Goal: Transaction & Acquisition: Purchase product/service

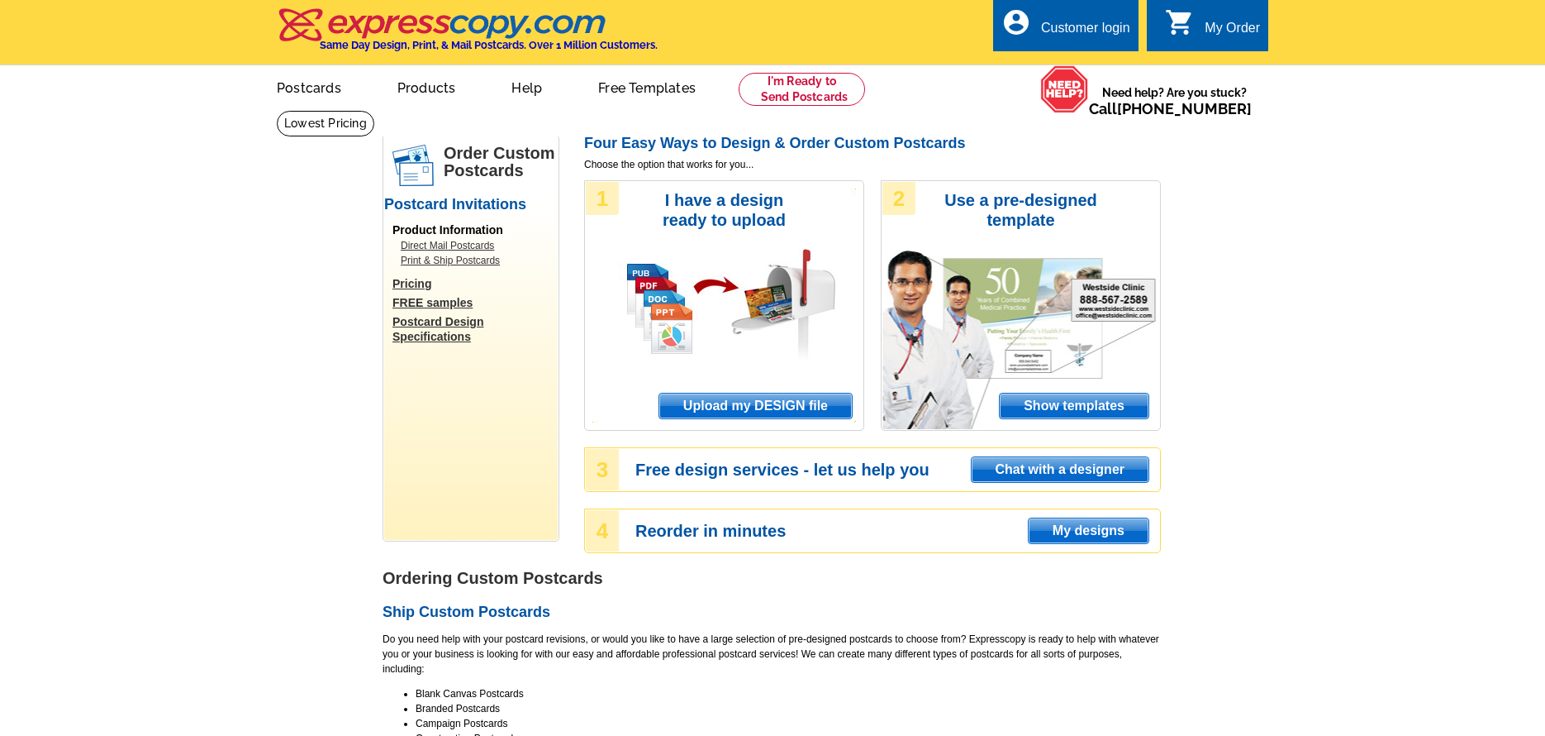
click at [1091, 412] on span "Show templates" at bounding box center [1074, 405] width 149 height 25
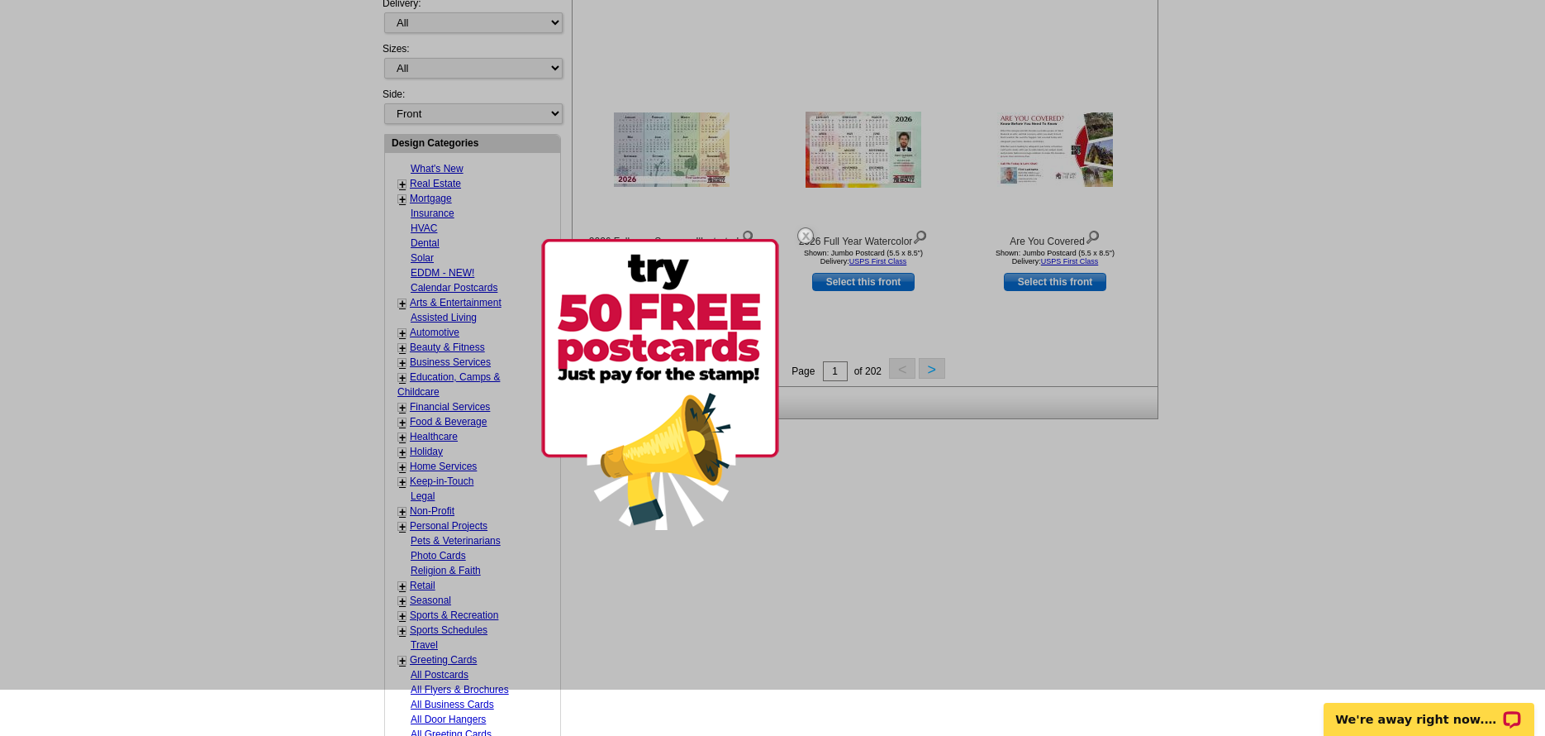
scroll to position [579, 0]
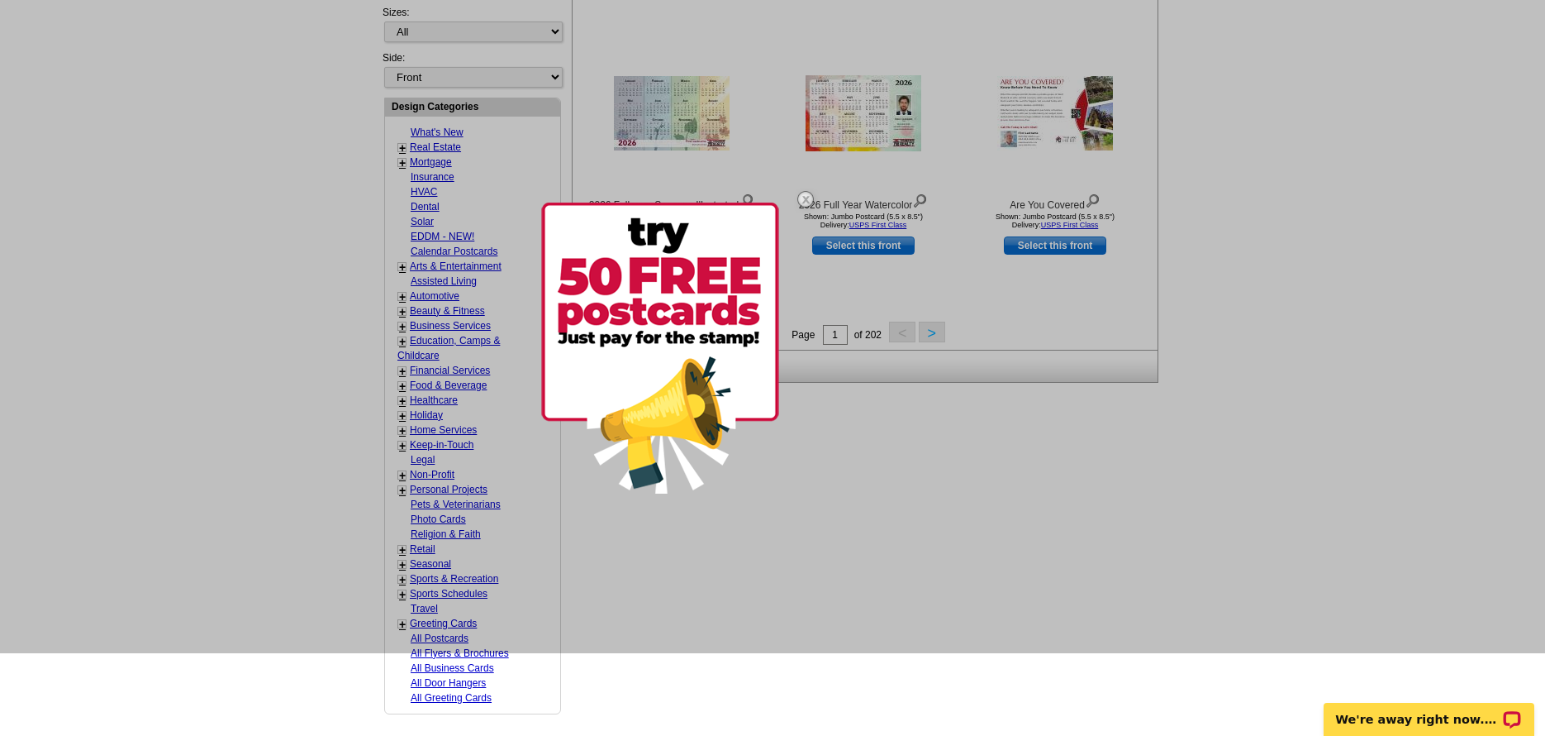
click at [474, 369] on div at bounding box center [772, 285] width 1545 height 736
click at [805, 199] on img at bounding box center [806, 199] width 48 height 48
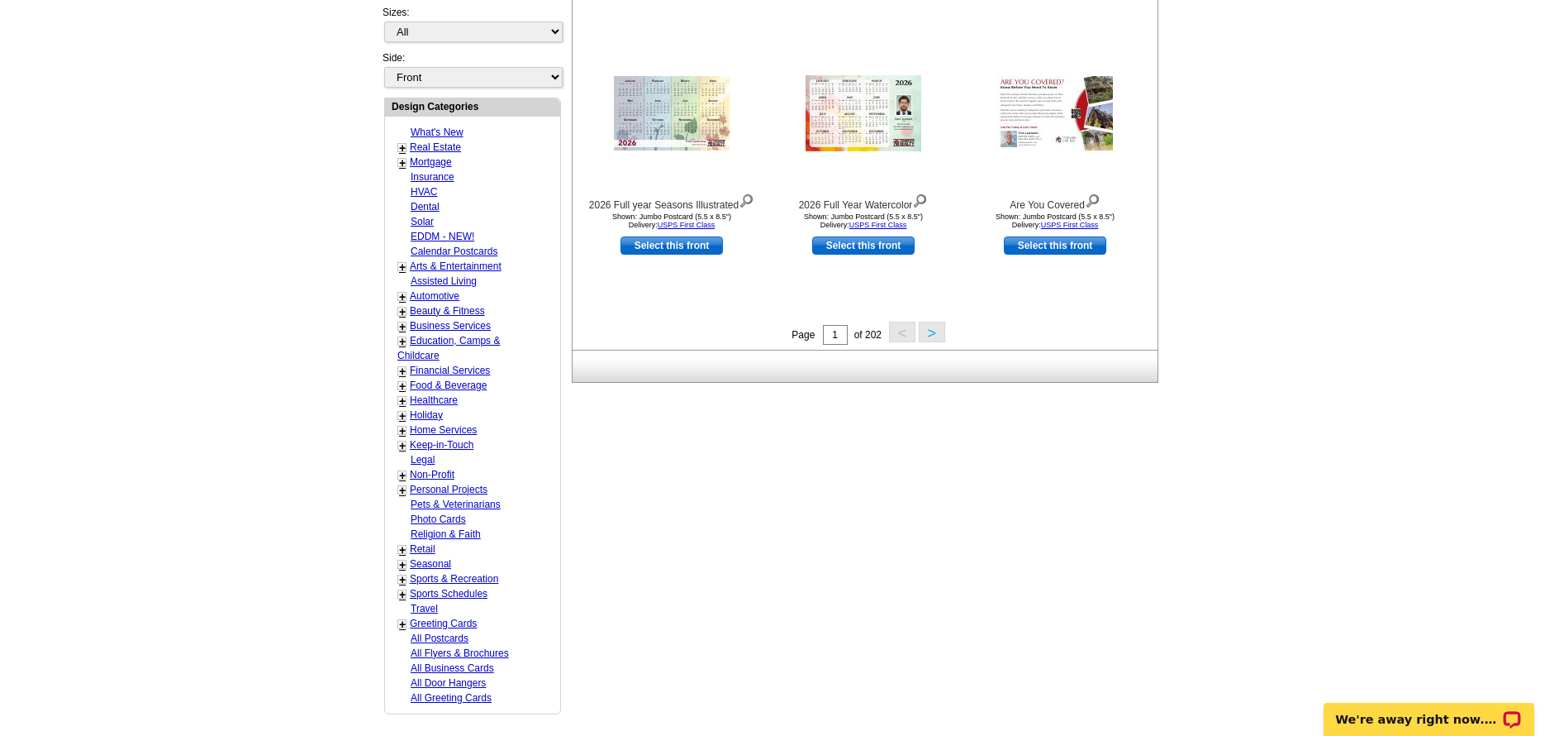
click at [405, 372] on link "+" at bounding box center [402, 370] width 7 height 13
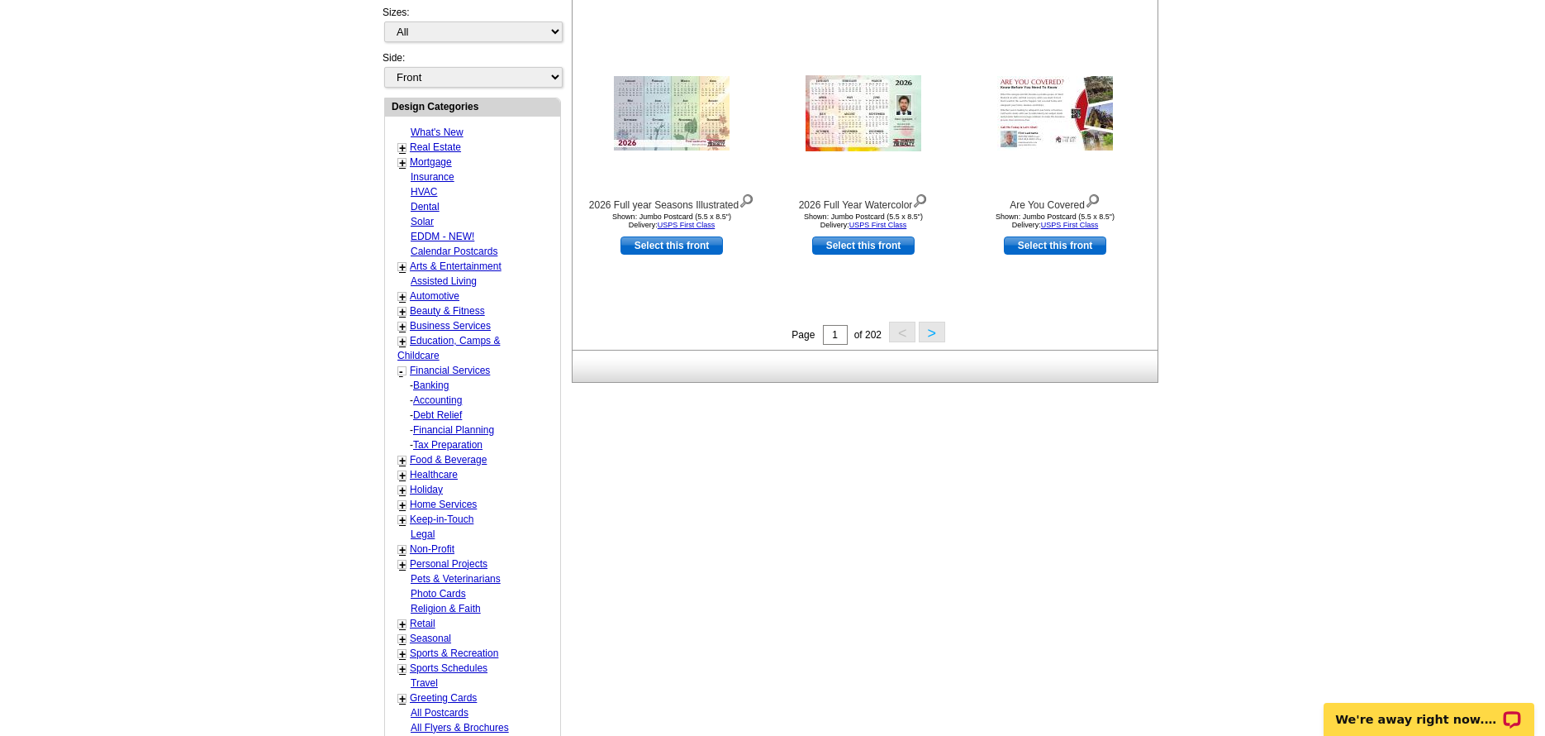
click at [436, 385] on link "Banking" at bounding box center [431, 385] width 36 height 12
select select "733"
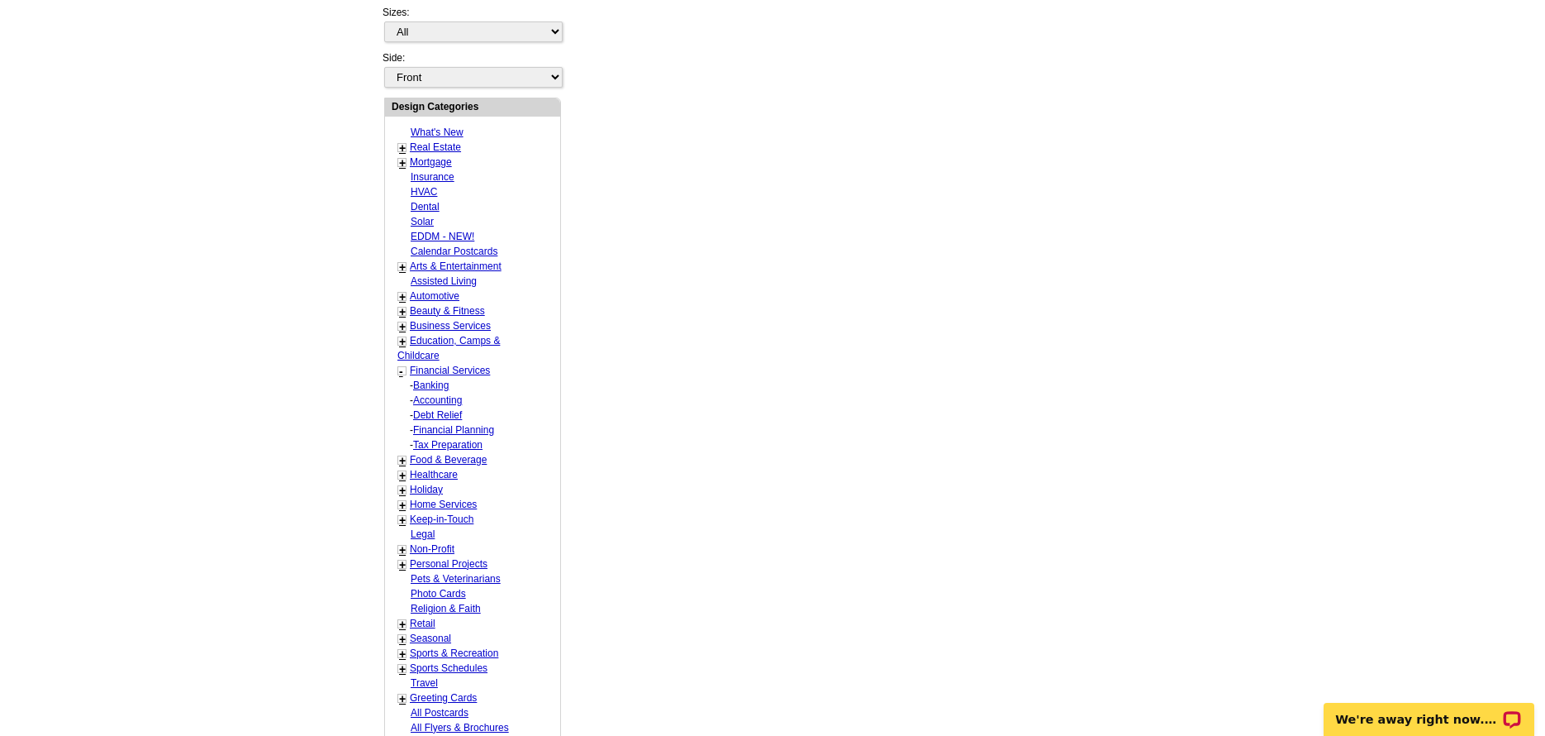
select select "1116"
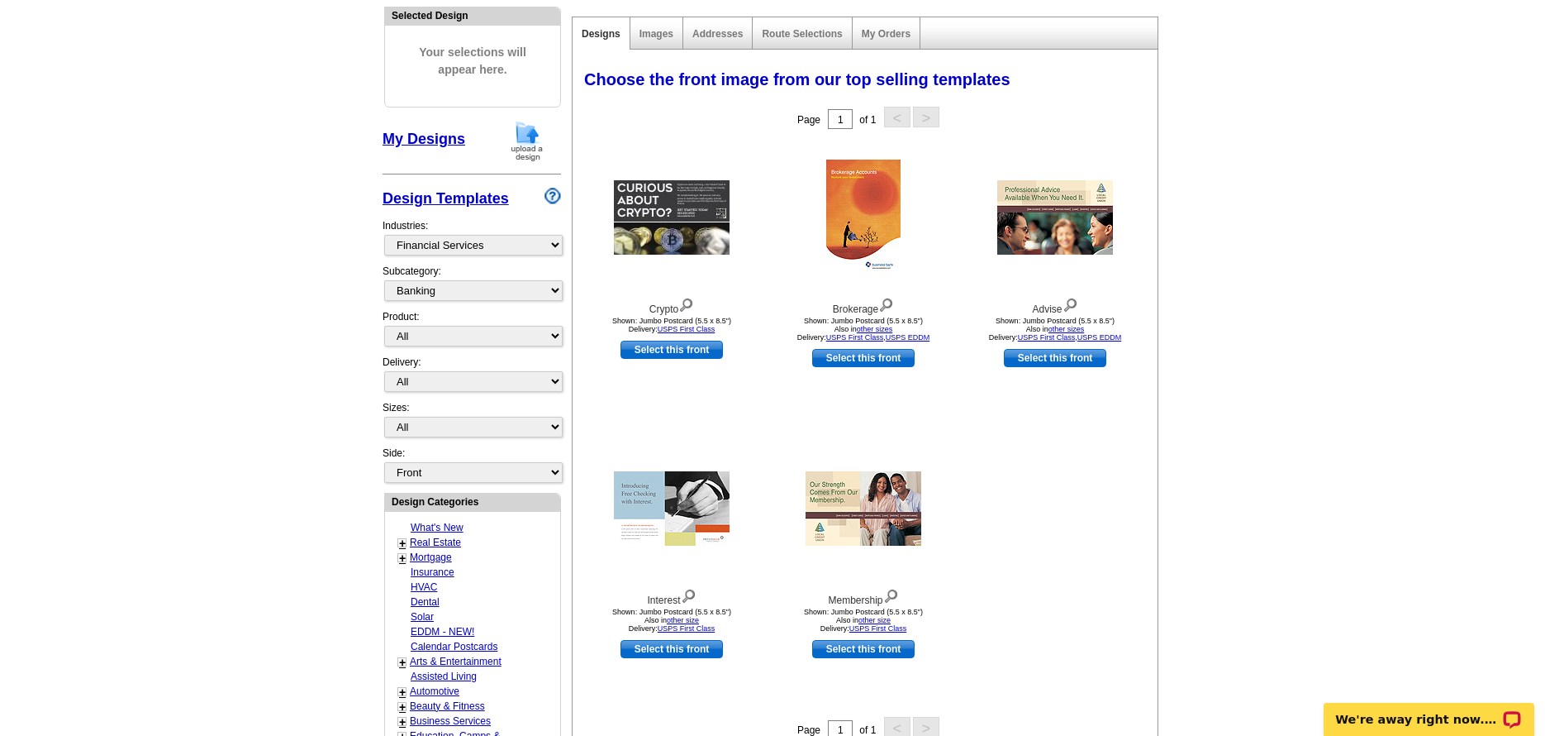
scroll to position [327, 0]
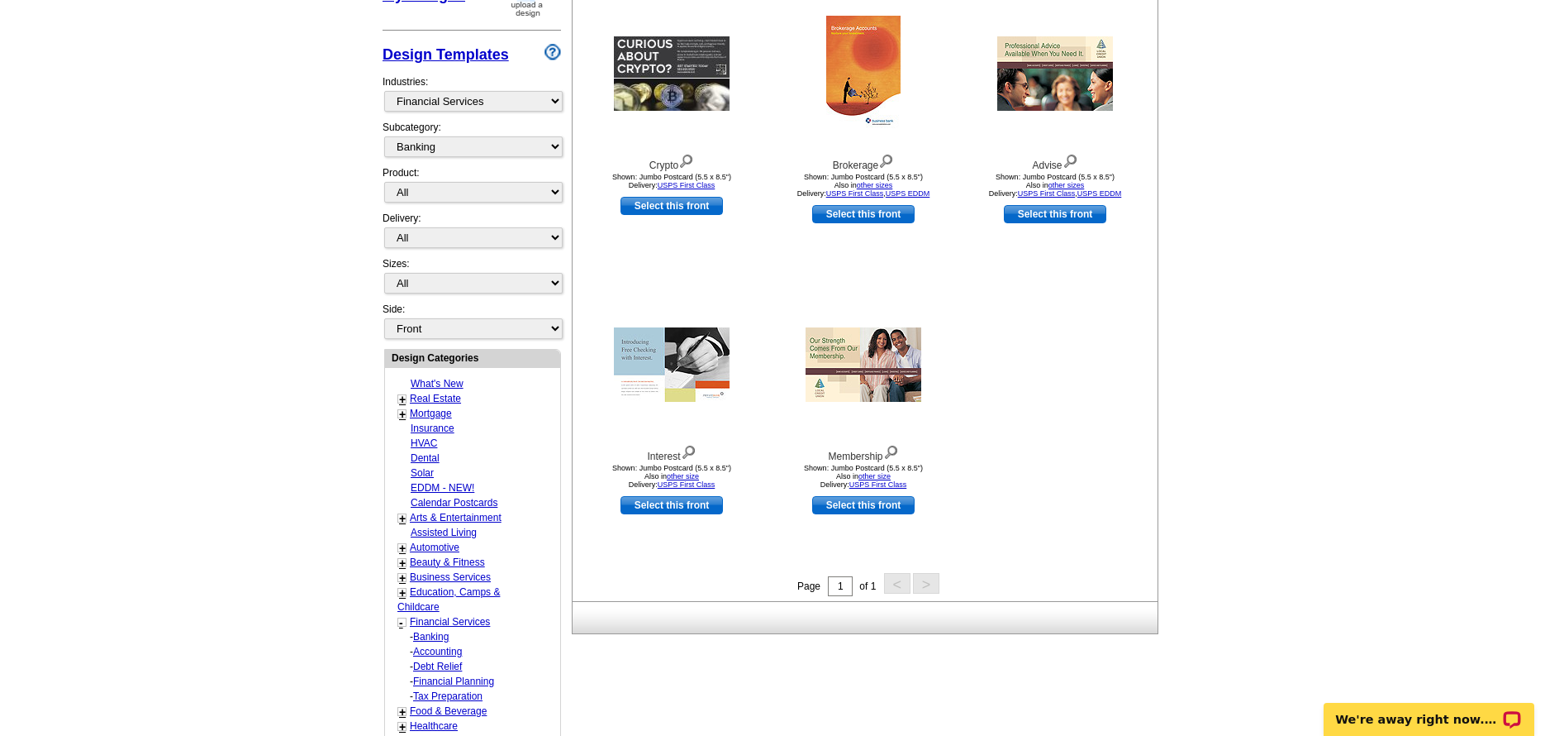
click at [436, 417] on link "Mortgage" at bounding box center [431, 413] width 42 height 12
select select "774"
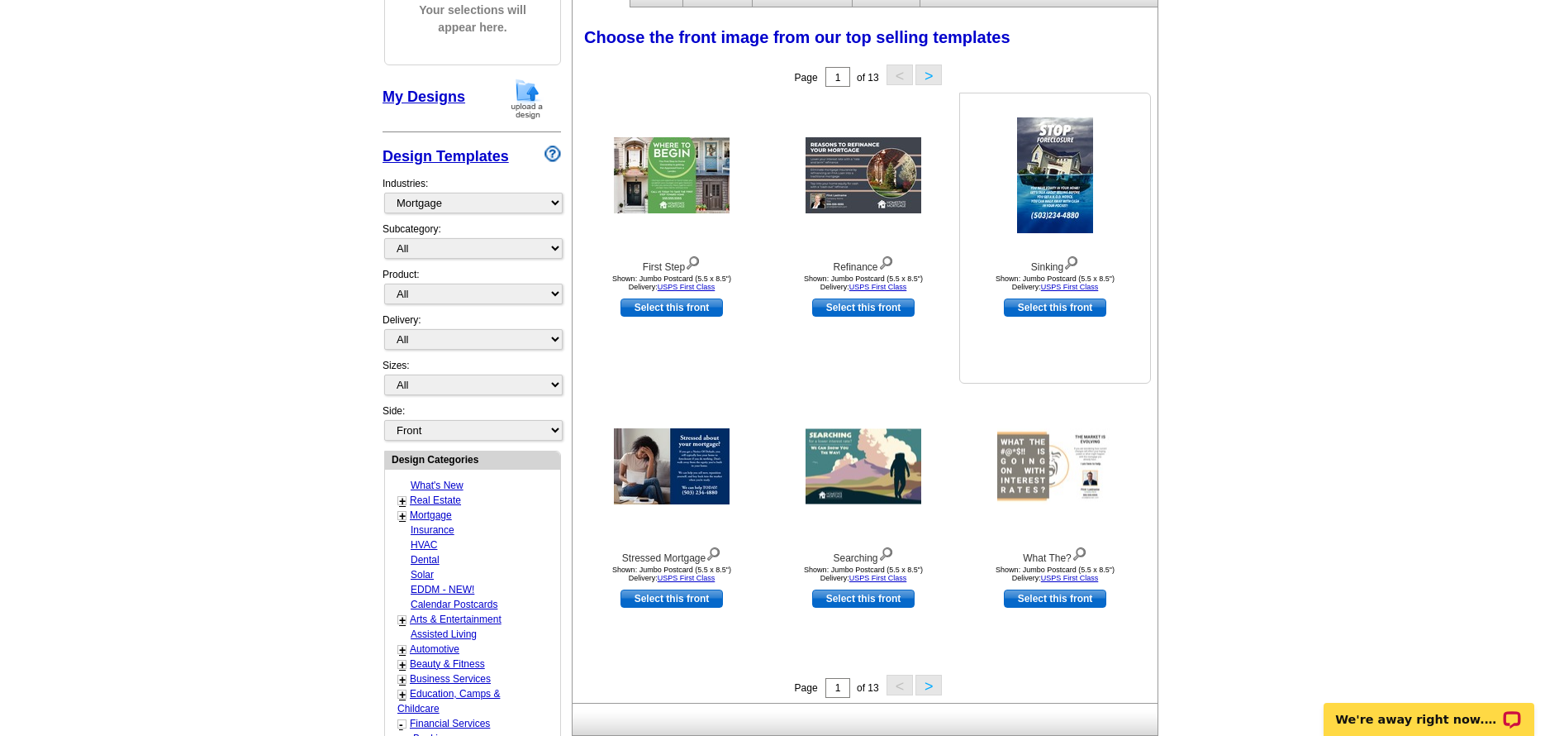
scroll to position [248, 0]
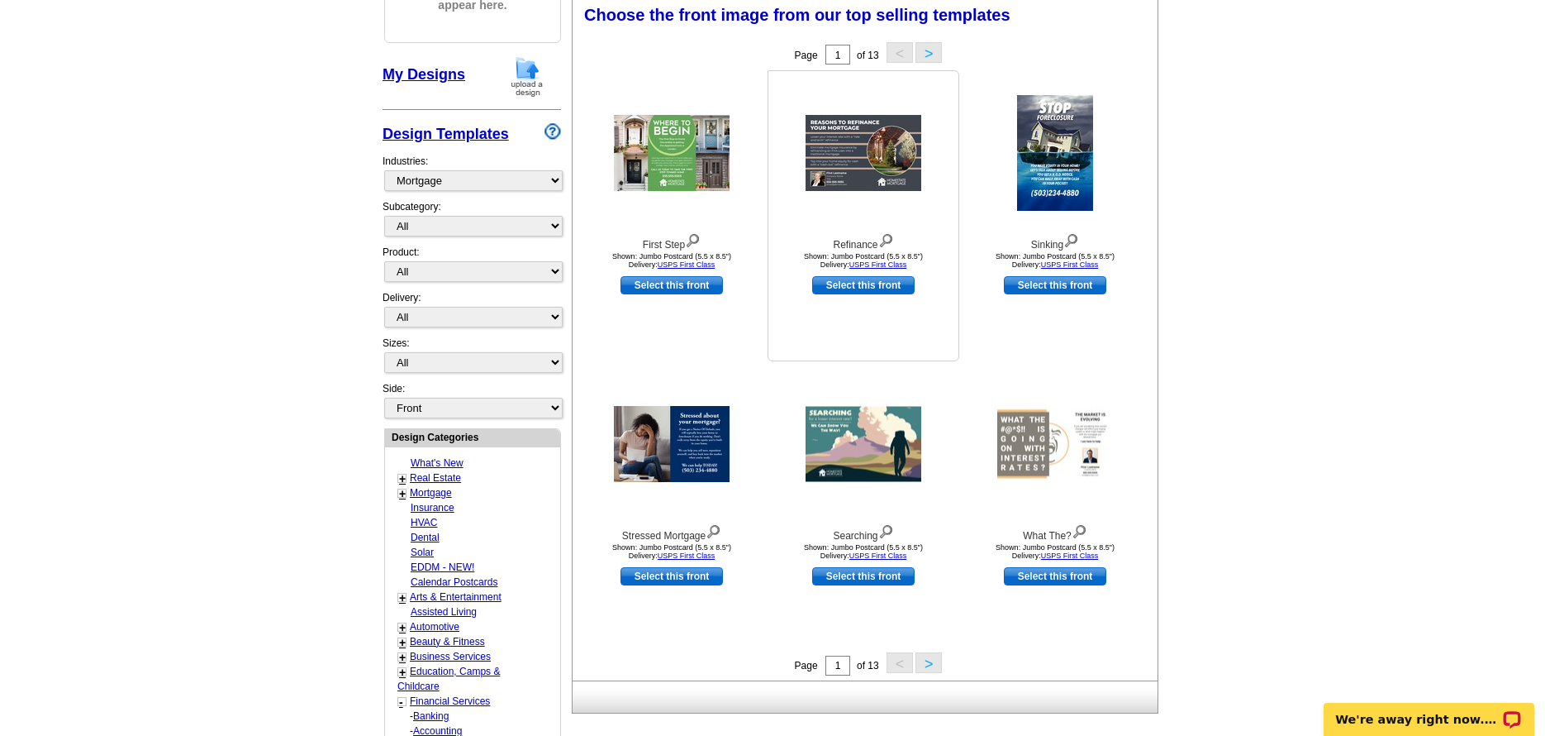
click at [845, 160] on img at bounding box center [864, 153] width 116 height 76
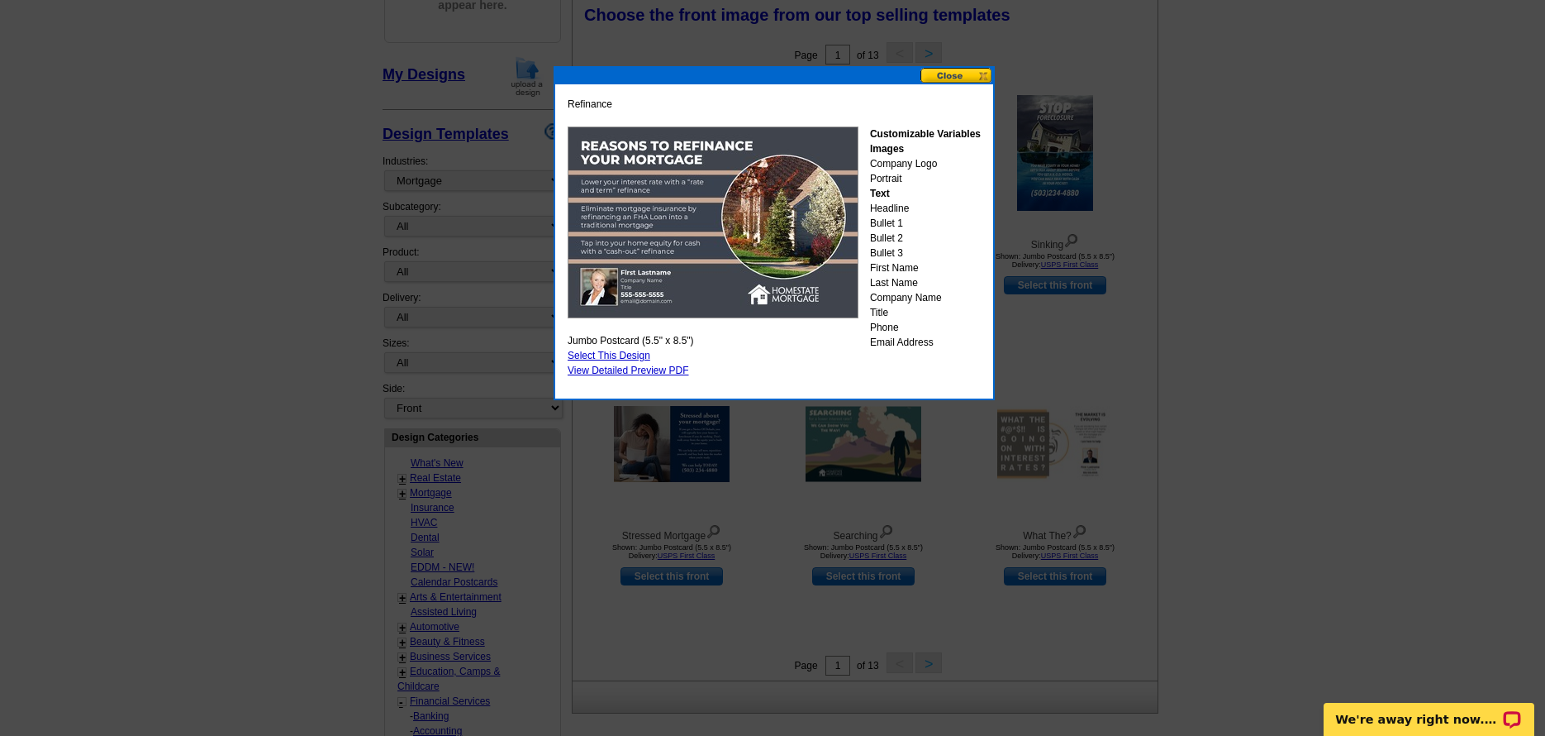
click at [953, 83] on button at bounding box center [957, 76] width 73 height 16
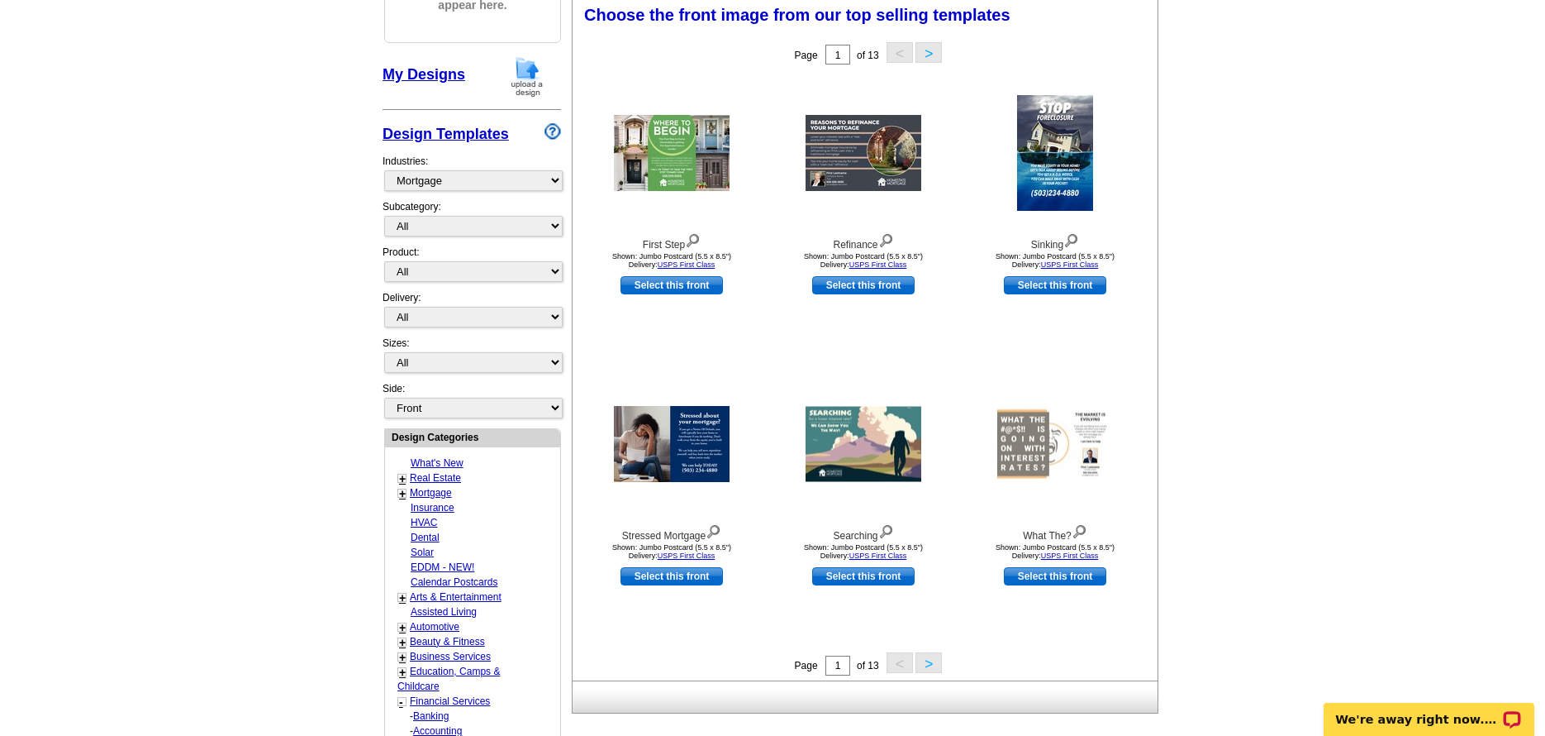
click at [931, 658] on button ">" at bounding box center [929, 662] width 26 height 21
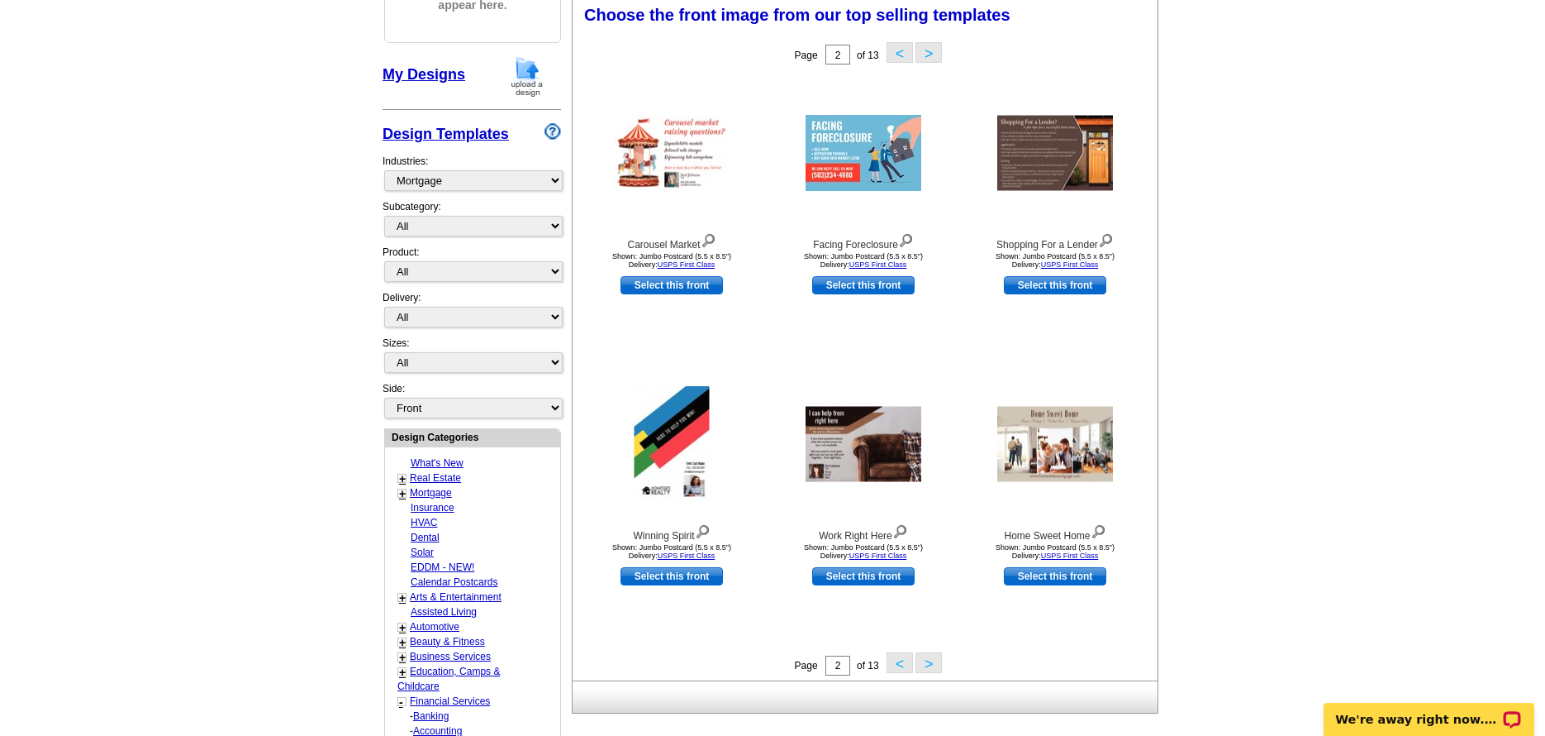
click at [931, 658] on button ">" at bounding box center [929, 662] width 26 height 21
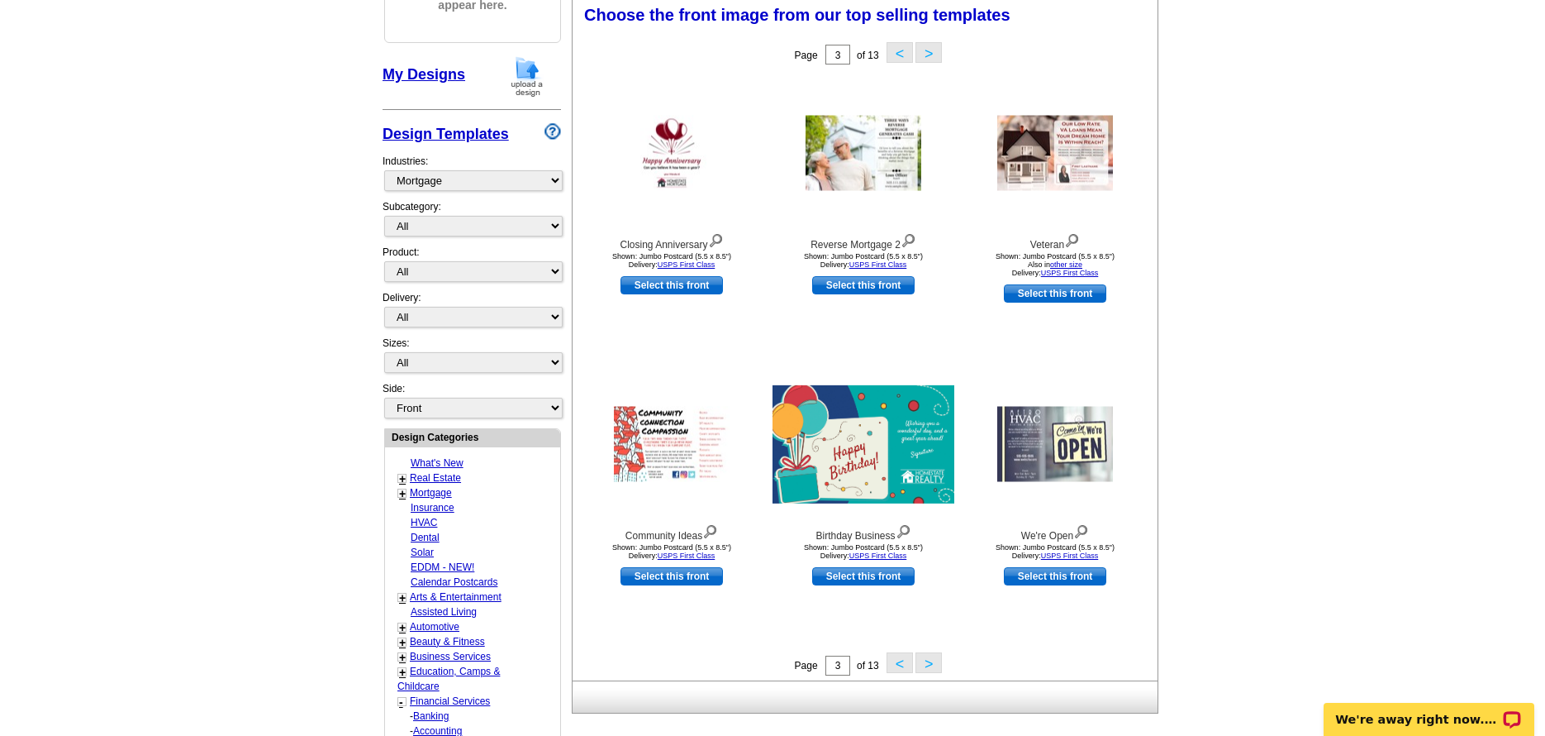
click at [931, 658] on button ">" at bounding box center [929, 662] width 26 height 21
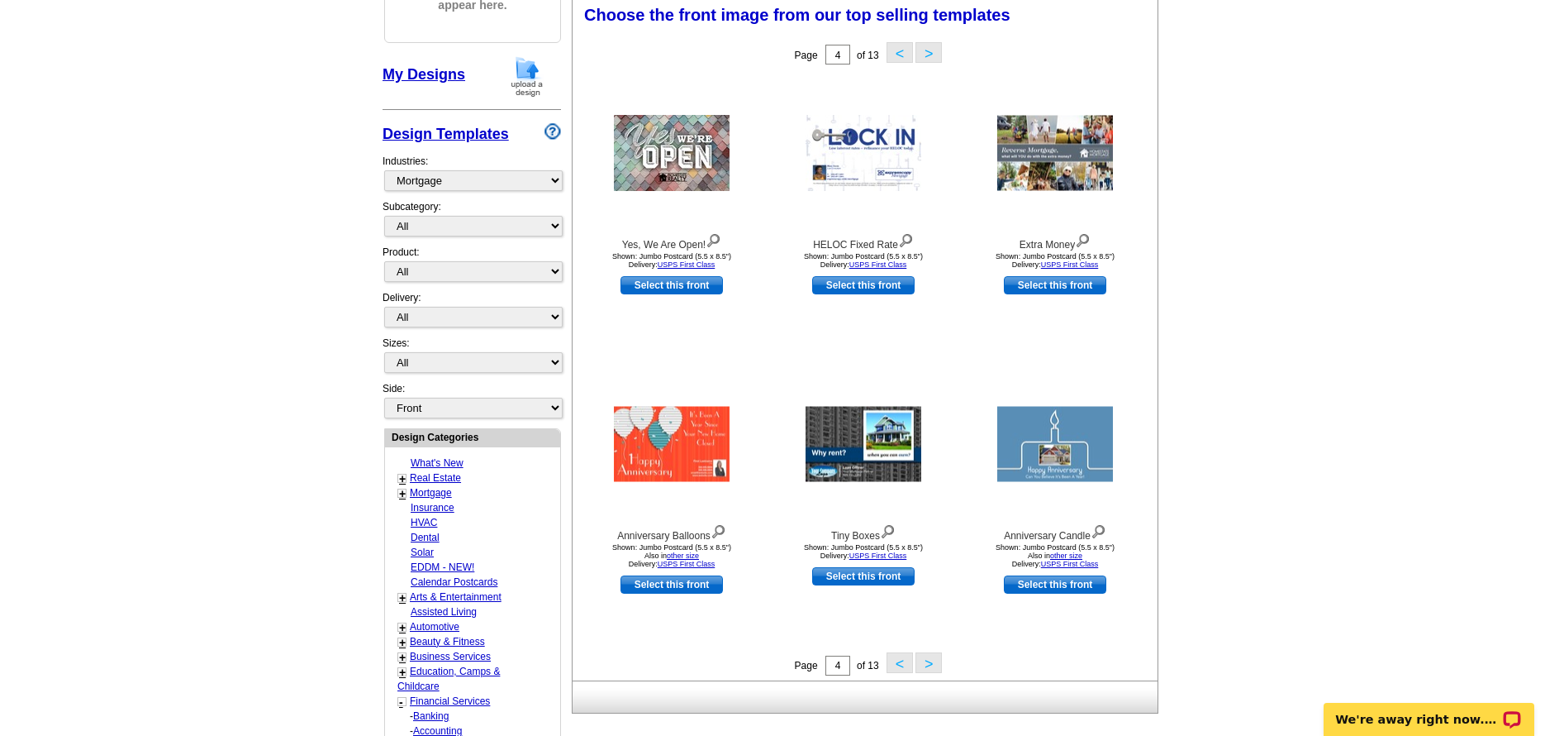
click at [894, 669] on button "<" at bounding box center [900, 662] width 26 height 21
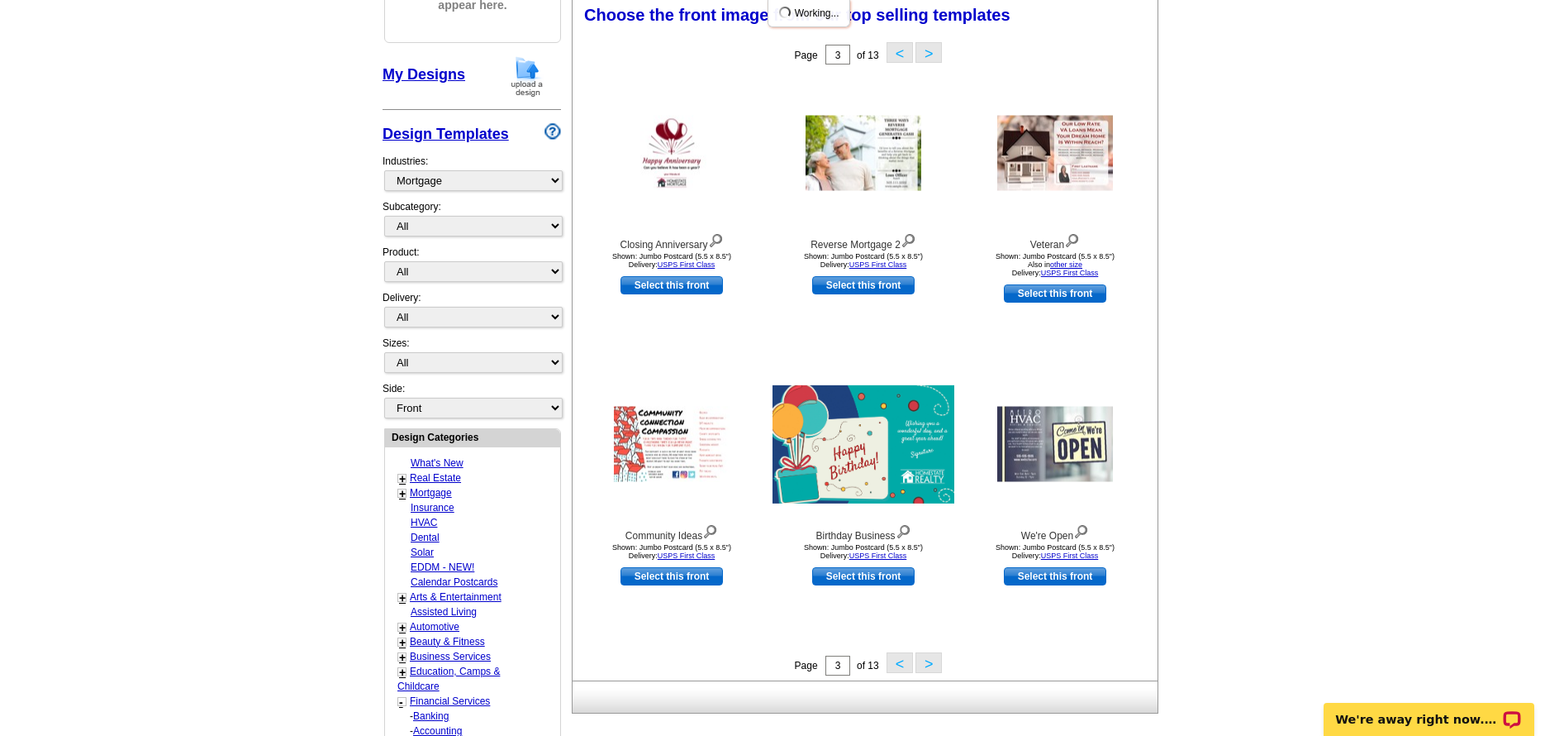
click at [894, 669] on button "<" at bounding box center [900, 662] width 26 height 21
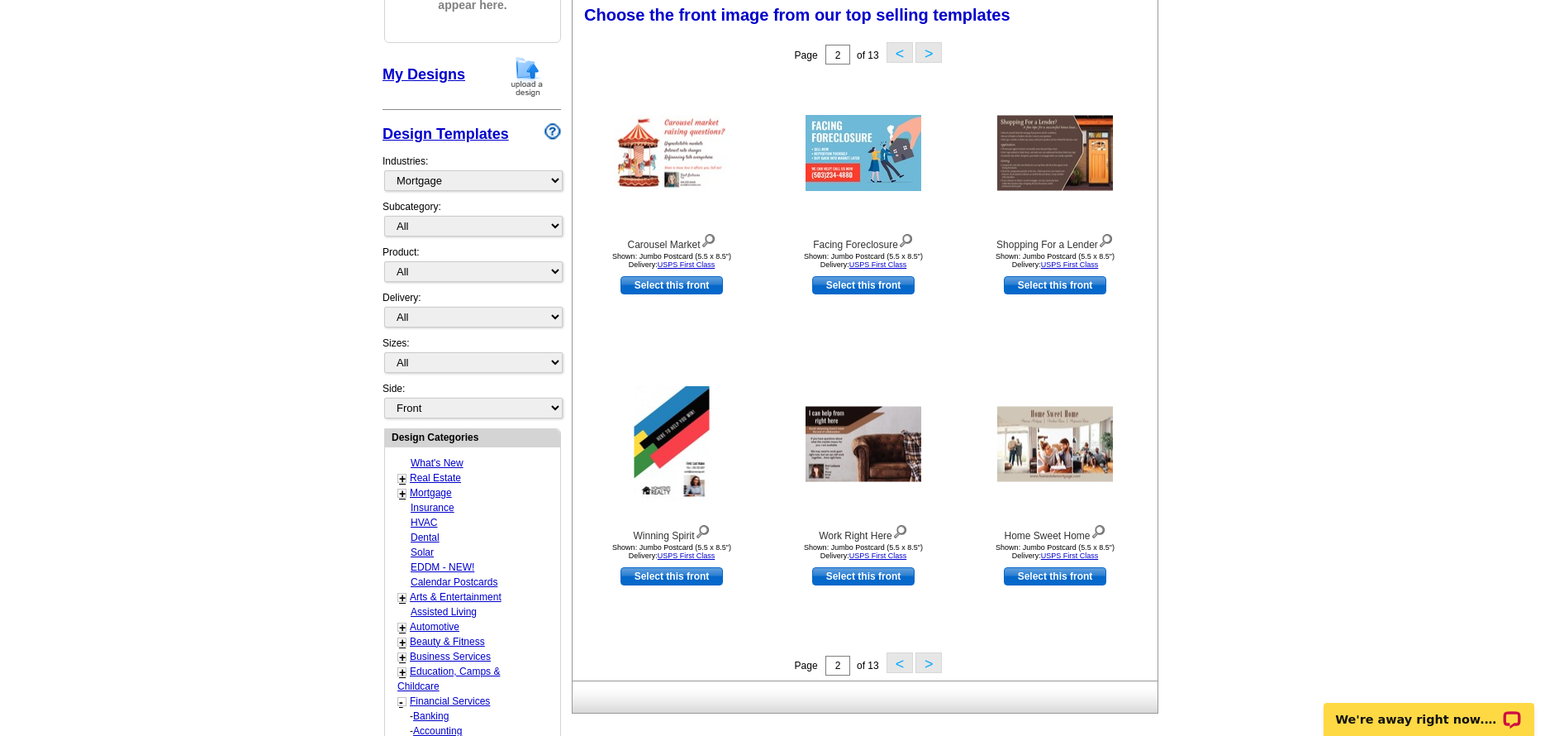
click at [894, 669] on button "<" at bounding box center [900, 662] width 26 height 21
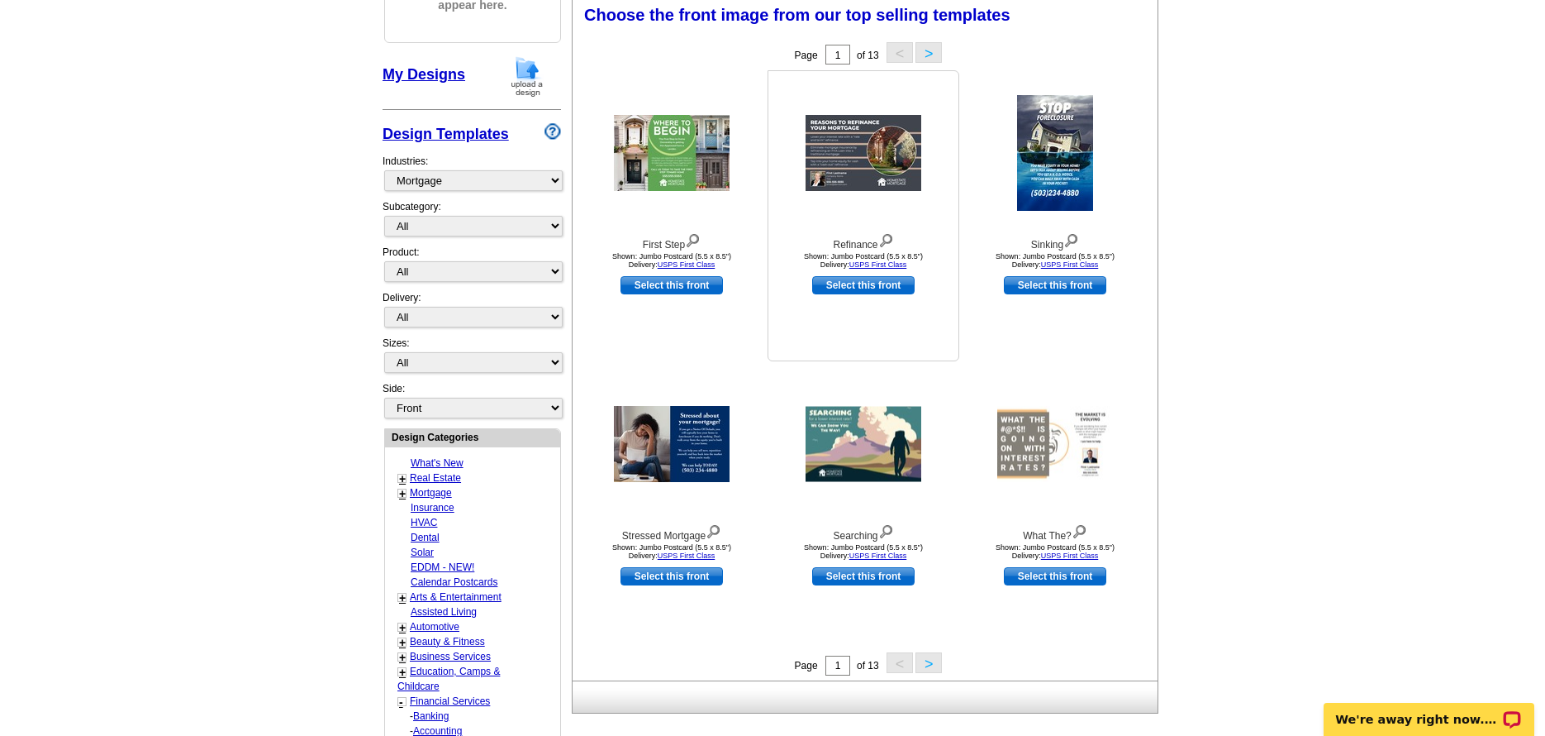
click at [854, 138] on img at bounding box center [864, 153] width 116 height 76
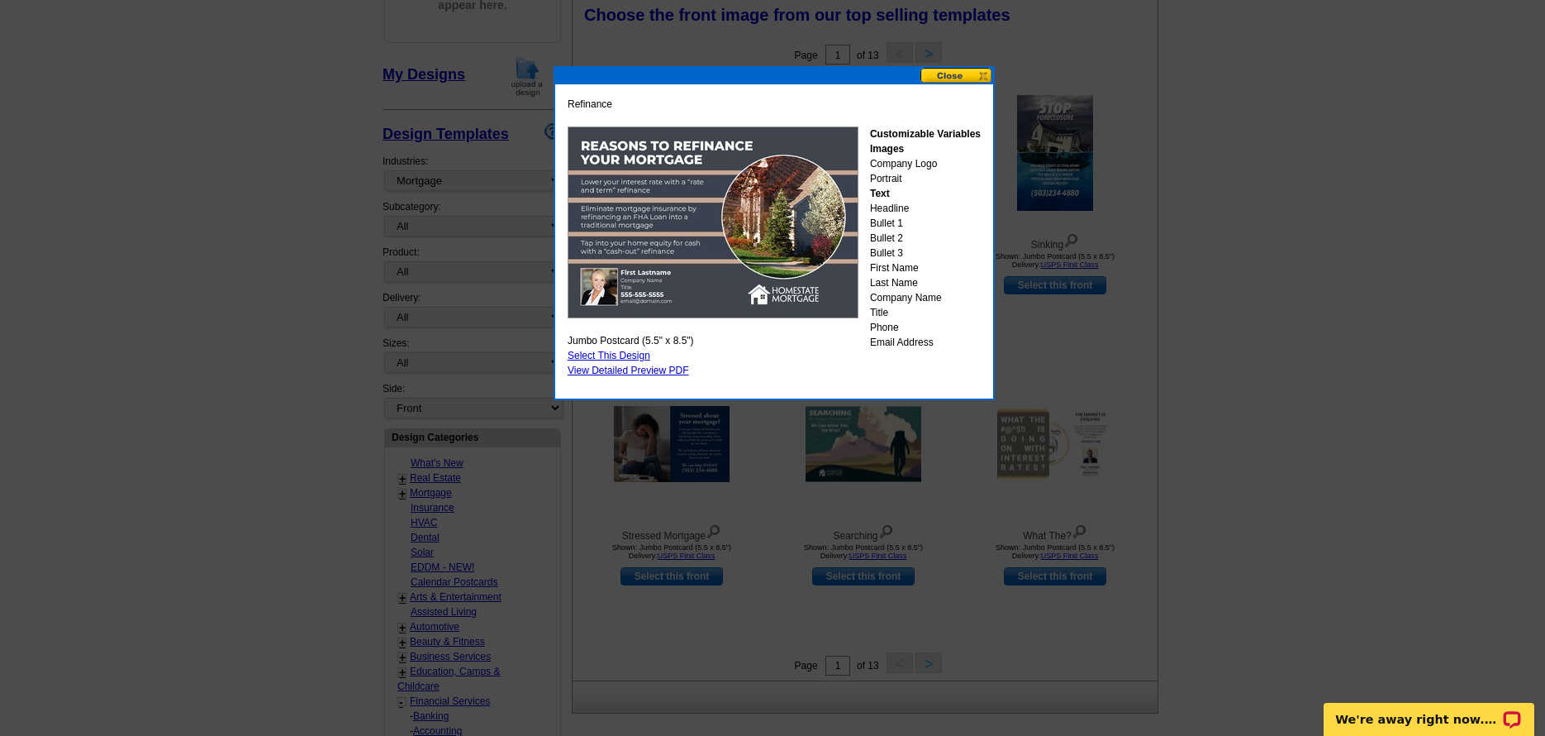
click at [631, 359] on link "Select This Design" at bounding box center [609, 356] width 83 height 12
select select "2"
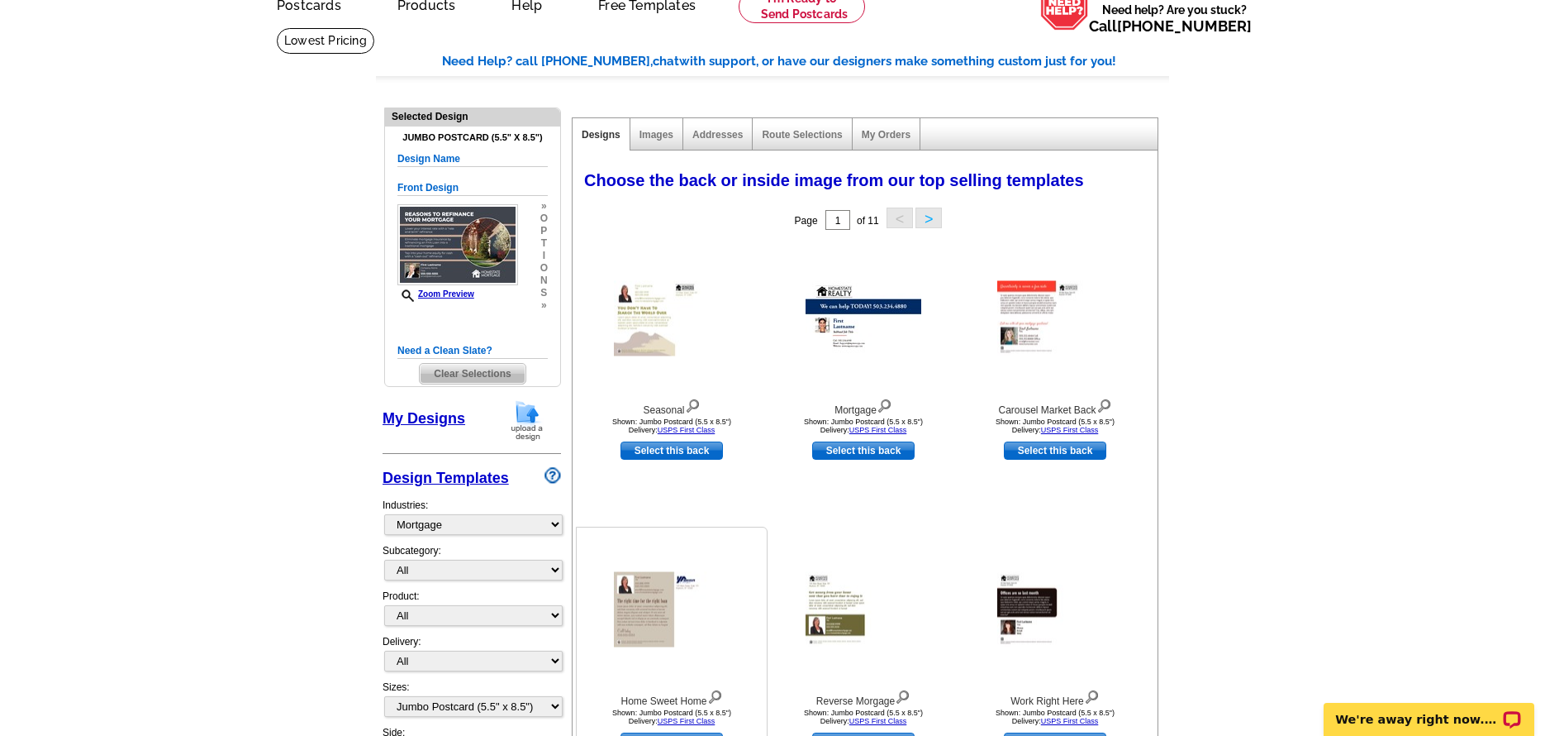
scroll to position [165, 0]
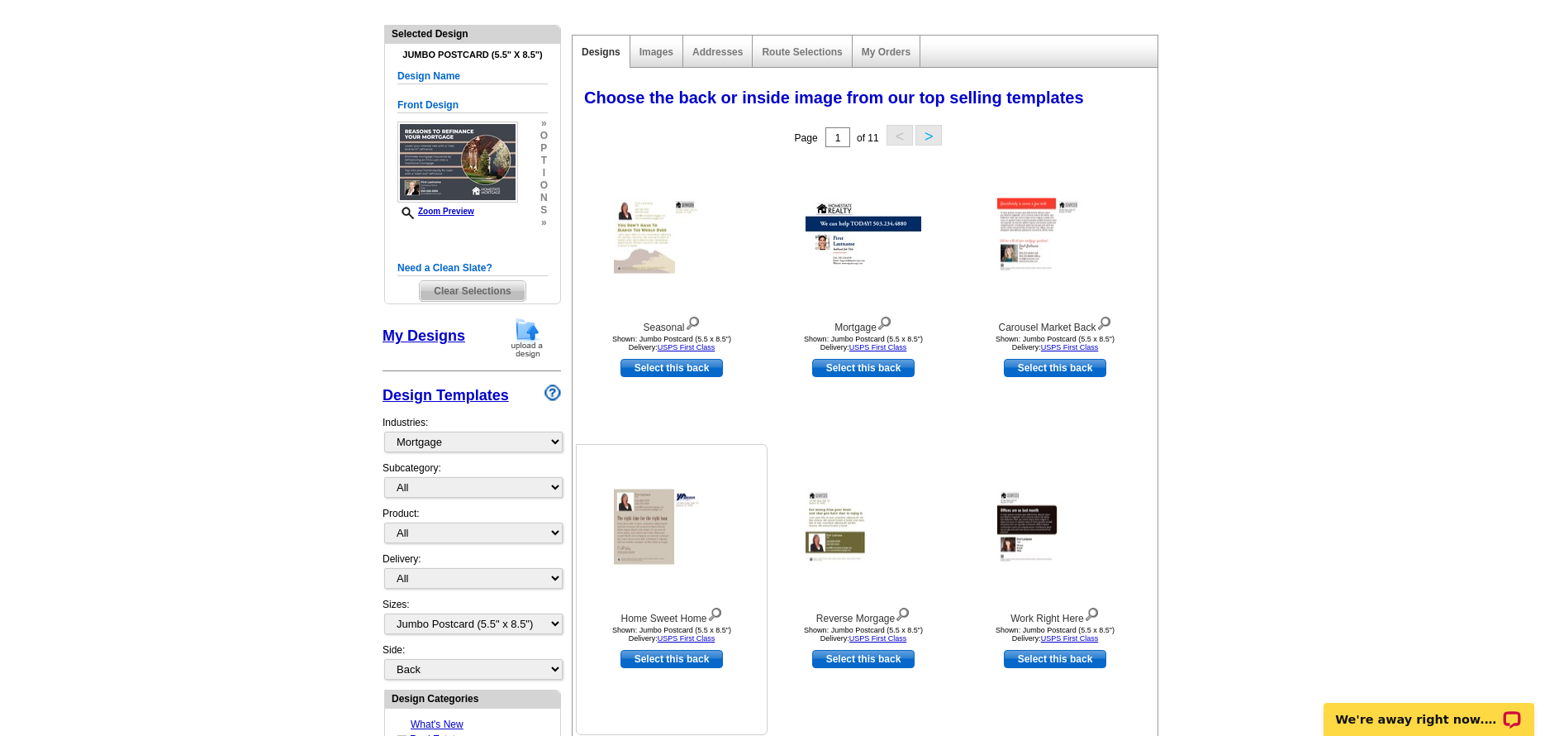
click at [664, 548] on img at bounding box center [672, 526] width 116 height 75
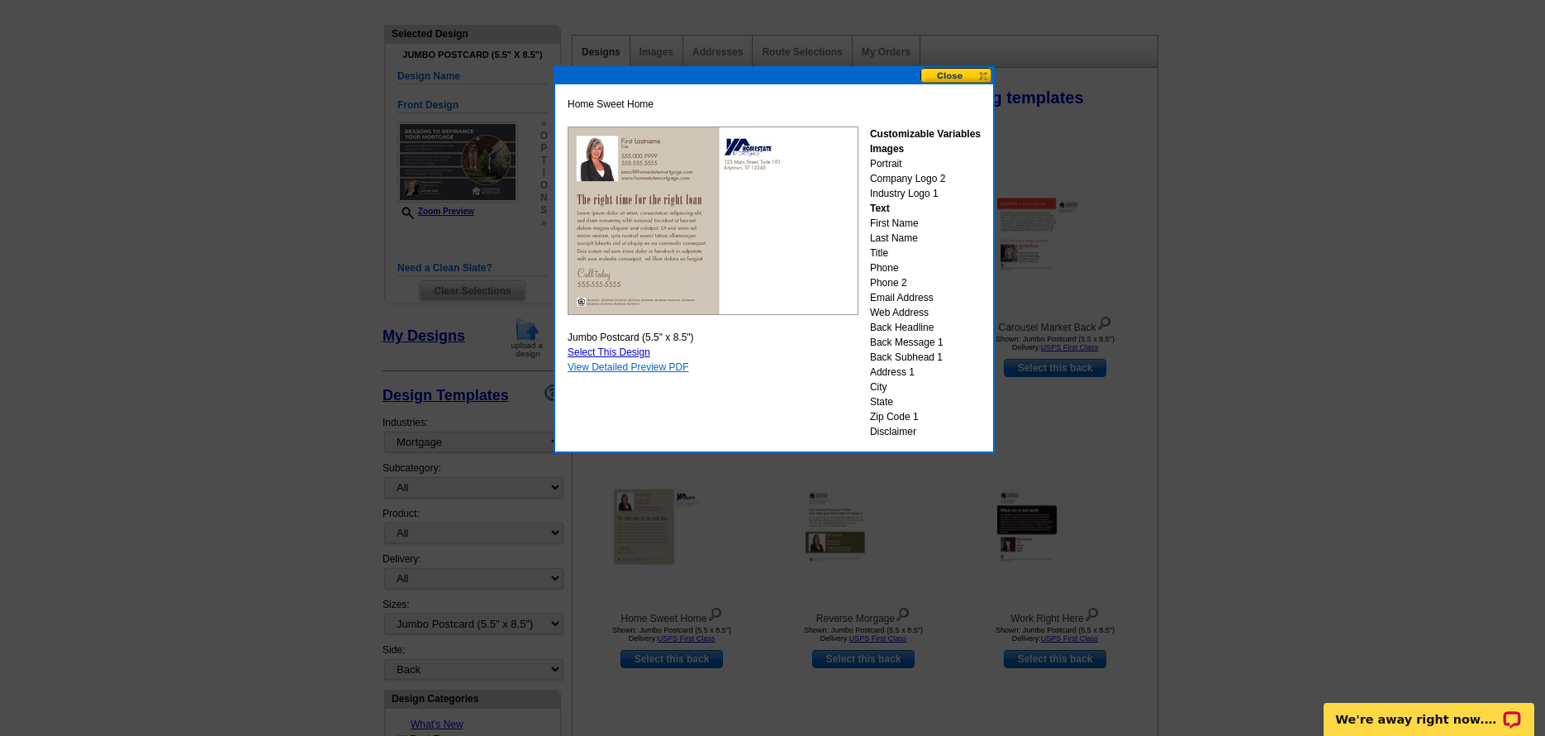
click at [615, 369] on link "View Detailed Preview PDF" at bounding box center [628, 367] width 121 height 12
click at [600, 355] on link "Select This Design" at bounding box center [609, 352] width 83 height 12
select select "front"
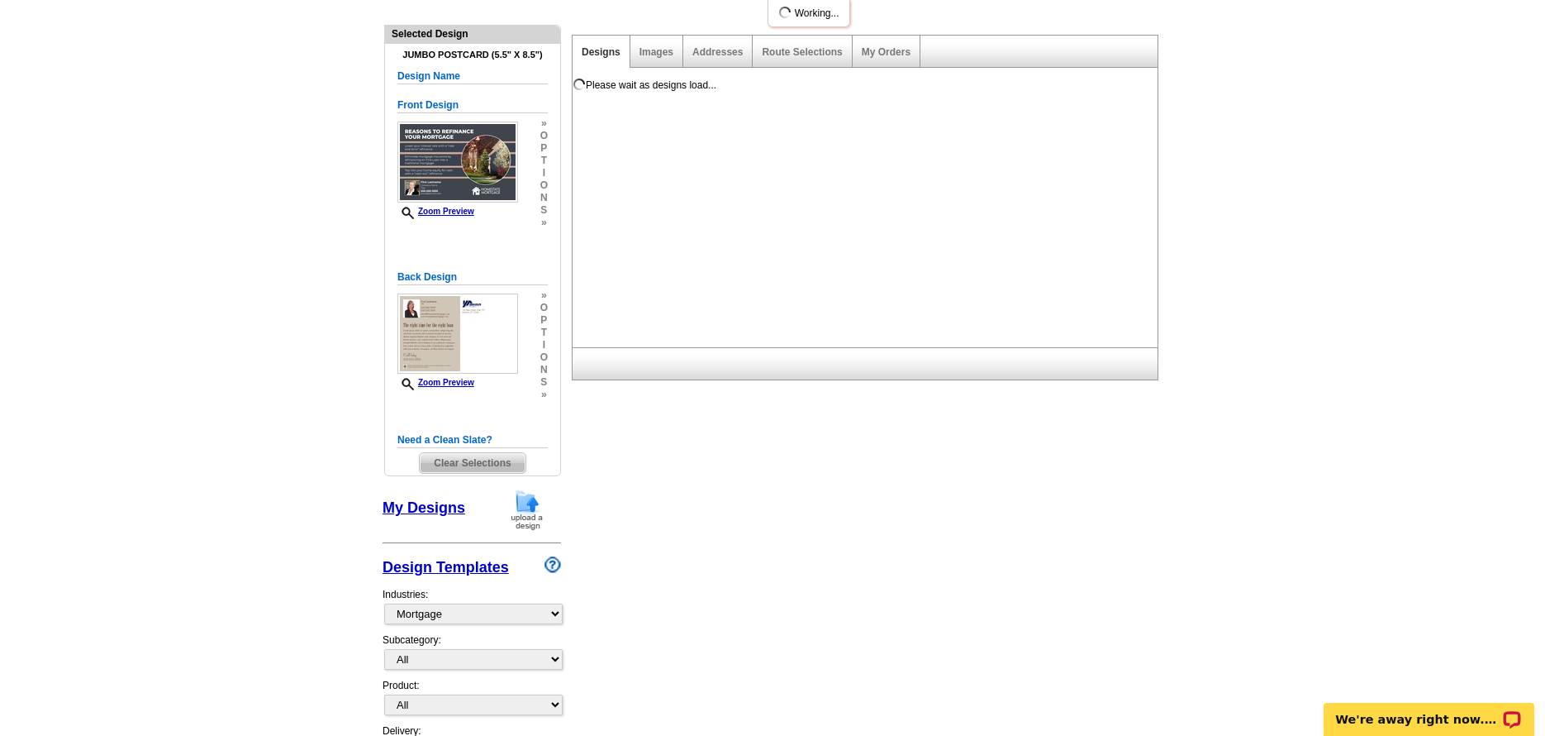
scroll to position [0, 0]
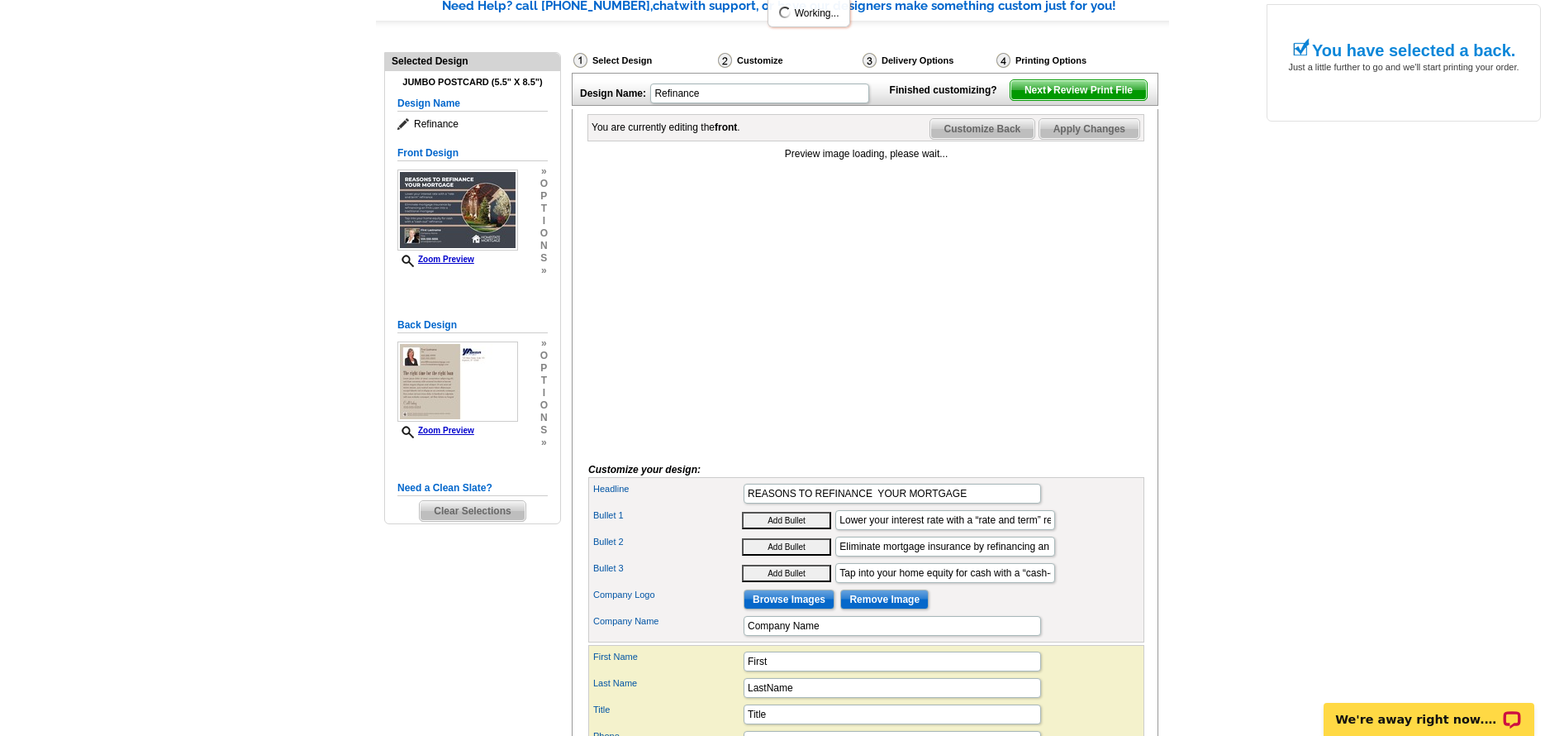
scroll to position [165, 0]
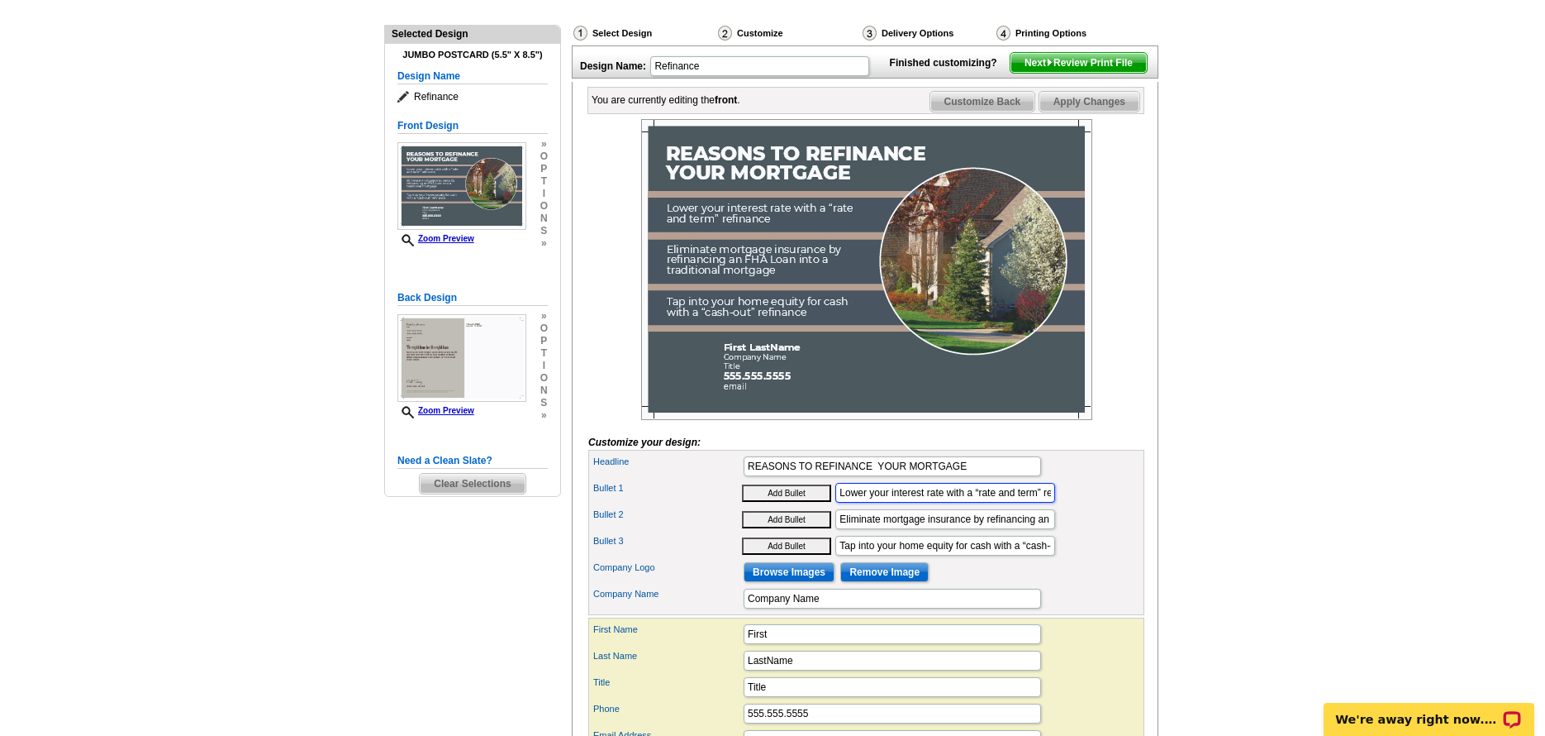
click at [933, 502] on input "Lower your interest rate with a “rate and term” refinance" at bounding box center [946, 493] width 220 height 20
type input "Lower your interest rate and monthly payment with a “rate and term” refinance"
click at [1002, 555] on input "Tap into your home equity for cash with a “cash-out” refinance" at bounding box center [946, 546] width 220 height 20
click at [784, 582] on input "Browse Images" at bounding box center [789, 572] width 91 height 20
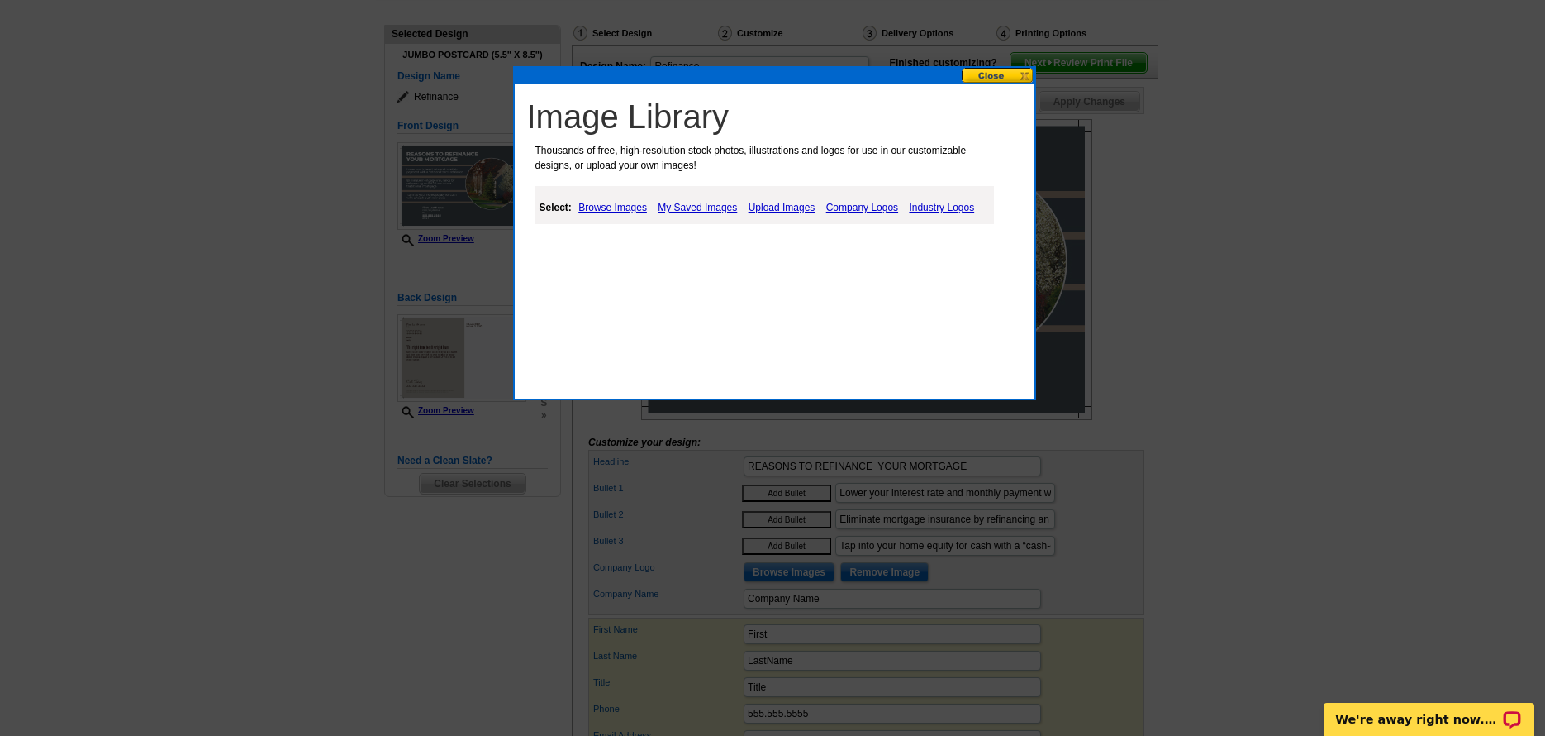
click at [624, 207] on link "Browse Images" at bounding box center [612, 208] width 77 height 20
click at [710, 253] on link "Things" at bounding box center [708, 249] width 30 height 12
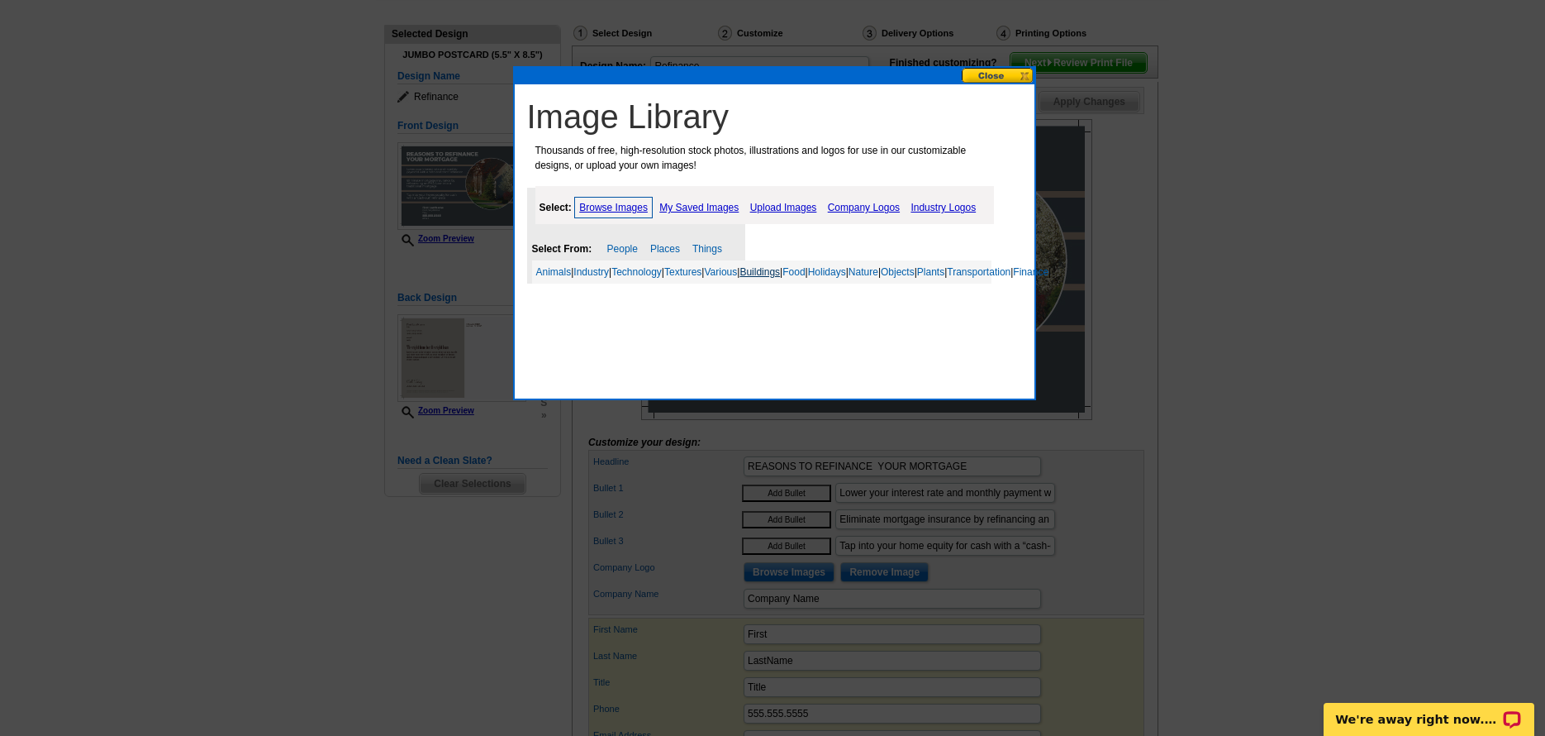
click at [772, 269] on link "Buildings" at bounding box center [760, 272] width 40 height 12
click at [951, 301] on link "Doors and Windows" at bounding box center [924, 295] width 88 height 12
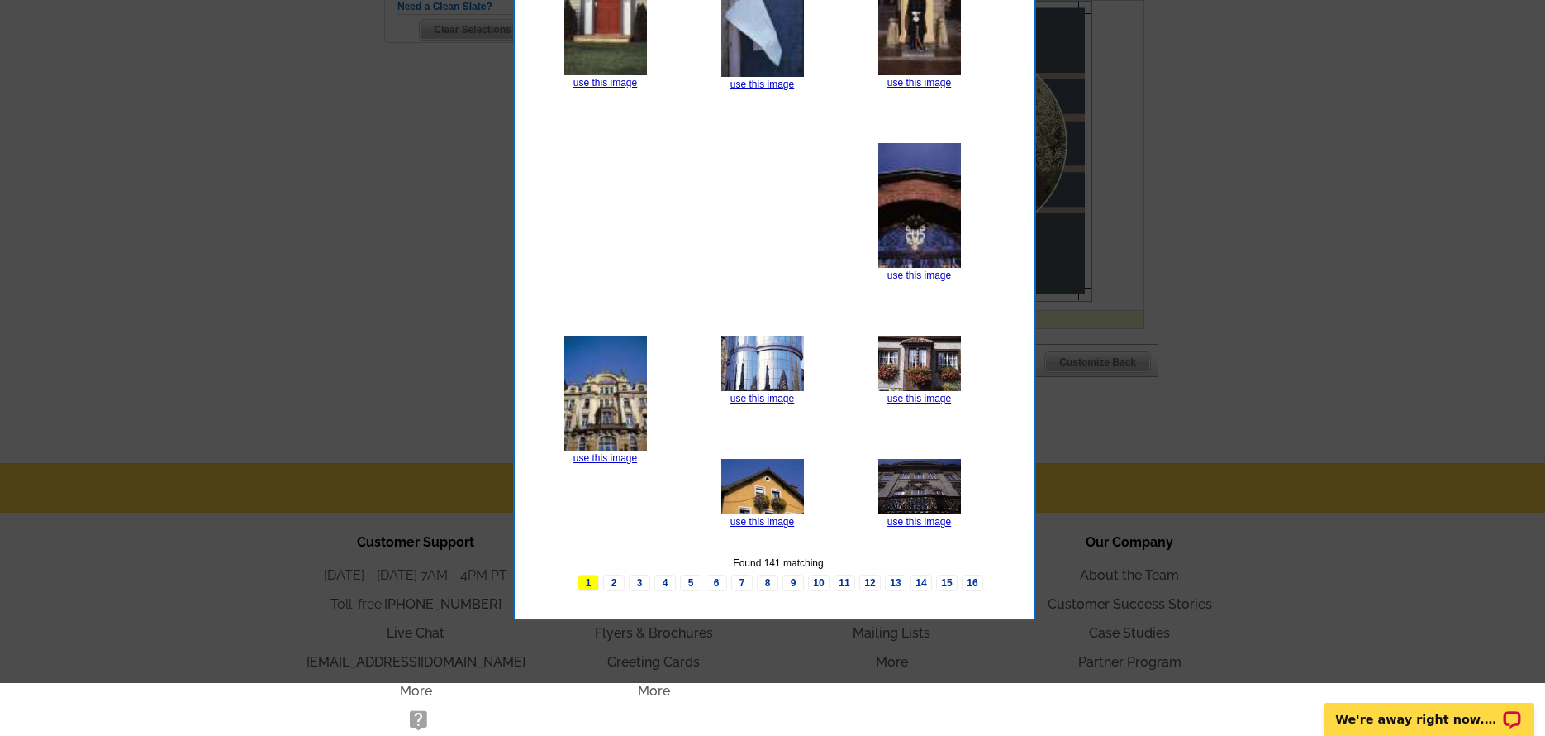
scroll to position [661, 0]
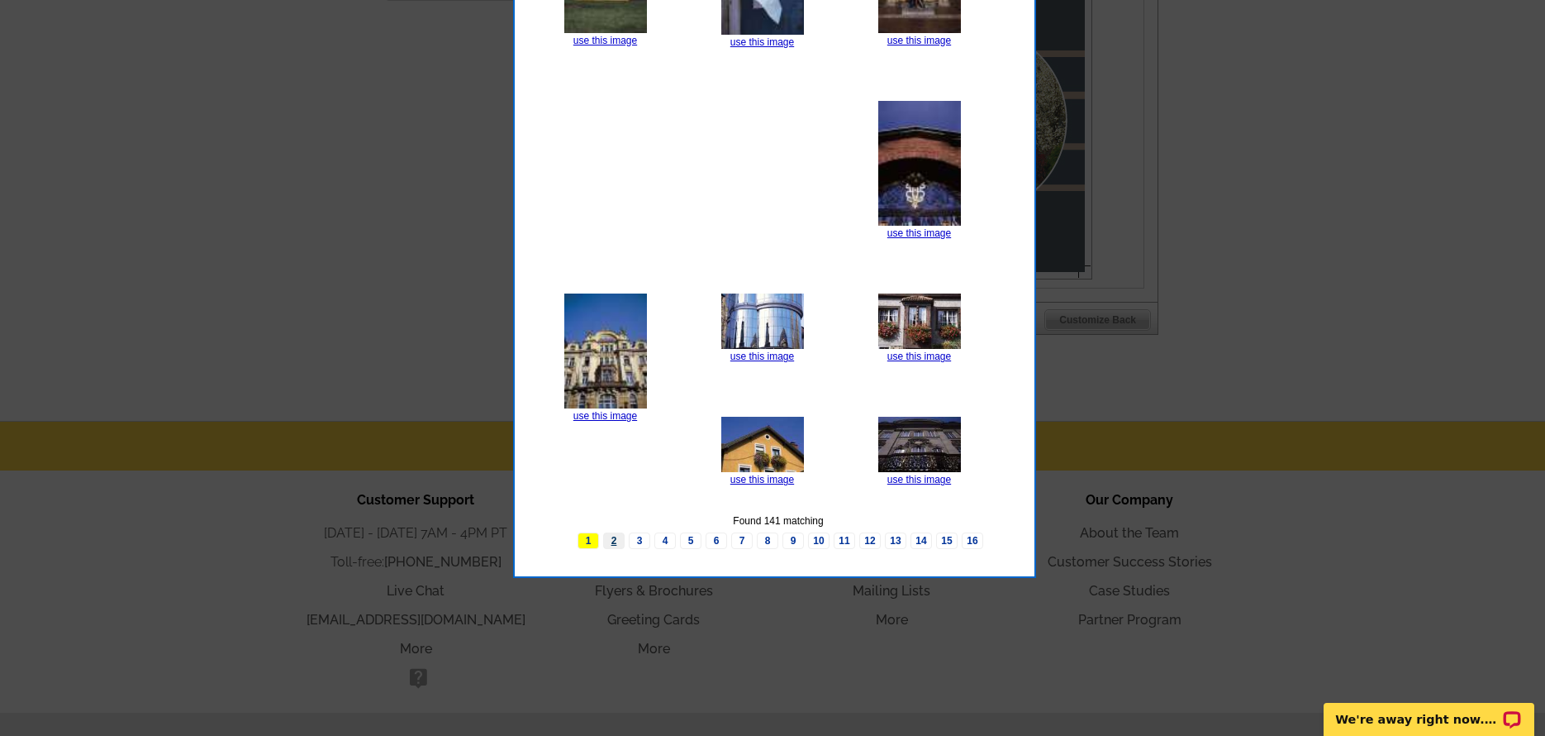
click at [610, 549] on link "2" at bounding box center [613, 540] width 21 height 17
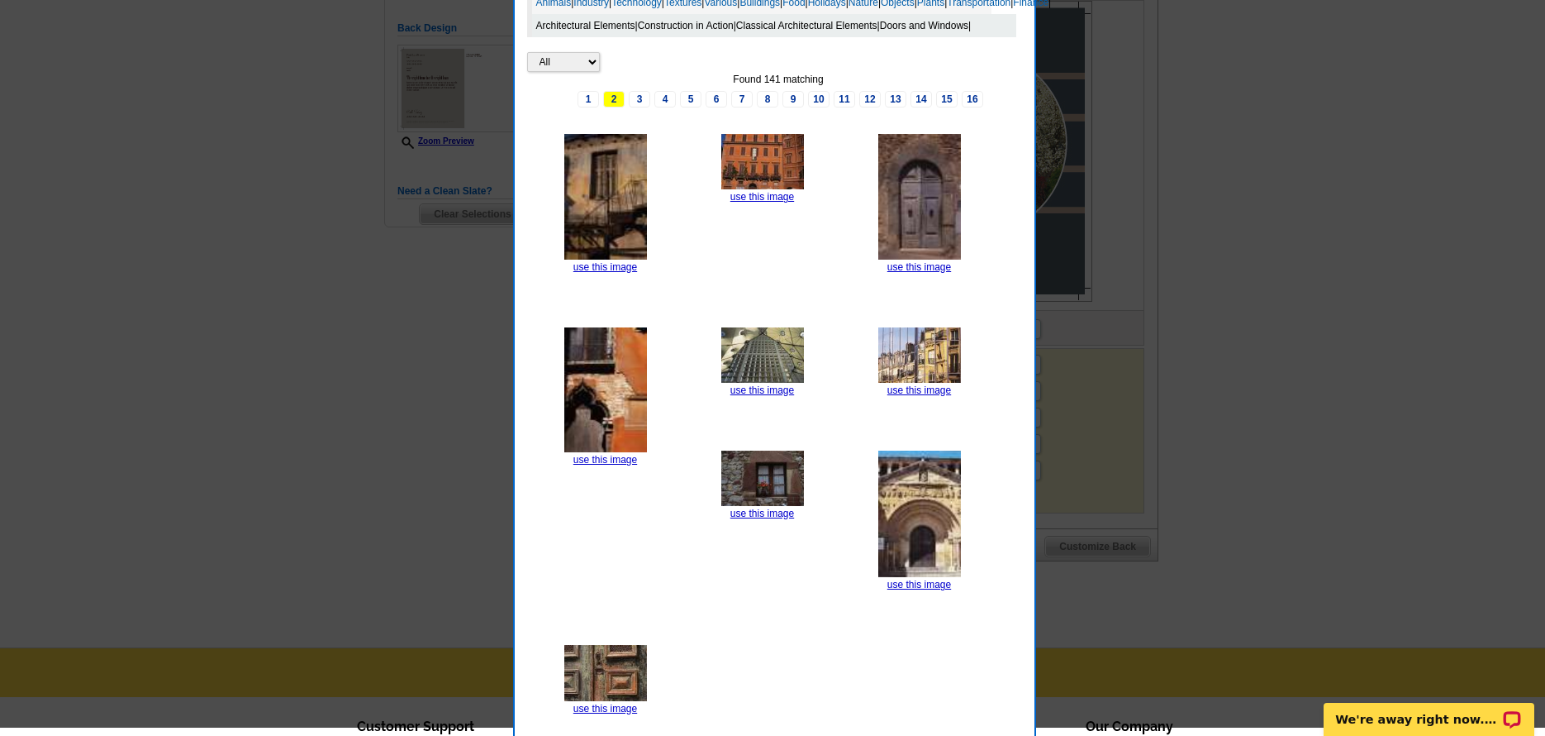
scroll to position [413, 0]
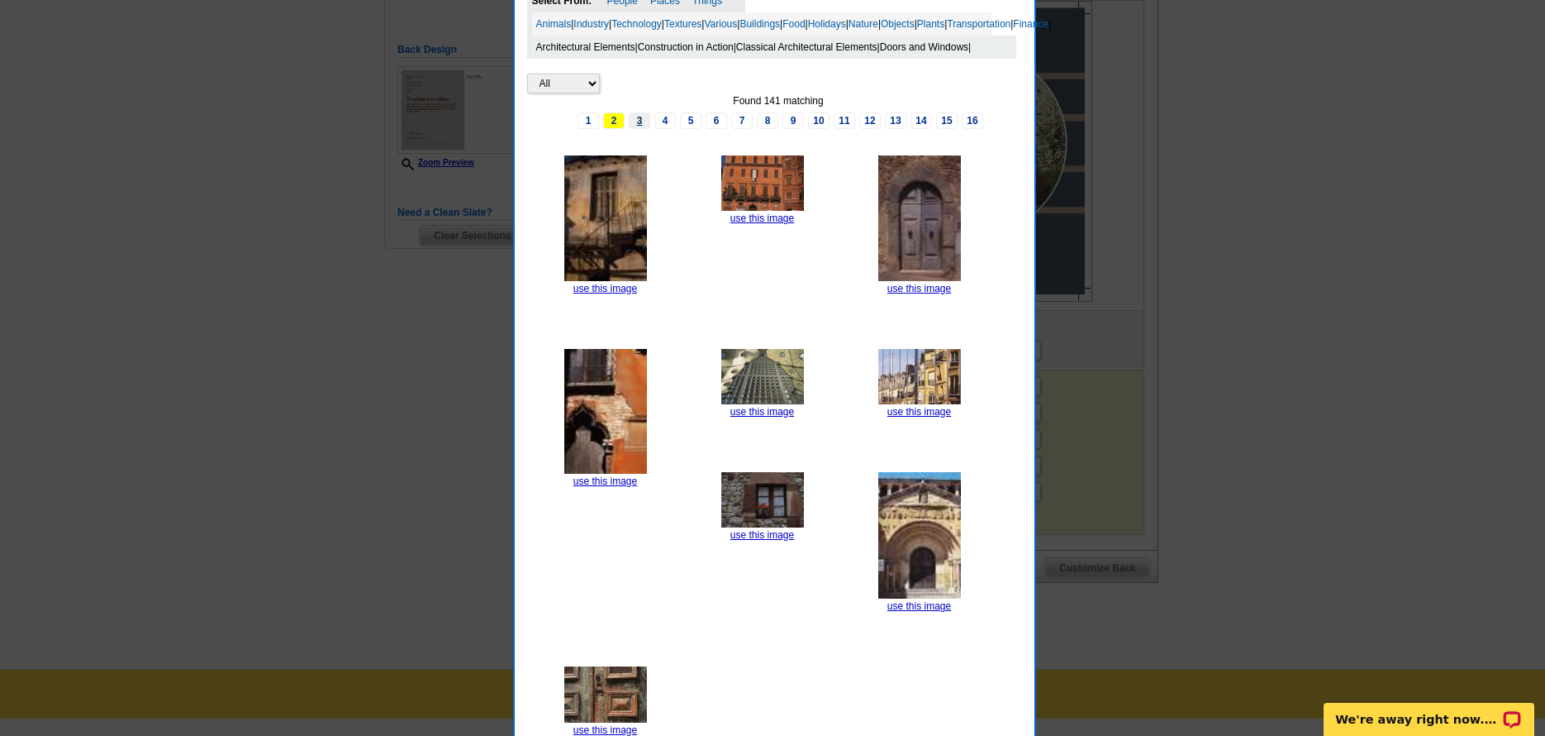
click at [641, 129] on link "3" at bounding box center [639, 120] width 21 height 17
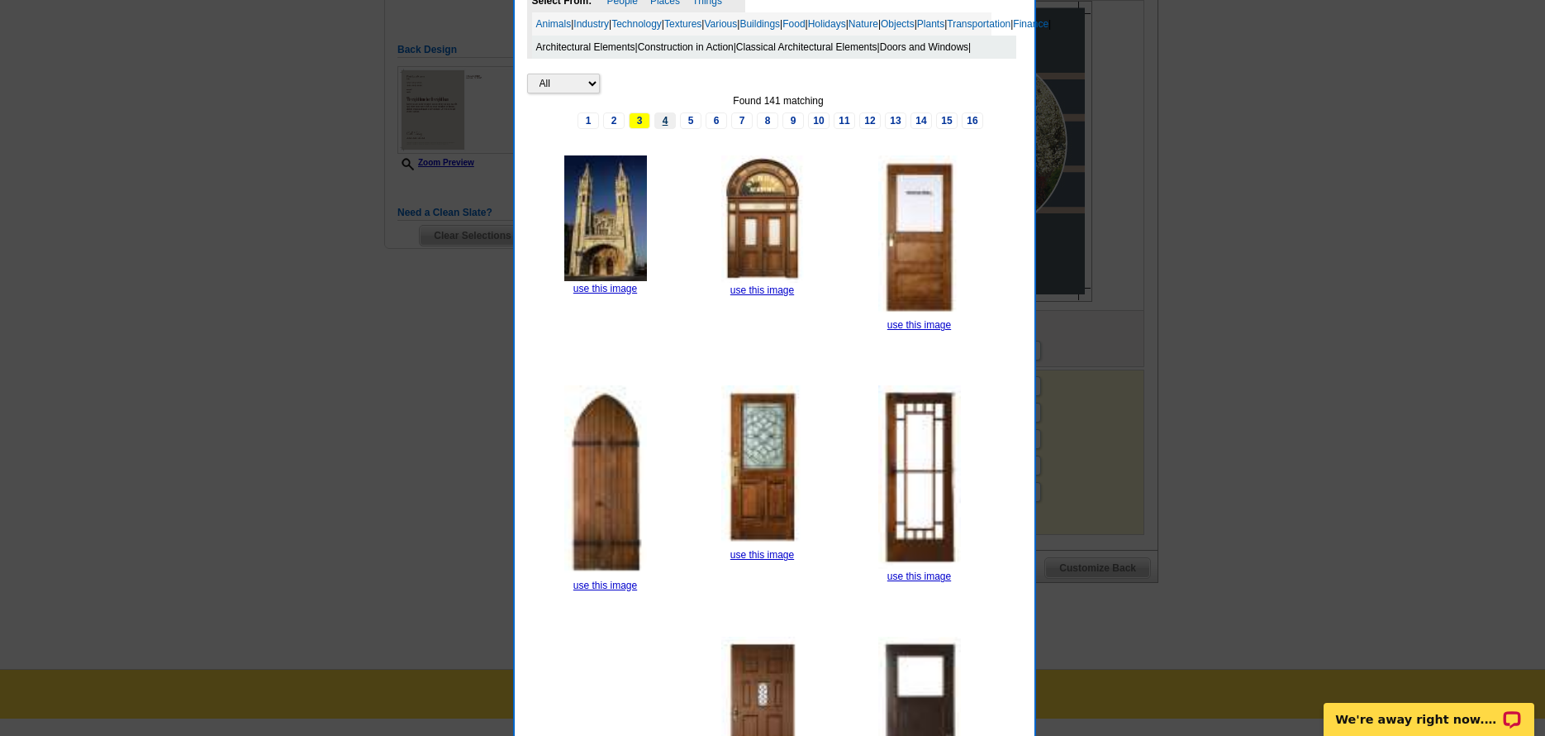
click at [664, 129] on link "4" at bounding box center [665, 120] width 21 height 17
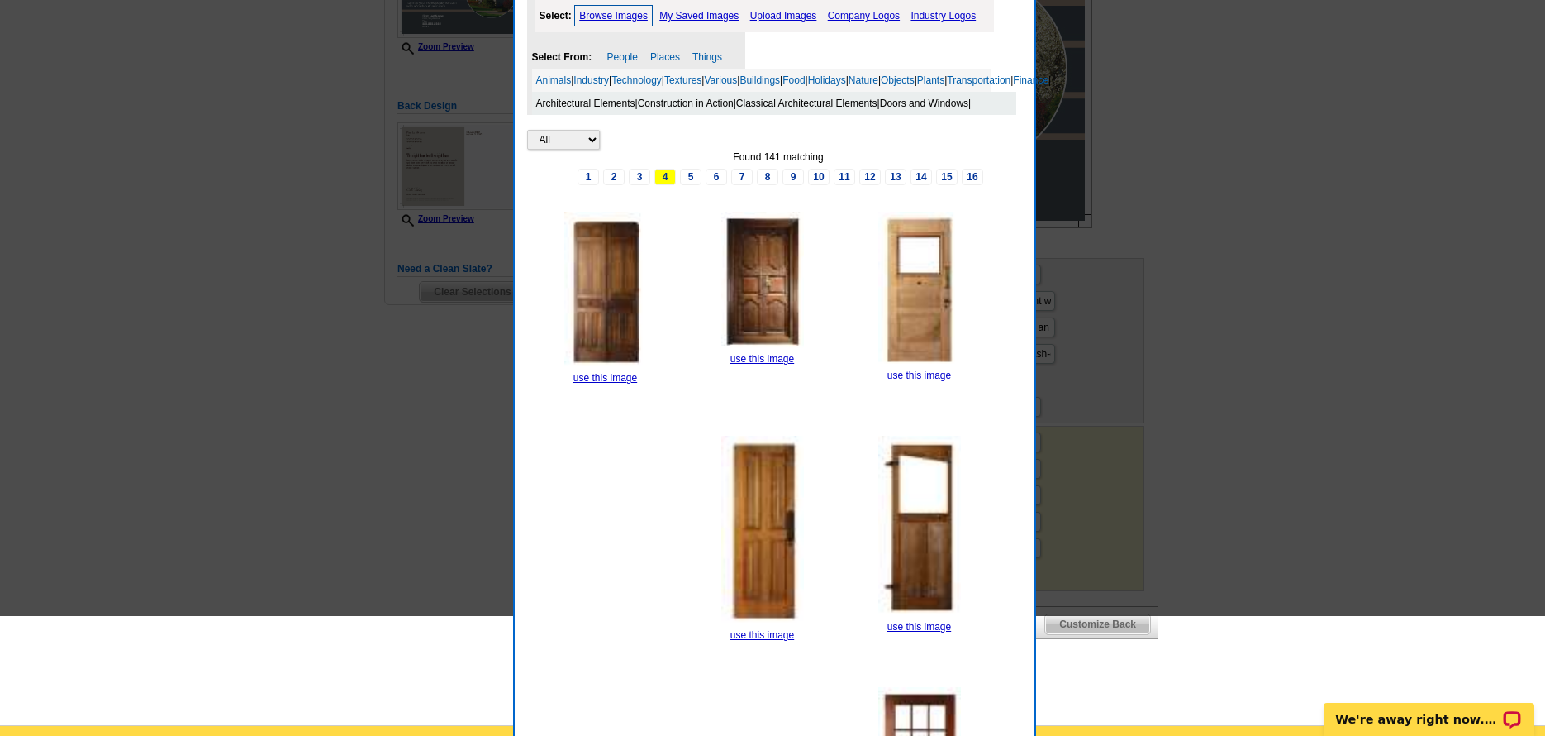
scroll to position [165, 0]
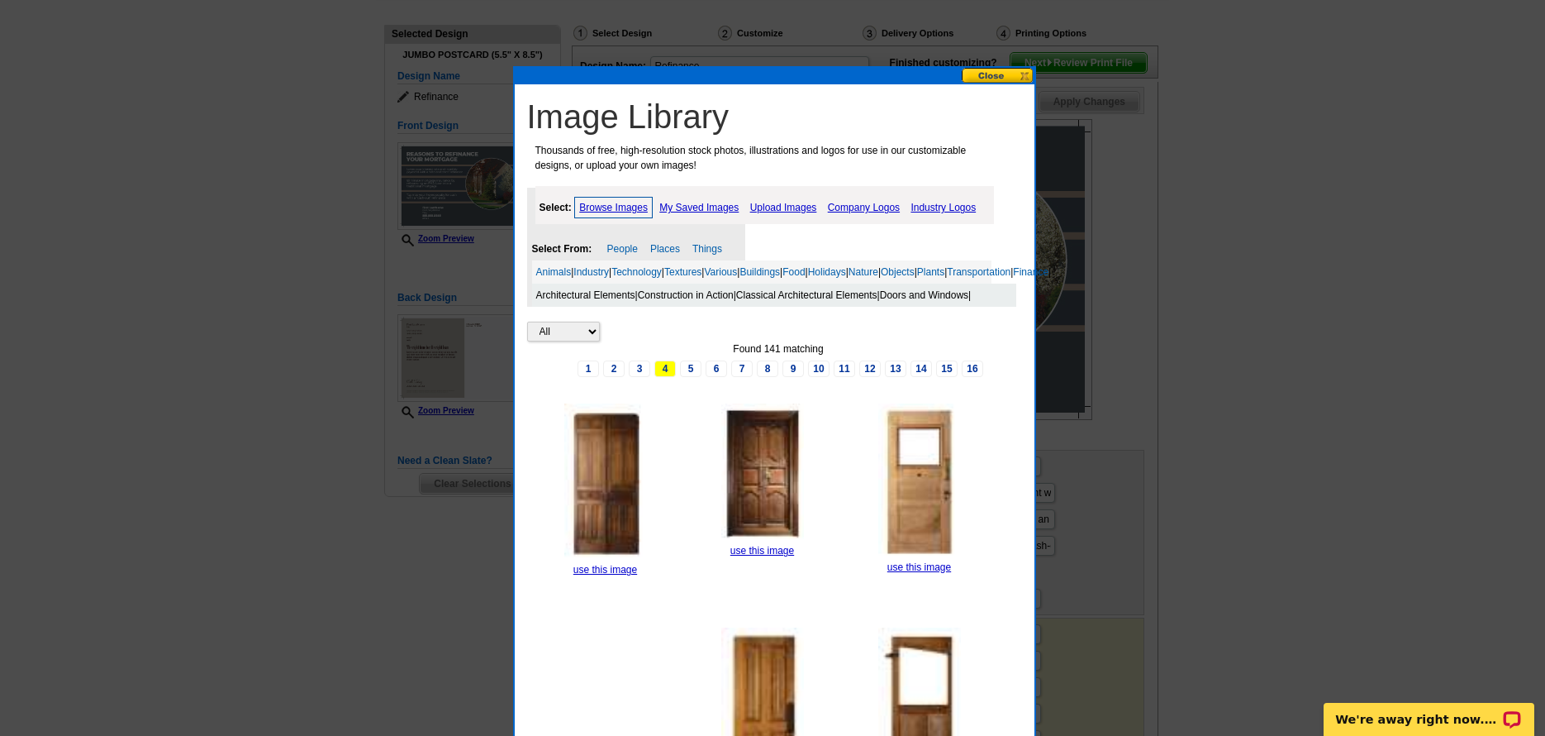
click at [613, 202] on link "Browse Images" at bounding box center [613, 207] width 79 height 21
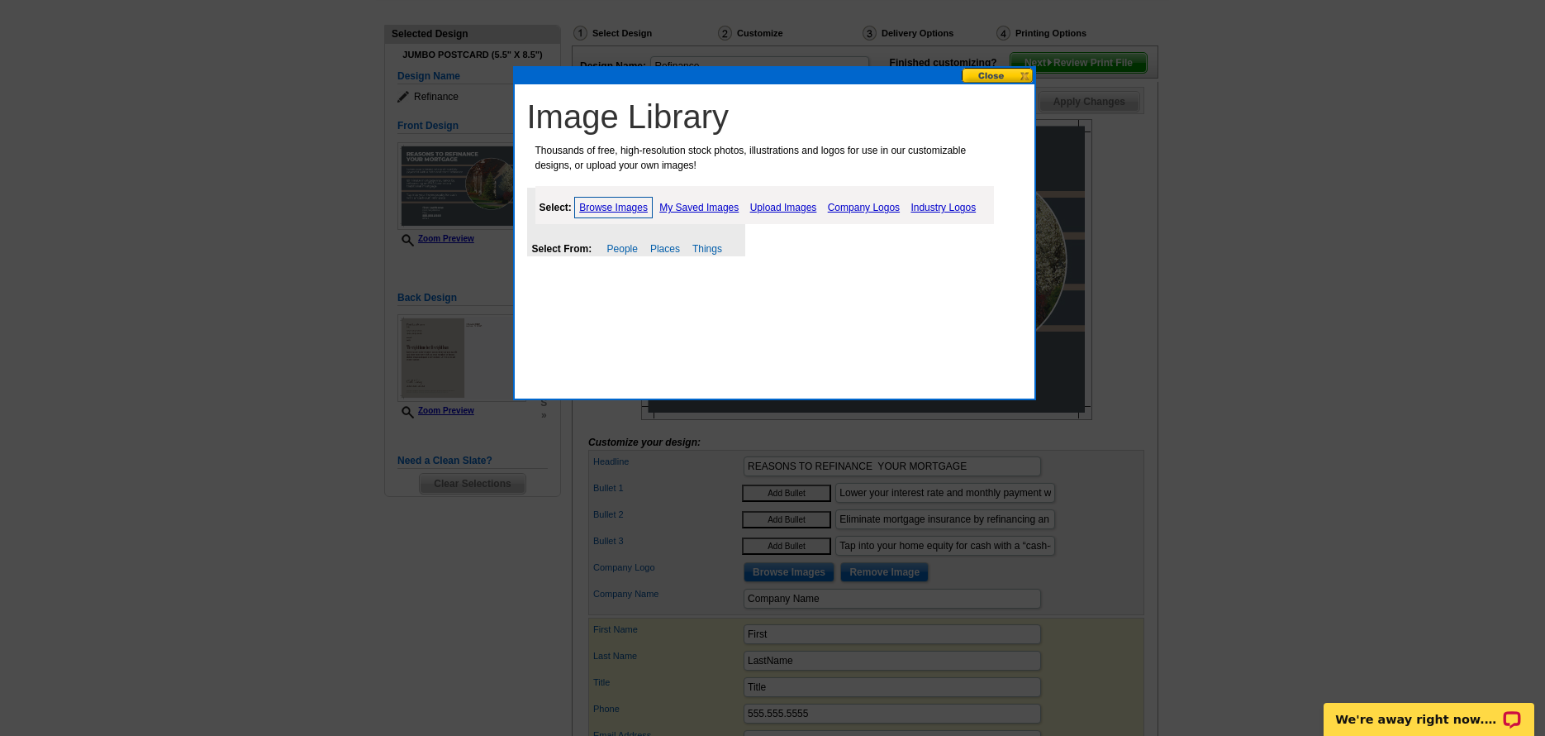
click at [991, 73] on button at bounding box center [998, 76] width 73 height 16
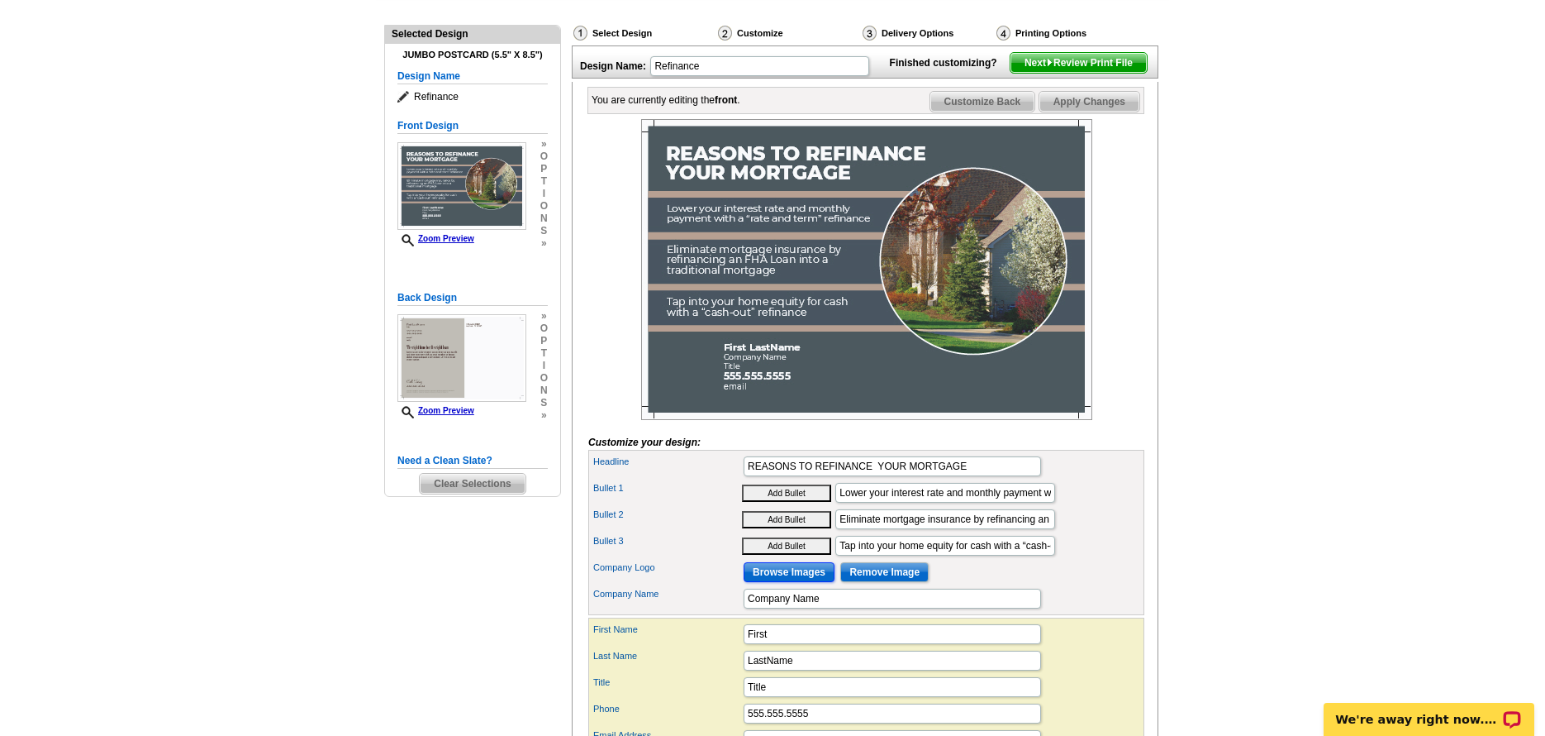
click at [806, 582] on input "Browse Images" at bounding box center [789, 572] width 91 height 20
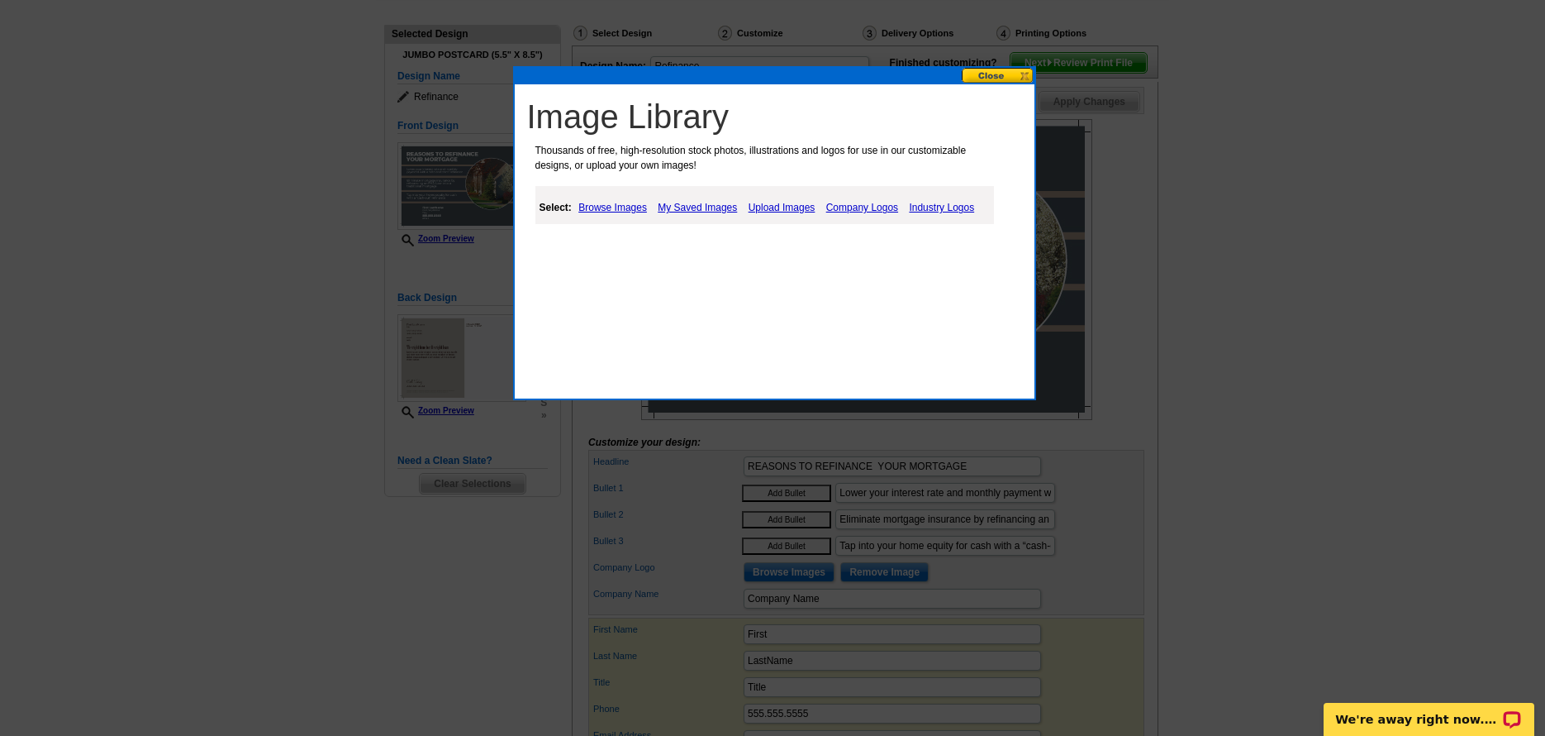
click at [621, 207] on link "Browse Images" at bounding box center [612, 208] width 77 height 20
click at [615, 250] on link "People" at bounding box center [622, 249] width 31 height 12
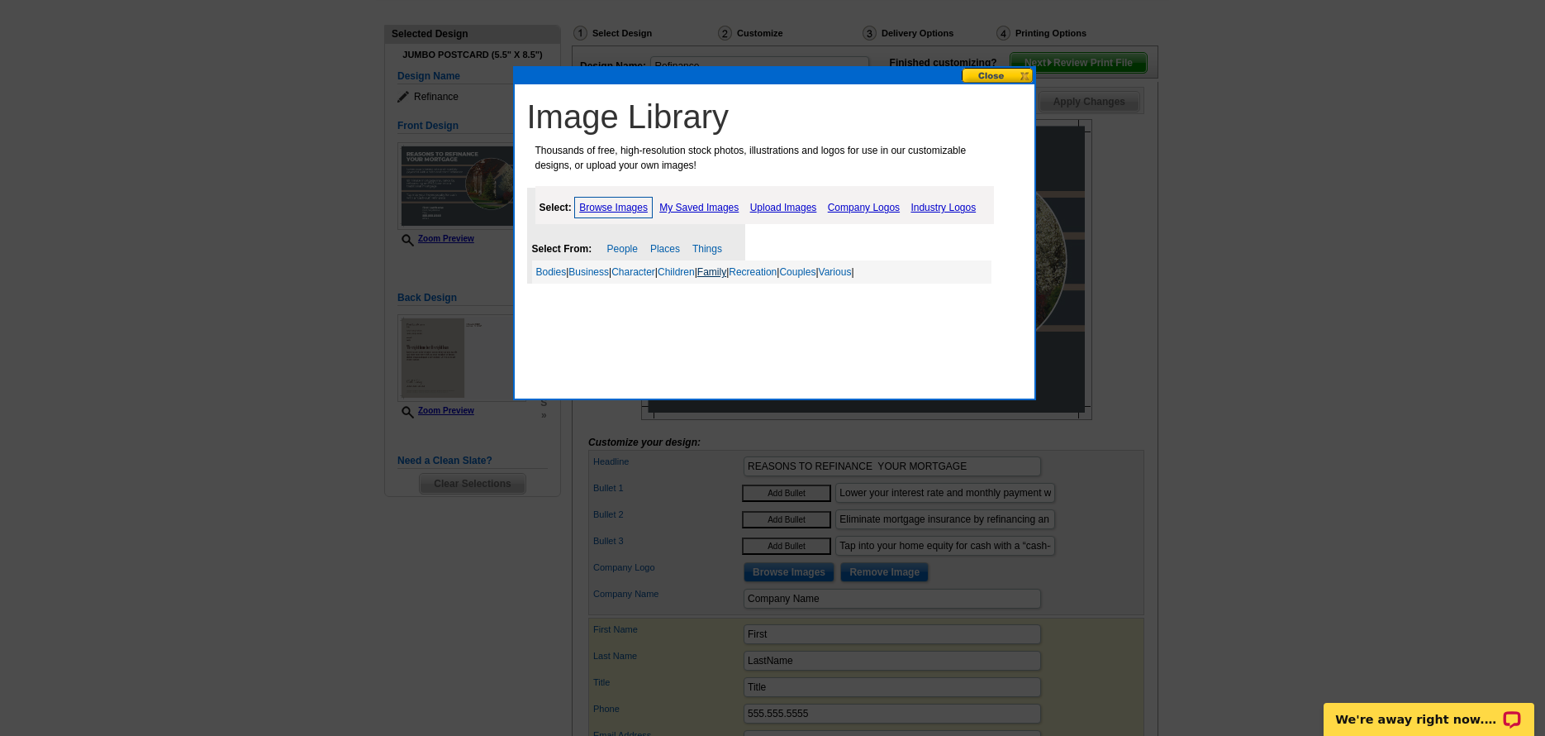
click at [726, 272] on link "Family" at bounding box center [712, 272] width 29 height 12
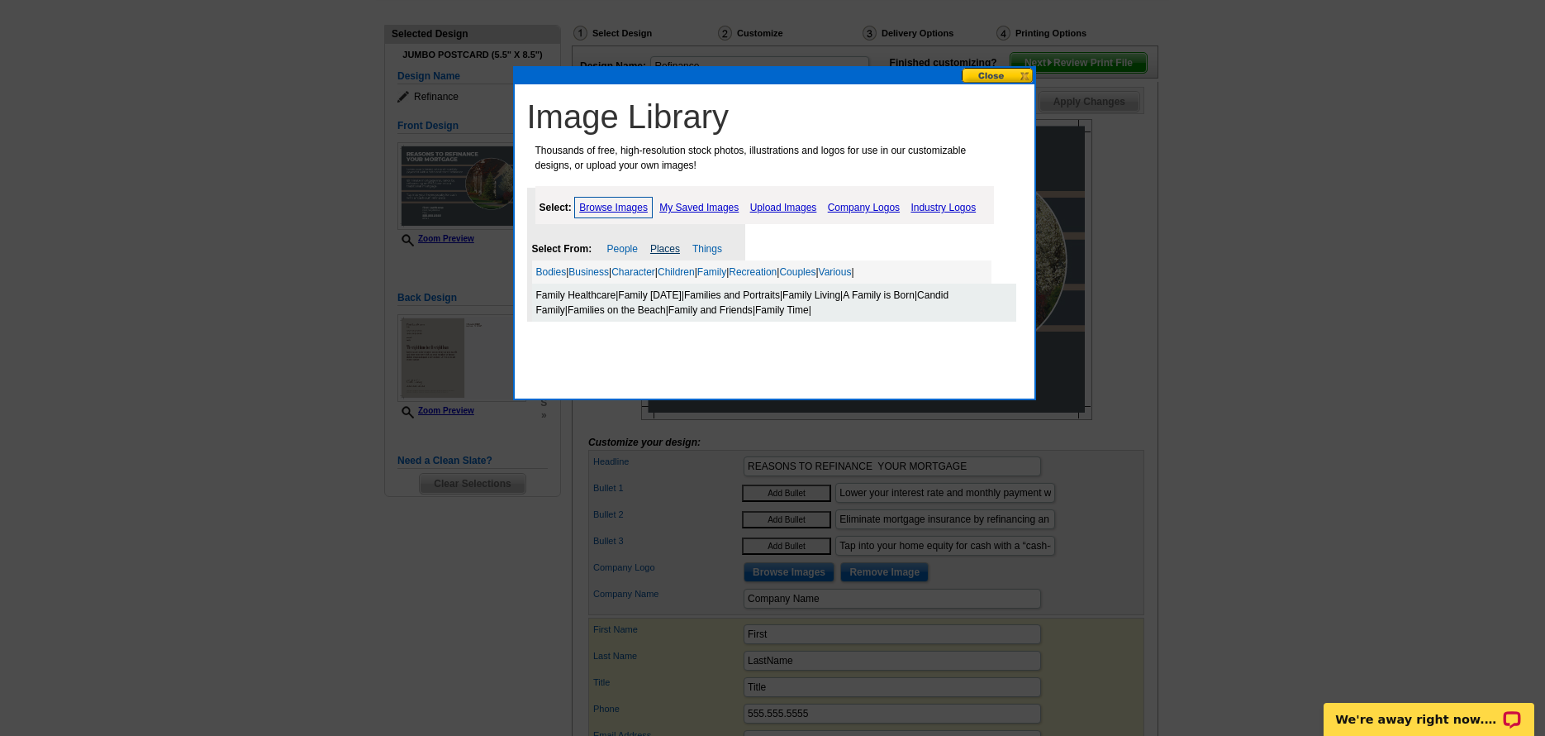
click at [663, 249] on link "Places" at bounding box center [665, 249] width 30 height 12
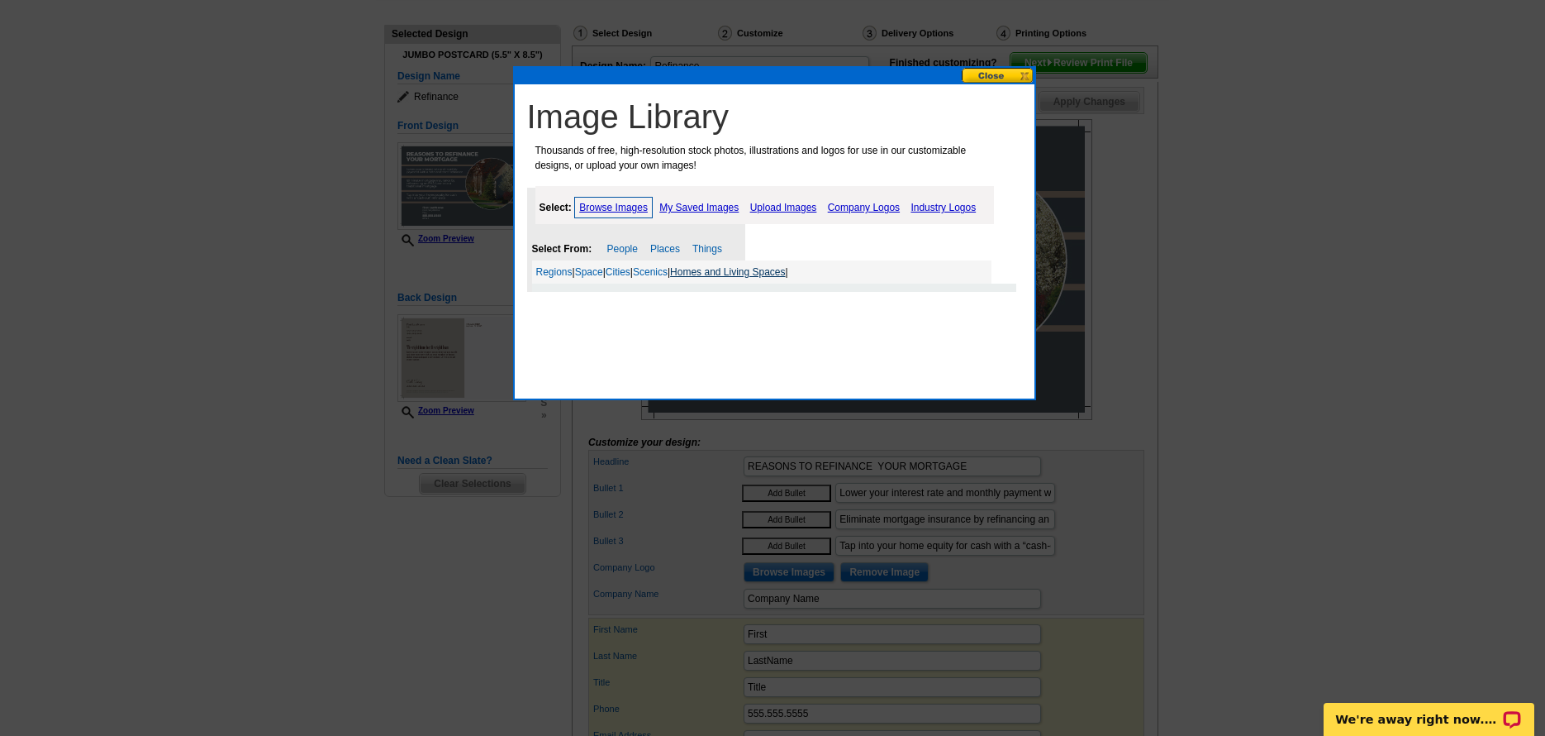
click at [741, 270] on link "Homes and Living Spaces" at bounding box center [727, 272] width 115 height 12
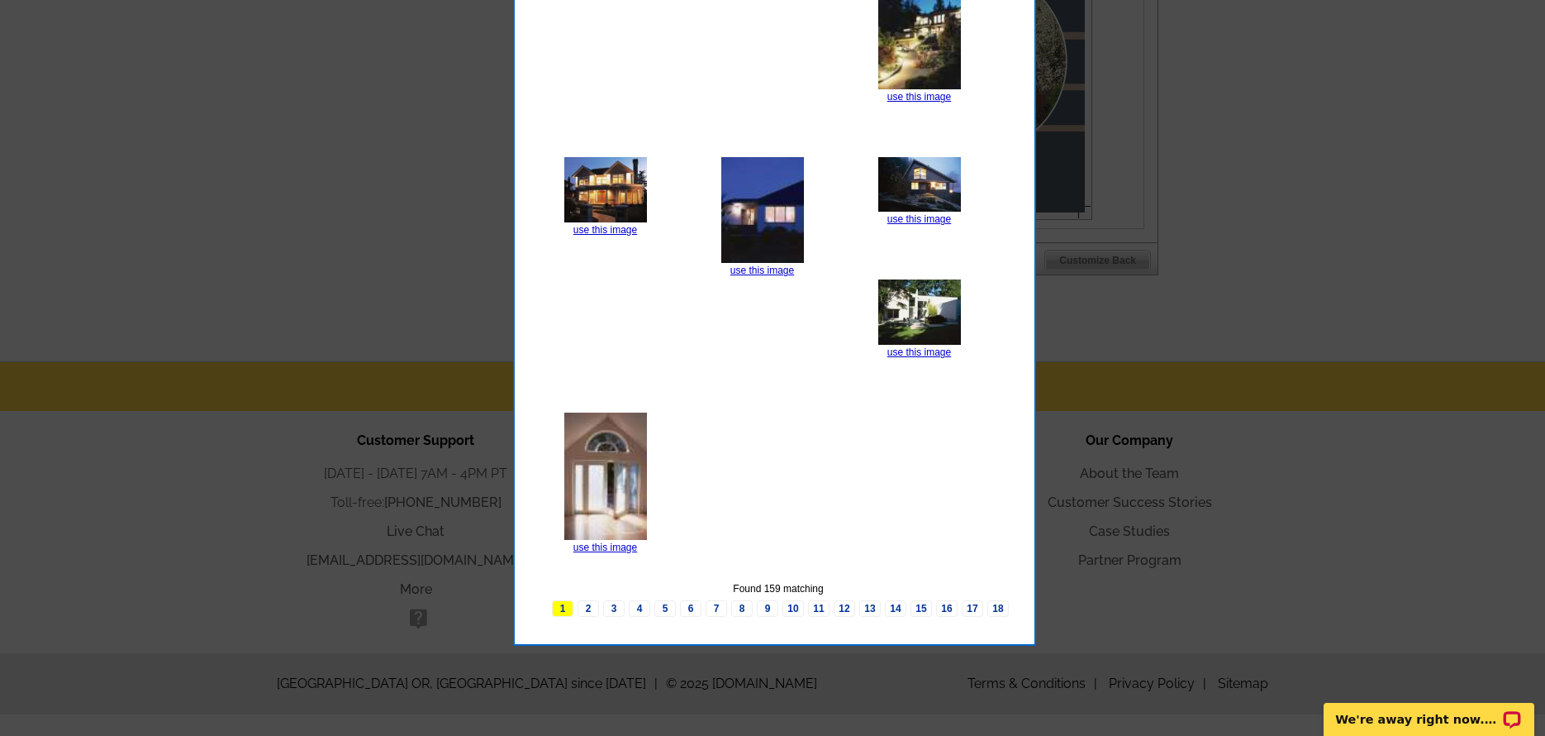
scroll to position [728, 0]
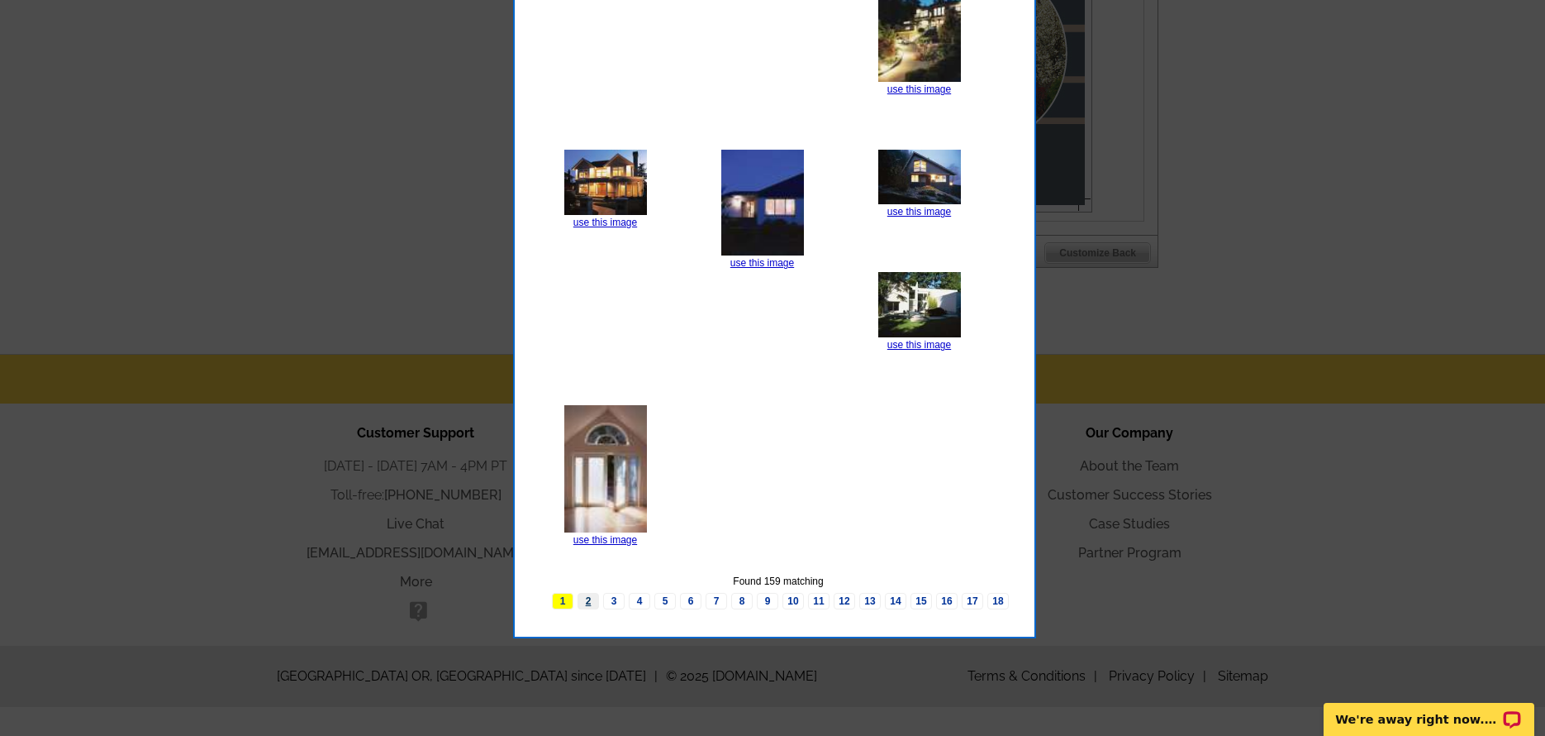
click at [585, 598] on link "2" at bounding box center [588, 601] width 21 height 17
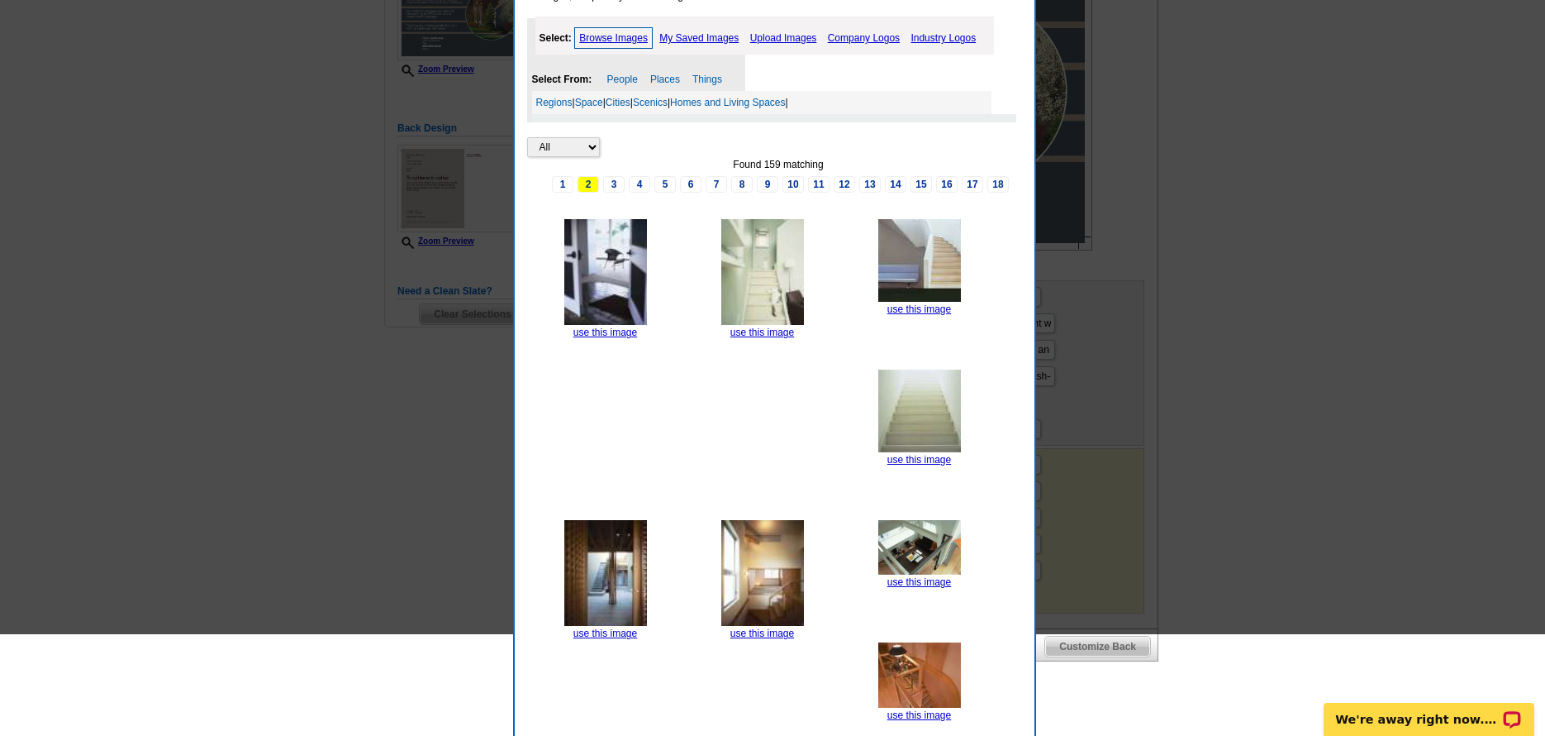
scroll to position [563, 0]
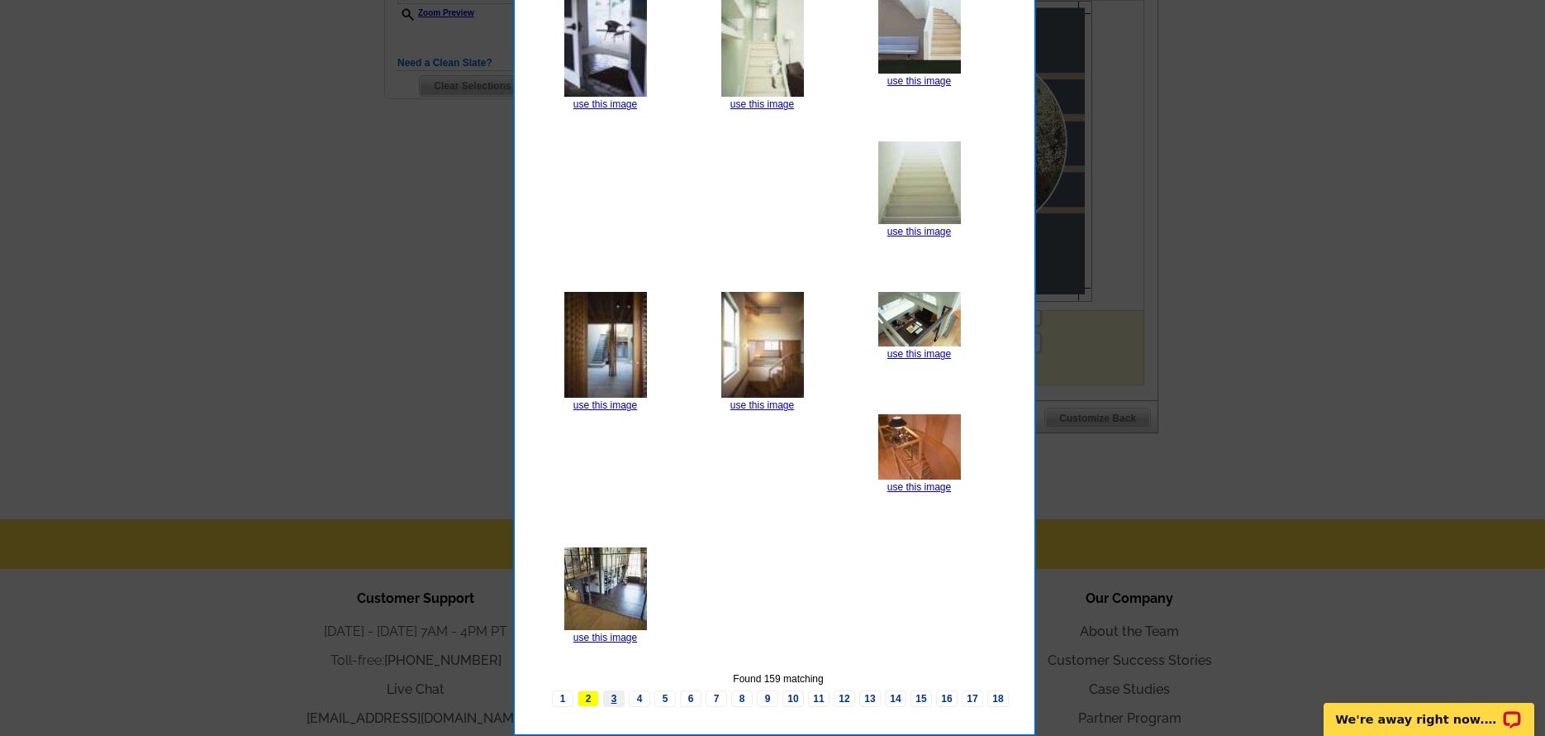
click at [611, 696] on link "3" at bounding box center [613, 698] width 21 height 17
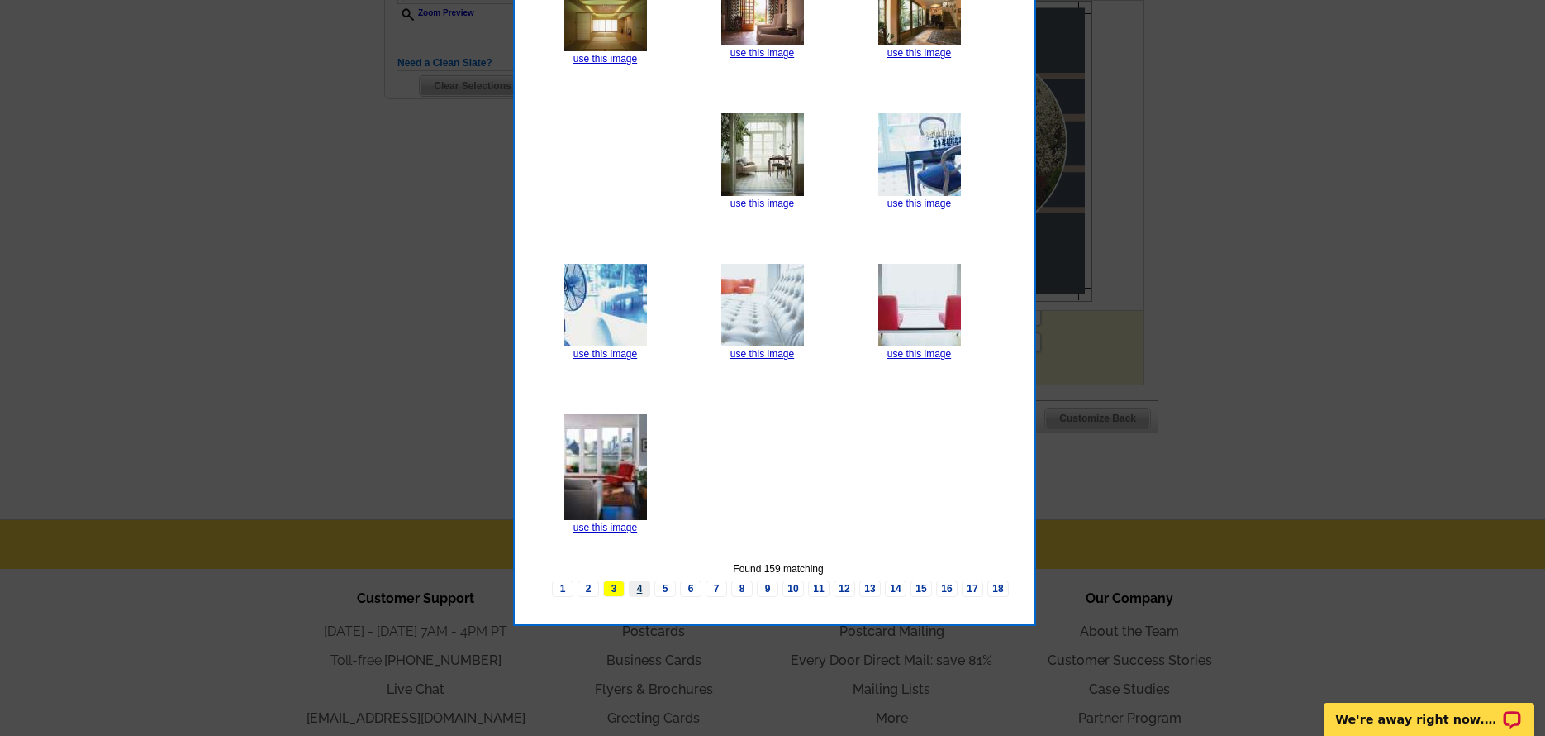
click at [644, 594] on link "4" at bounding box center [639, 588] width 21 height 17
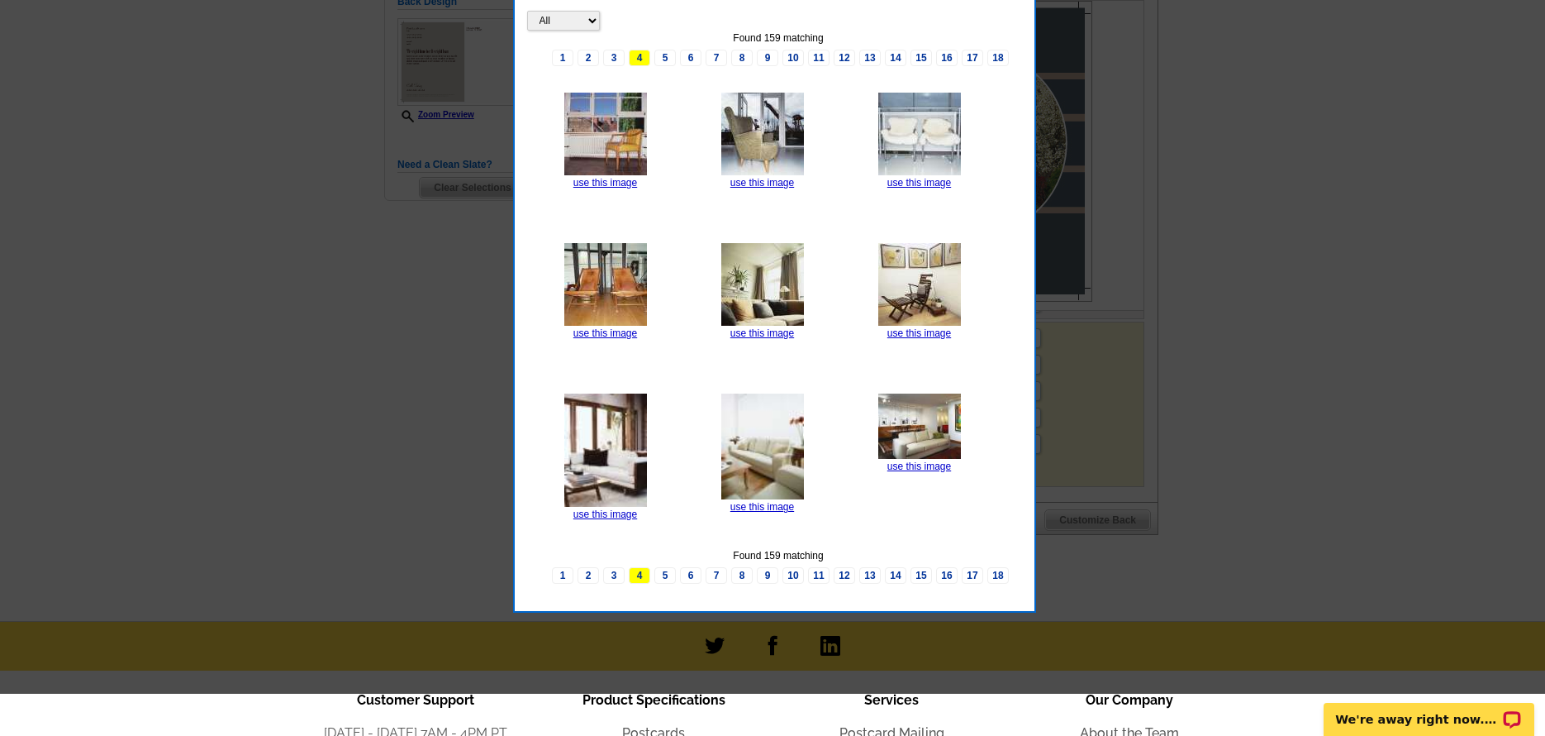
scroll to position [480, 0]
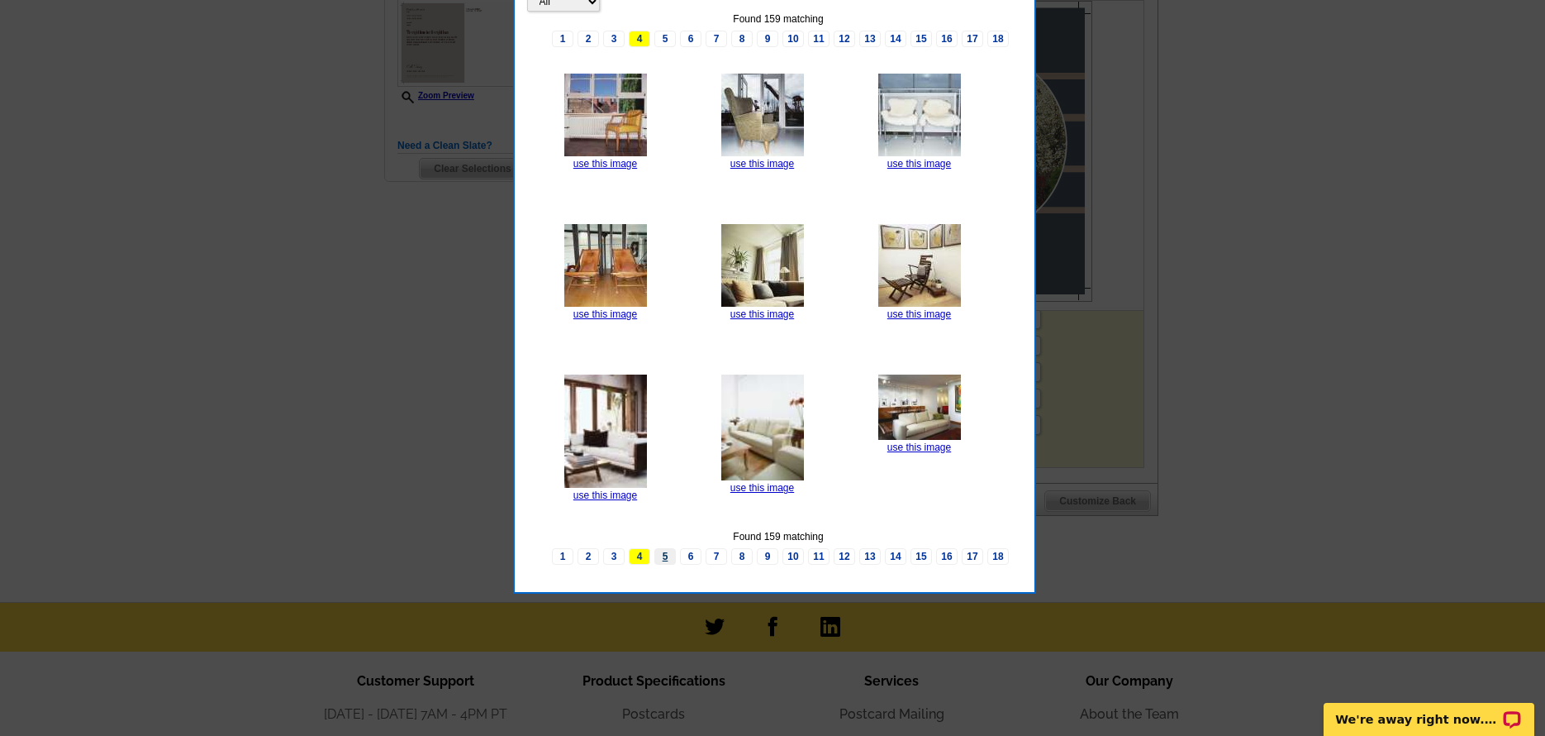
click at [668, 555] on link "5" at bounding box center [665, 556] width 21 height 17
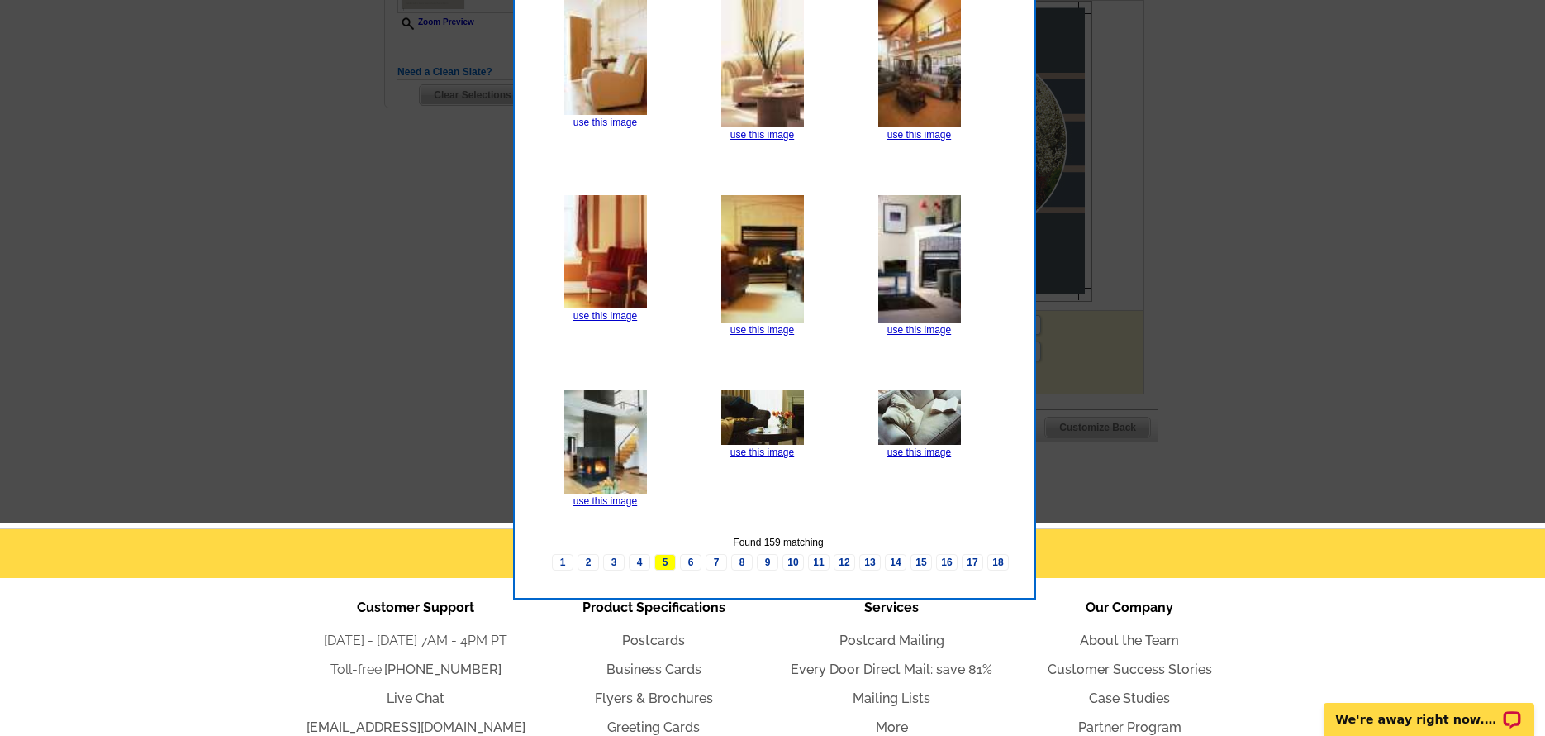
scroll to position [563, 0]
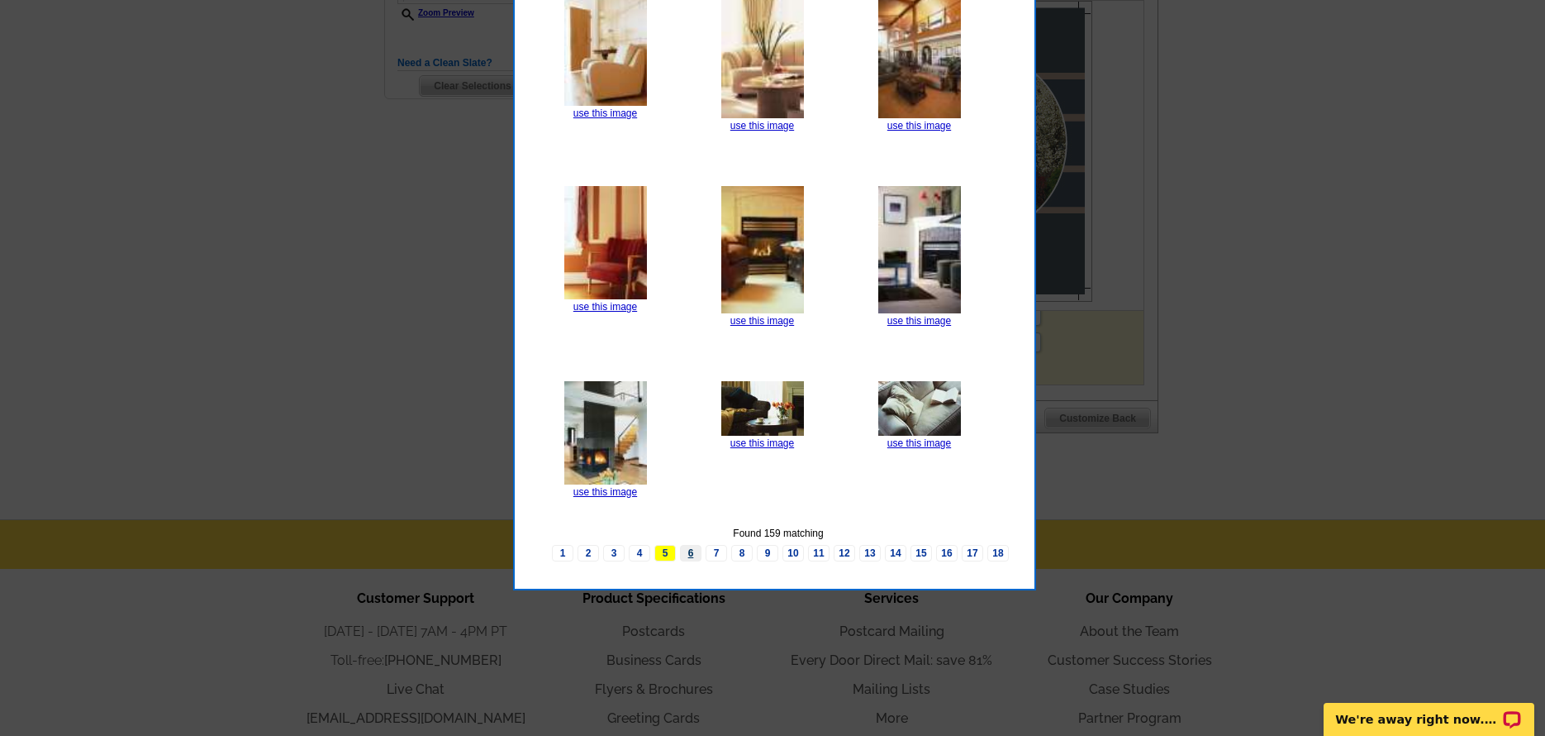
click at [696, 550] on link "6" at bounding box center [690, 553] width 21 height 17
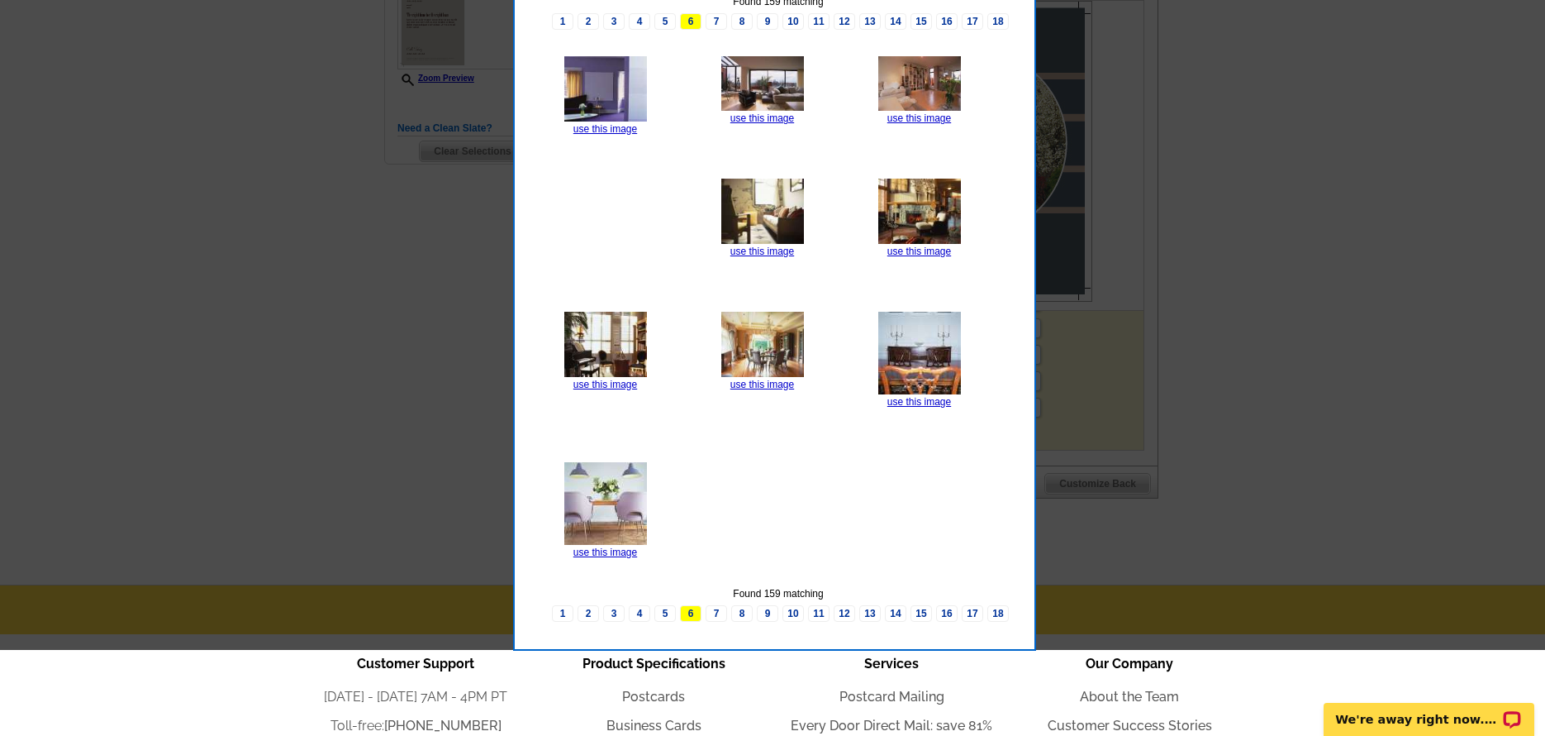
scroll to position [398, 0]
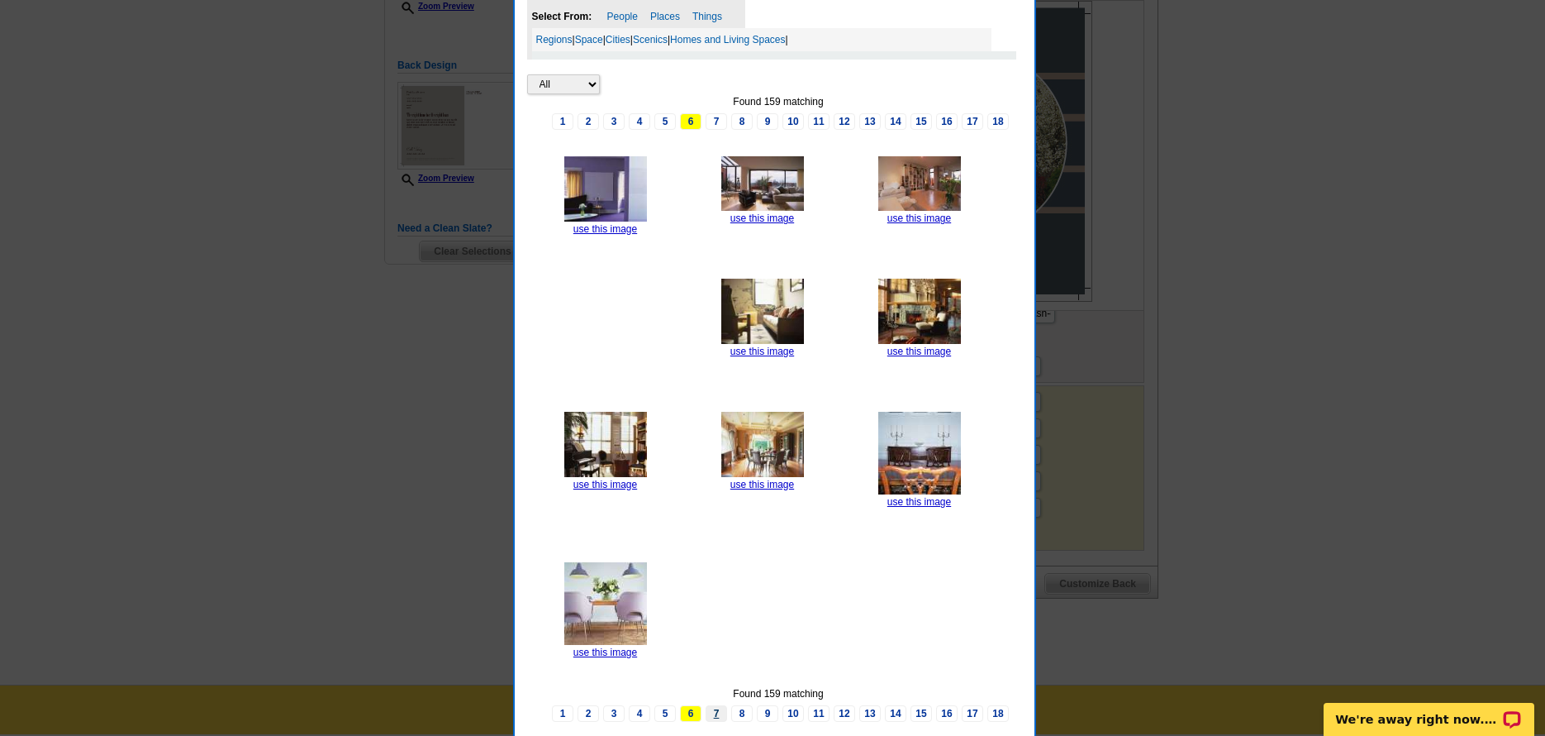
click at [720, 715] on link "7" at bounding box center [716, 713] width 21 height 17
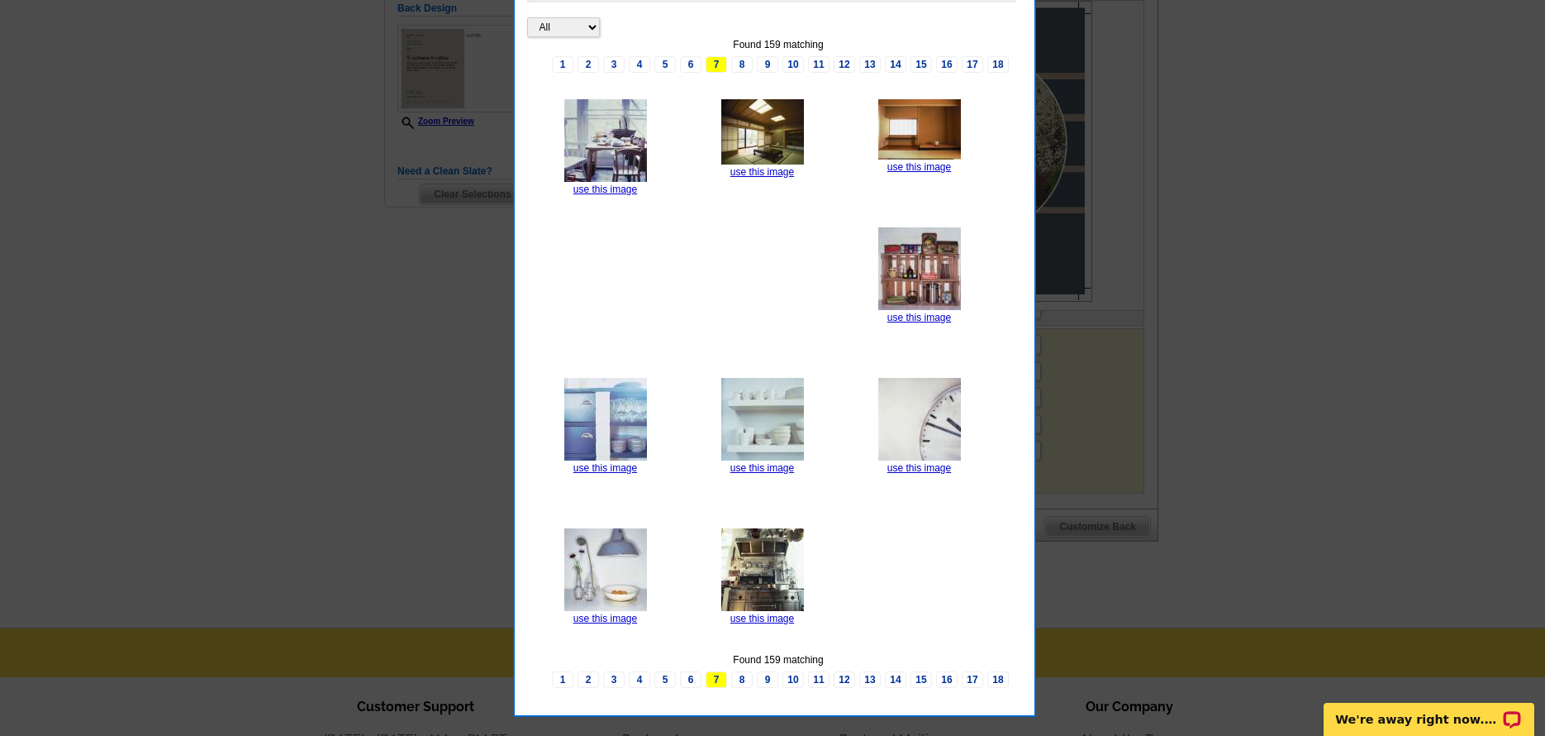
scroll to position [480, 0]
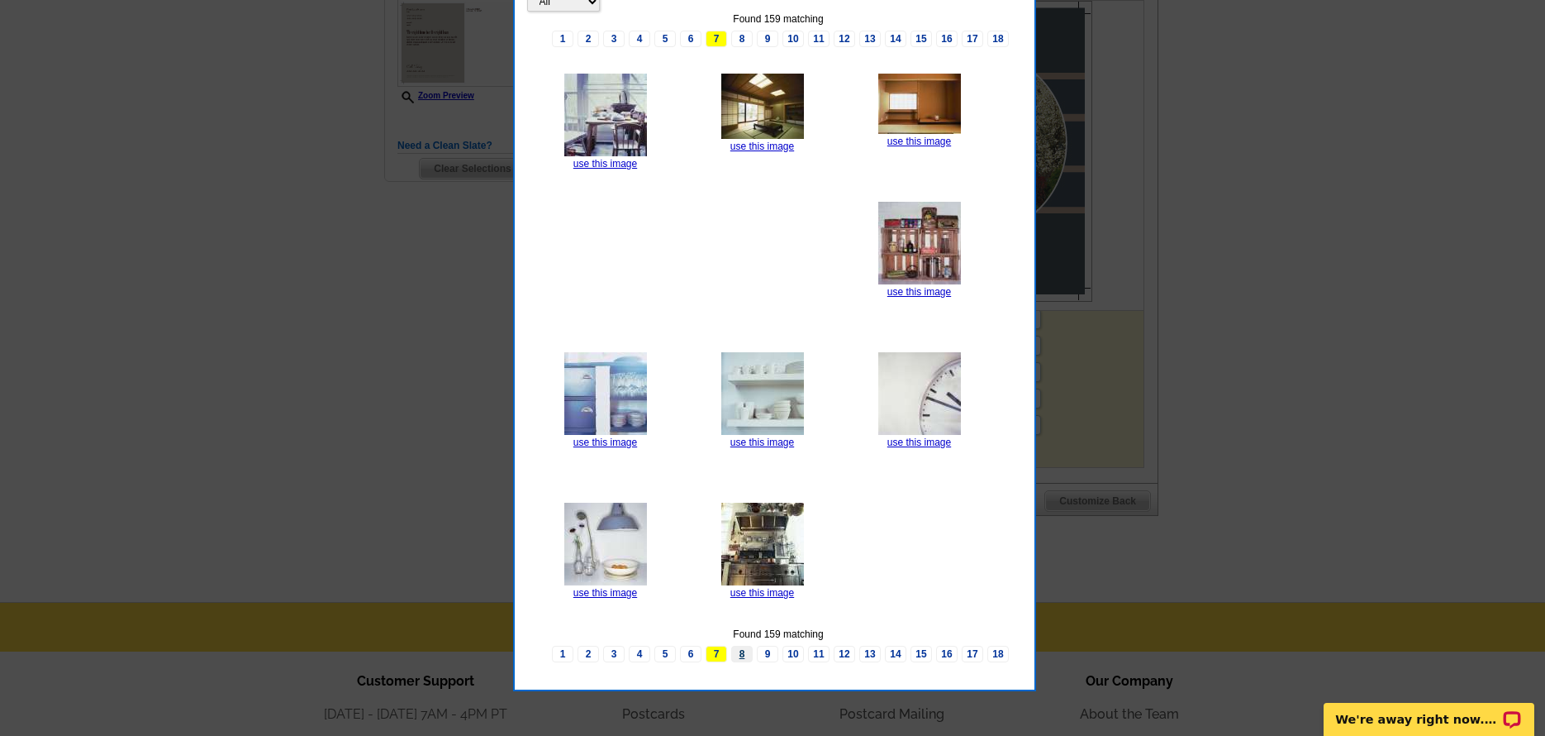
click at [744, 651] on link "8" at bounding box center [741, 653] width 21 height 17
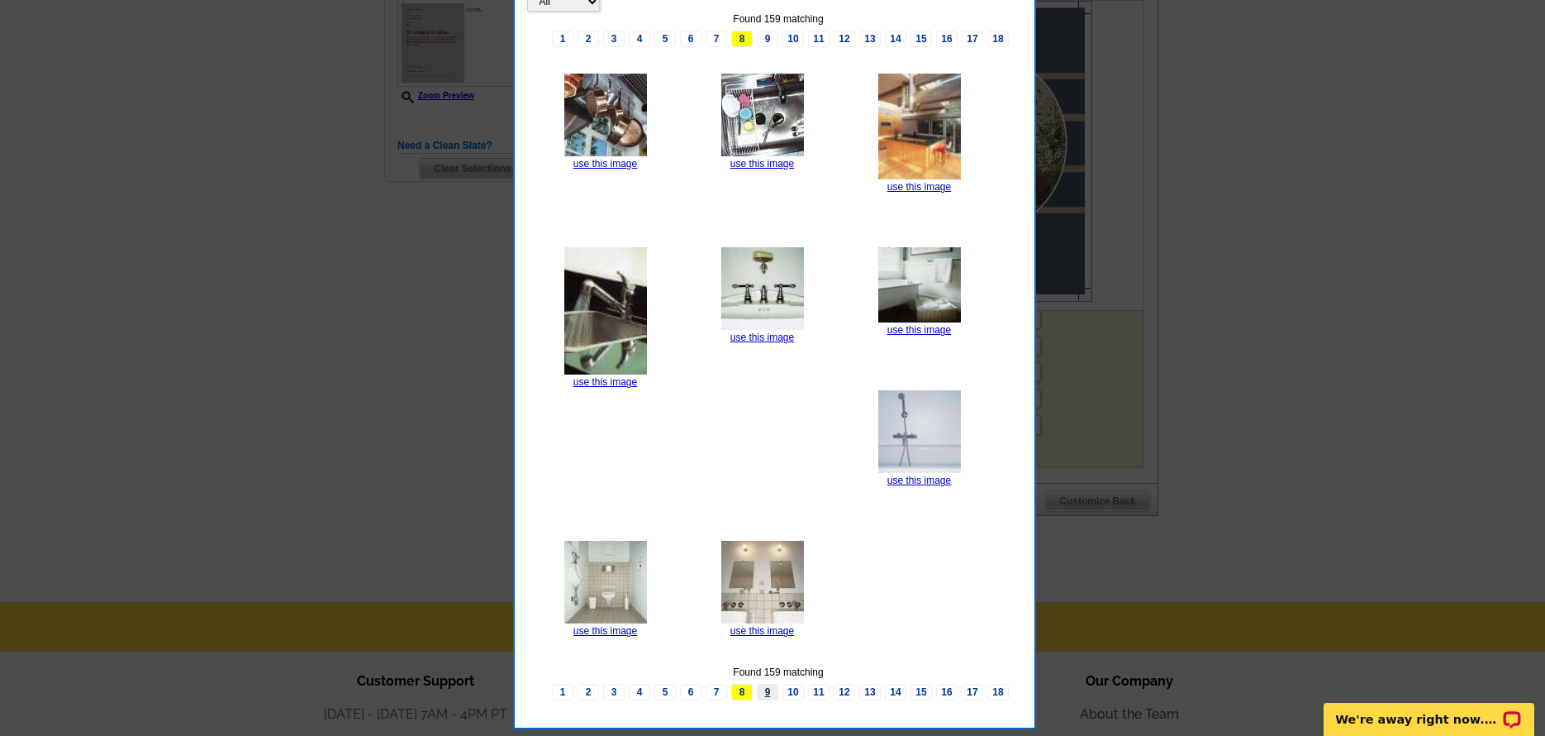
click at [773, 691] on link "9" at bounding box center [767, 691] width 21 height 17
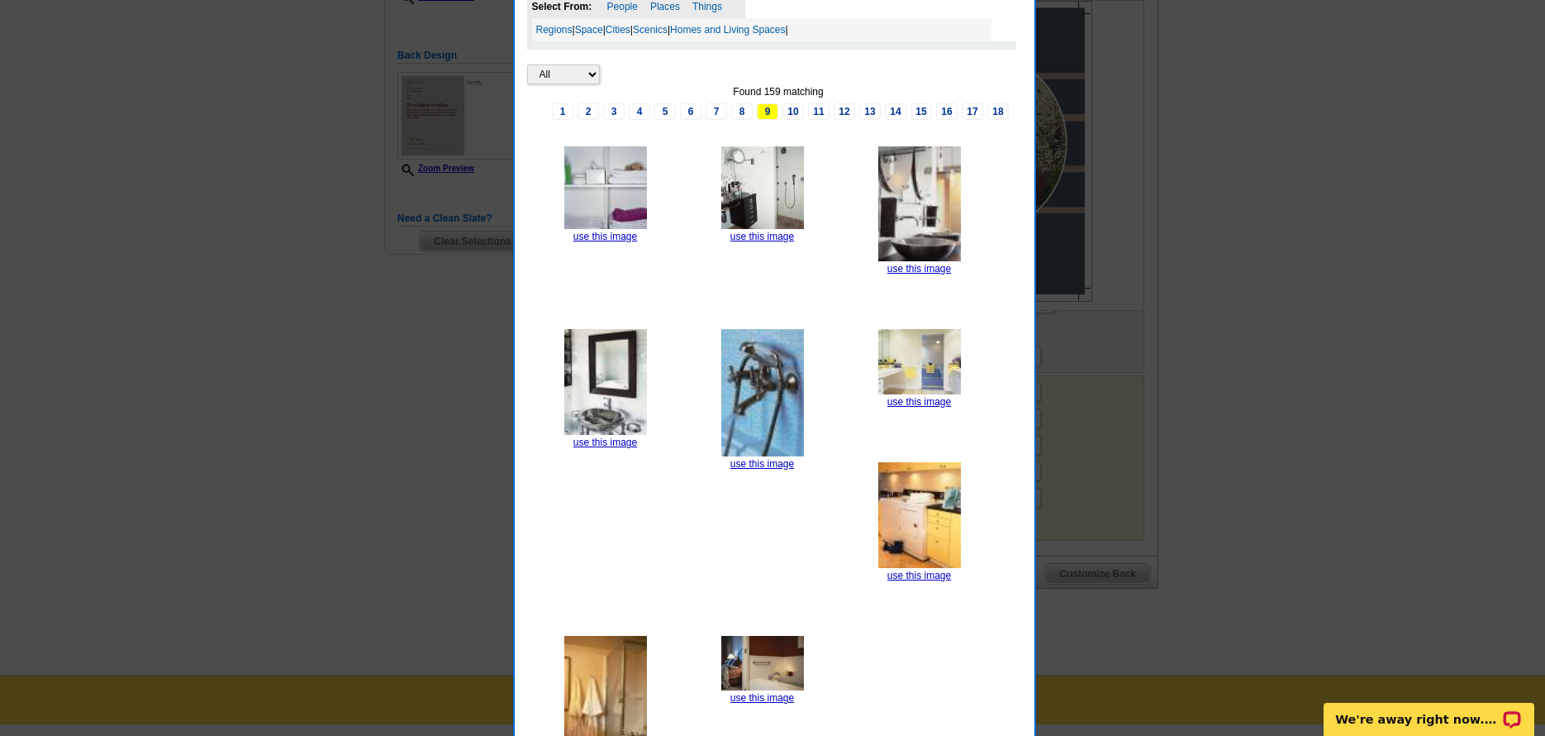
scroll to position [563, 0]
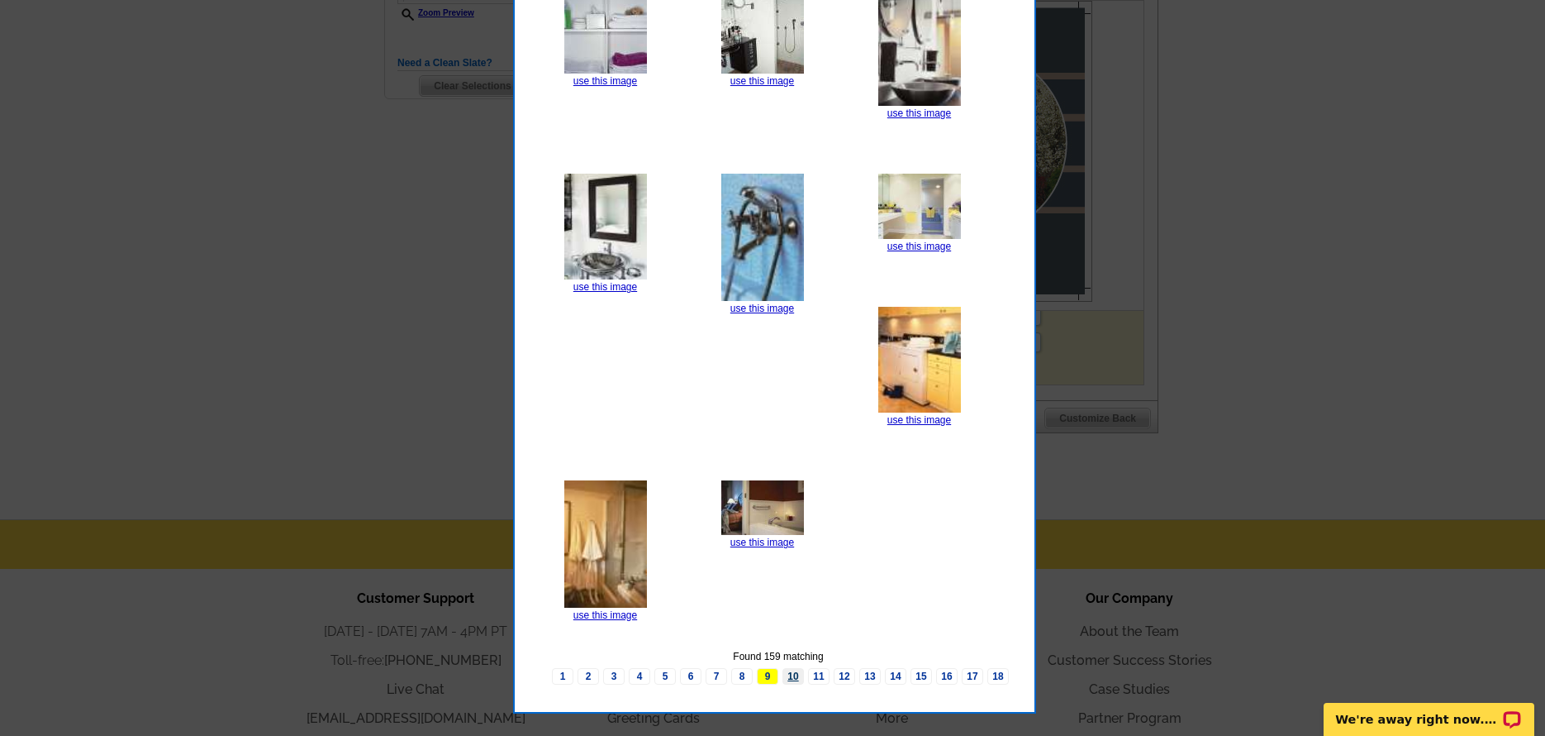
click at [793, 676] on link "10" at bounding box center [793, 676] width 21 height 17
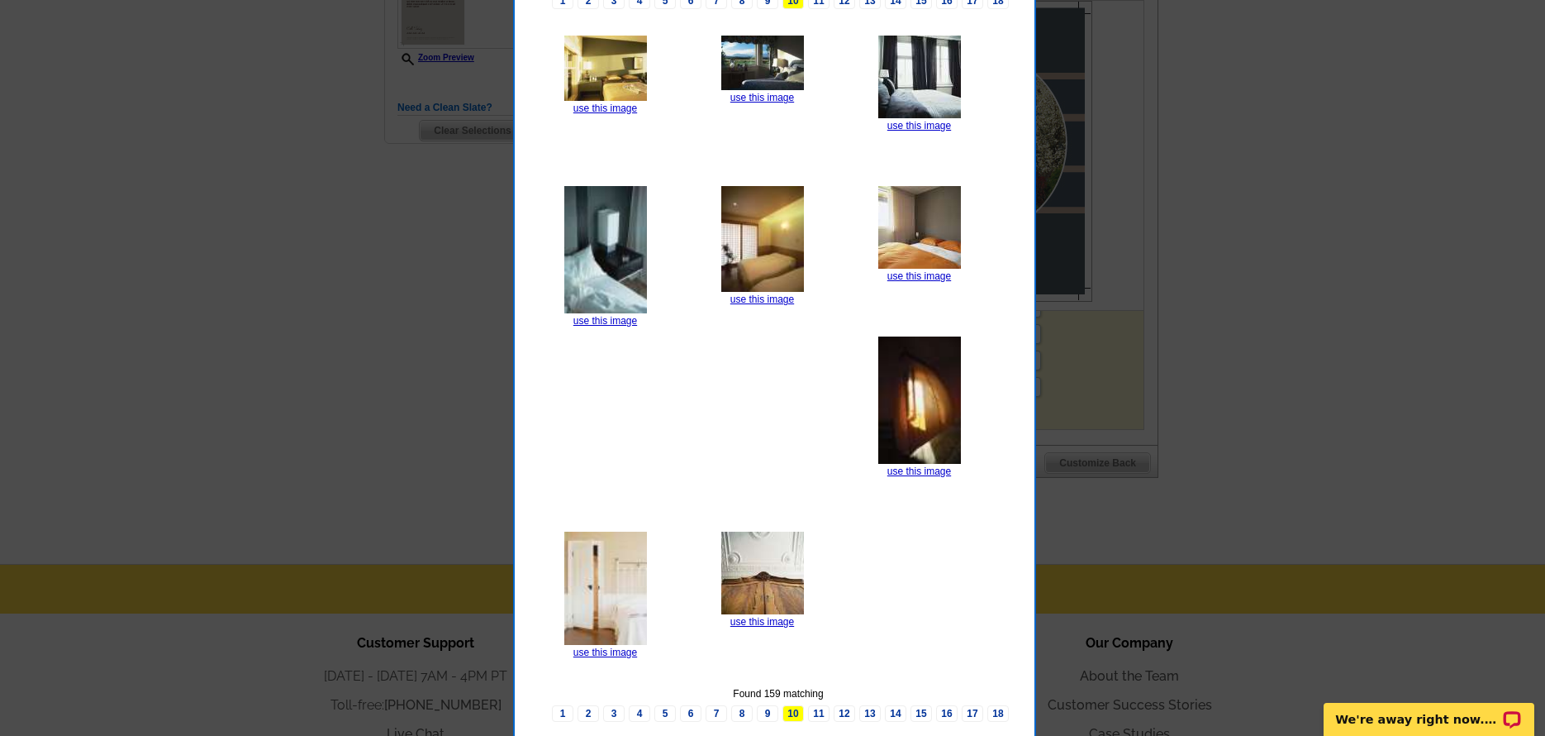
scroll to position [315, 0]
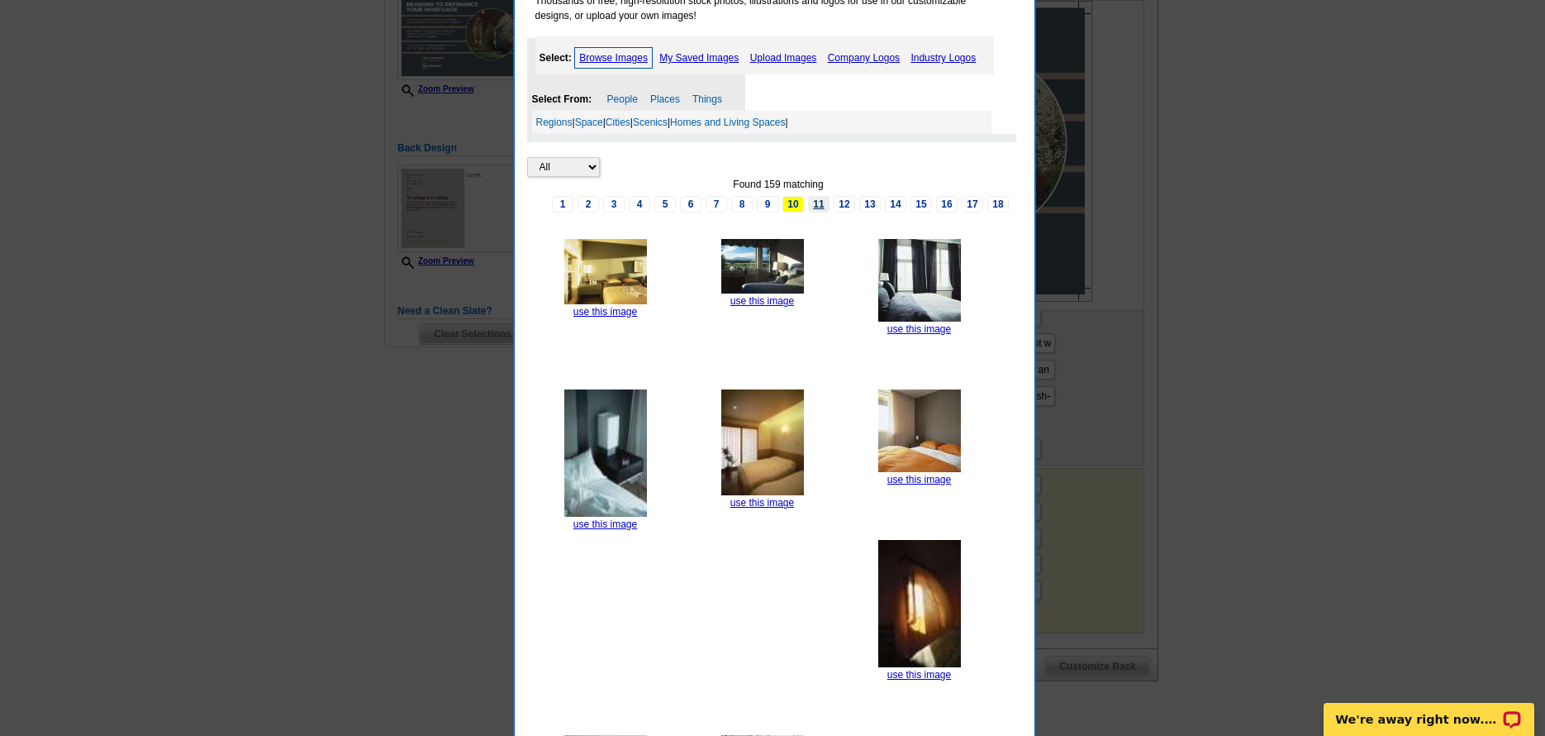
click at [821, 198] on link "11" at bounding box center [818, 204] width 21 height 17
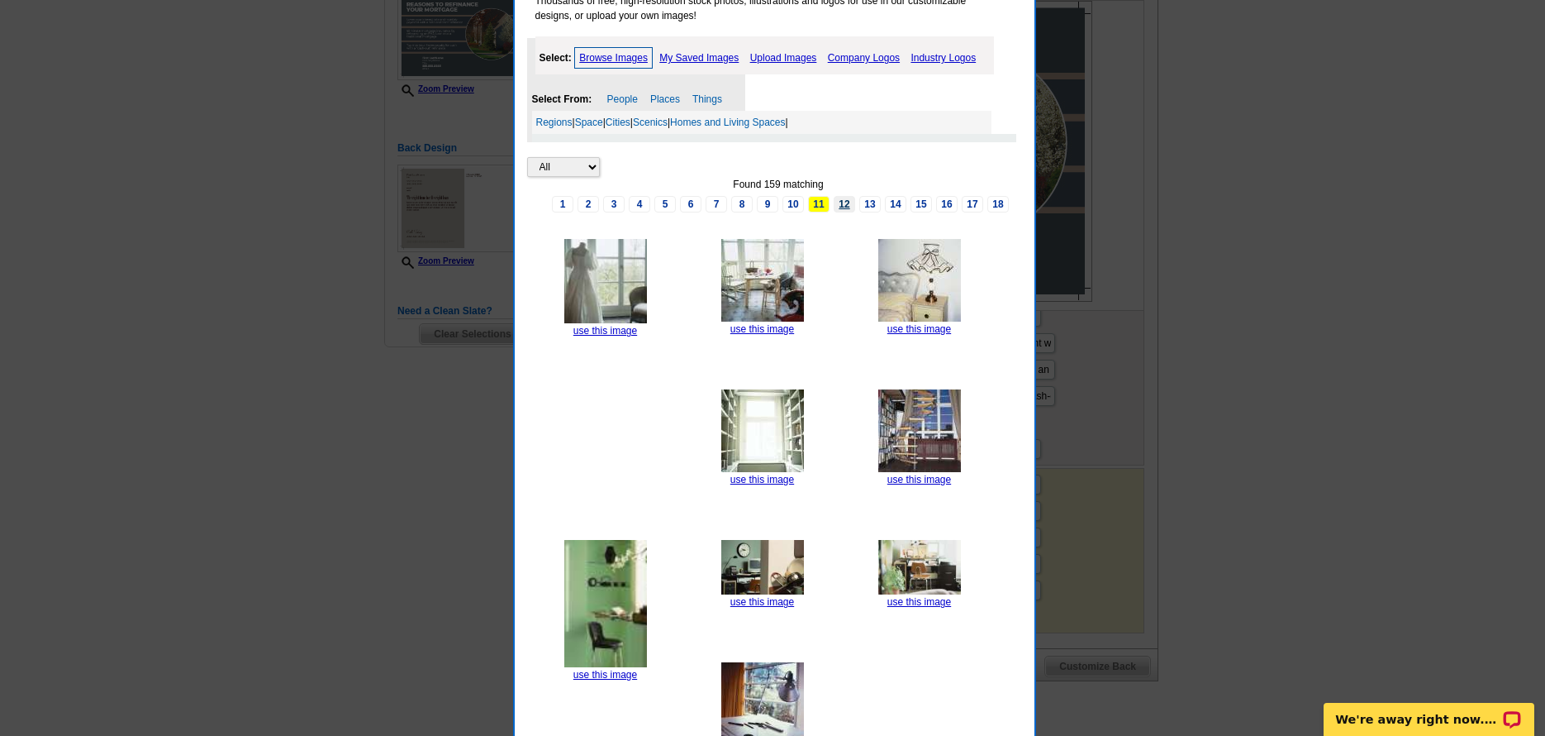
click at [849, 201] on link "12" at bounding box center [844, 204] width 21 height 17
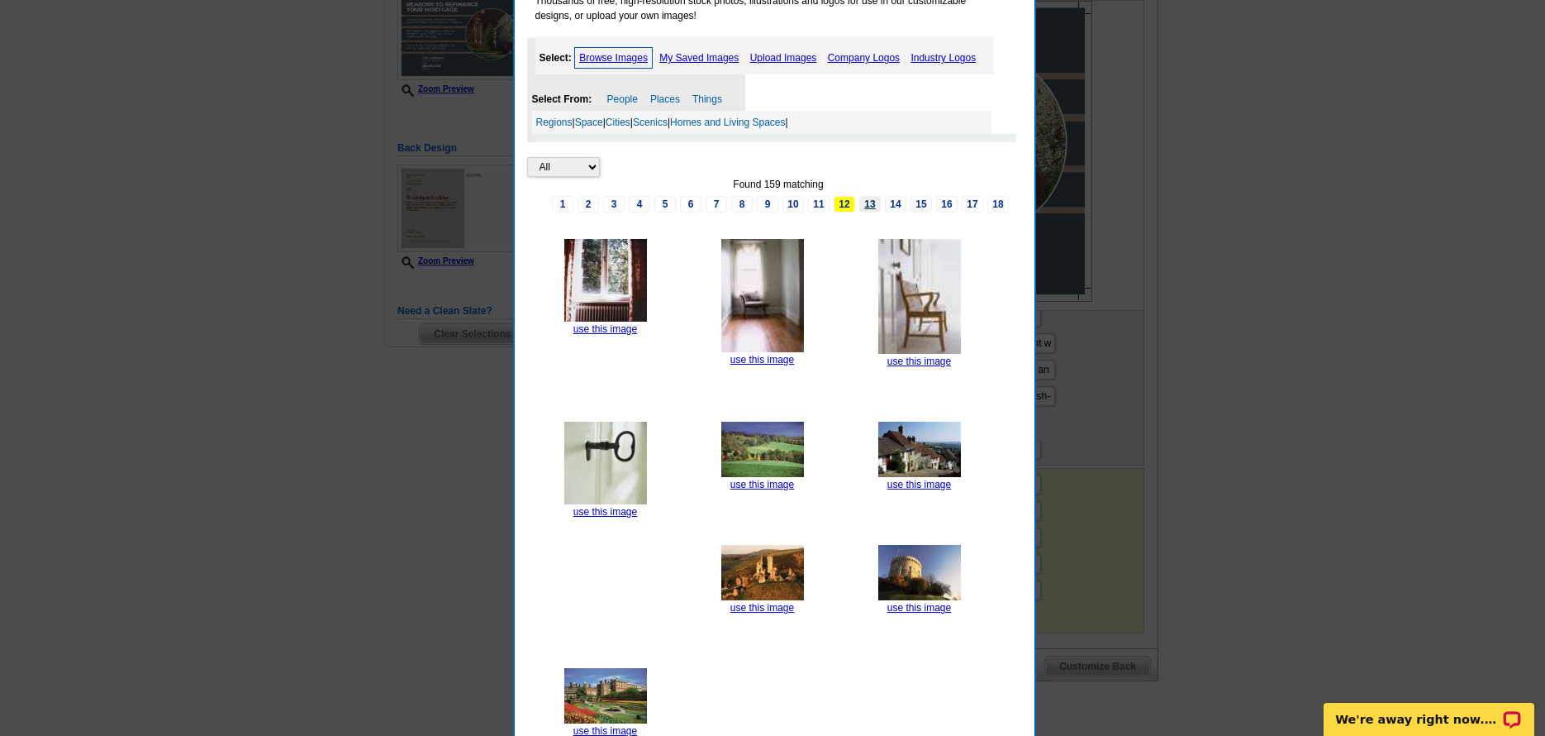
click at [879, 205] on link "13" at bounding box center [869, 204] width 21 height 17
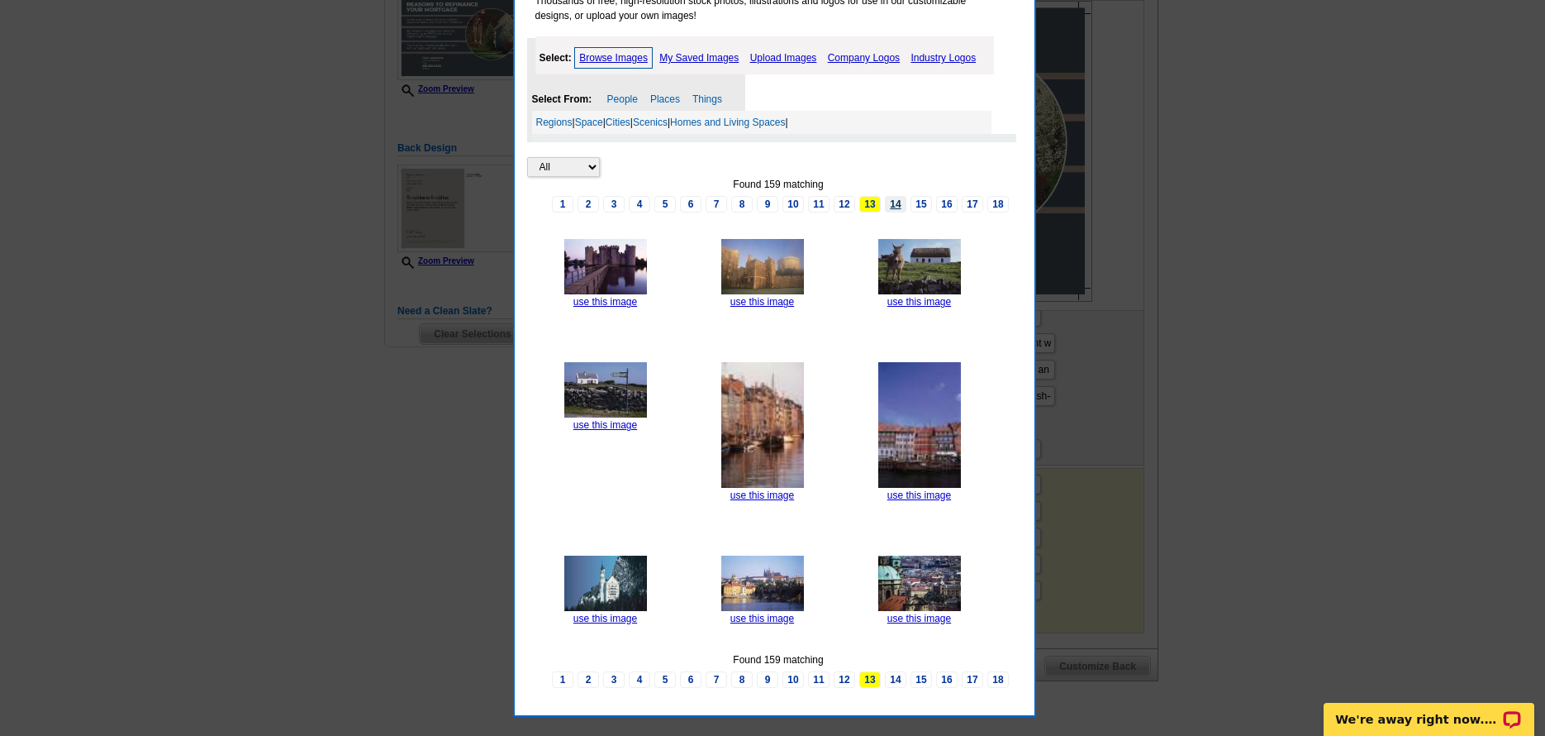
click at [893, 207] on link "14" at bounding box center [895, 204] width 21 height 17
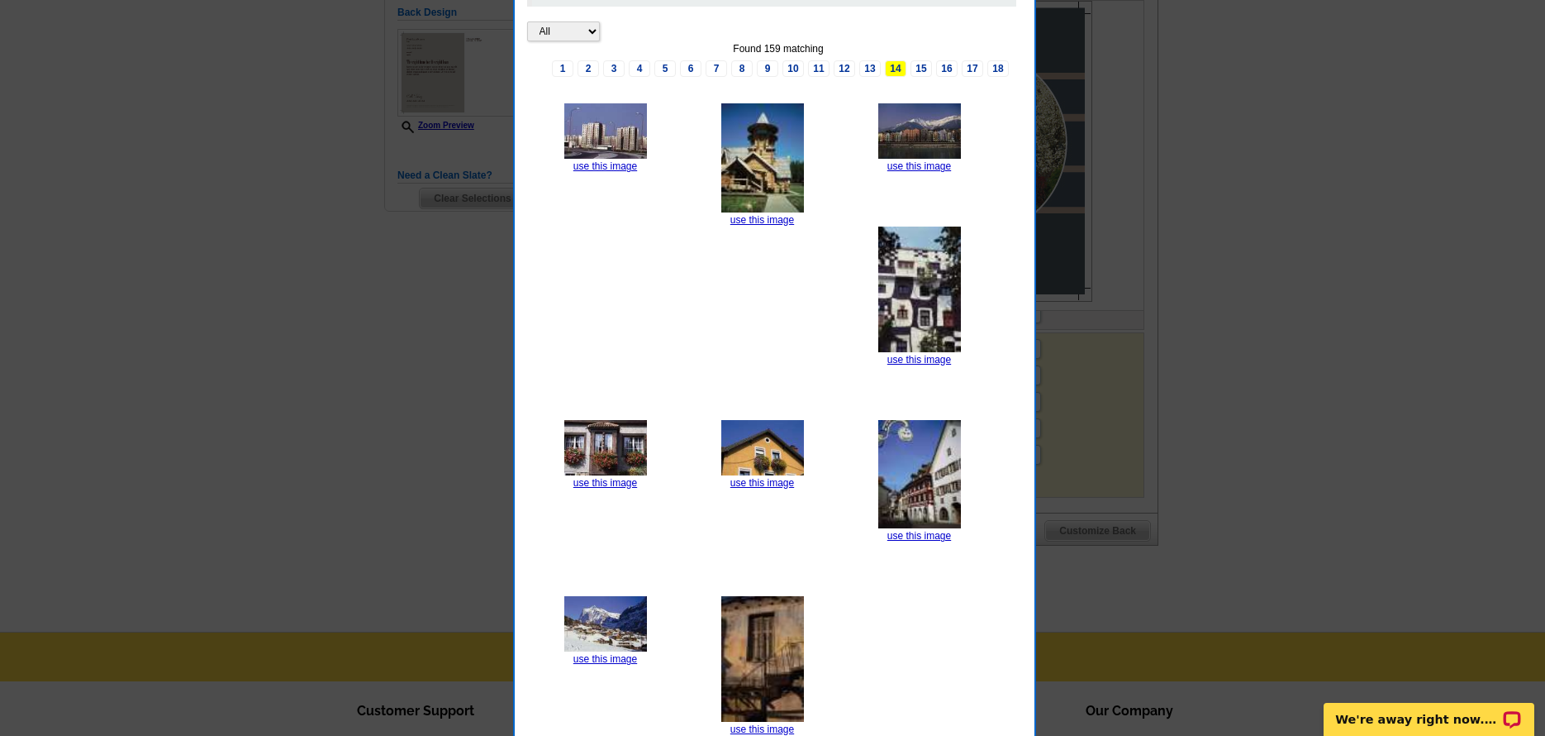
scroll to position [480, 0]
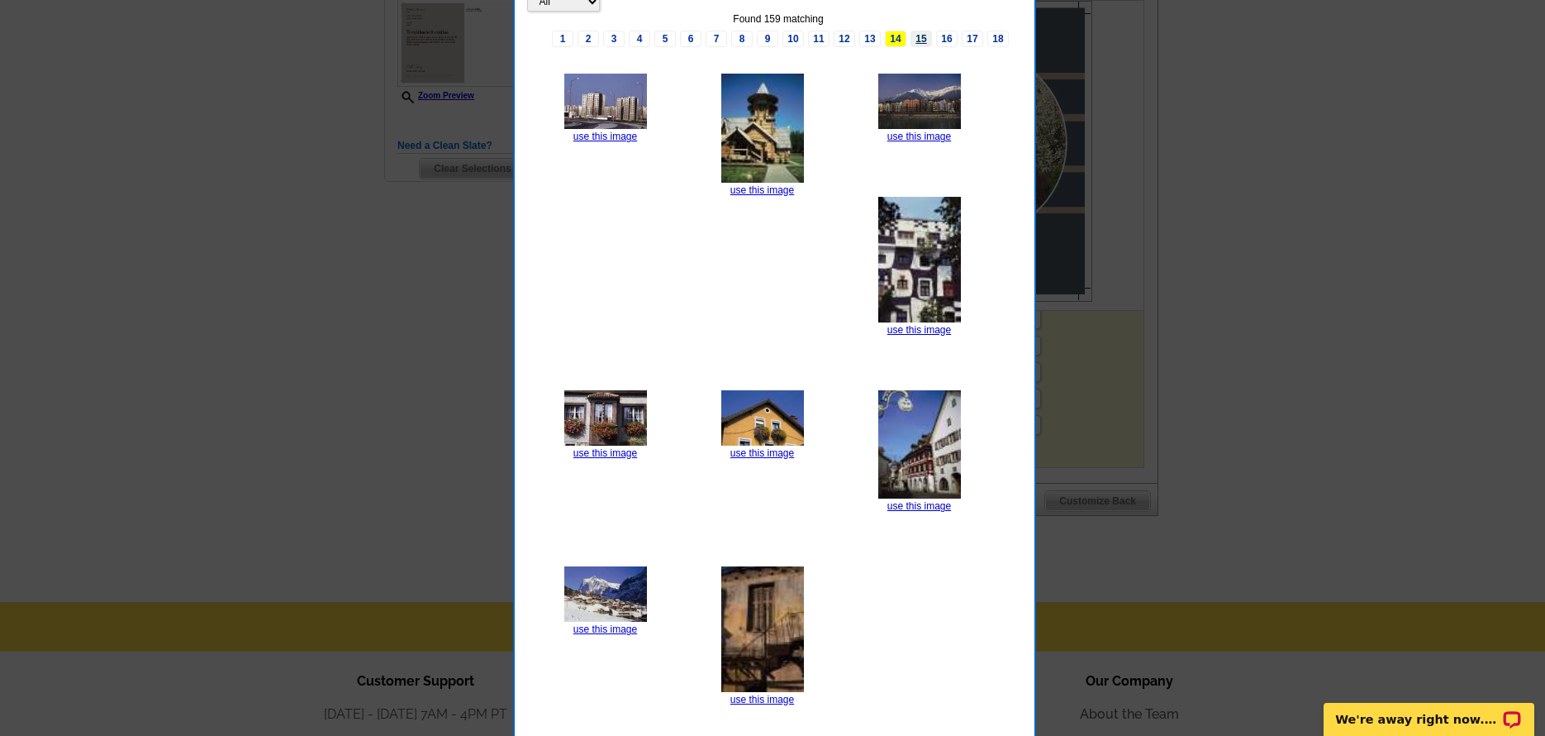
click at [923, 39] on link "15" at bounding box center [921, 39] width 21 height 17
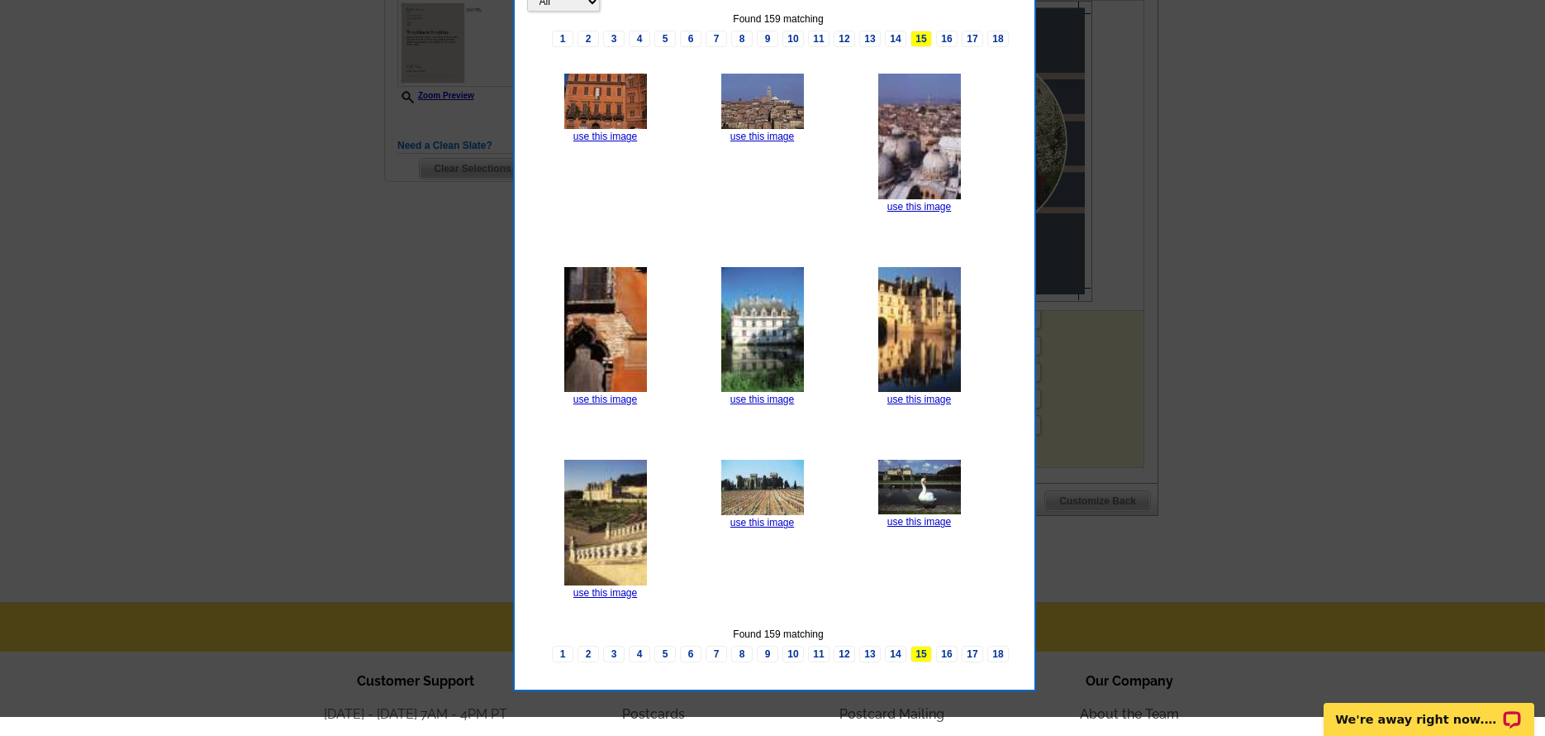
scroll to position [398, 0]
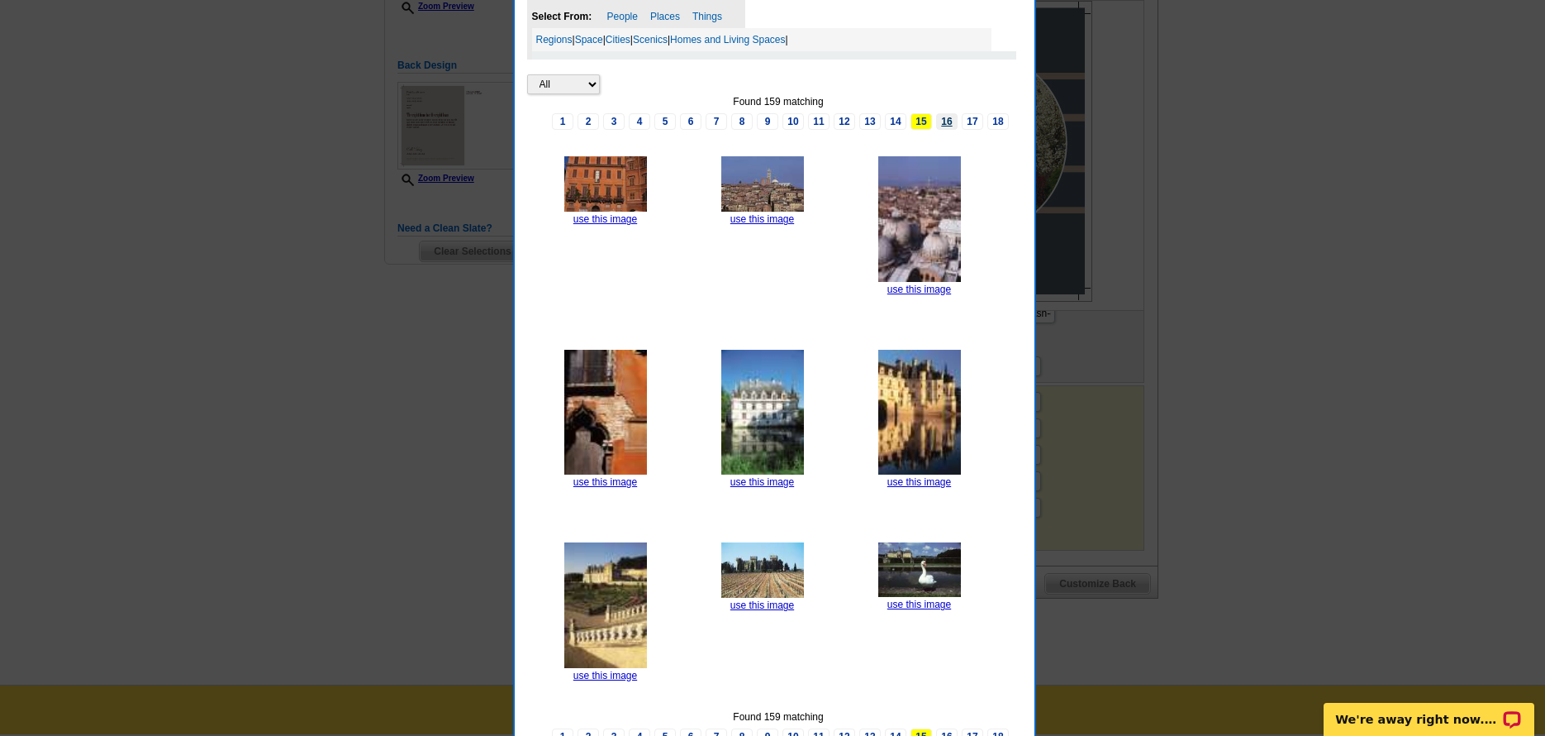
click at [944, 118] on link "16" at bounding box center [946, 121] width 21 height 17
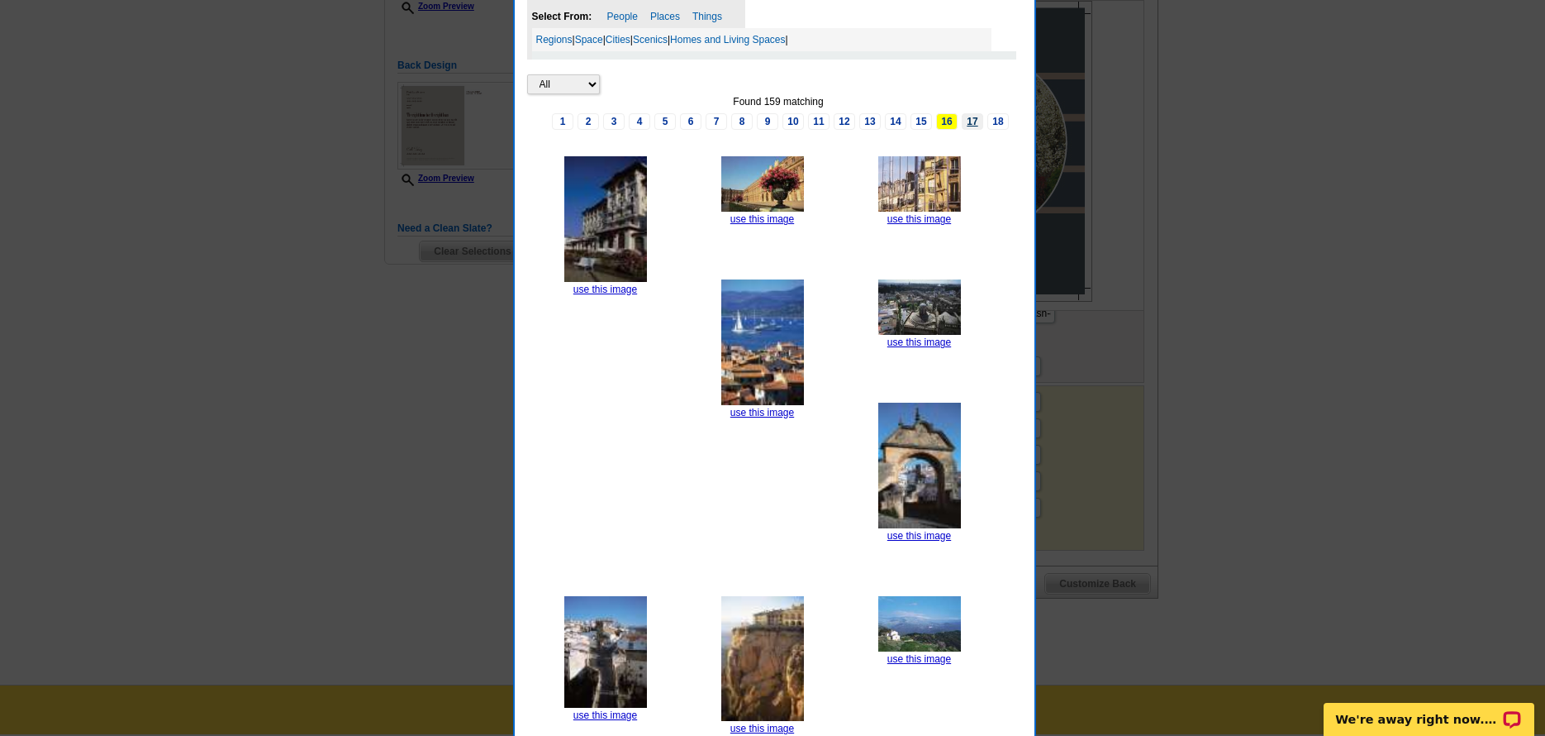
click at [974, 117] on link "17" at bounding box center [972, 121] width 21 height 17
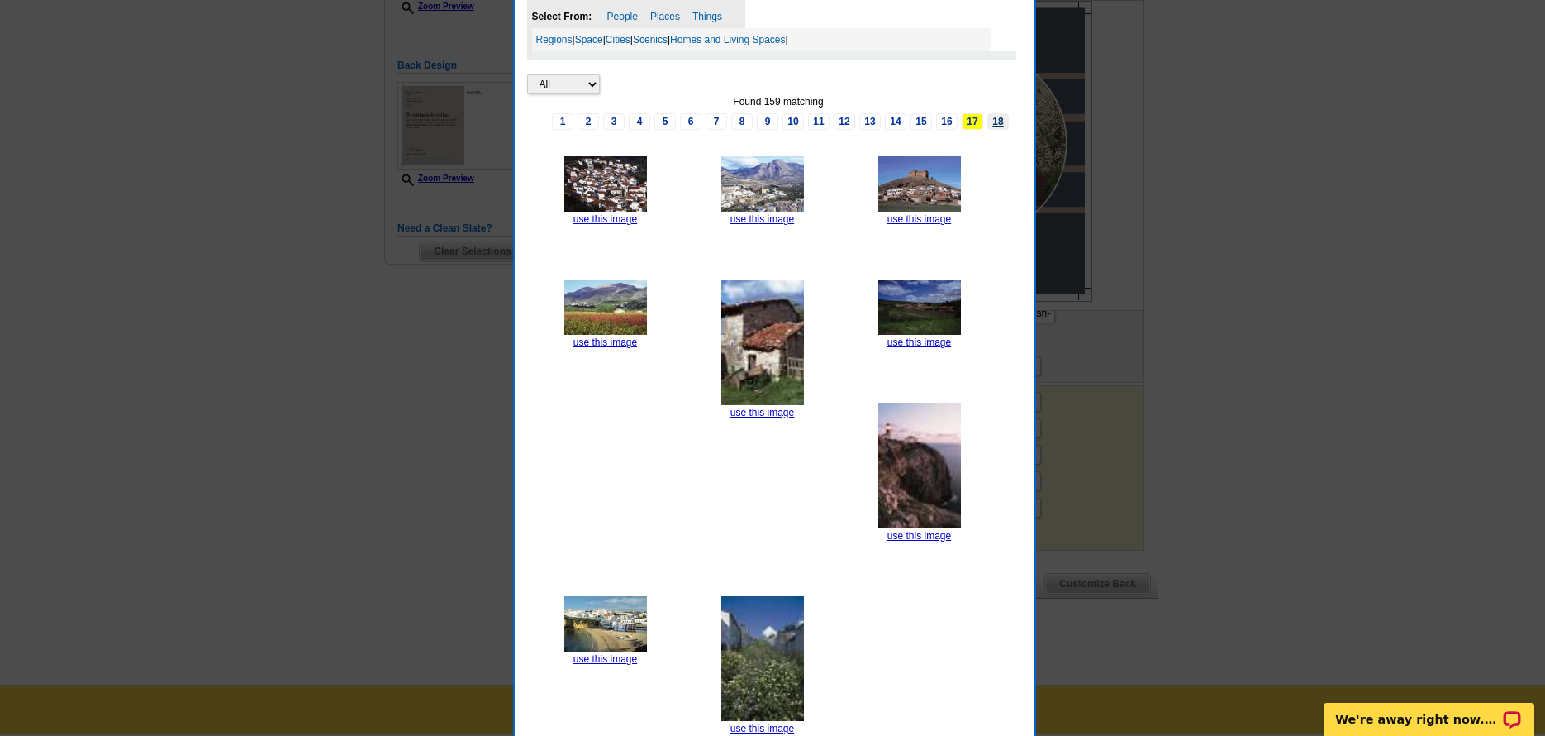
click at [1002, 126] on link "18" at bounding box center [998, 121] width 21 height 17
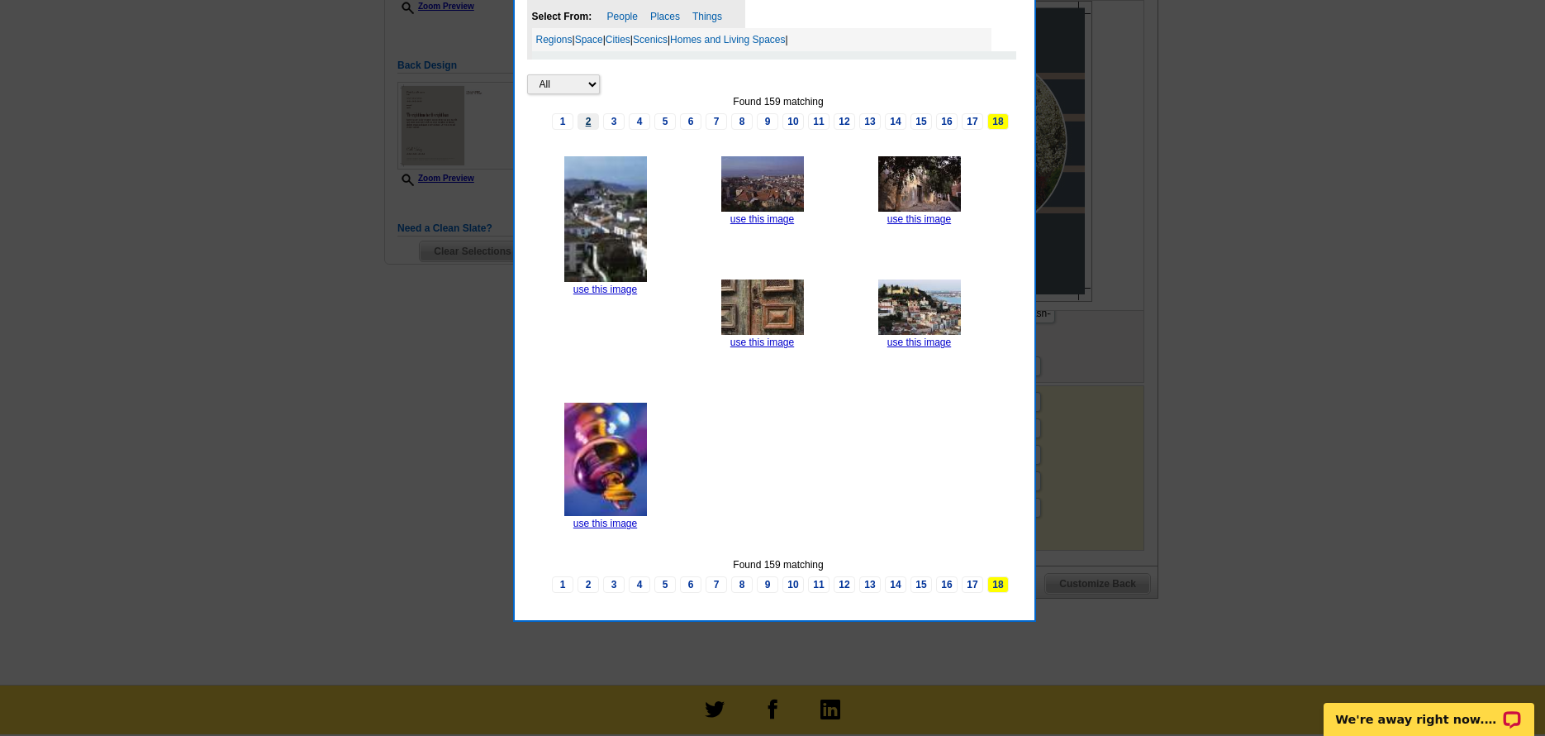
click at [589, 121] on link "2" at bounding box center [588, 121] width 21 height 17
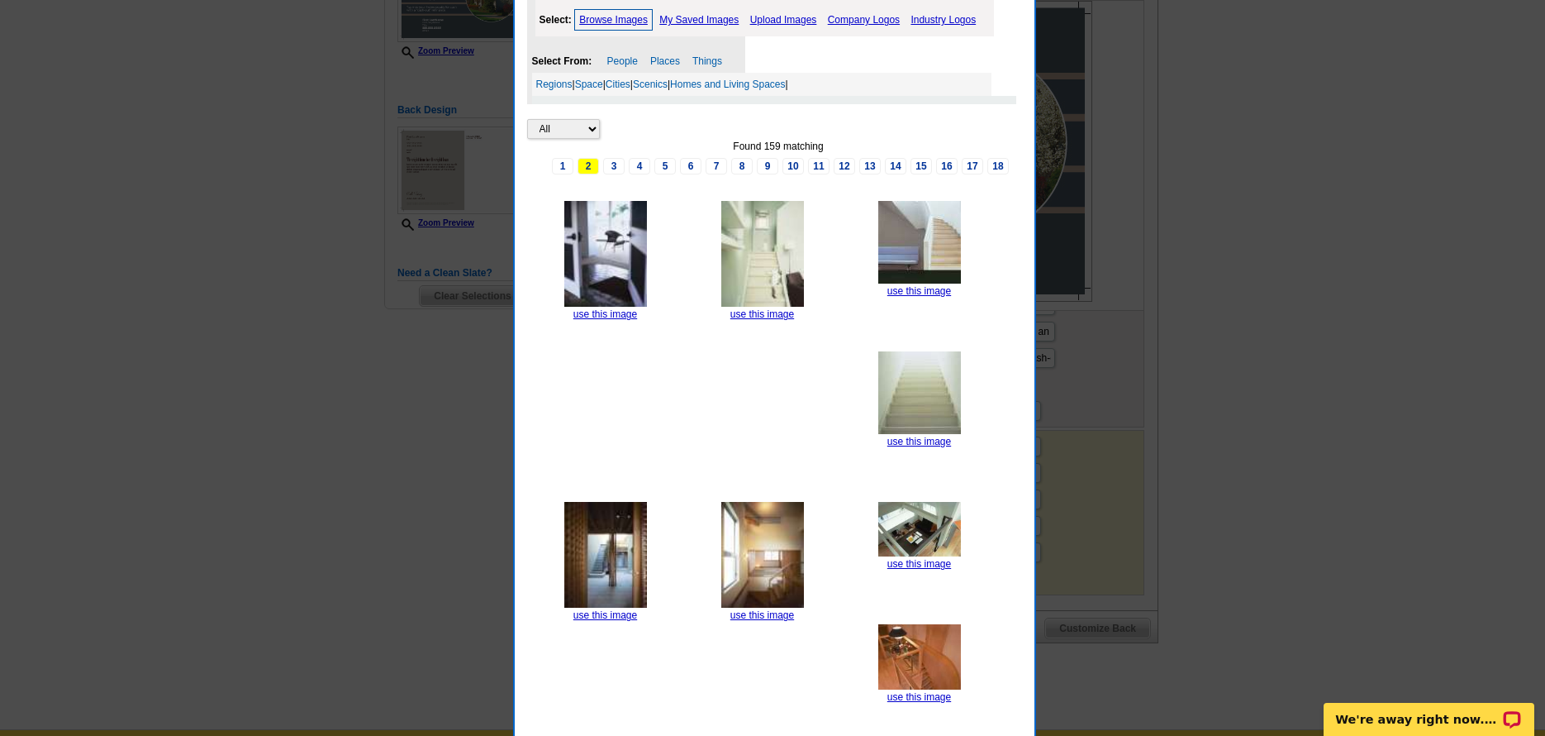
scroll to position [315, 0]
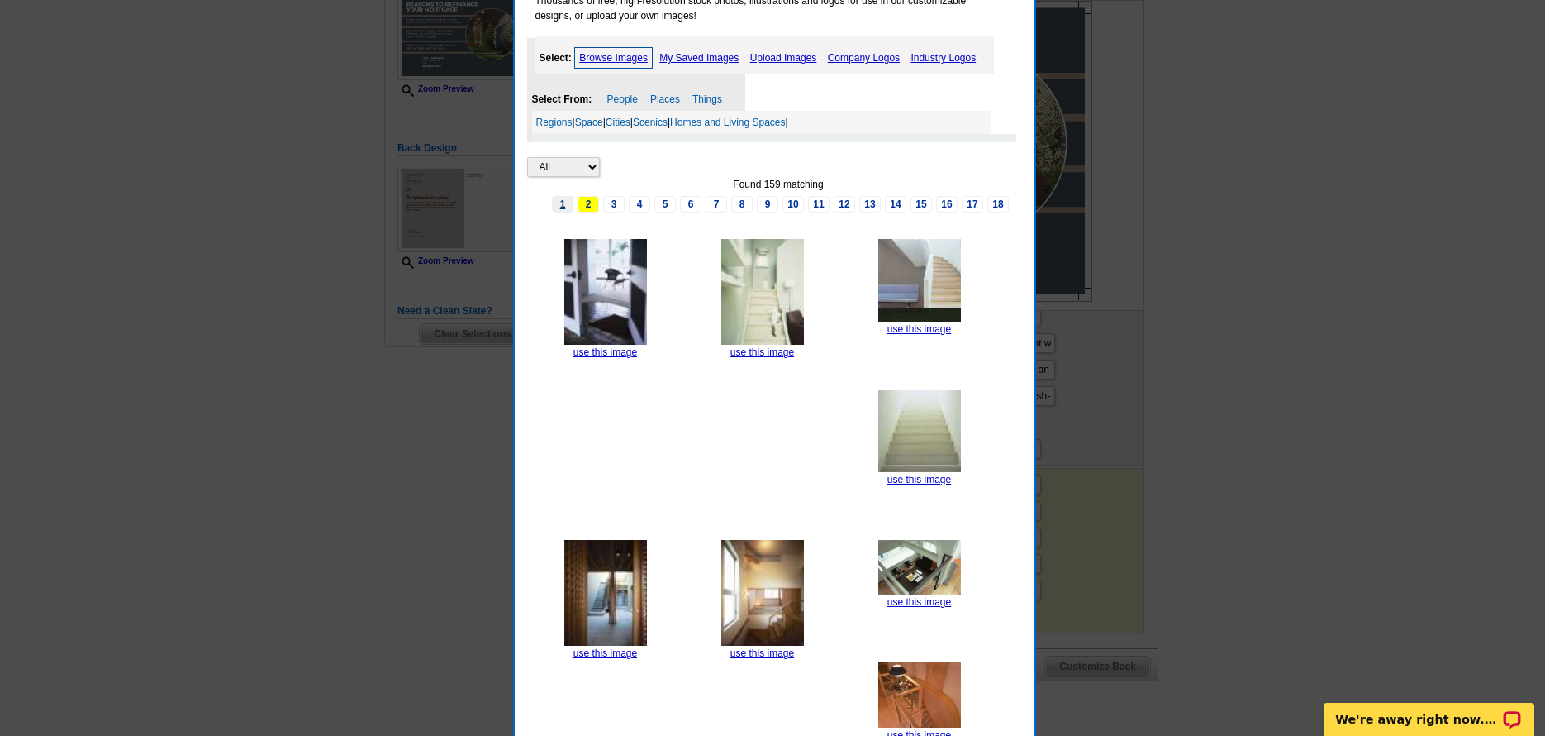
click at [564, 200] on link "1" at bounding box center [562, 204] width 21 height 17
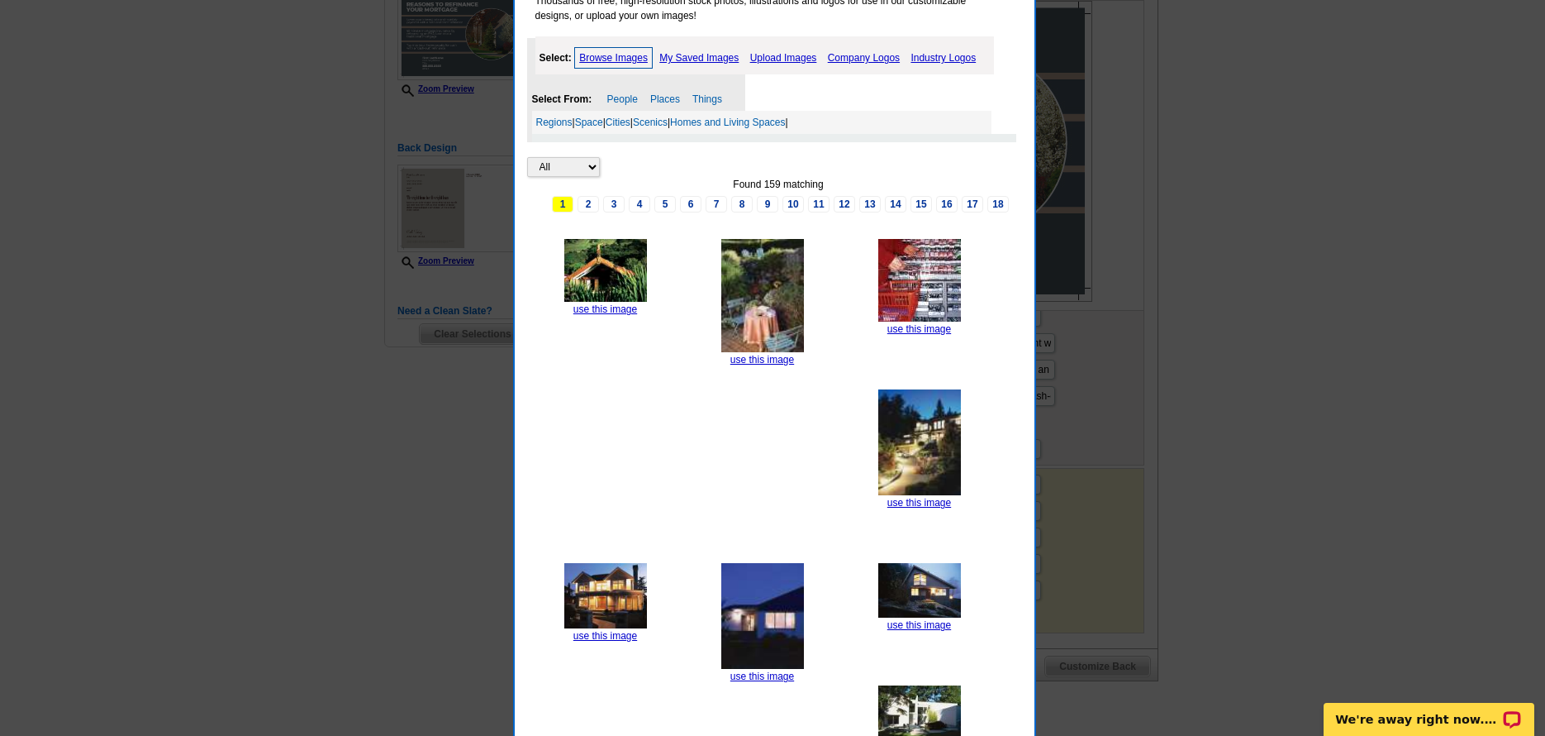
click at [593, 615] on img at bounding box center [605, 595] width 83 height 65
click at [593, 631] on link "use this image" at bounding box center [606, 636] width 64 height 12
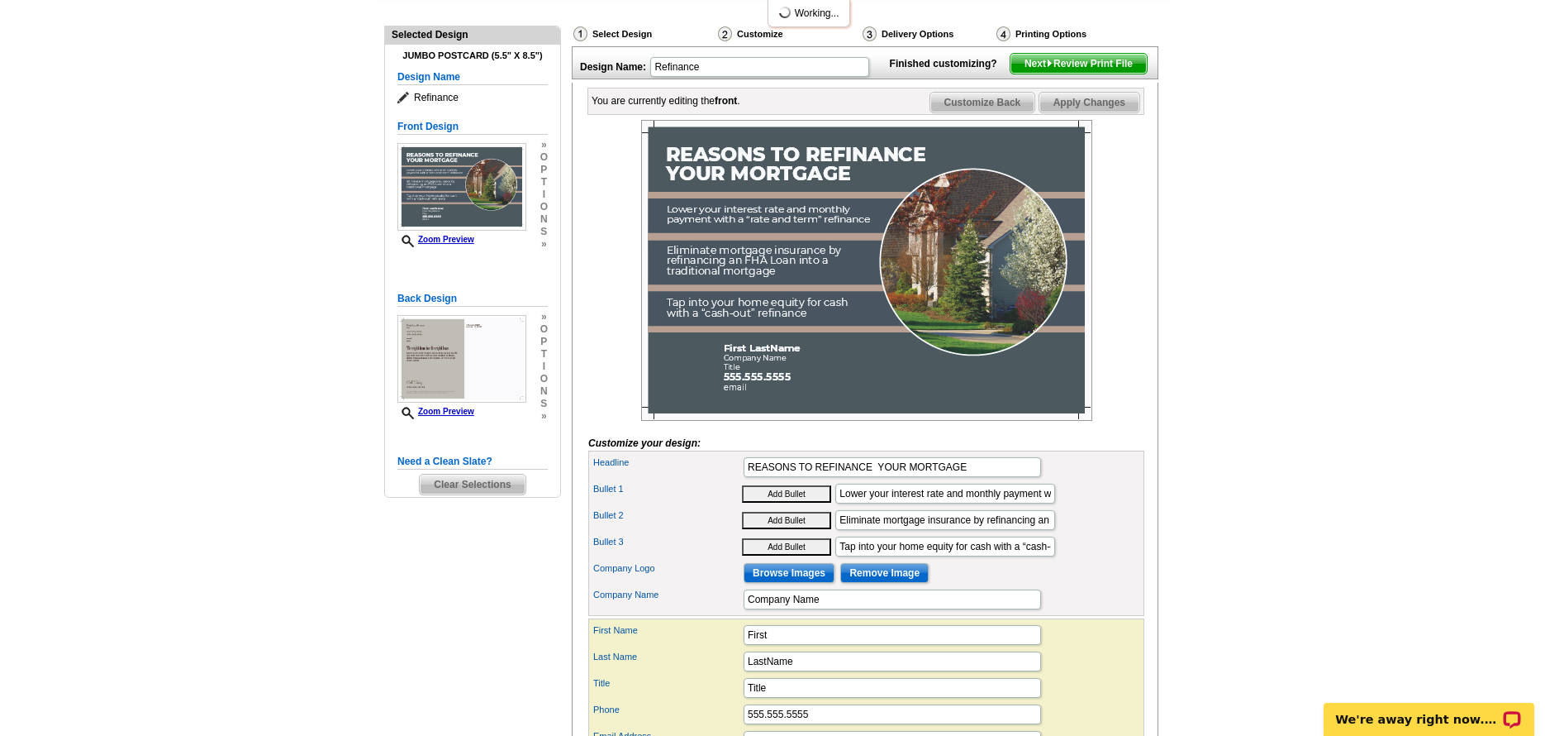
scroll to position [165, 0]
click at [967, 401] on img at bounding box center [866, 269] width 451 height 301
click at [979, 408] on img at bounding box center [866, 269] width 451 height 301
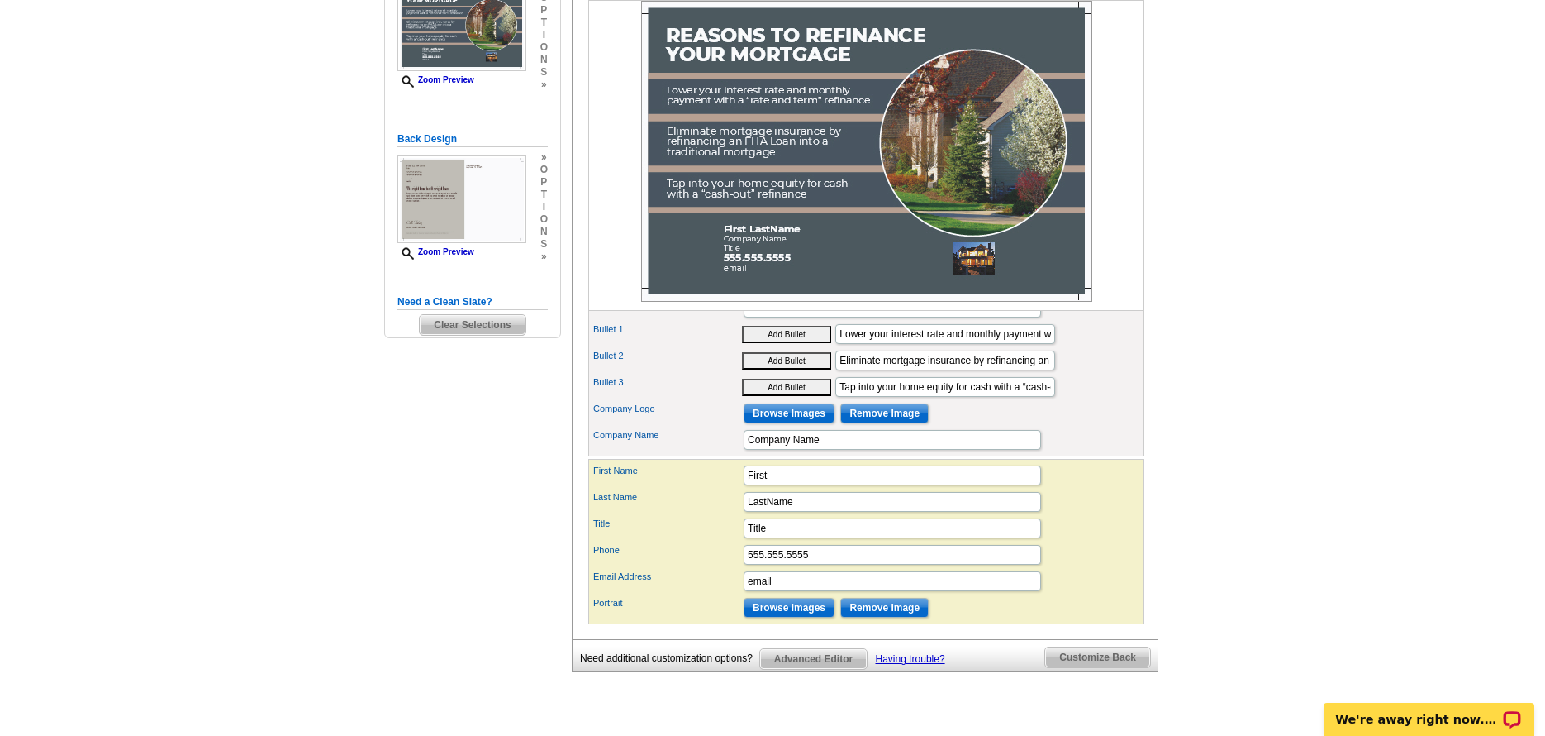
scroll to position [331, 0]
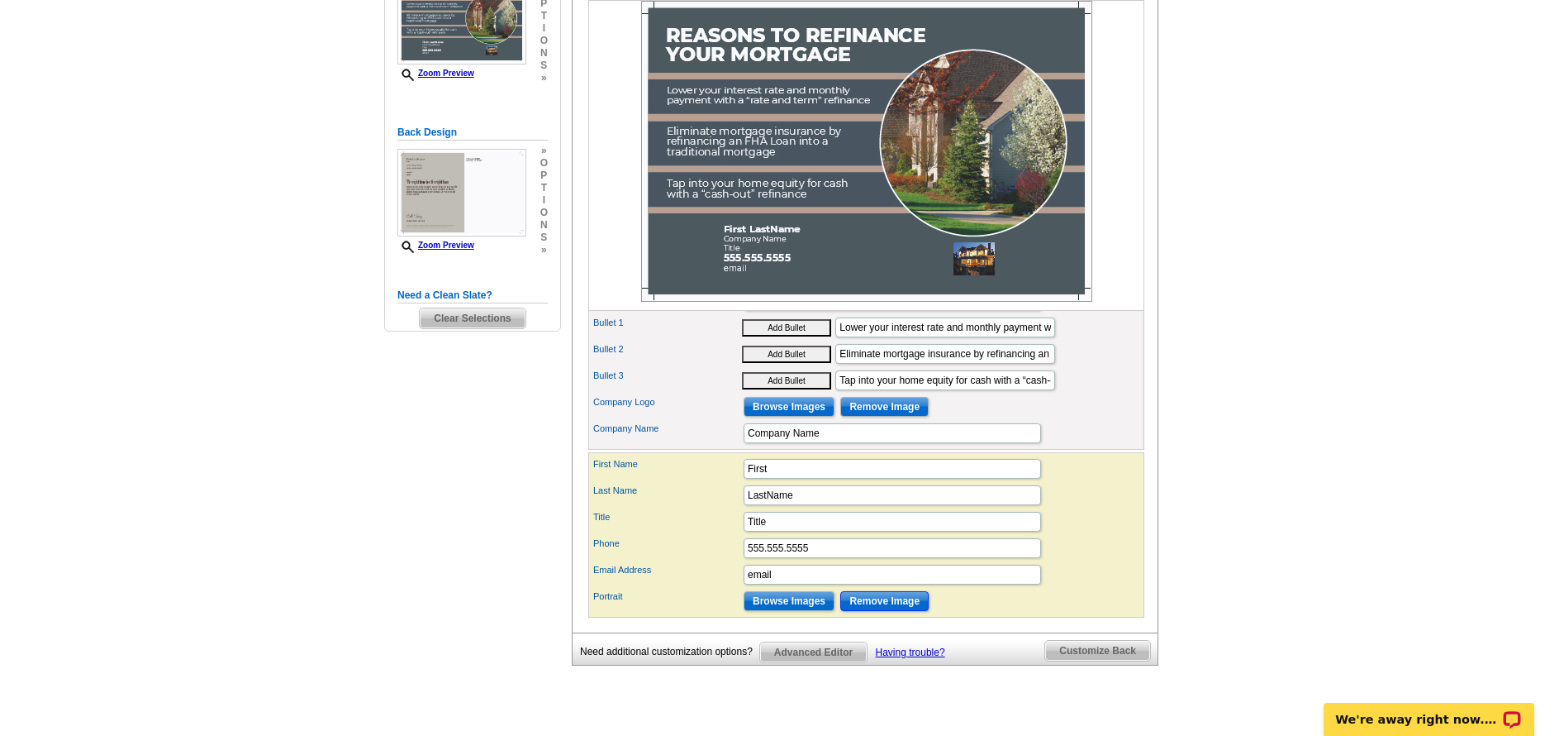
click at [913, 611] on input "Remove Image" at bounding box center [884, 601] width 88 height 20
click at [972, 255] on img at bounding box center [866, 151] width 451 height 301
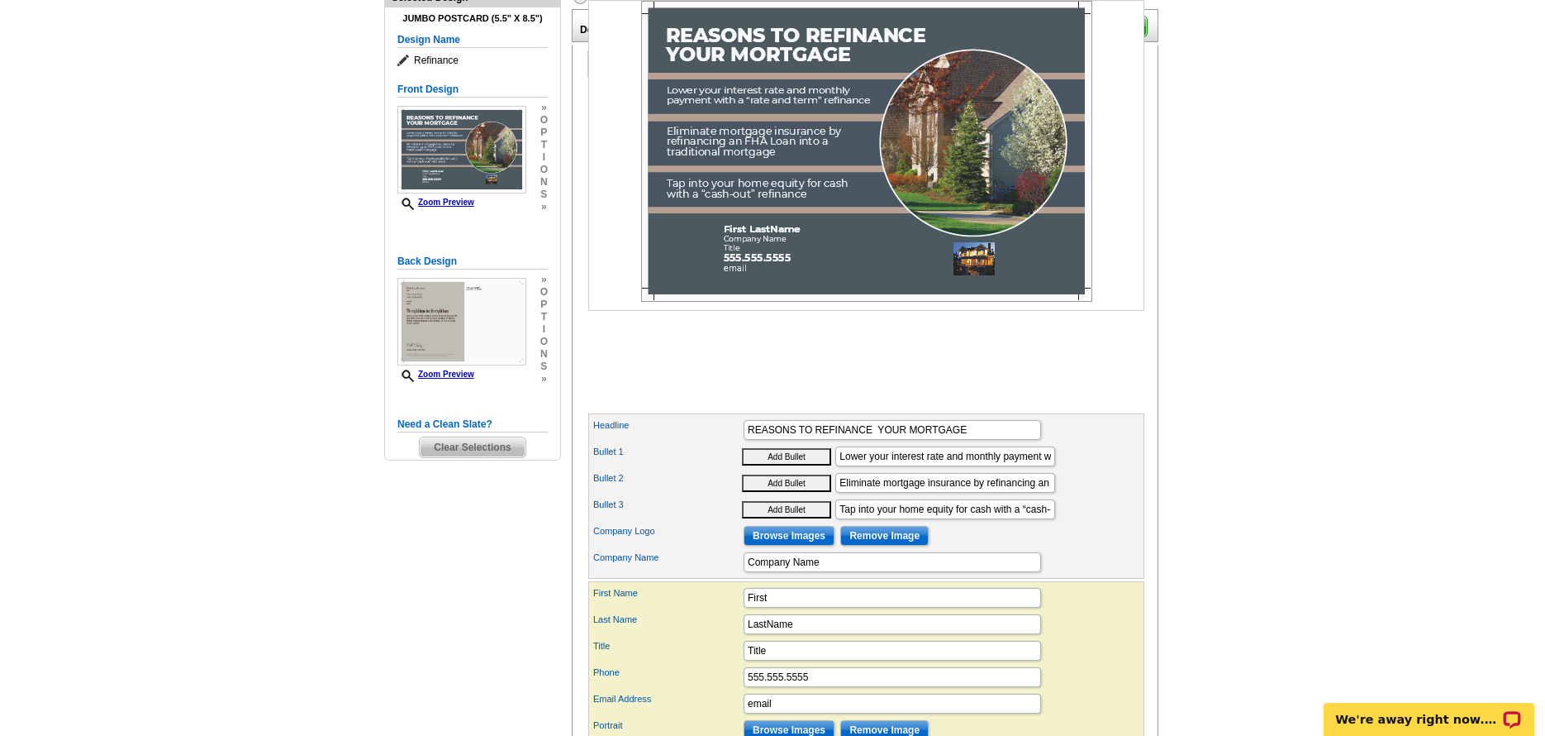
scroll to position [165, 0]
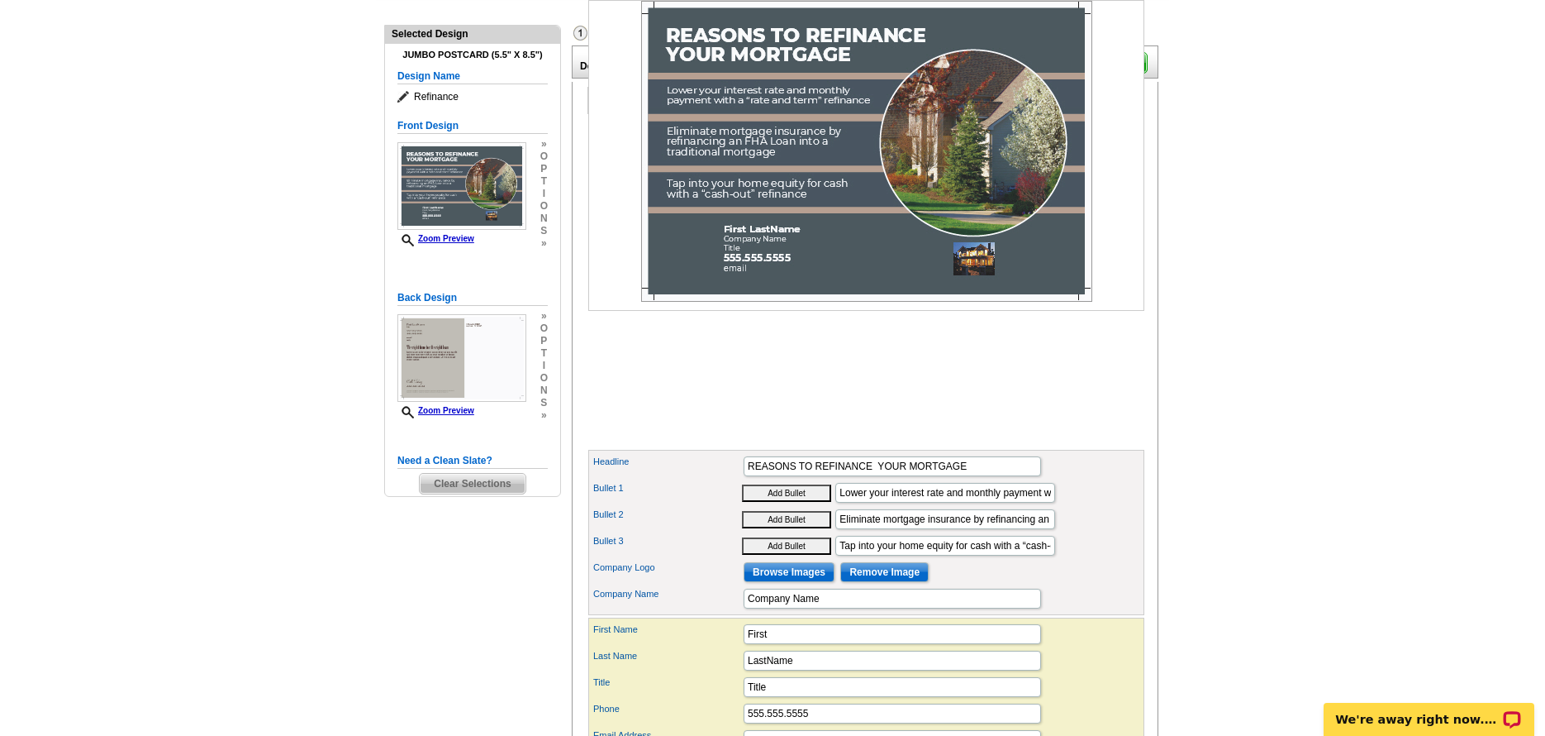
scroll to position [315, 0]
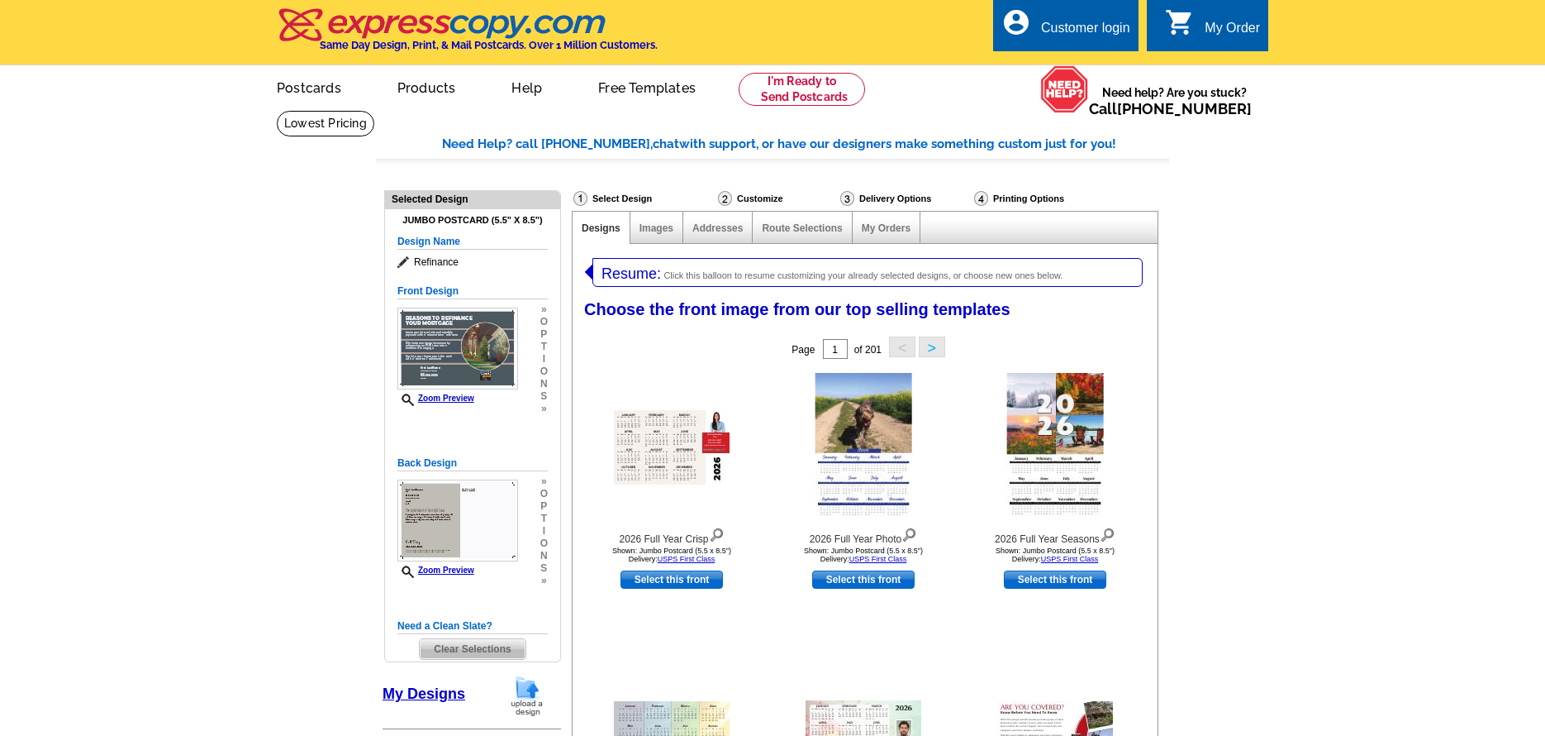
select select "971"
select select
select select "2"
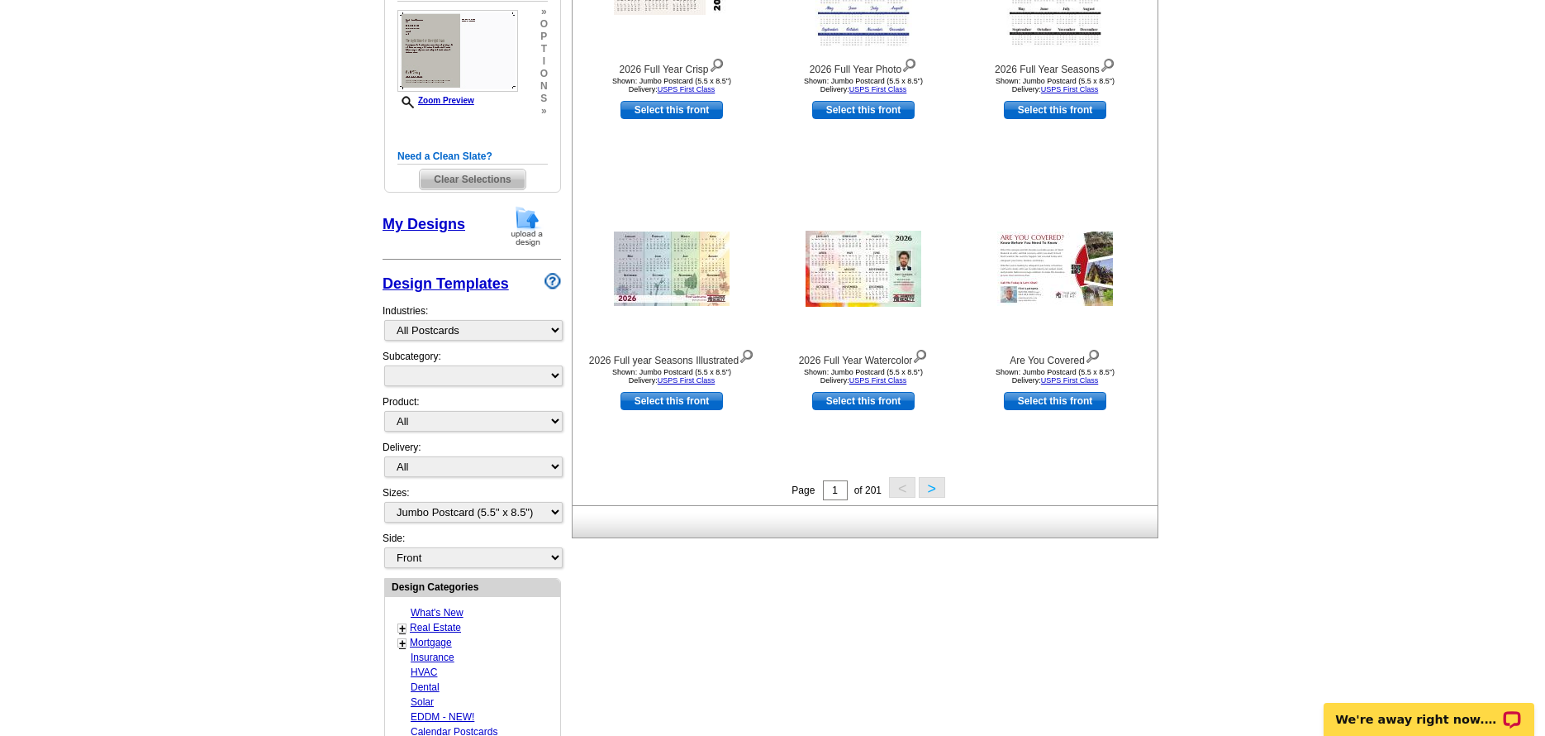
scroll to position [496, 0]
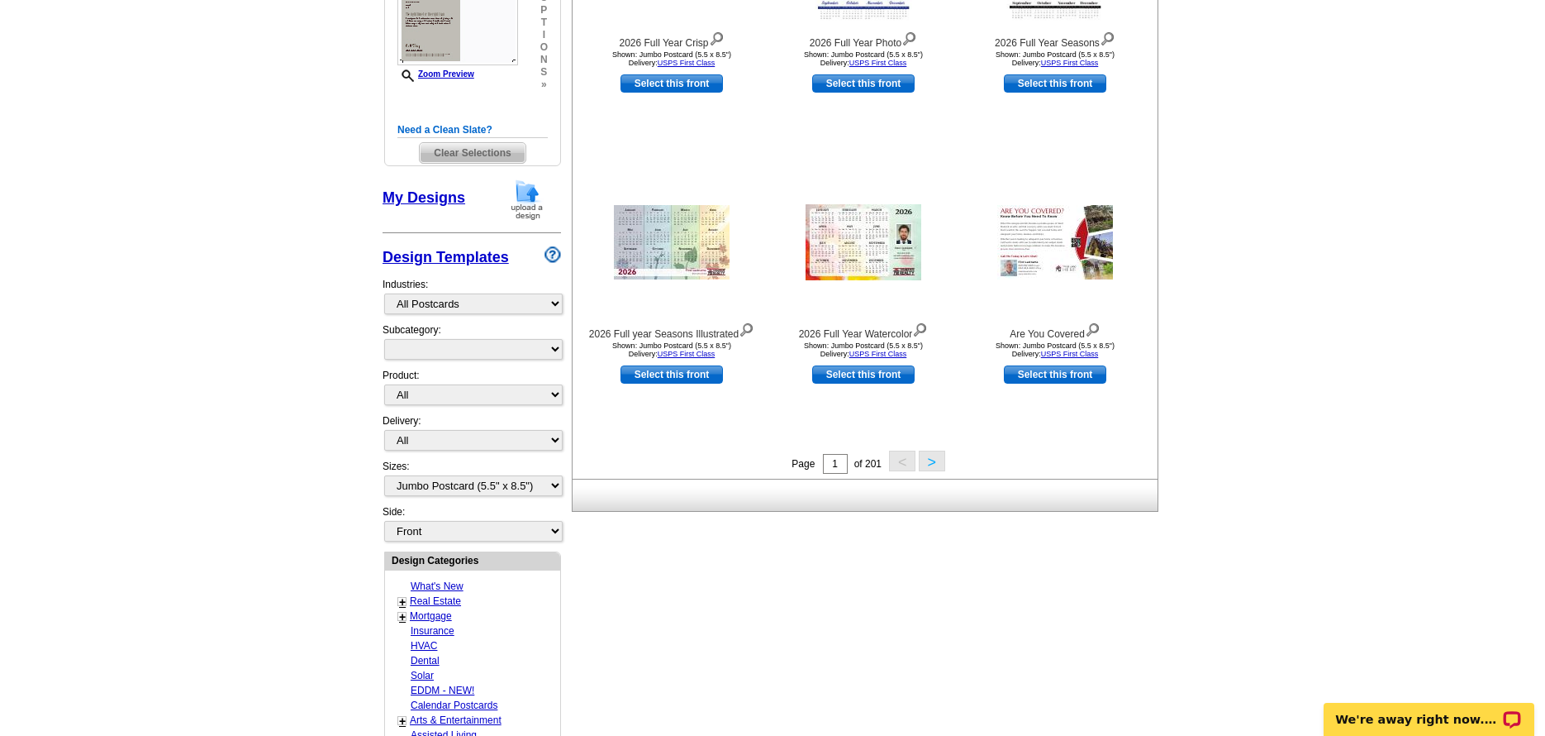
click at [400, 618] on link "+" at bounding box center [402, 616] width 7 height 13
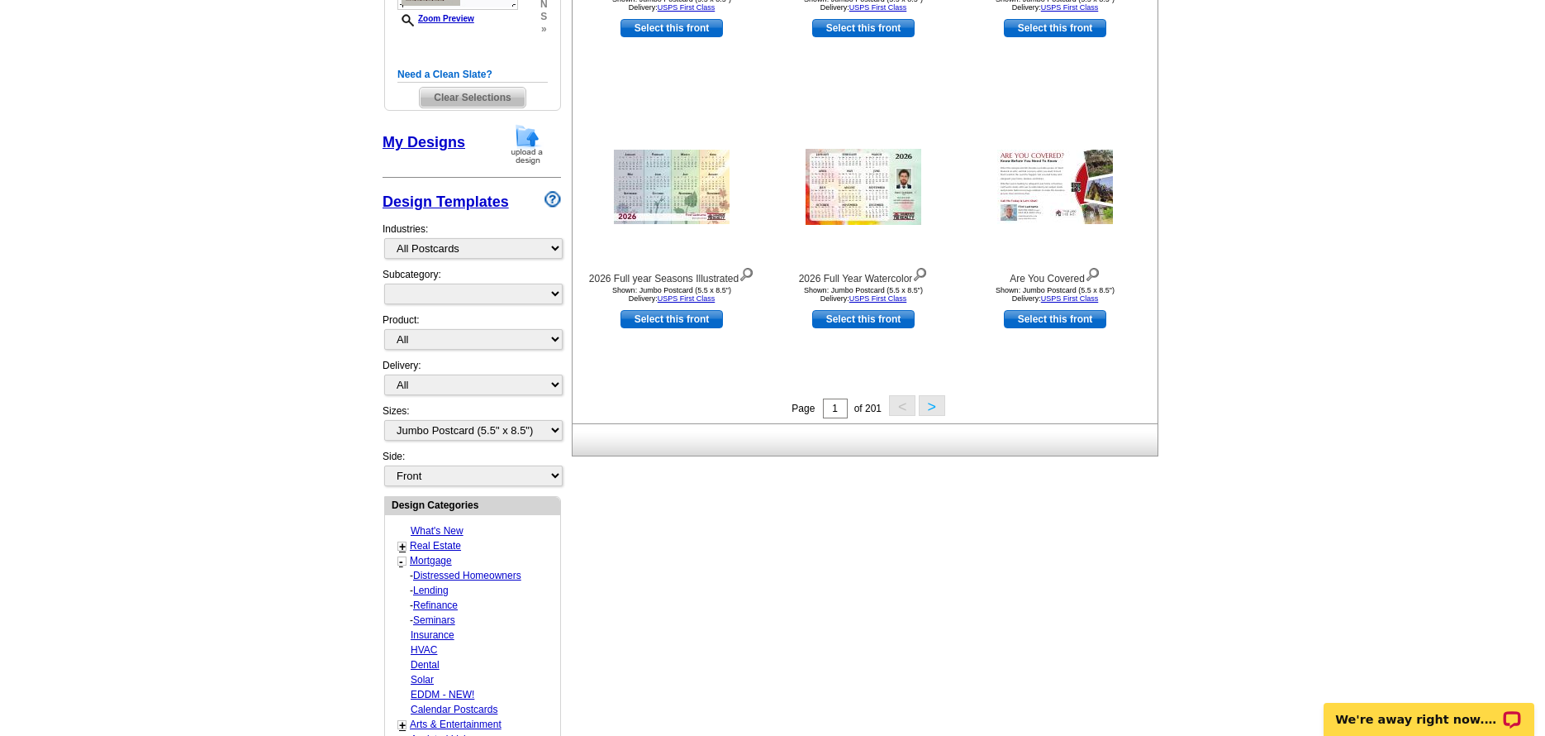
scroll to position [579, 0]
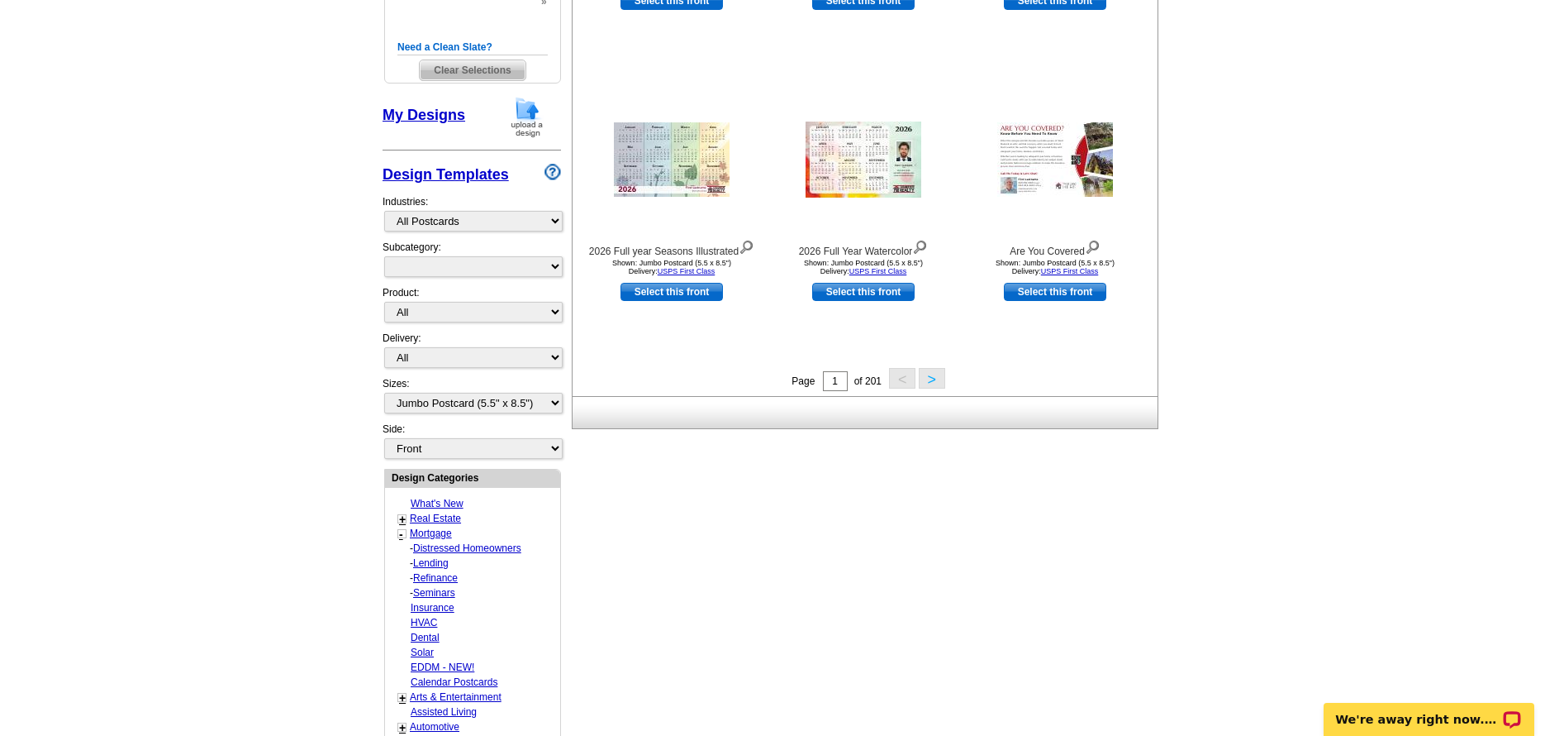
click at [442, 576] on link "Refinance" at bounding box center [435, 578] width 45 height 12
select select "774"
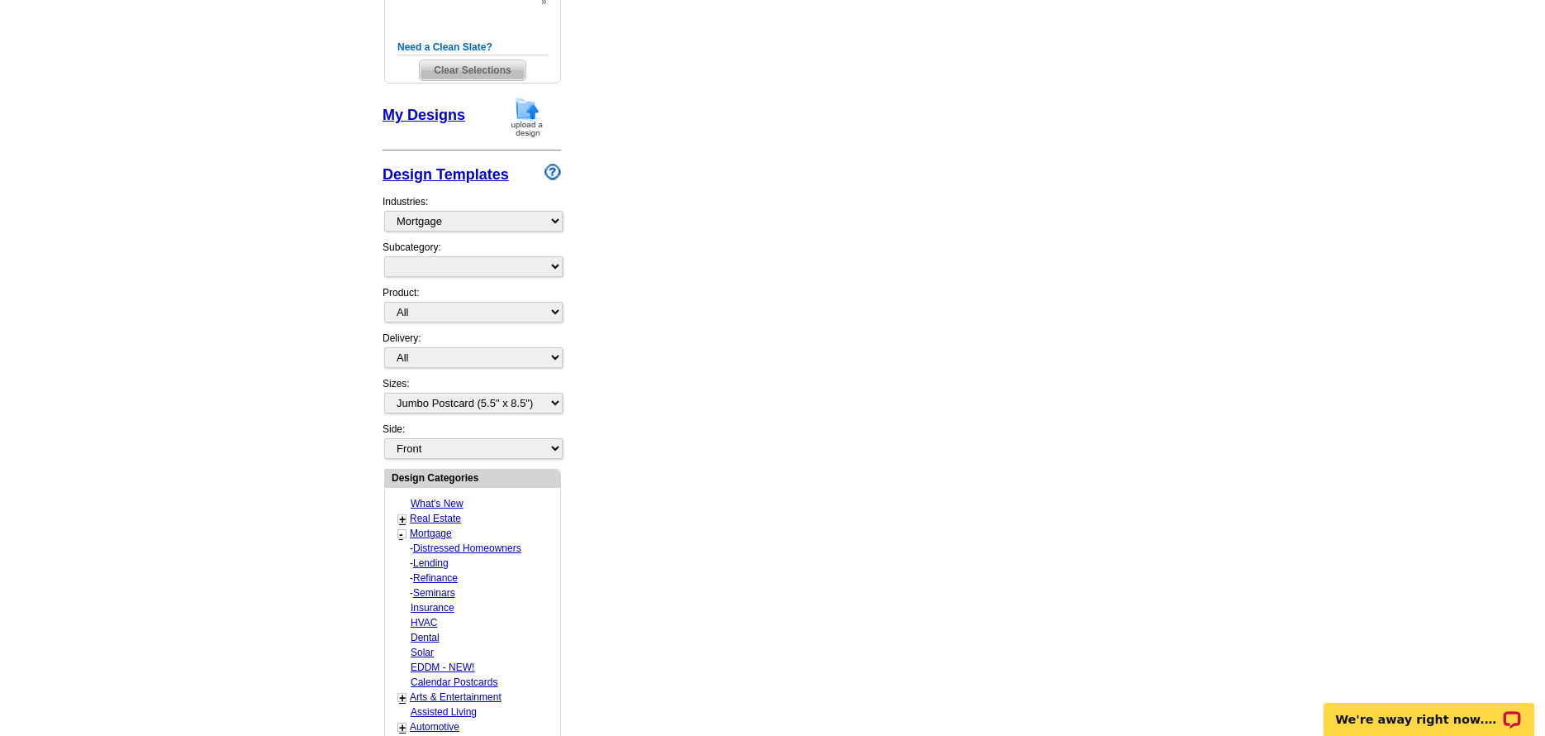
select select "1169"
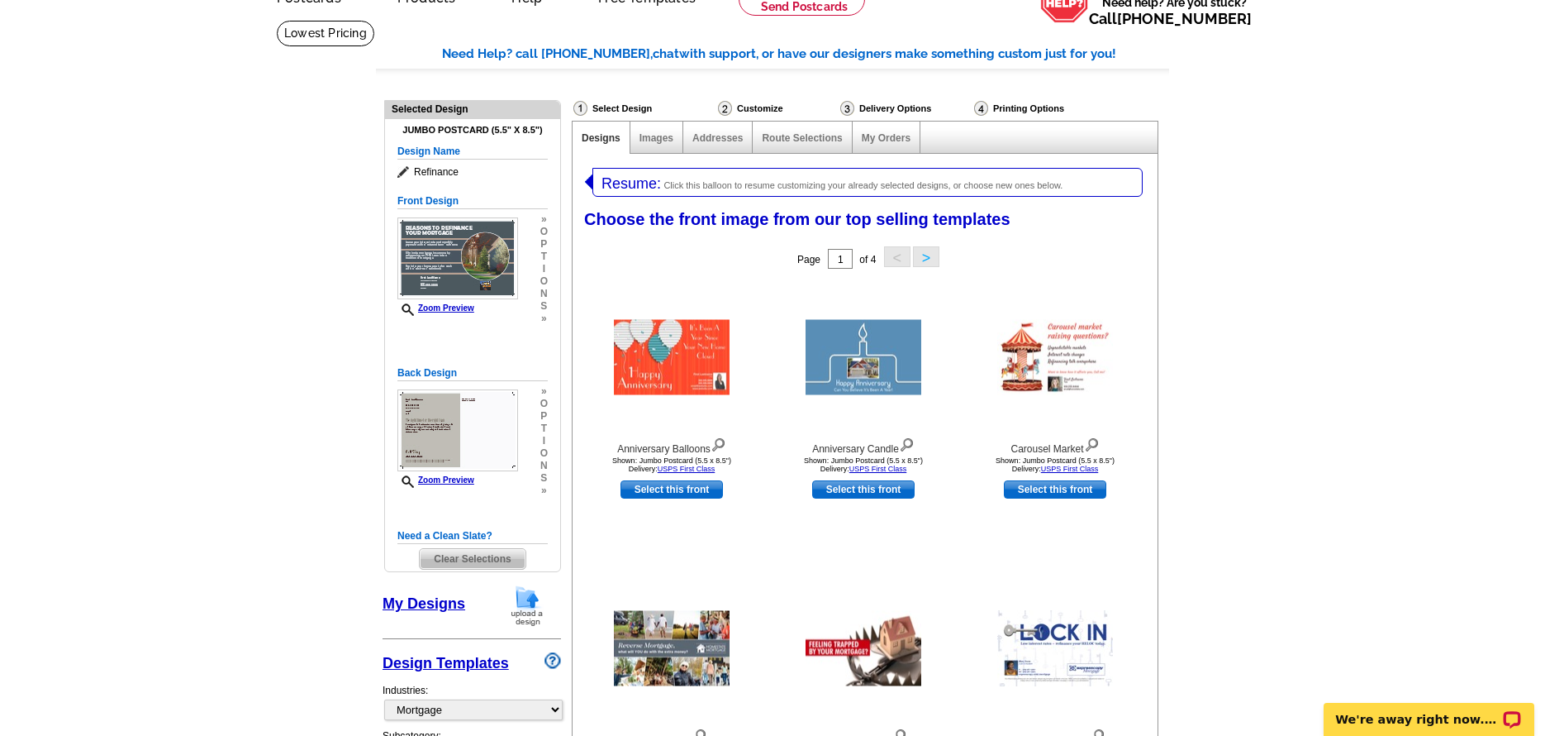
scroll to position [173, 0]
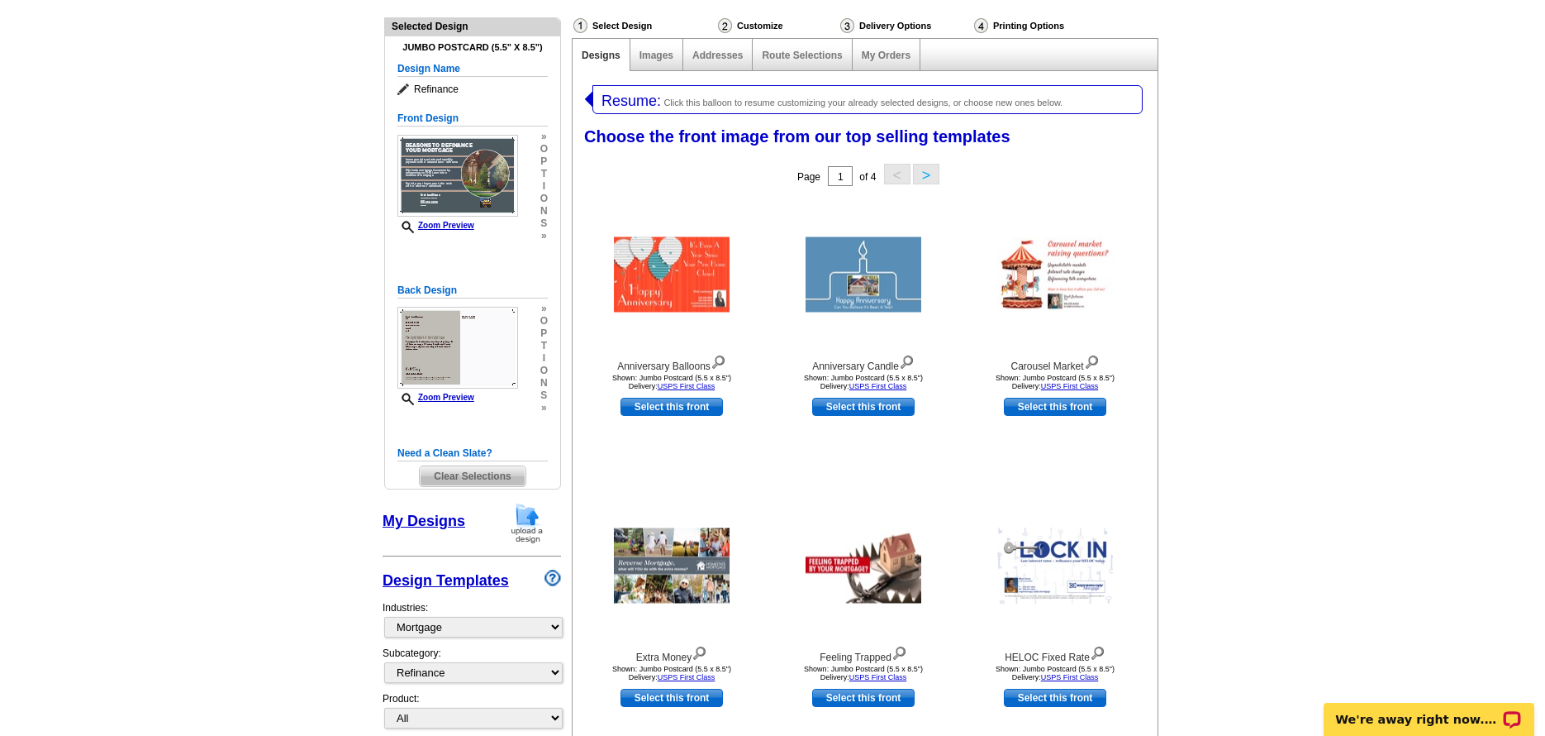
click at [929, 170] on button ">" at bounding box center [926, 174] width 26 height 21
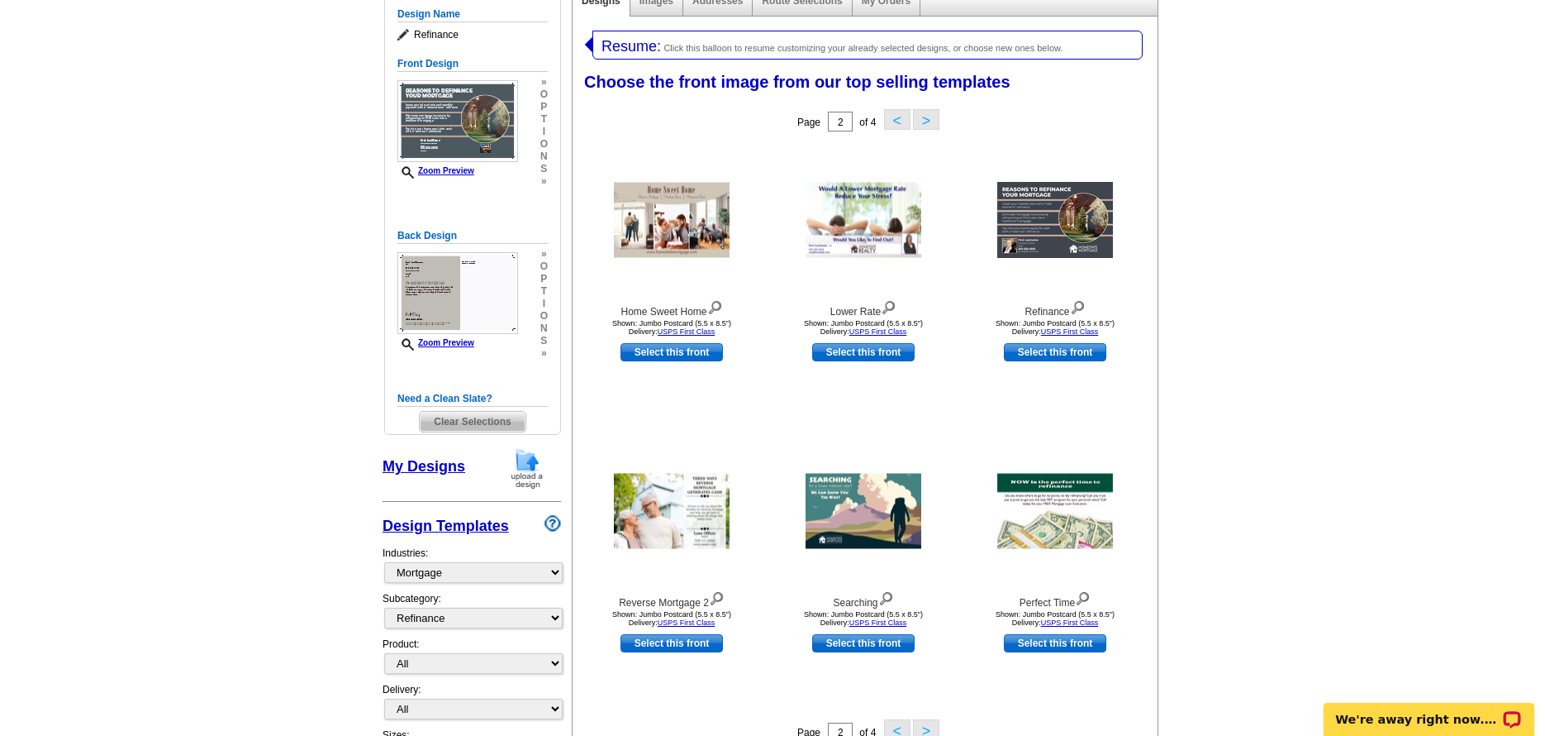
scroll to position [255, 0]
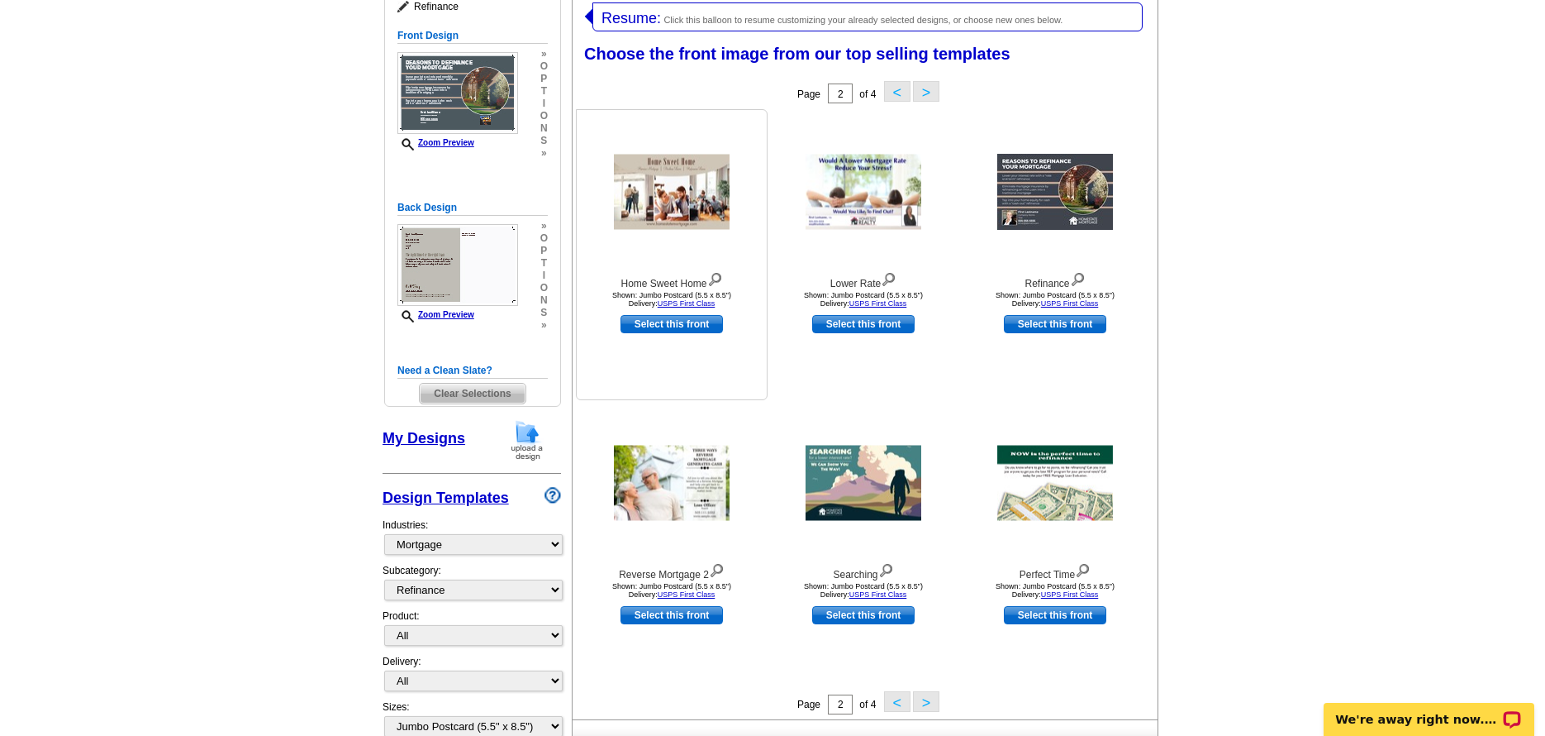
click at [693, 196] on img at bounding box center [672, 192] width 116 height 75
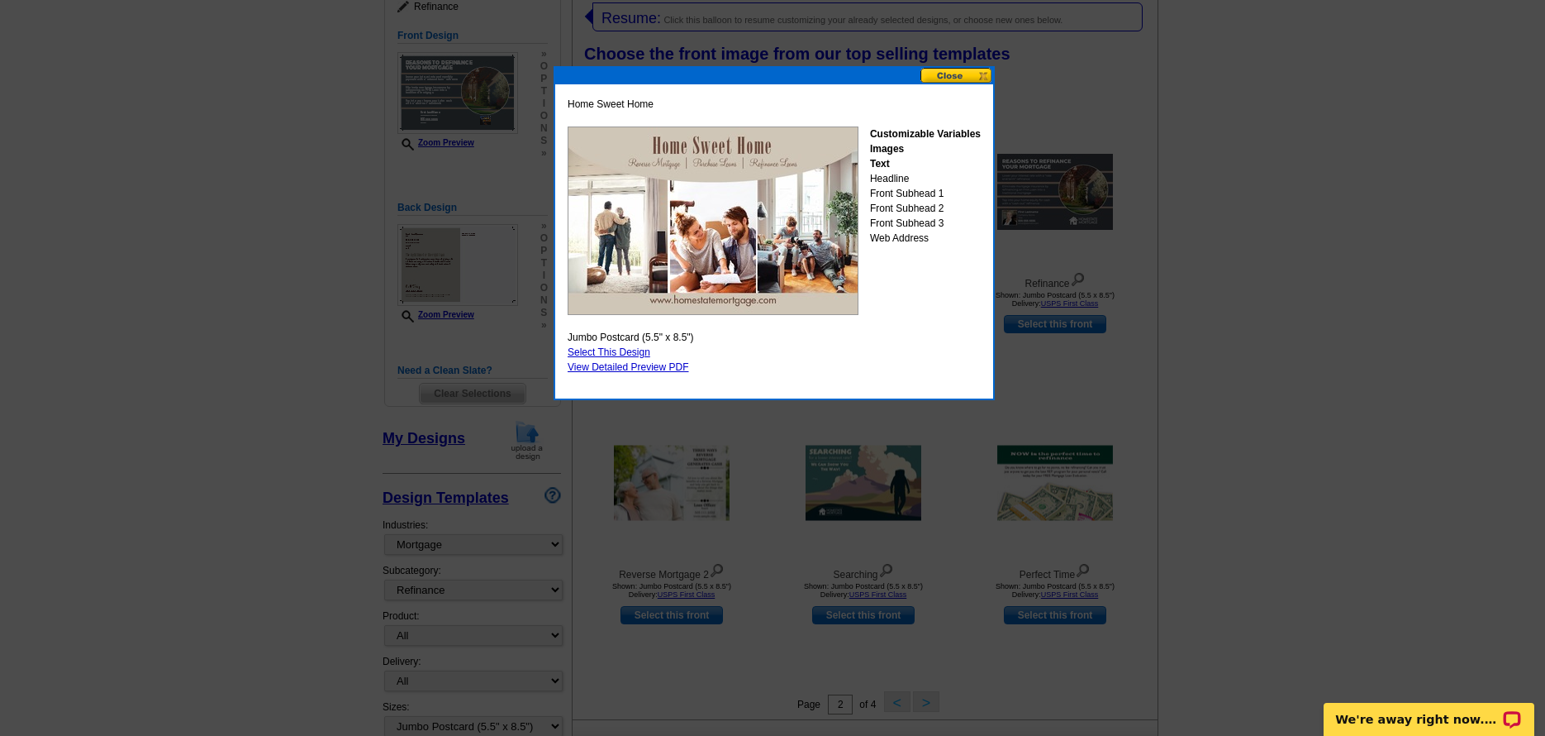
click at [964, 75] on button at bounding box center [957, 76] width 73 height 16
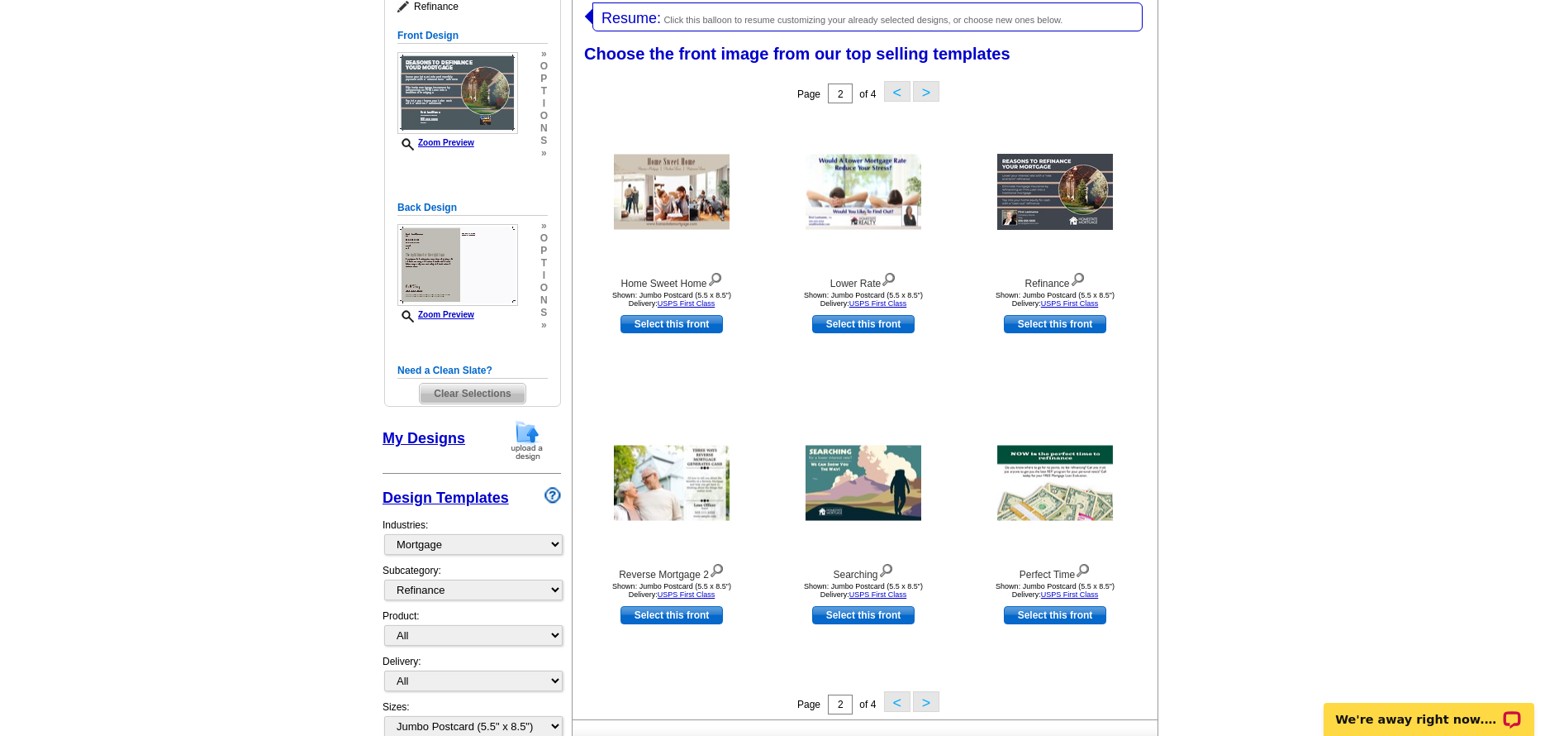
scroll to position [338, 0]
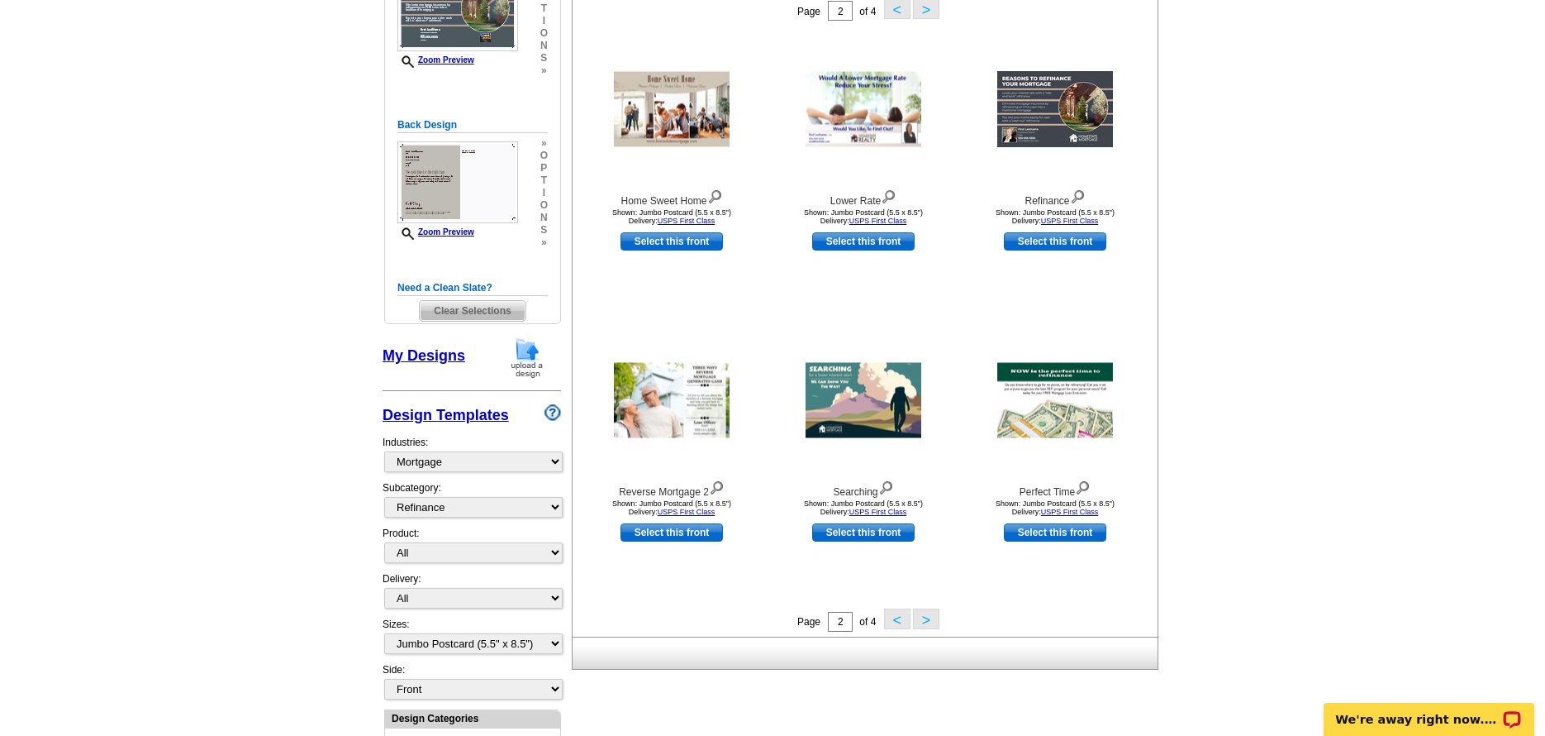
click at [918, 621] on button ">" at bounding box center [926, 618] width 26 height 21
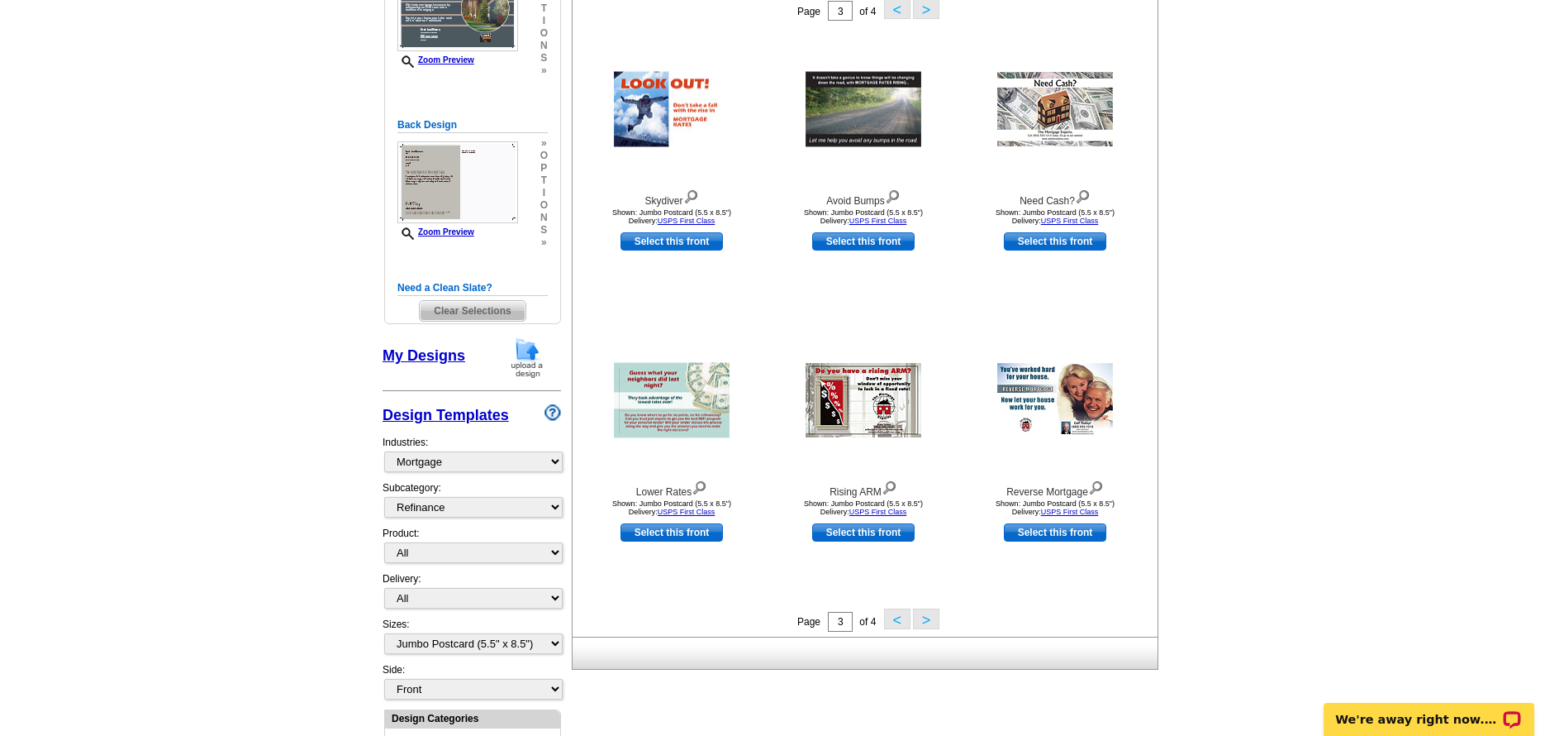
click at [920, 621] on button ">" at bounding box center [926, 618] width 26 height 21
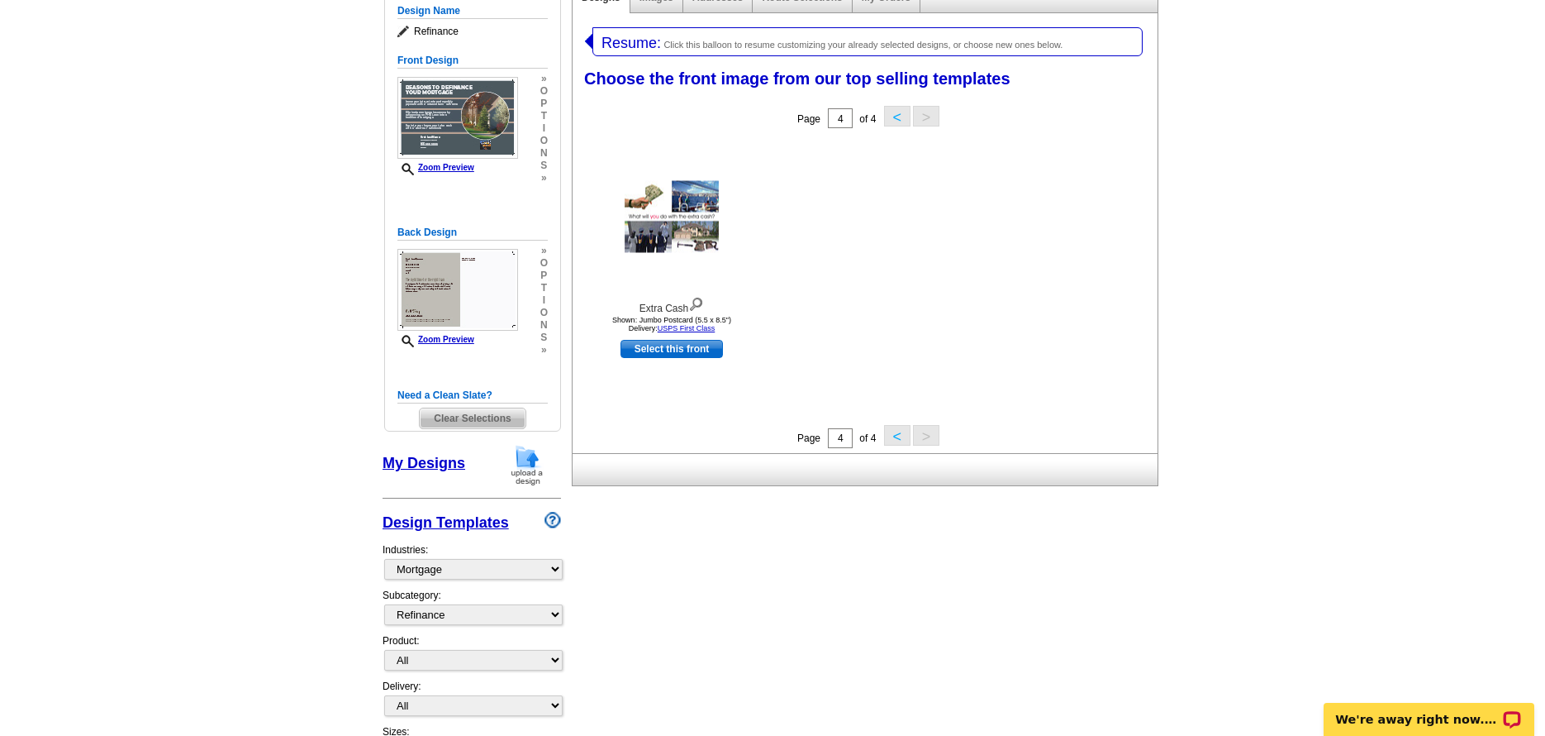
scroll to position [226, 0]
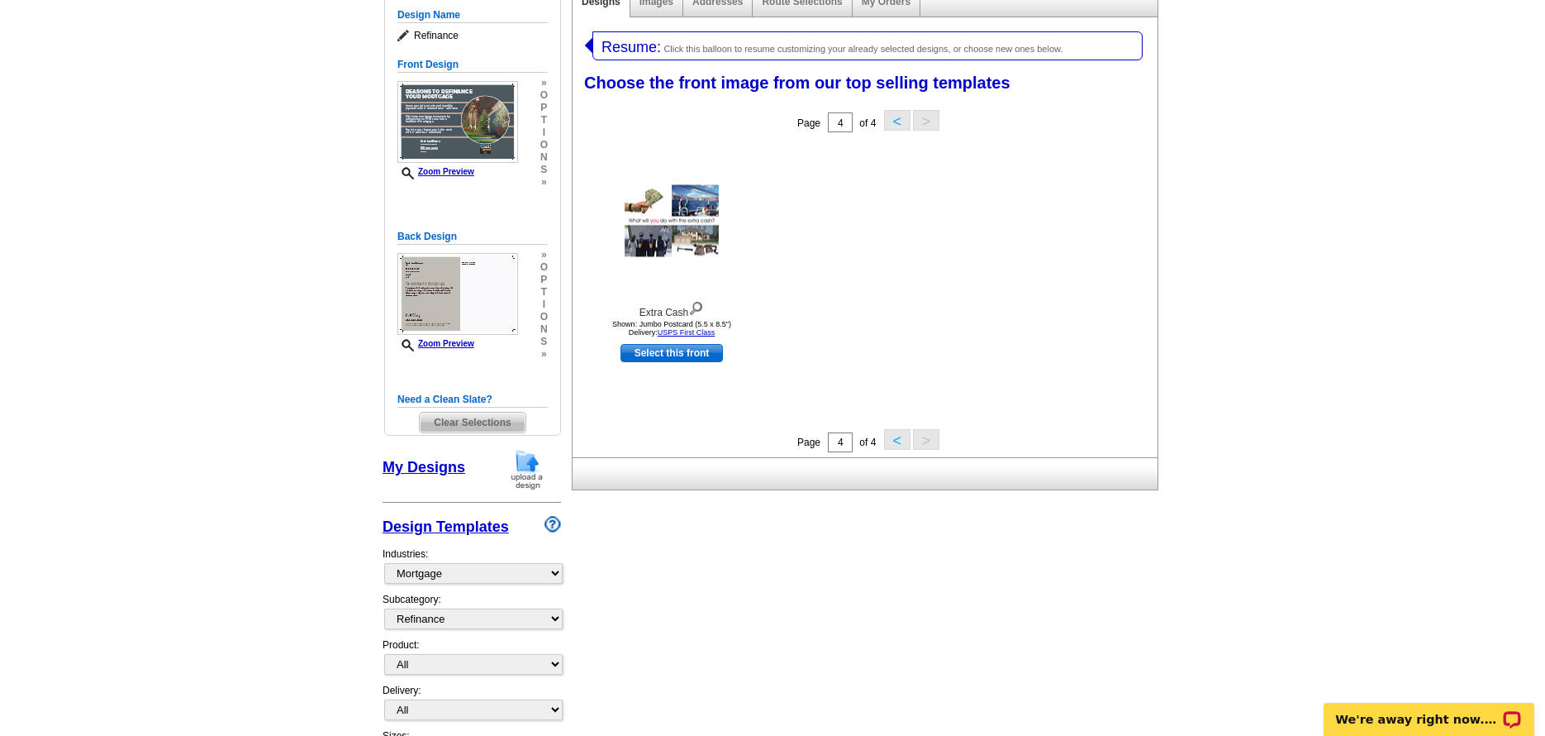
click at [897, 440] on button "<" at bounding box center [897, 439] width 26 height 21
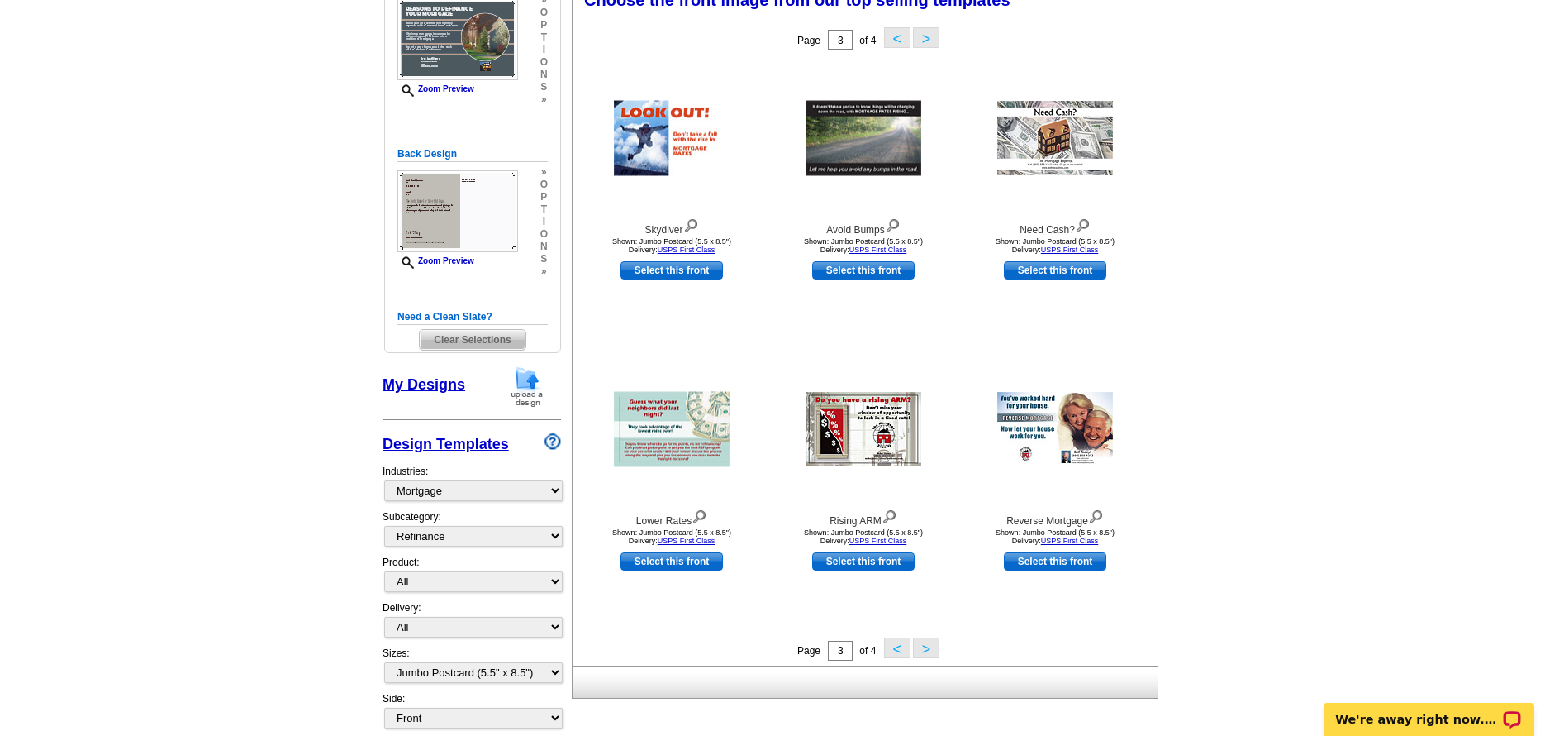
scroll to position [392, 0]
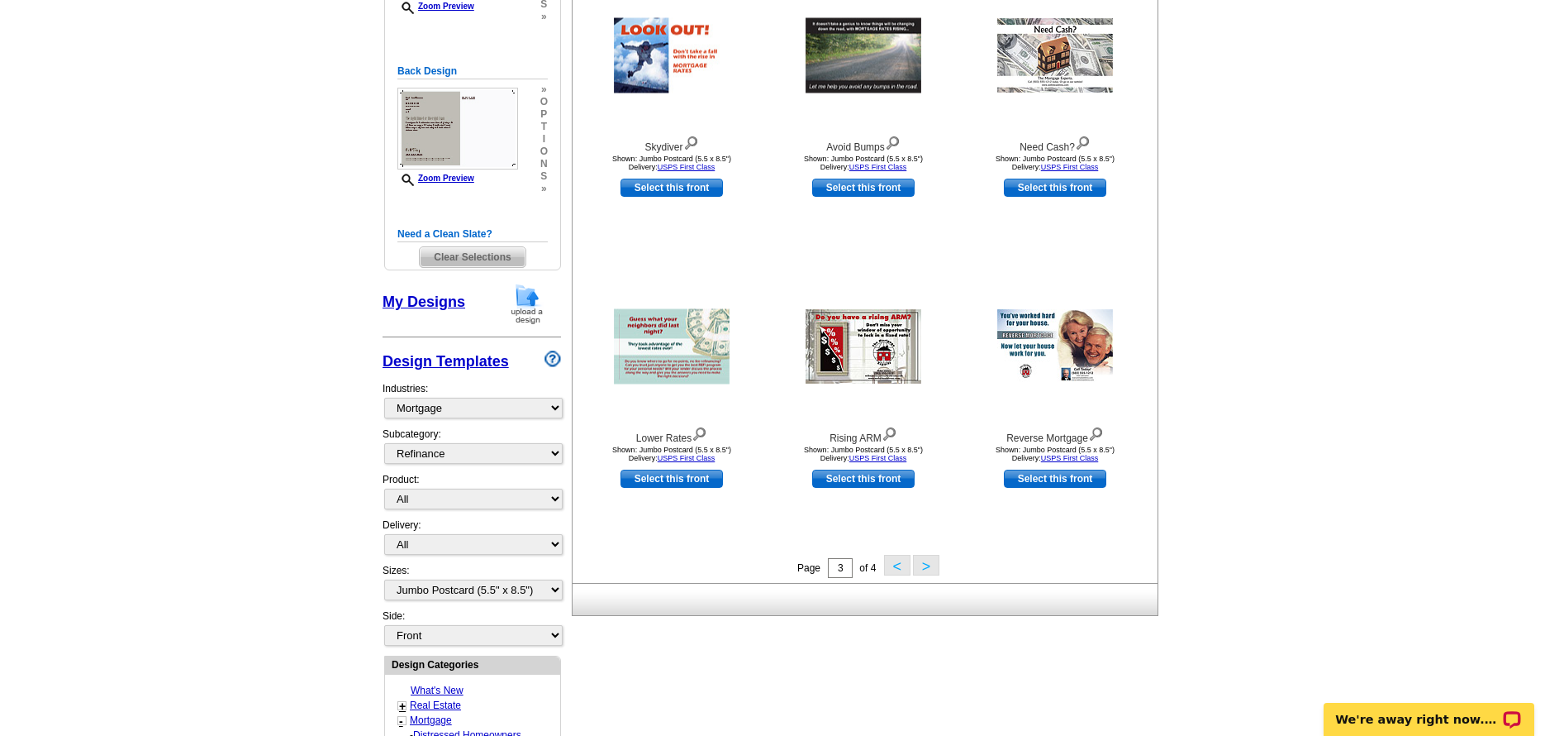
click at [895, 569] on button "<" at bounding box center [897, 565] width 26 height 21
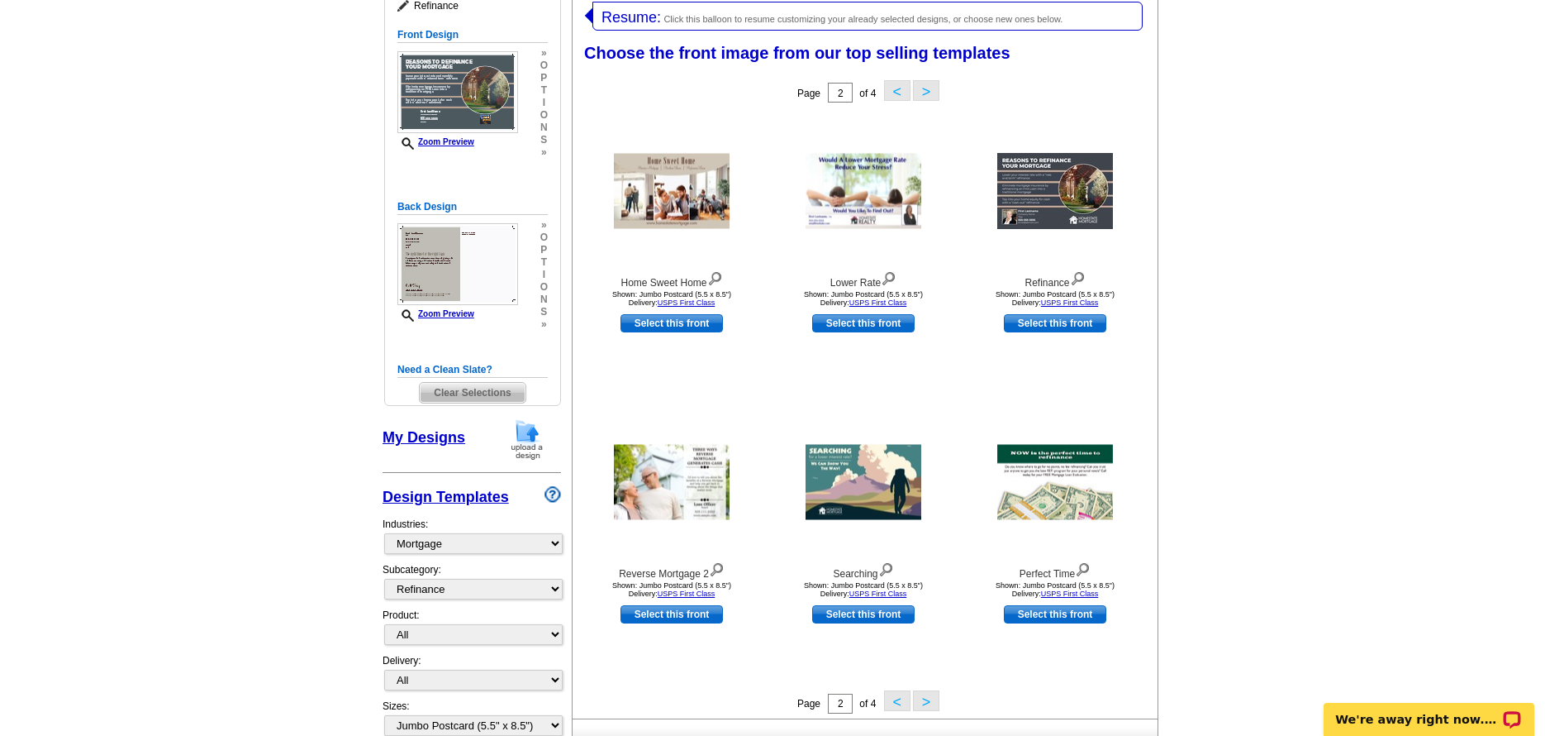
scroll to position [255, 0]
click at [1064, 326] on link "Select this front" at bounding box center [1055, 324] width 102 height 18
select select "back"
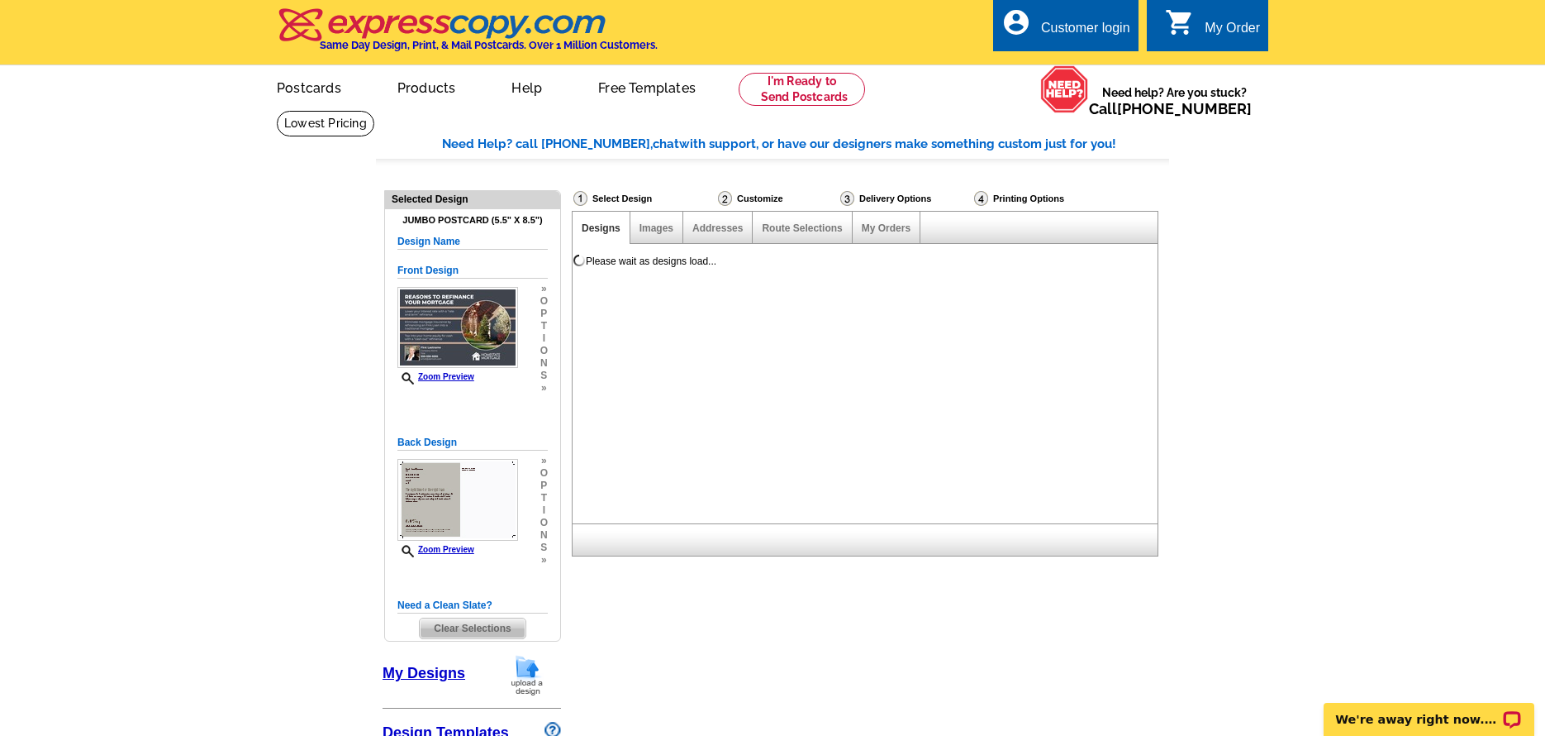
scroll to position [0, 0]
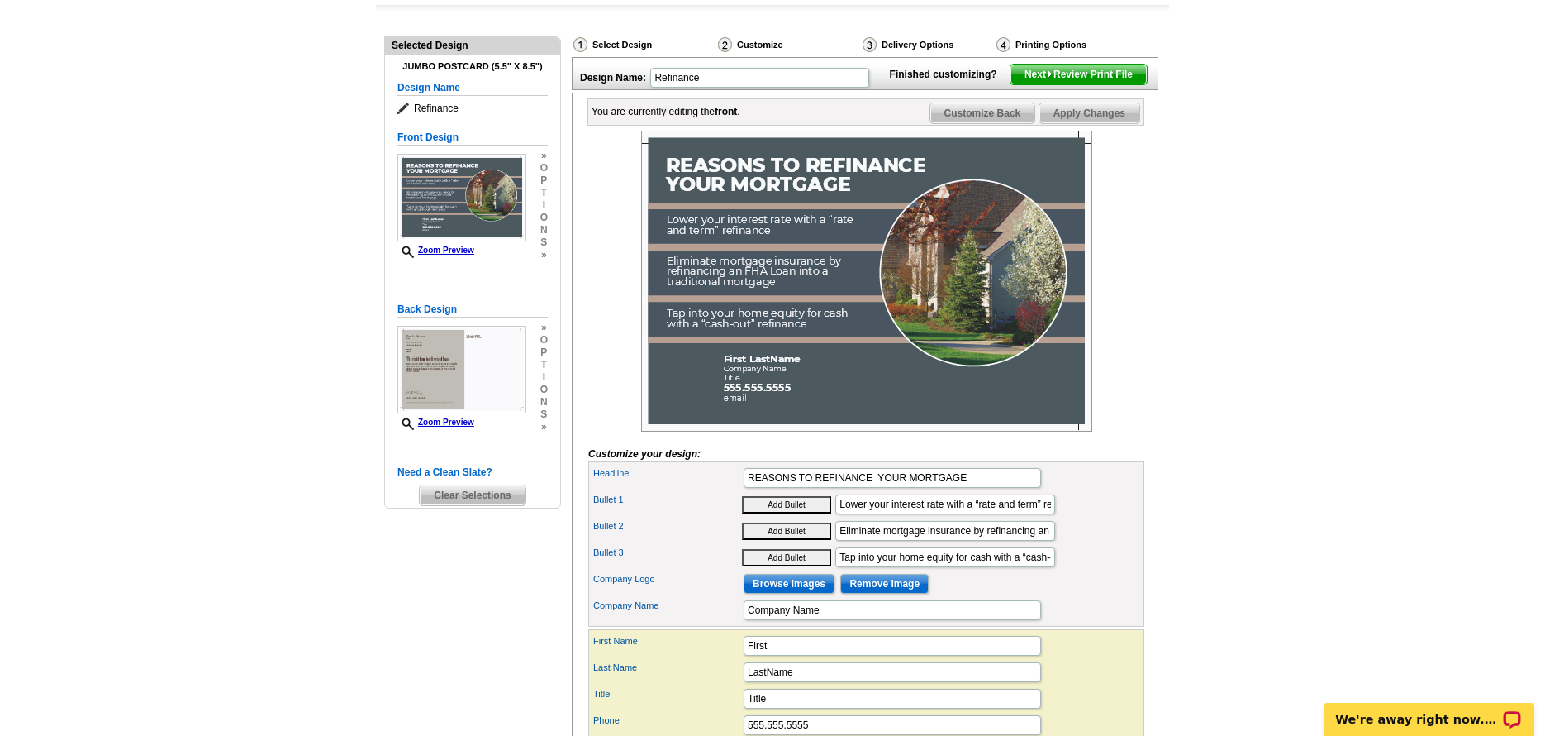
scroll to position [165, 0]
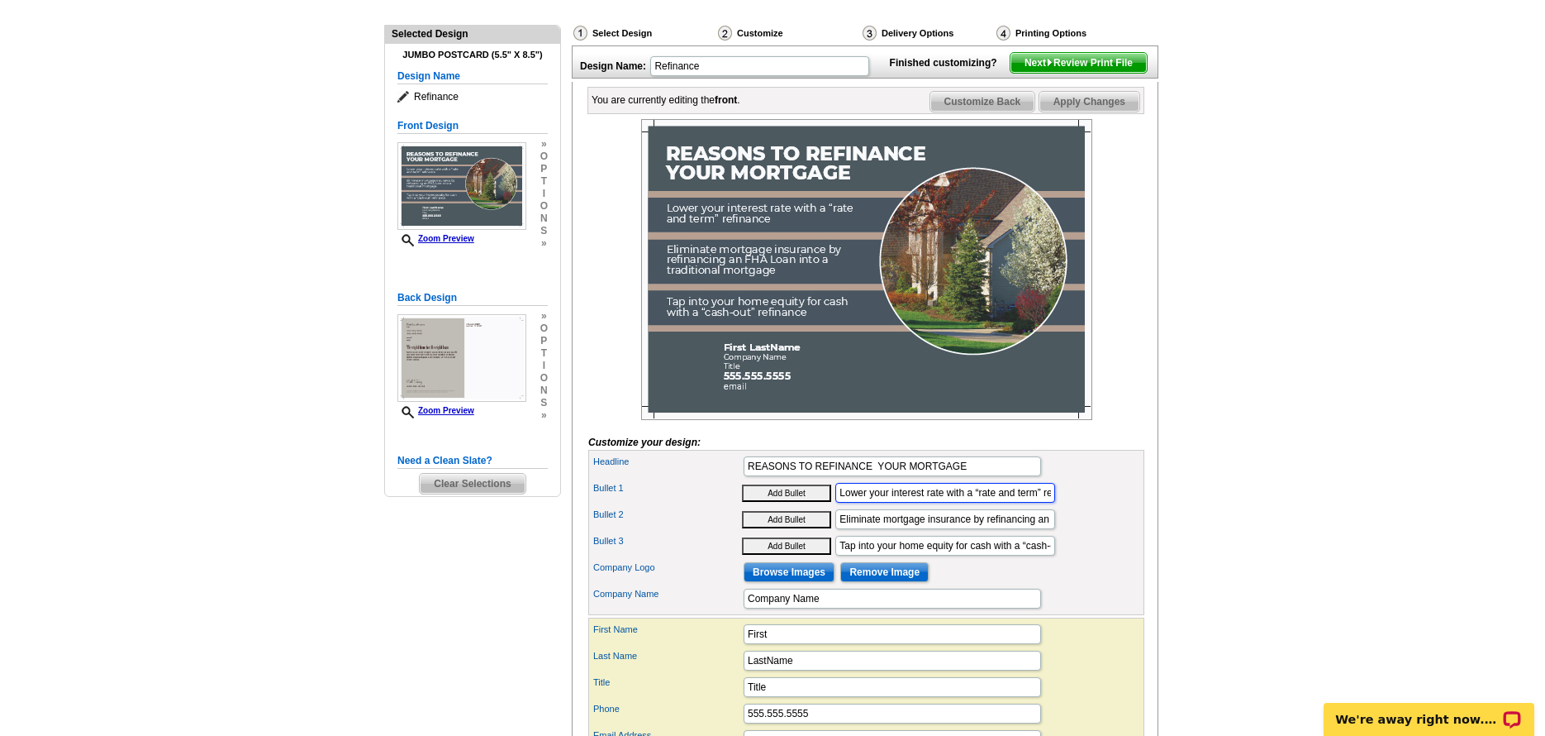
click at [941, 502] on input "Lower your interest rate with a “rate and term” refinance" at bounding box center [946, 493] width 220 height 20
type input "Lower your monthly payment with a “rate and term” refinance"
click at [994, 555] on input "Tap into your home equity for cash with a “cash-out” refinance" at bounding box center [946, 546] width 220 height 20
click at [832, 608] on input "Company Name" at bounding box center [893, 598] width 298 height 20
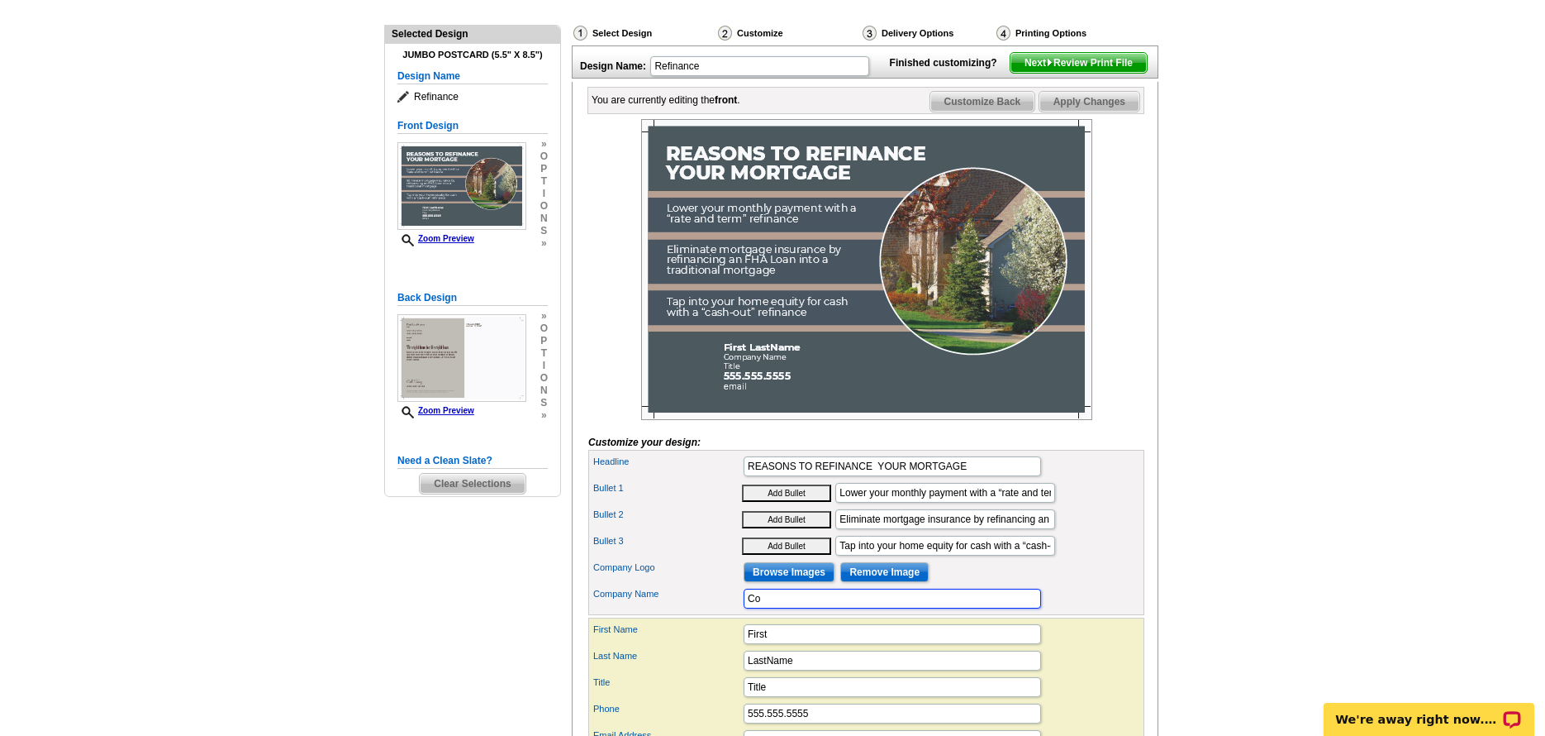
type input "C"
type input "Wave Lending Group 21751"
click at [1144, 568] on div "Headline REASONS TO REFINANCE YOUR MORTGAGE Bullet 1 Add Bullet Lower your mont…" at bounding box center [866, 532] width 556 height 165
click at [894, 644] on input "First" at bounding box center [893, 634] width 298 height 20
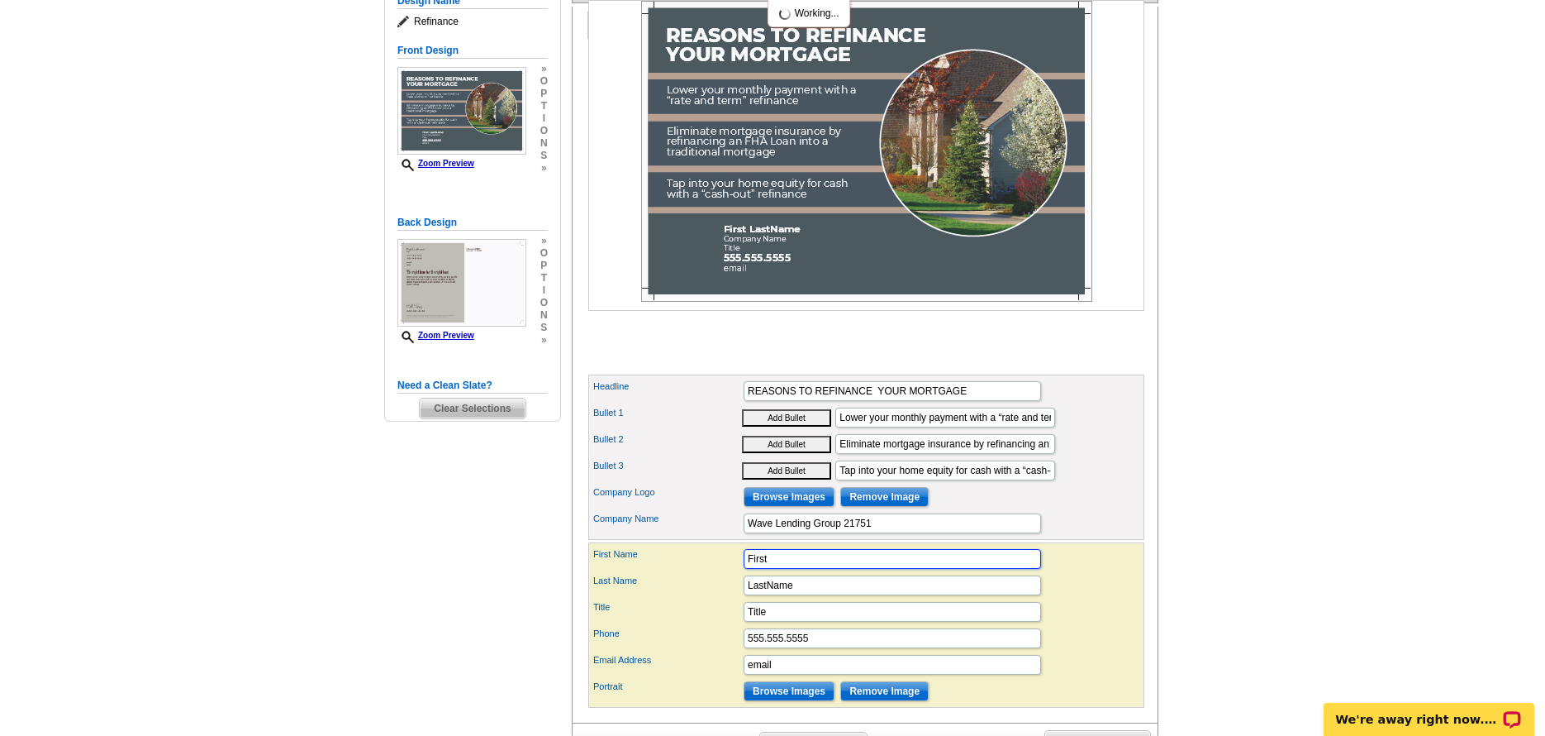
scroll to position [413, 0]
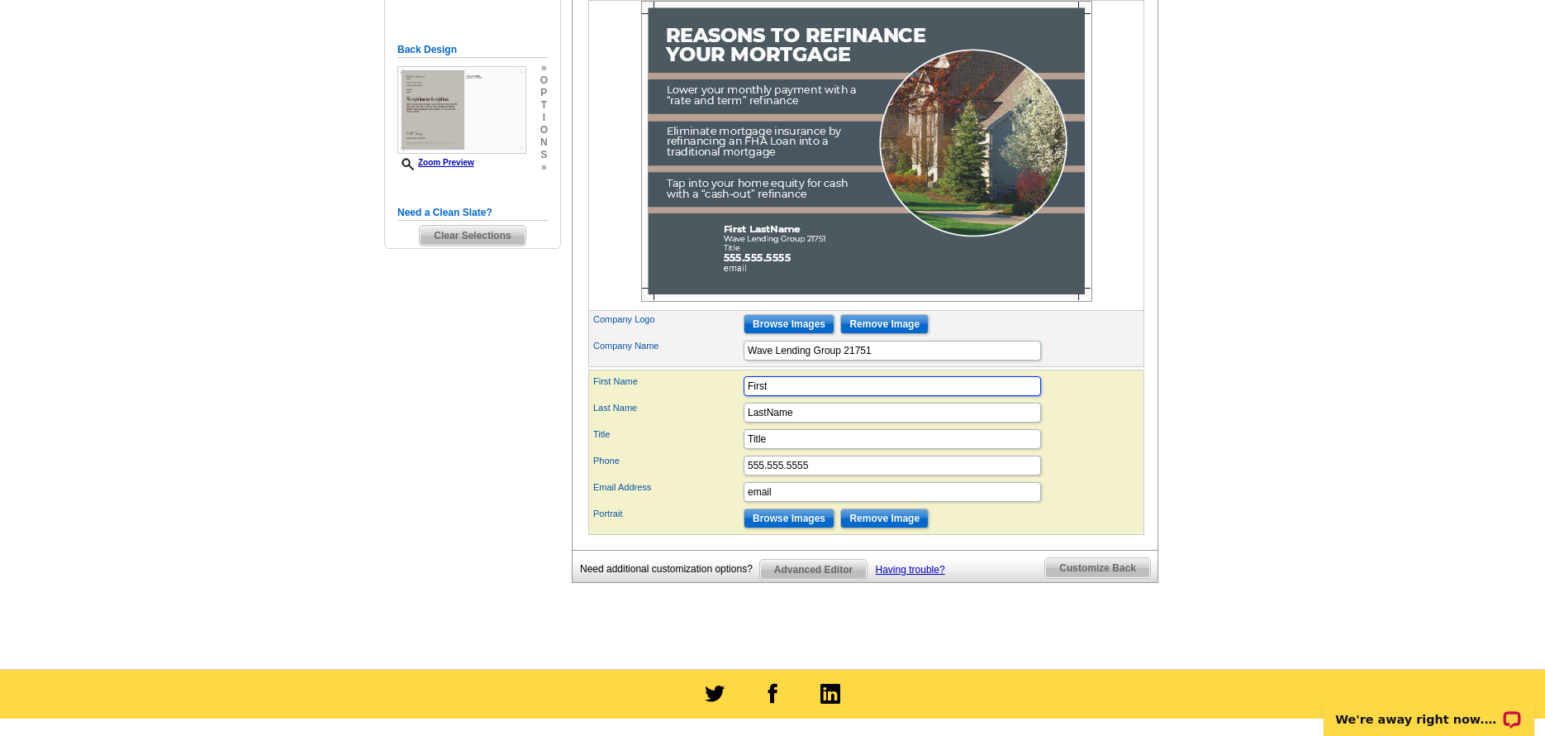
drag, startPoint x: 817, startPoint y: 412, endPoint x: 592, endPoint y: 402, distance: 225.8
click at [592, 399] on div "First Name First" at bounding box center [867, 386] width 550 height 26
type input "Your Home Loan Team"
click at [842, 422] on input "LastName" at bounding box center [893, 412] width 298 height 20
drag, startPoint x: 814, startPoint y: 440, endPoint x: 550, endPoint y: 431, distance: 264.6
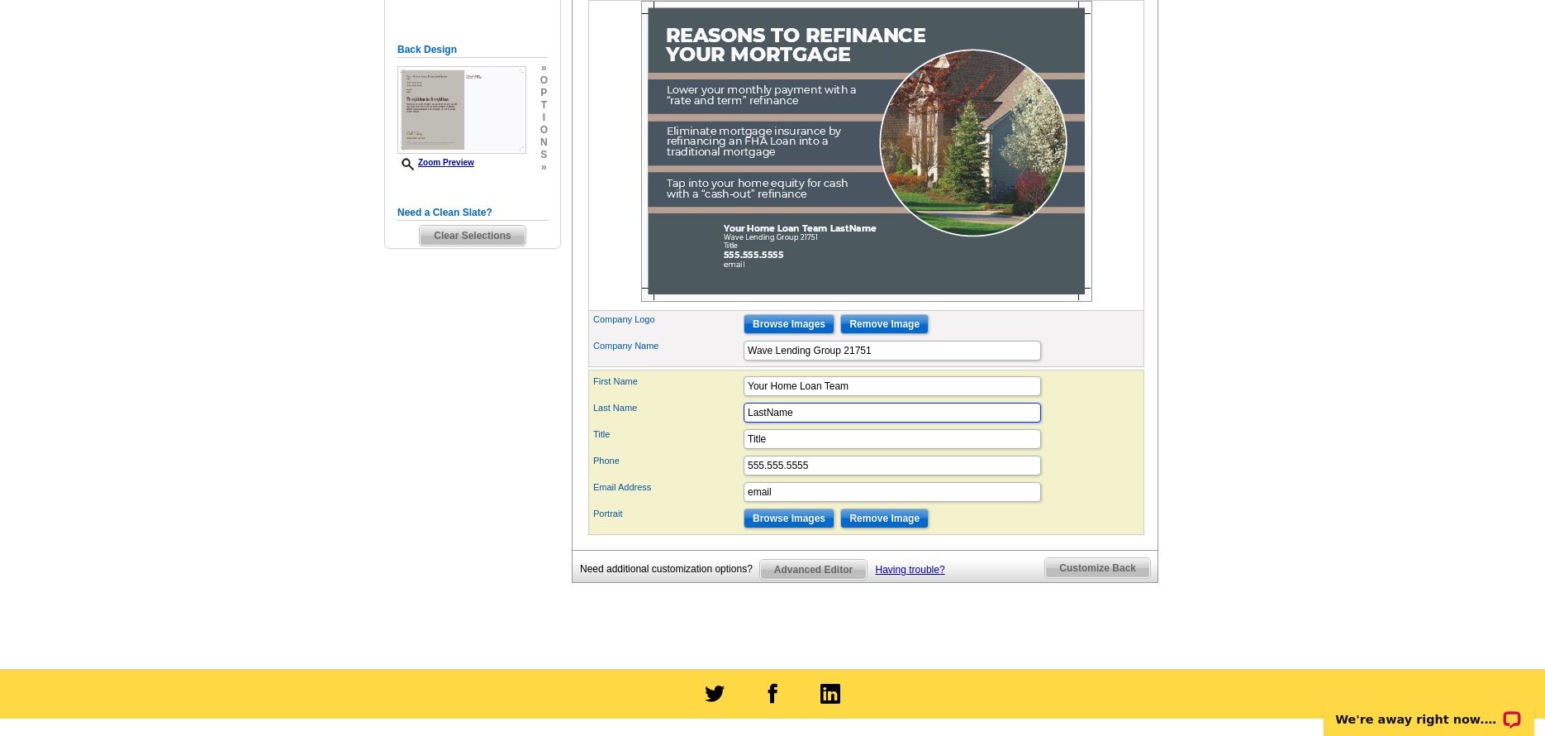
click at [550, 431] on div "Need Help? call 800-260-5887, chat with support, or have our designers make som…" at bounding box center [772, 187] width 793 height 932
drag, startPoint x: 797, startPoint y: 466, endPoint x: 386, endPoint y: 445, distance: 411.3
click at [386, 445] on div "Need Help? call 800-260-5887, chat with support, or have our designers make som…" at bounding box center [772, 187] width 793 height 932
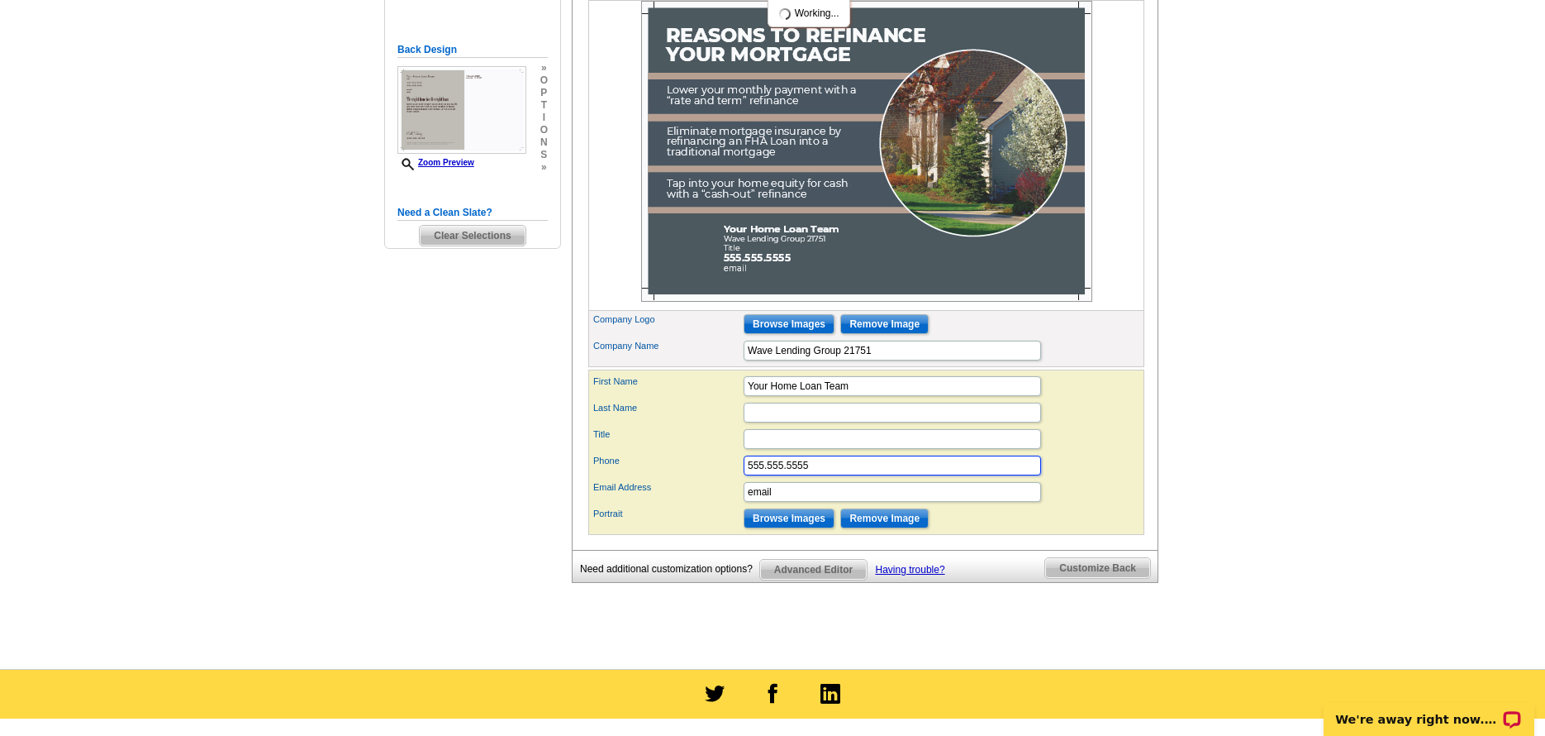
drag, startPoint x: 829, startPoint y: 493, endPoint x: 485, endPoint y: 479, distance: 344.1
click at [485, 479] on div "Need Help? call 800-260-5887, chat with support, or have our designers make som…" at bounding box center [772, 187] width 793 height 932
click at [854, 502] on input "email" at bounding box center [893, 492] width 298 height 20
click at [854, 475] on input "2535391700" at bounding box center [893, 465] width 298 height 20
type input "253-539-1700"
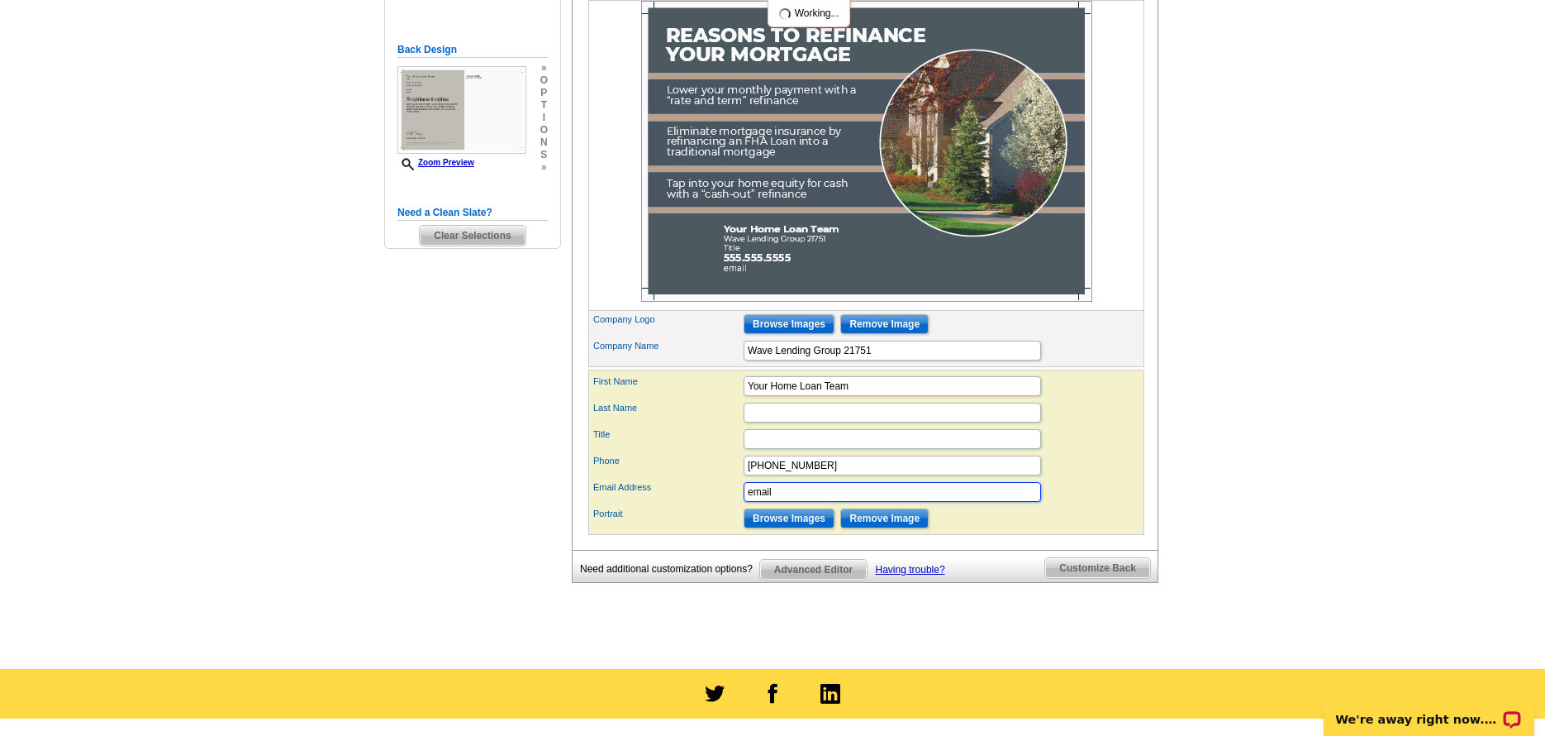
click at [801, 502] on input "email" at bounding box center [893, 492] width 298 height 20
drag, startPoint x: 805, startPoint y: 512, endPoint x: 523, endPoint y: 500, distance: 282.0
click at [523, 500] on div "Need Help? call 800-260-5887, chat with support, or have our designers make som…" at bounding box center [772, 187] width 793 height 932
type input "joel@wavelending.com"
drag, startPoint x: 922, startPoint y: 421, endPoint x: 554, endPoint y: 412, distance: 368.7
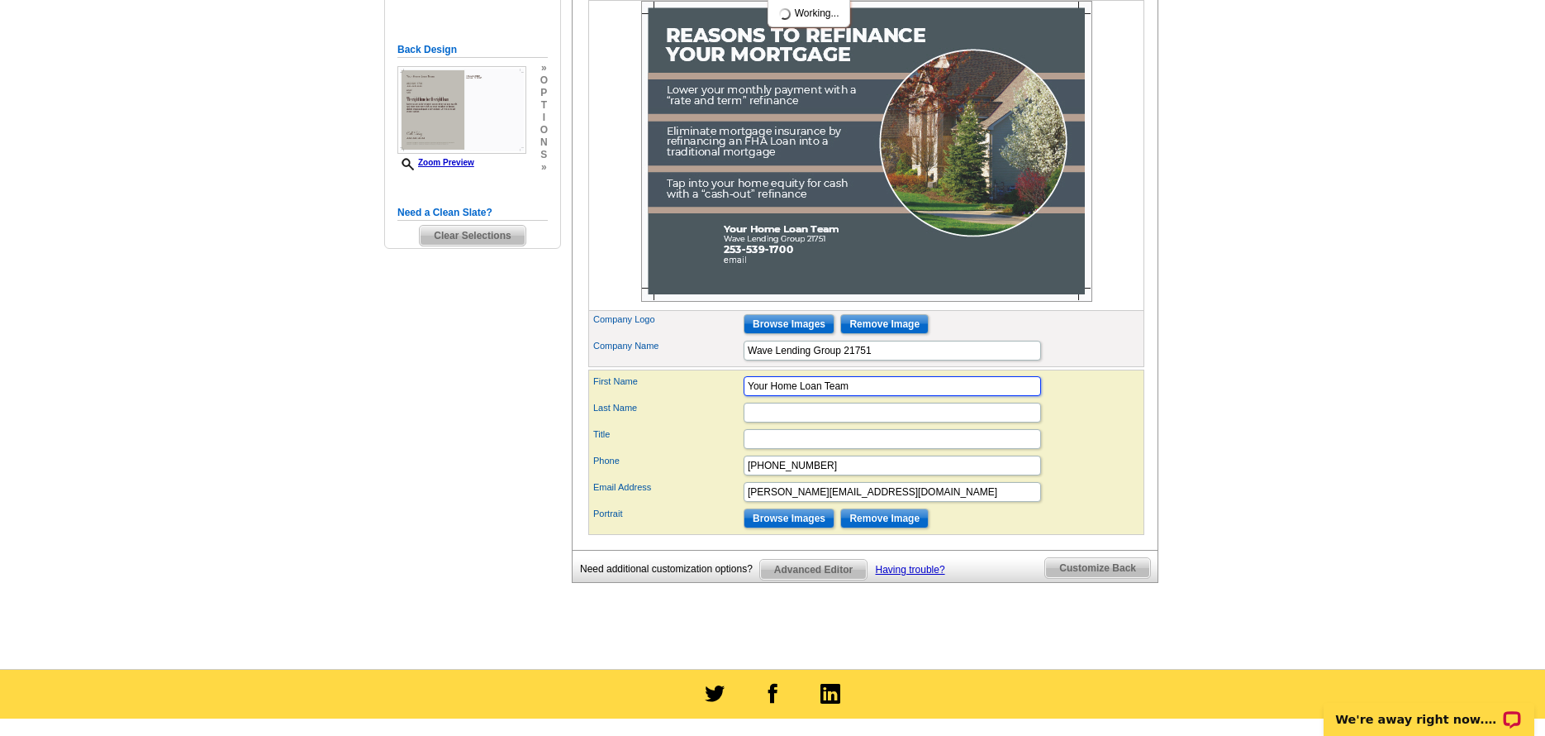
click at [554, 412] on div "Need Help? call 800-260-5887, chat with support, or have our designers make som…" at bounding box center [772, 187] width 793 height 932
type input "Joel"
click at [843, 422] on input "Last Name" at bounding box center [893, 412] width 298 height 20
type input "Lundberg"
click at [858, 449] on input "Title" at bounding box center [893, 439] width 298 height 20
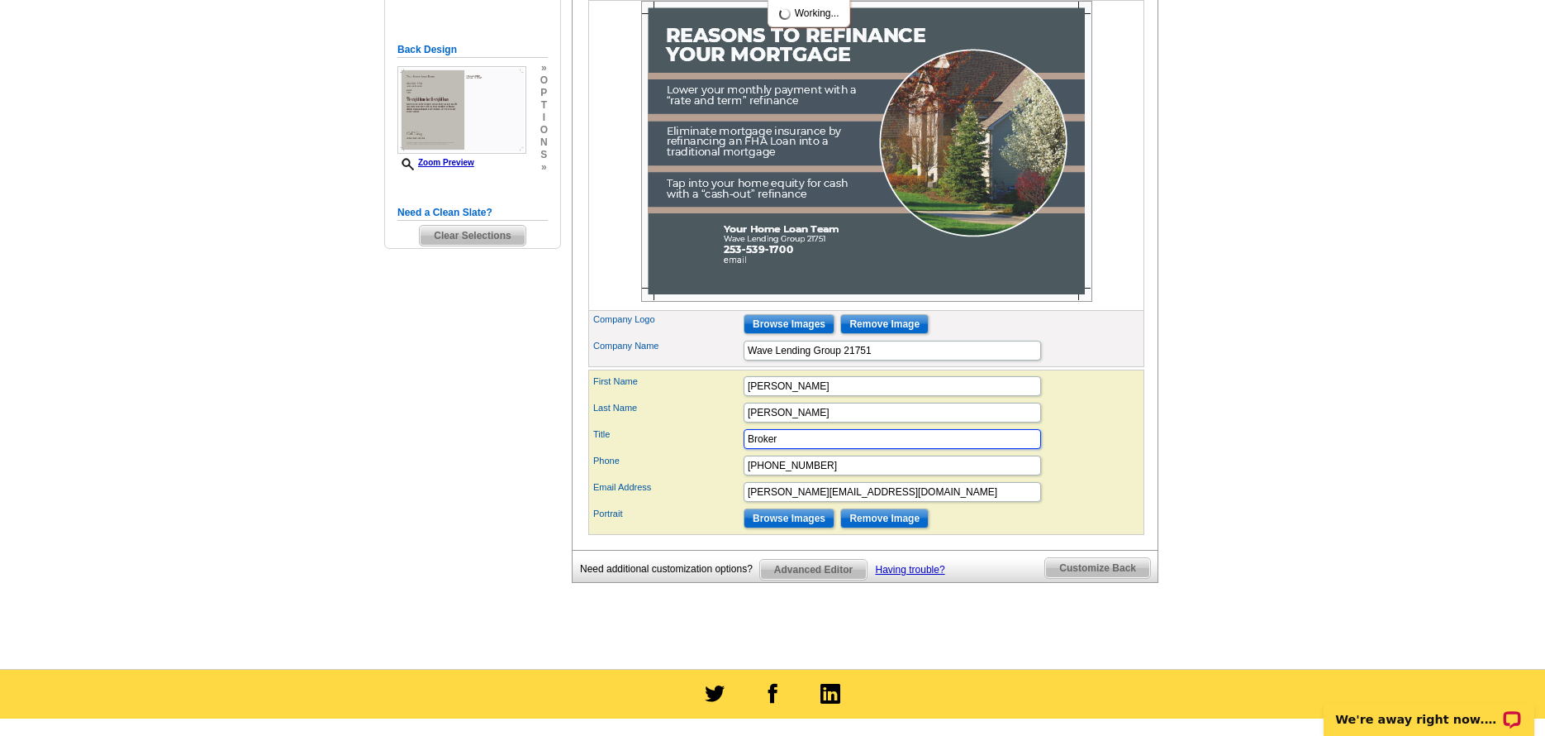
type input "Broker"
click at [859, 422] on input "Lundberg" at bounding box center [893, 412] width 298 height 20
type input "Lundberg 22002"
click at [887, 449] on input "Broker" at bounding box center [893, 439] width 298 height 20
click at [883, 422] on input "Lundberg 22002" at bounding box center [893, 412] width 298 height 20
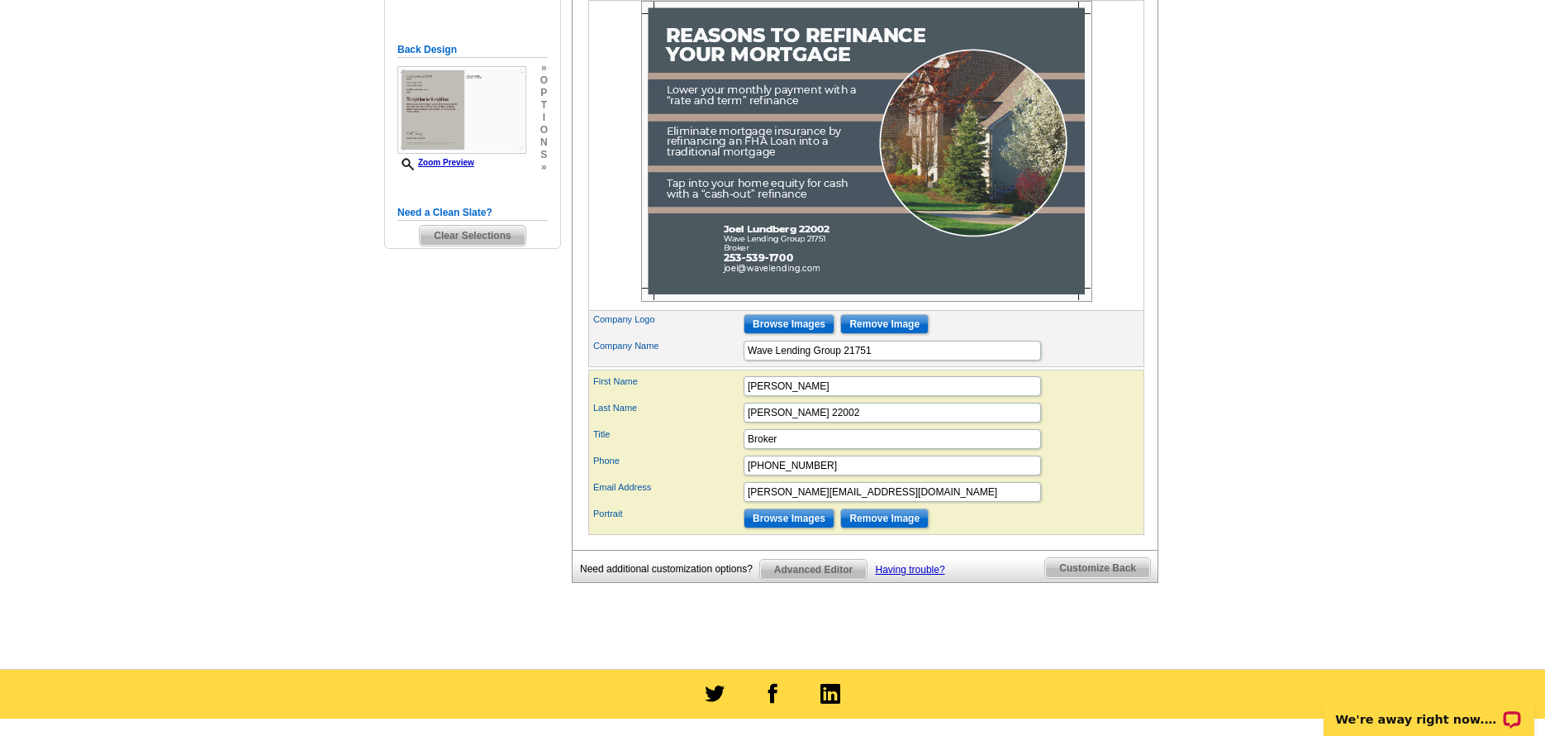
click at [1089, 578] on span "Customize Back" at bounding box center [1097, 568] width 105 height 20
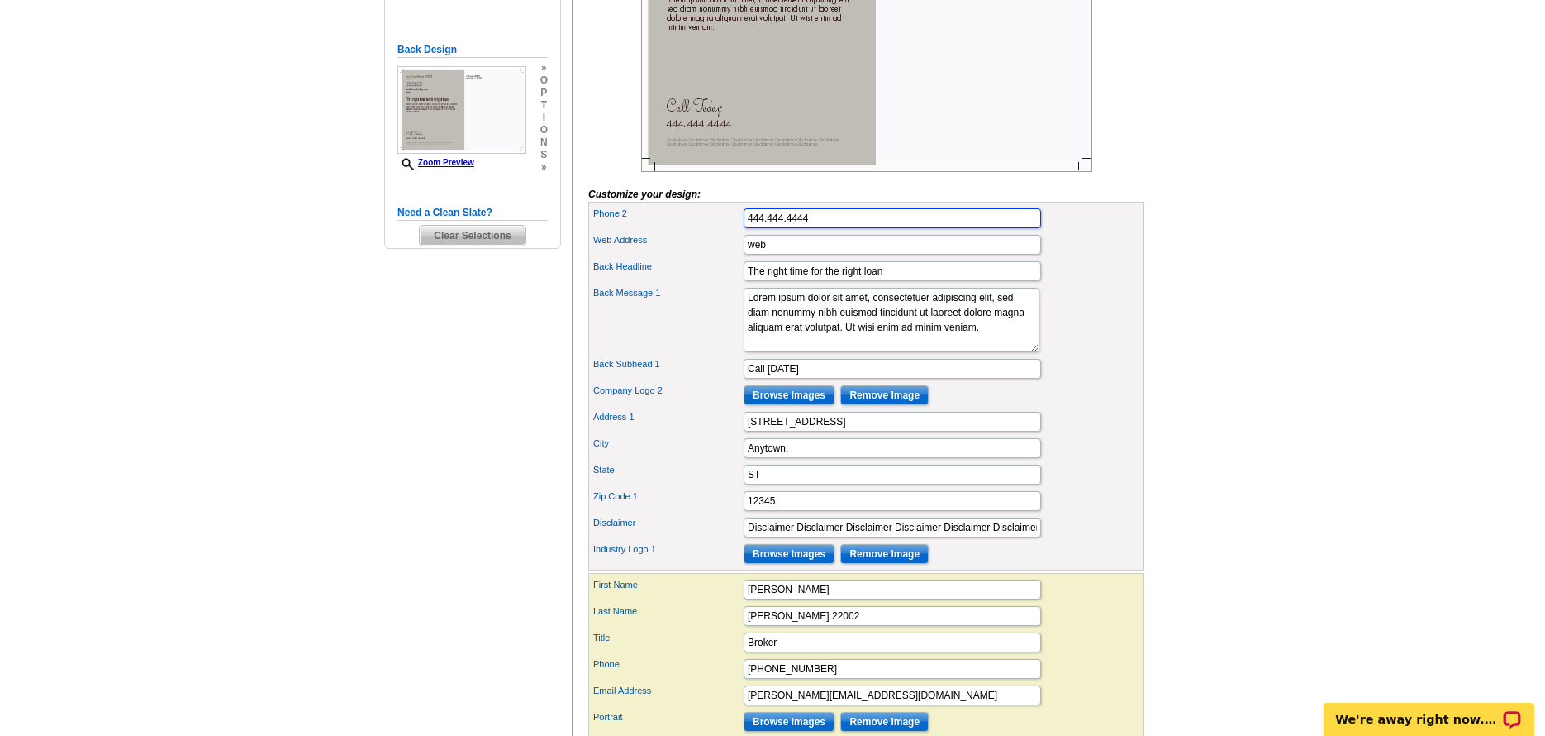
drag, startPoint x: 829, startPoint y: 245, endPoint x: 579, endPoint y: 227, distance: 251.1
click at [579, 227] on div "You are currently editing the back . Customize Front Customize Back Apply Chang…" at bounding box center [865, 293] width 587 height 919
type input "253-539-1700"
drag, startPoint x: 819, startPoint y: 278, endPoint x: 483, endPoint y: 249, distance: 337.6
click at [483, 249] on div "Need Help? call 800-260-5887, chat with support, or have our designers make som…" at bounding box center [772, 289] width 793 height 1136
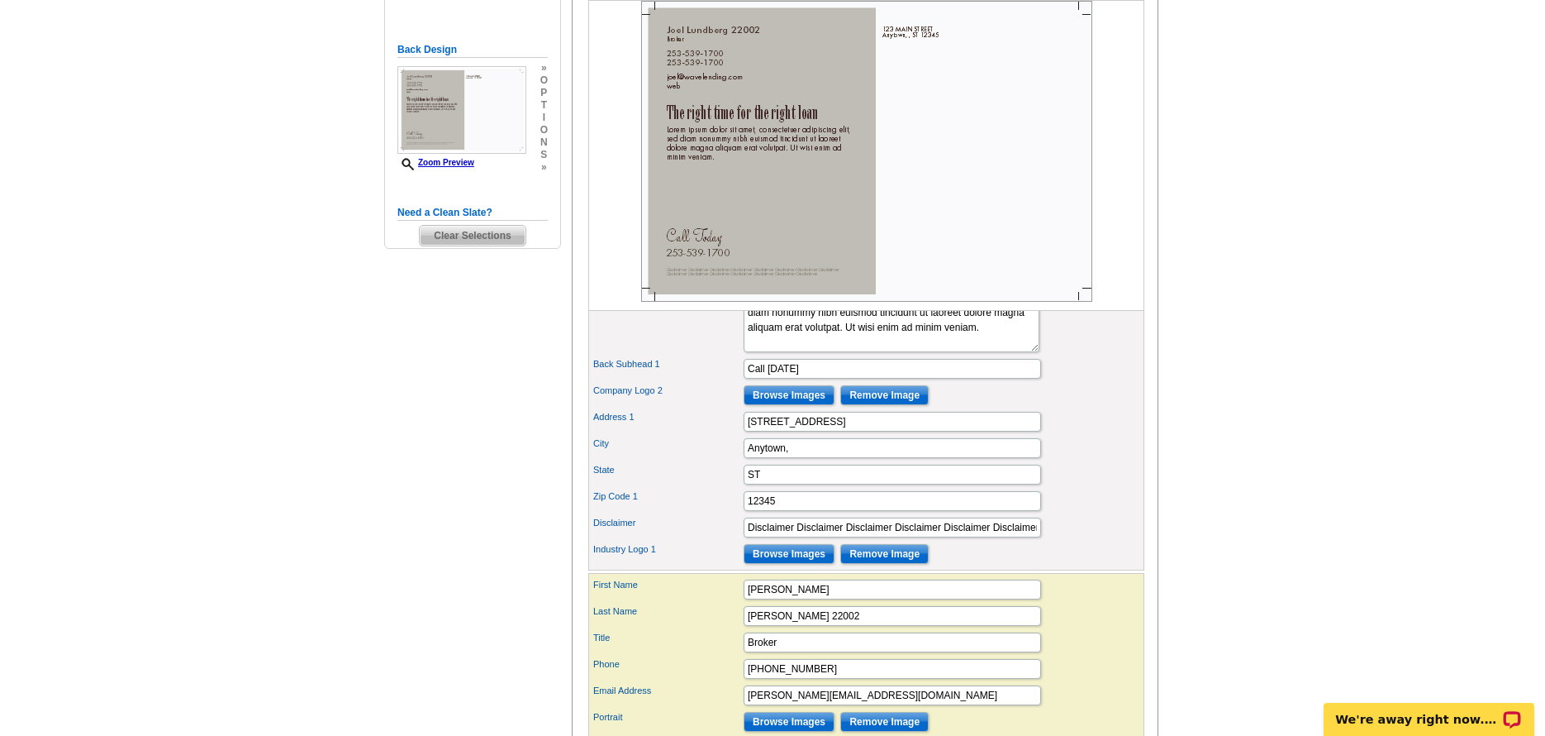
scroll to position [331, 0]
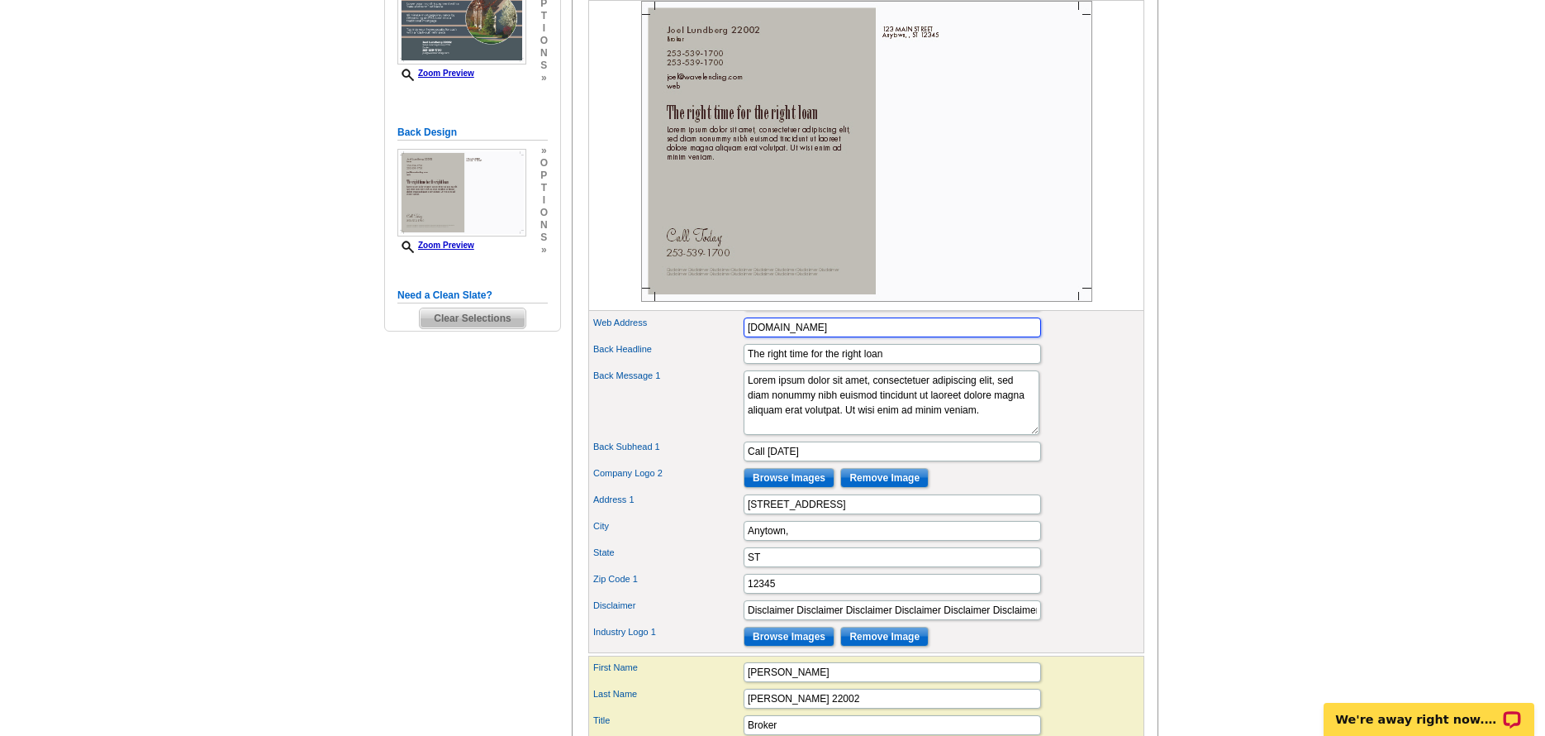
type input "www.wavelending.com"
drag, startPoint x: 858, startPoint y: 526, endPoint x: 636, endPoint y: 517, distance: 221.6
click at [636, 517] on div "Phone 2 253-539-1700 Web Address www.wavelending.com Back Headline The right ti…" at bounding box center [866, 468] width 556 height 369
type input "219 4th Ave SE"
drag, startPoint x: 839, startPoint y: 555, endPoint x: 517, endPoint y: 555, distance: 321.5
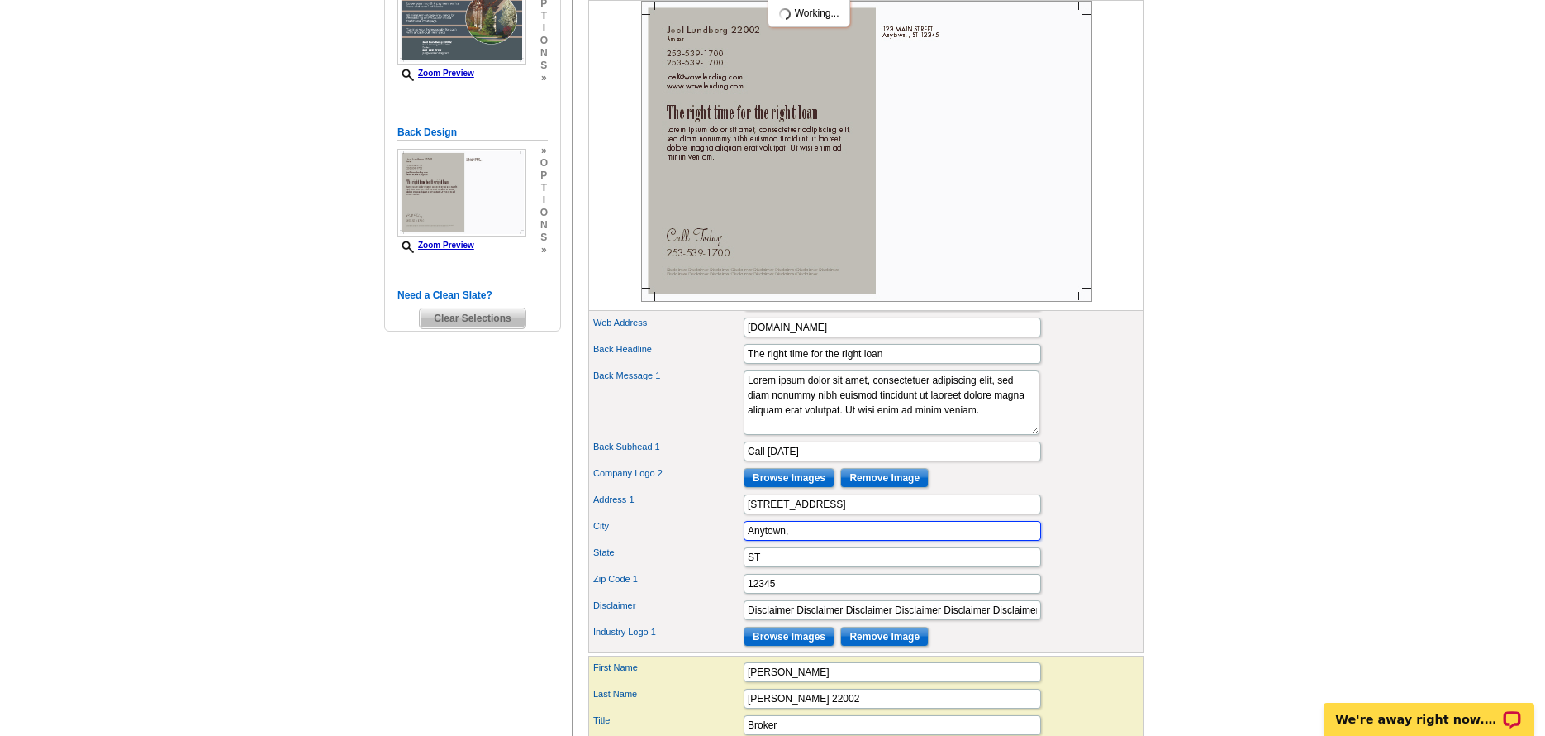
click at [517, 555] on div "Need Help? call 800-260-5887, chat with support, or have our designers make som…" at bounding box center [772, 372] width 793 height 1136
type input "Puyallup"
drag, startPoint x: 805, startPoint y: 591, endPoint x: 658, endPoint y: 581, distance: 147.4
click at [658, 570] on div "State ST" at bounding box center [867, 557] width 550 height 26
type input "WA"
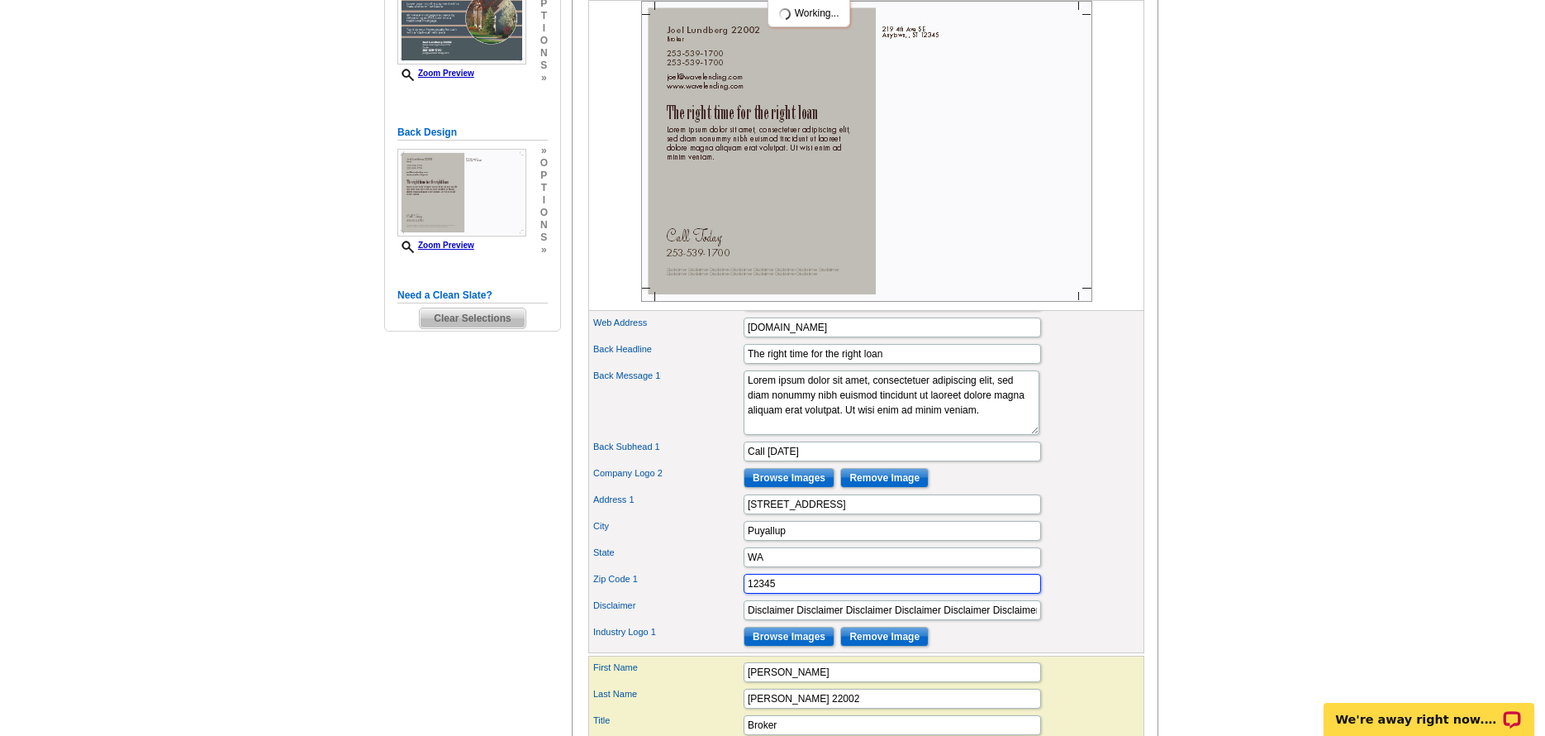
drag, startPoint x: 803, startPoint y: 609, endPoint x: 287, endPoint y: 571, distance: 517.9
click at [288, 569] on main "Need Help? call 800-260-5887, chat with support, or have our designers make som…" at bounding box center [772, 366] width 1545 height 1175
type input "98372"
click at [1040, 623] on div "Disclaimer Disclaimer Disclaimer Disclaimer Disclaimer Disclaimer Disclaimer Di…" at bounding box center [867, 610] width 550 height 26
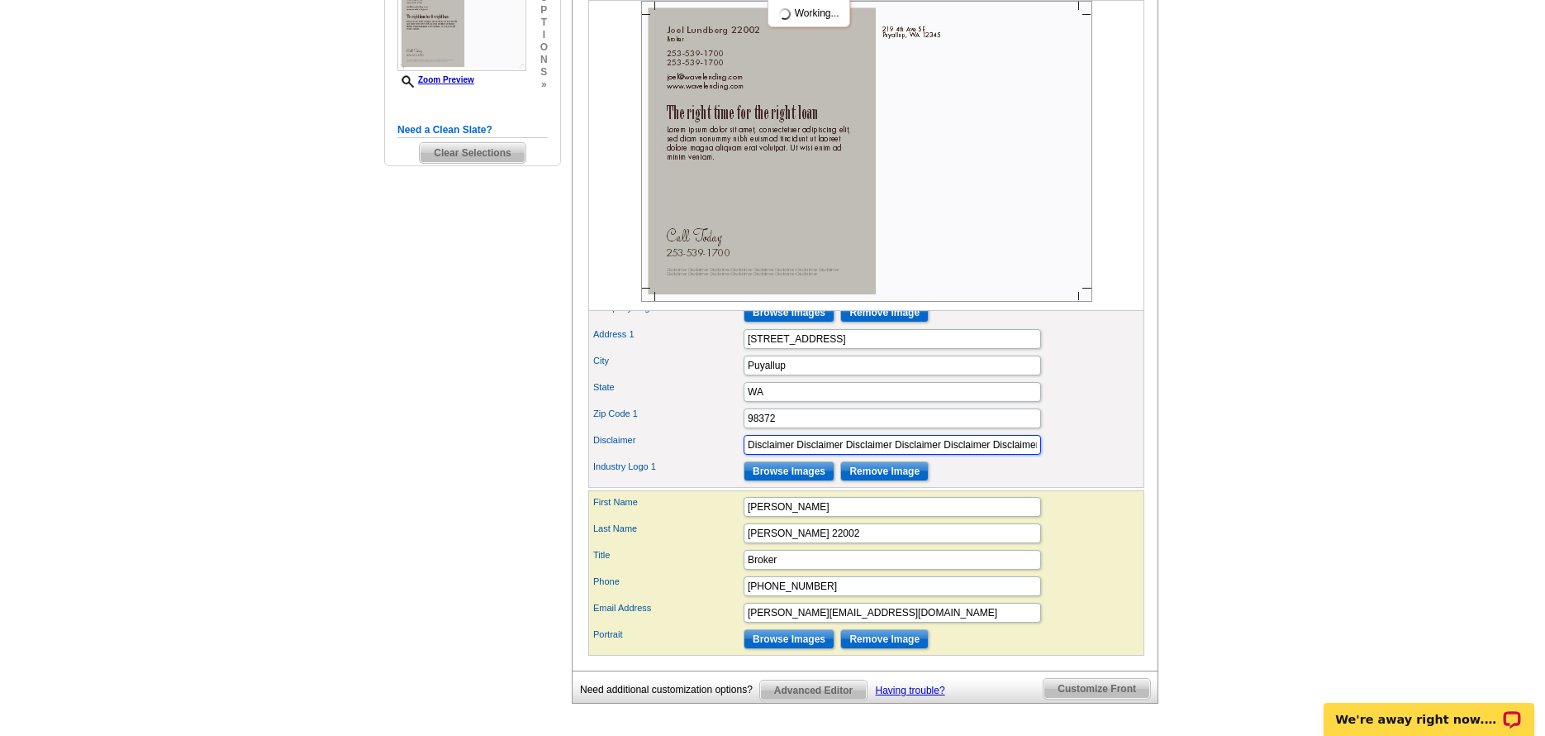
scroll to position [0, 444]
drag, startPoint x: 746, startPoint y: 473, endPoint x: 1152, endPoint y: 486, distance: 406.0
click at [1152, 486] on div "You are currently editing the back . Customize Front Customize Back Apply Chang…" at bounding box center [865, 210] width 587 height 919
type input "T"
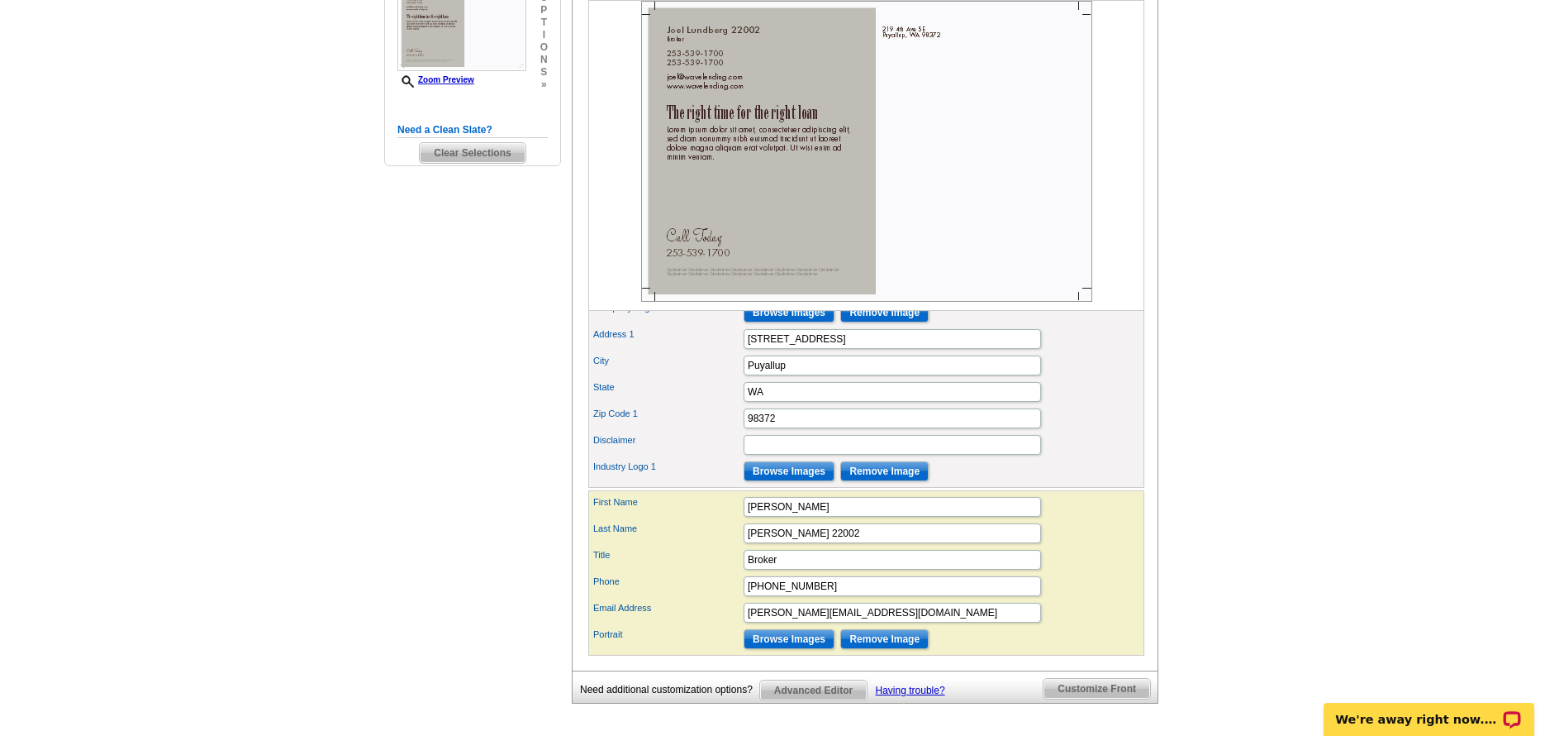
click at [1146, 506] on div "You are currently editing the back . Customize Front Customize Back Apply Chang…" at bounding box center [865, 210] width 587 height 919
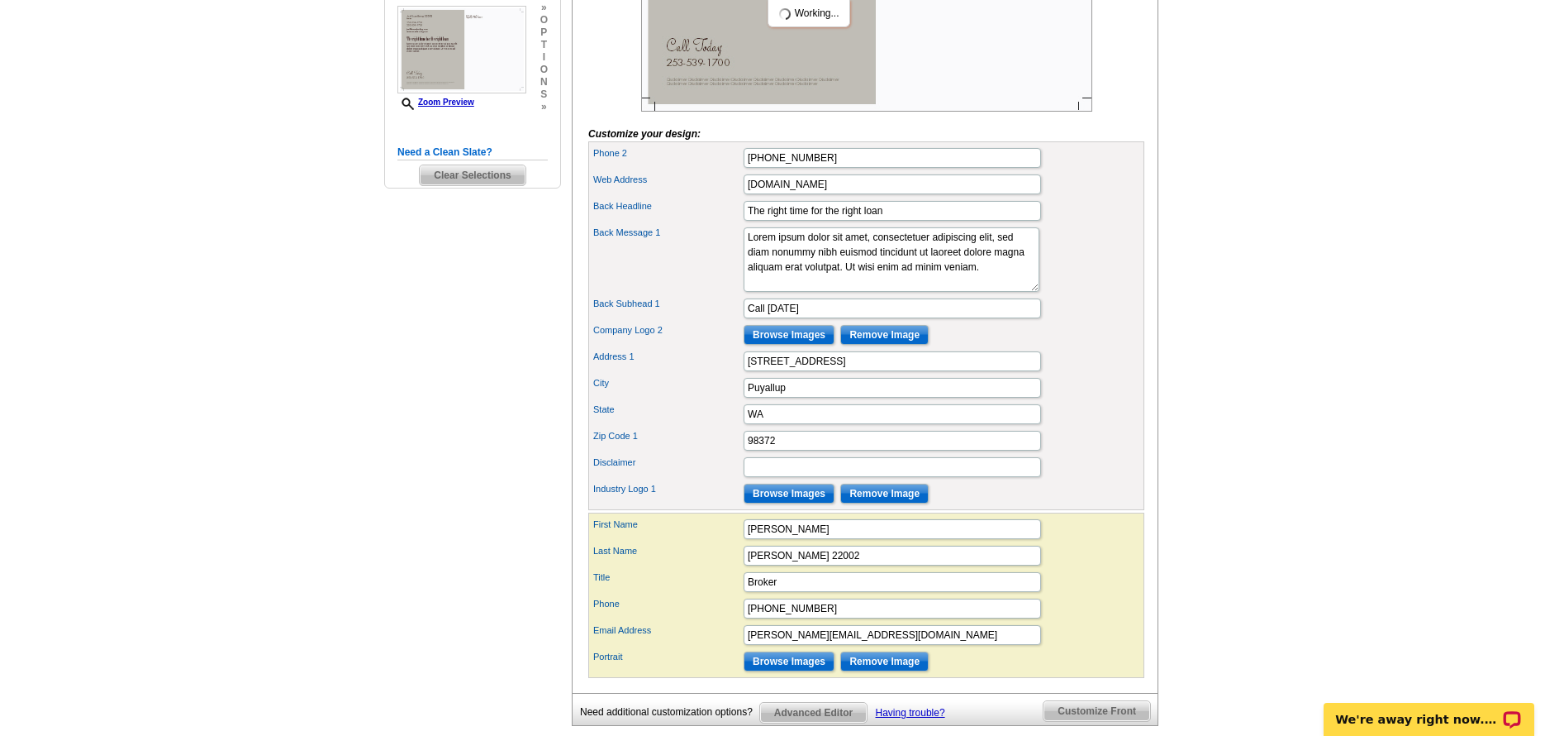
scroll to position [248, 0]
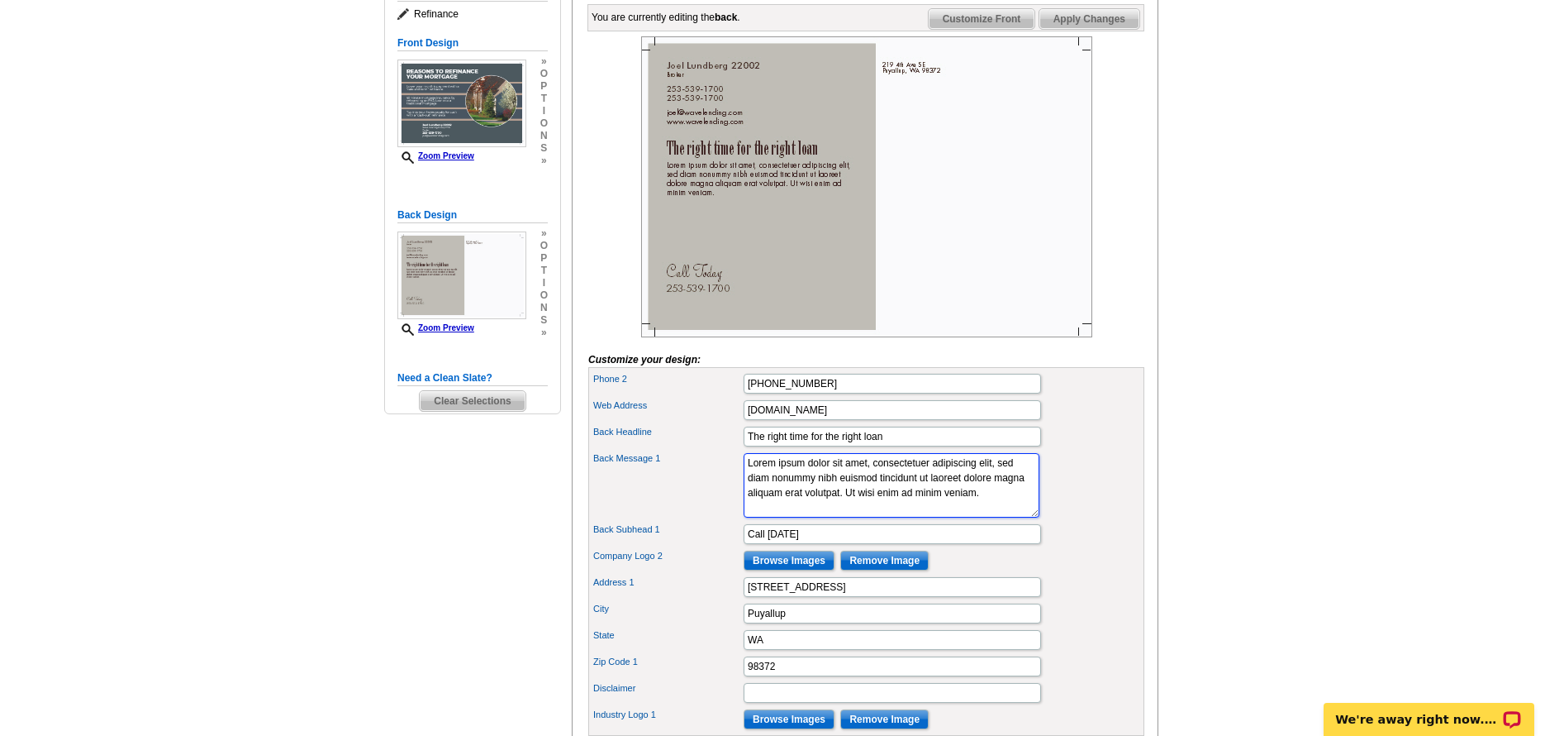
drag, startPoint x: 864, startPoint y: 533, endPoint x: 555, endPoint y: 460, distance: 316.7
click at [555, 460] on div "Need Help? call 800-260-5887, chat with support, or have our designers make som…" at bounding box center [772, 455] width 793 height 1136
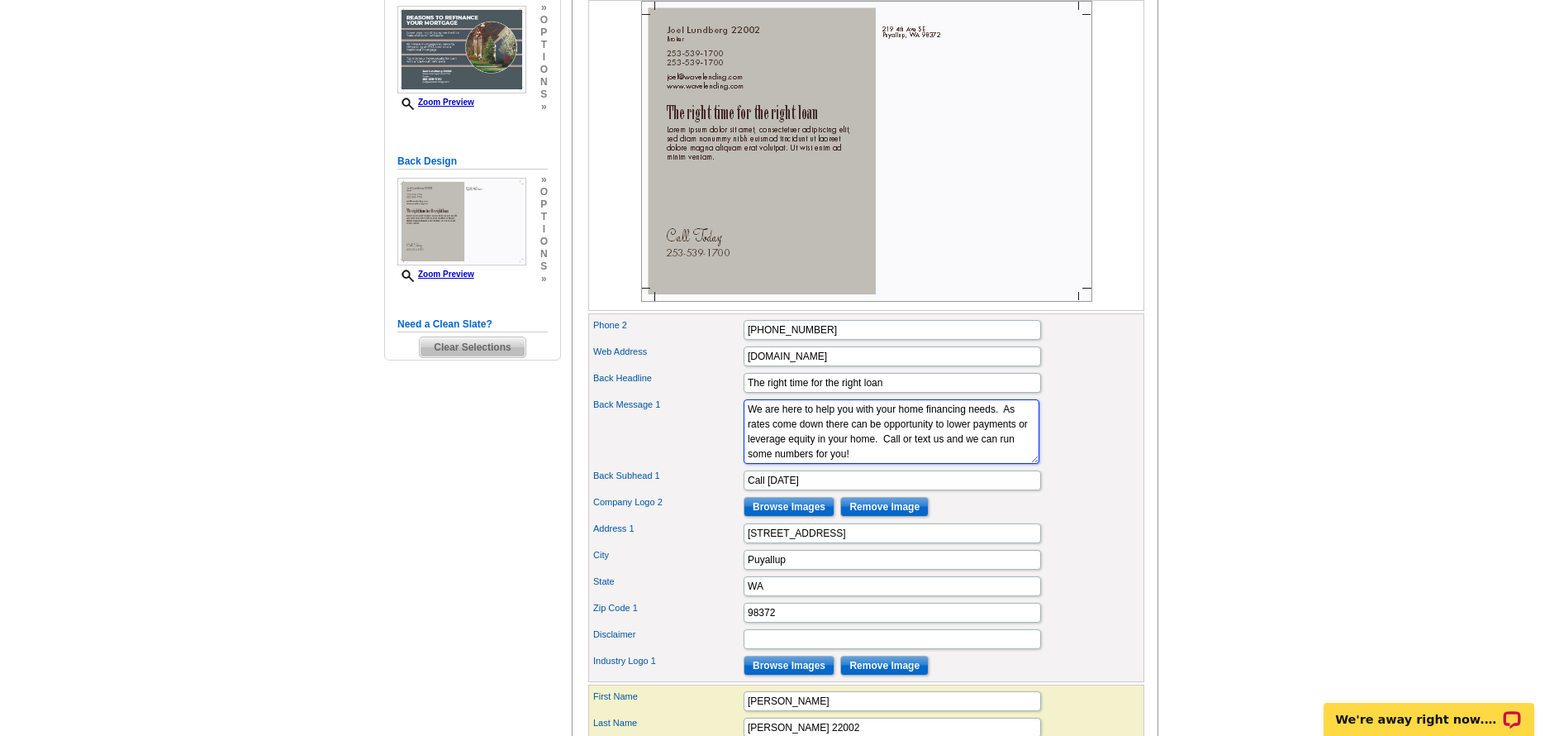
scroll to position [331, 0]
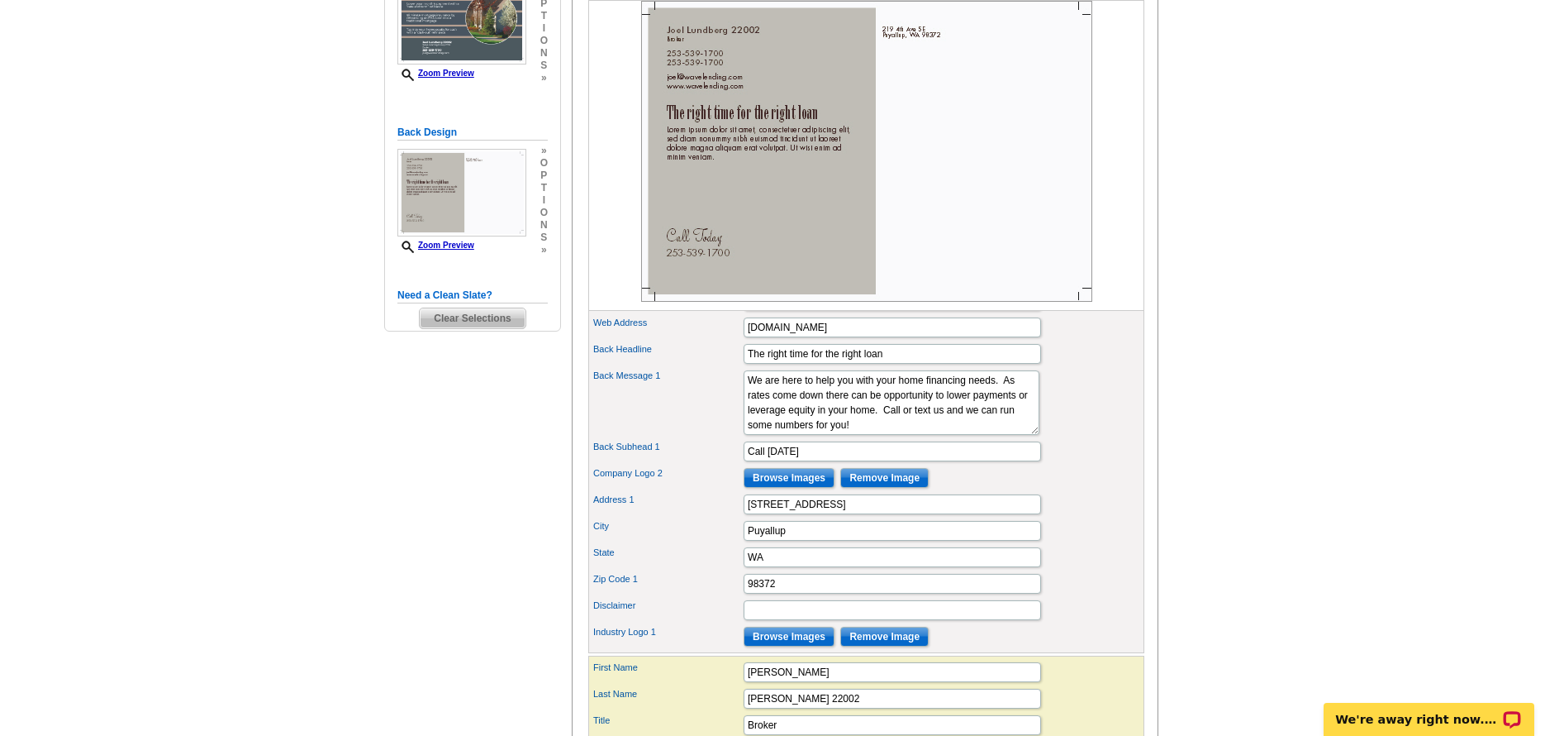
click at [772, 197] on img at bounding box center [866, 151] width 451 height 301
click at [981, 435] on textarea "Lorem ipsum dolor sit amet, consectetuer adipiscing elit, sed diam nonummy nibh…" at bounding box center [892, 402] width 296 height 64
click at [972, 540] on input "Puyallup" at bounding box center [893, 531] width 298 height 20
click at [827, 422] on textarea "Lorem ipsum dolor sit amet, consectetuer adipiscing elit, sed diam nonummy nibh…" at bounding box center [892, 402] width 296 height 64
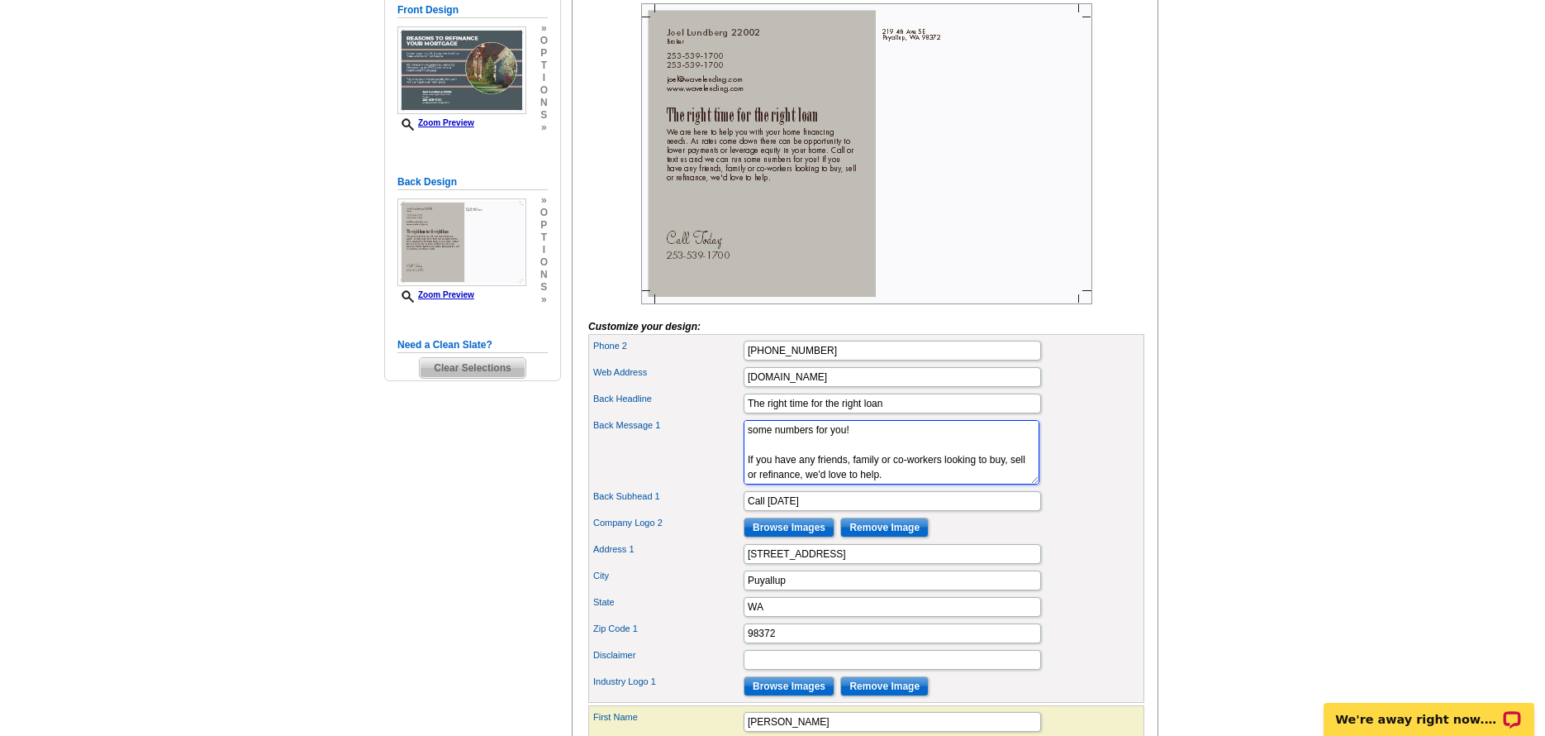
scroll to position [165, 0]
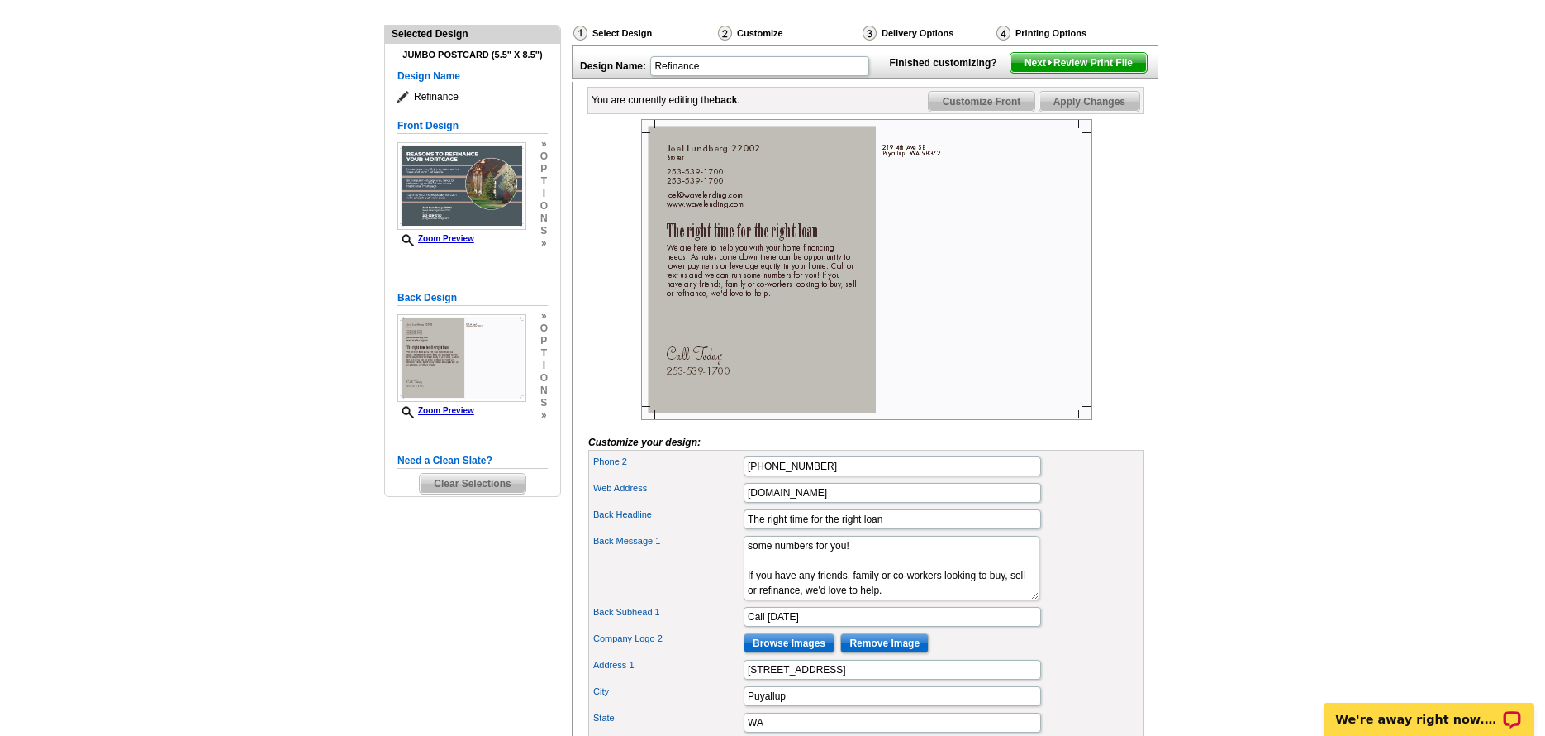
click at [1003, 656] on div "Company Logo 2 Browse Images Remove Image" at bounding box center [867, 643] width 550 height 26
click at [981, 679] on input "219 4th Ave SE" at bounding box center [893, 669] width 298 height 20
click at [870, 574] on textarea "Lorem ipsum dolor sit amet, consectetuer adipiscing elit, sed diam nonummy nibh…" at bounding box center [892, 568] width 296 height 64
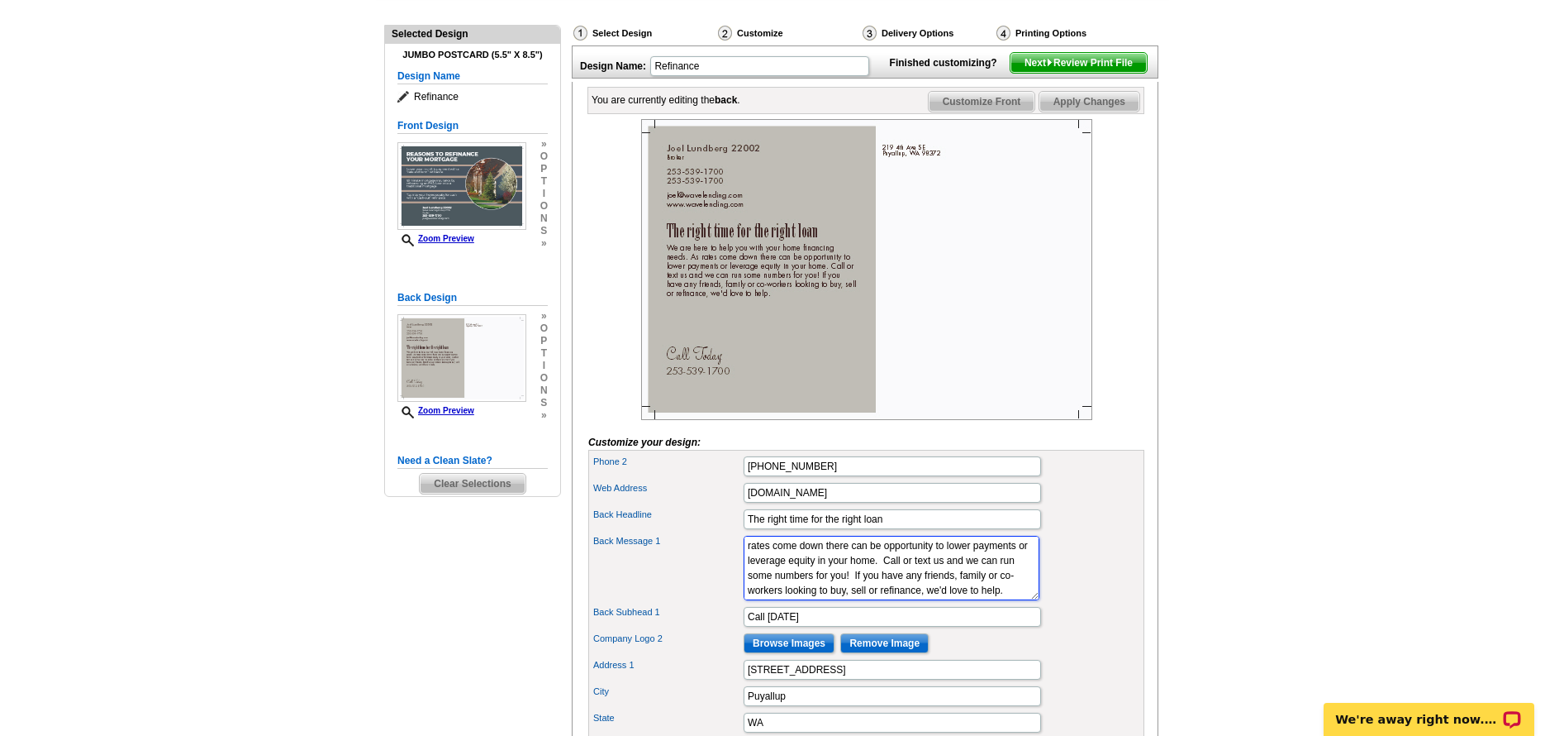
type textarea "We are here to help you with your home financing needs. As rates come down ther…"
click at [1026, 296] on img at bounding box center [866, 269] width 451 height 301
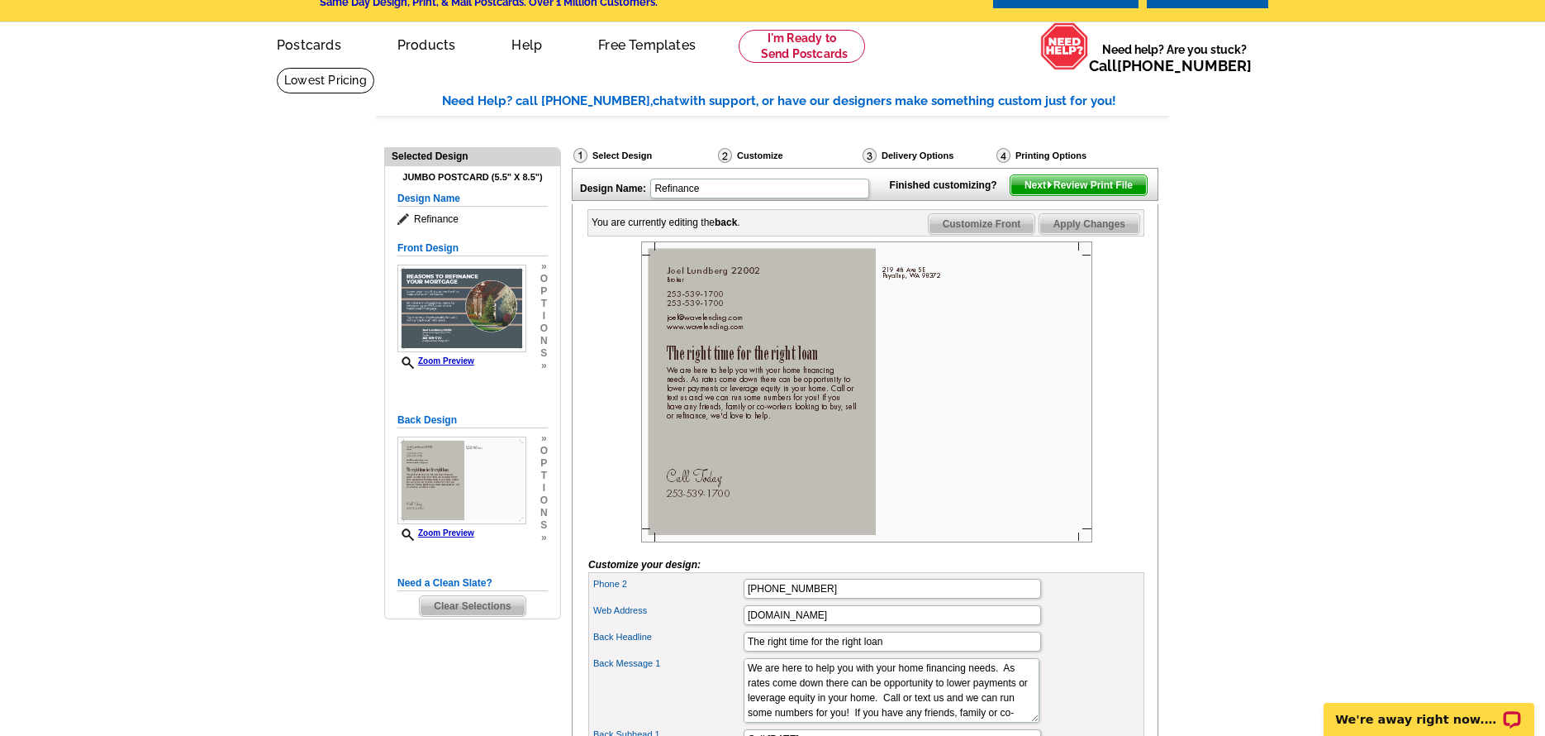
scroll to position [165, 0]
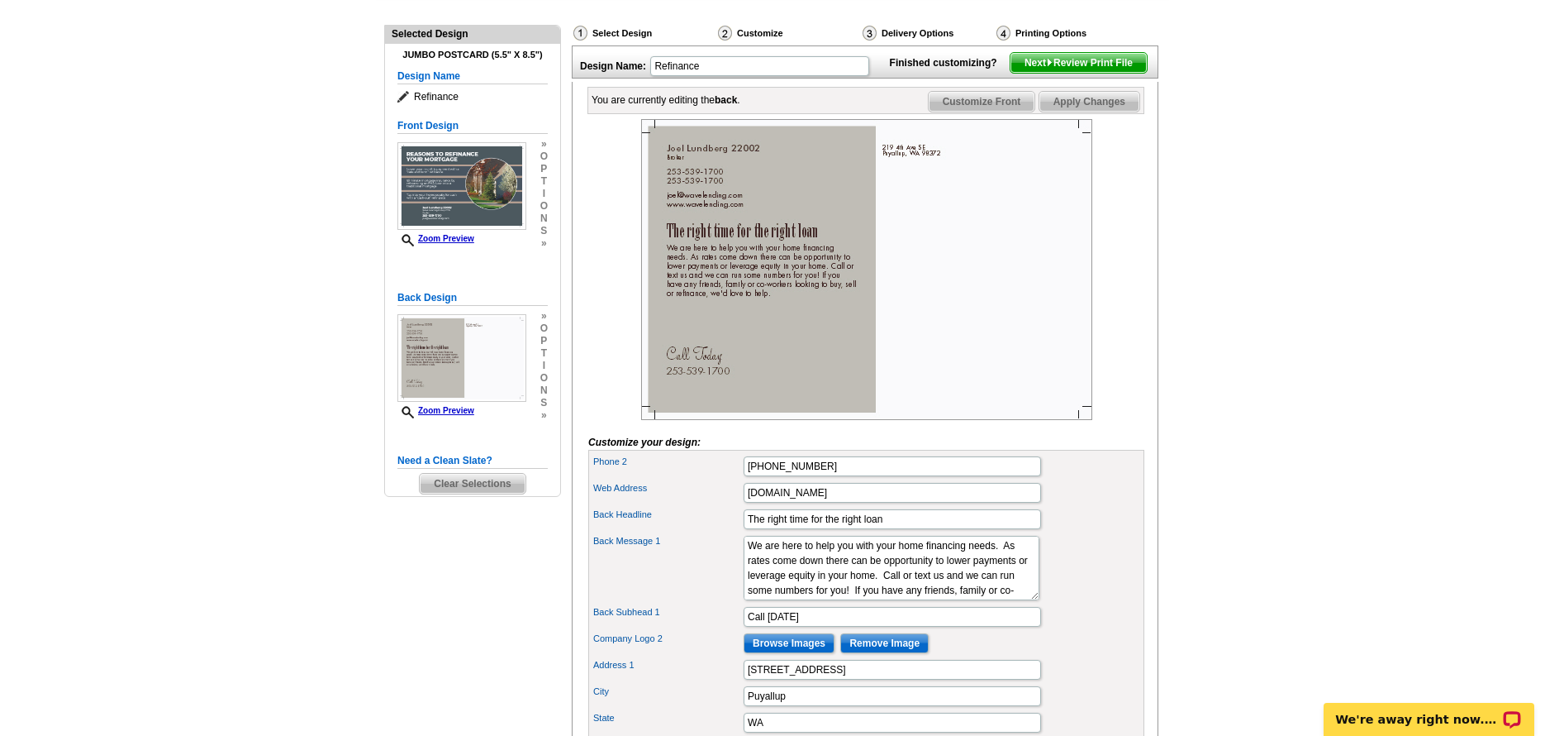
click at [856, 479] on div "Phone 2 253-539-1700" at bounding box center [867, 466] width 550 height 26
click at [858, 476] on input "253-539-1700" at bounding box center [893, 466] width 298 height 20
type input "253-312-0235"
click at [1112, 585] on div "Back Message 1 Lorem ipsum dolor sit amet, consectetuer adipiscing elit, sed di…" at bounding box center [867, 567] width 550 height 71
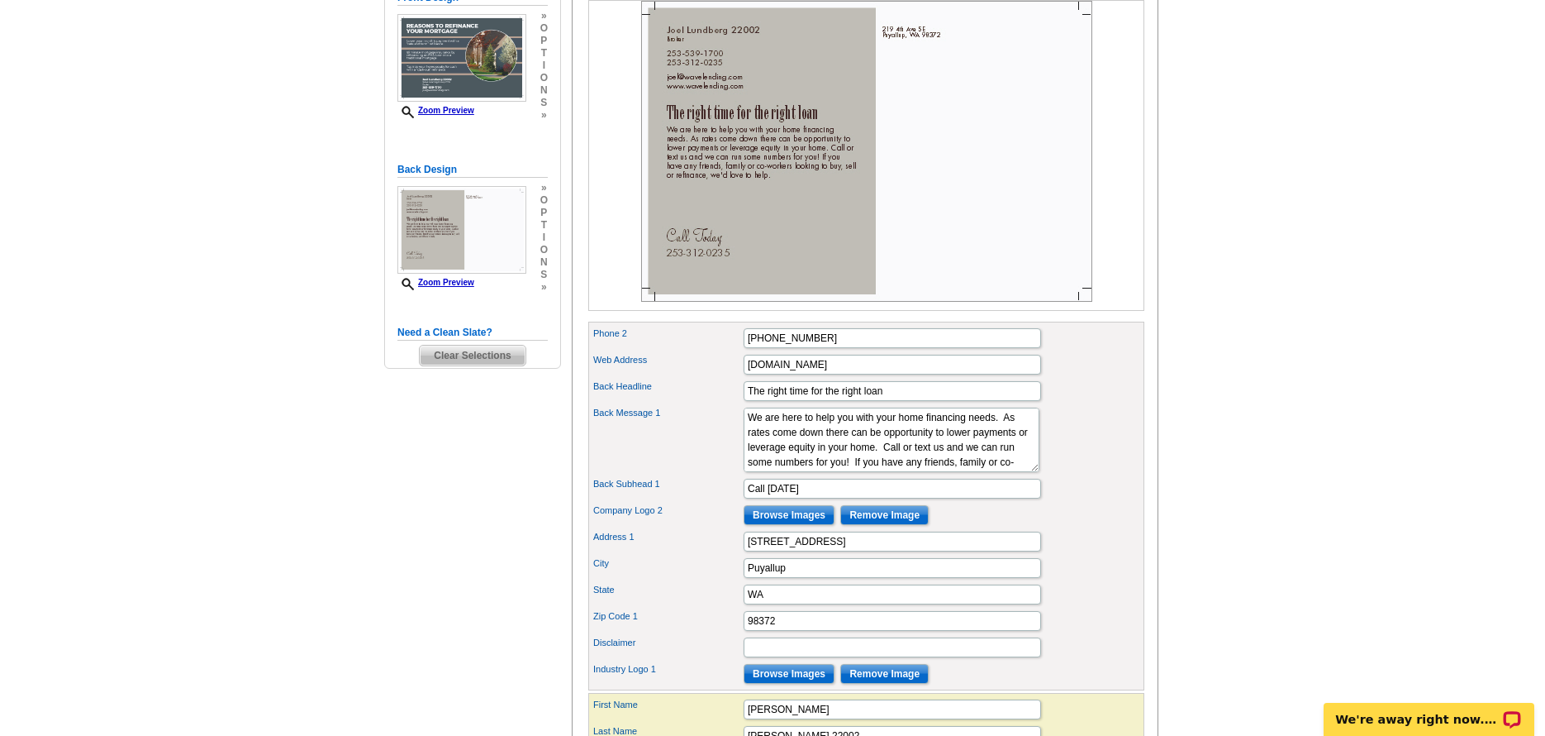
scroll to position [331, 0]
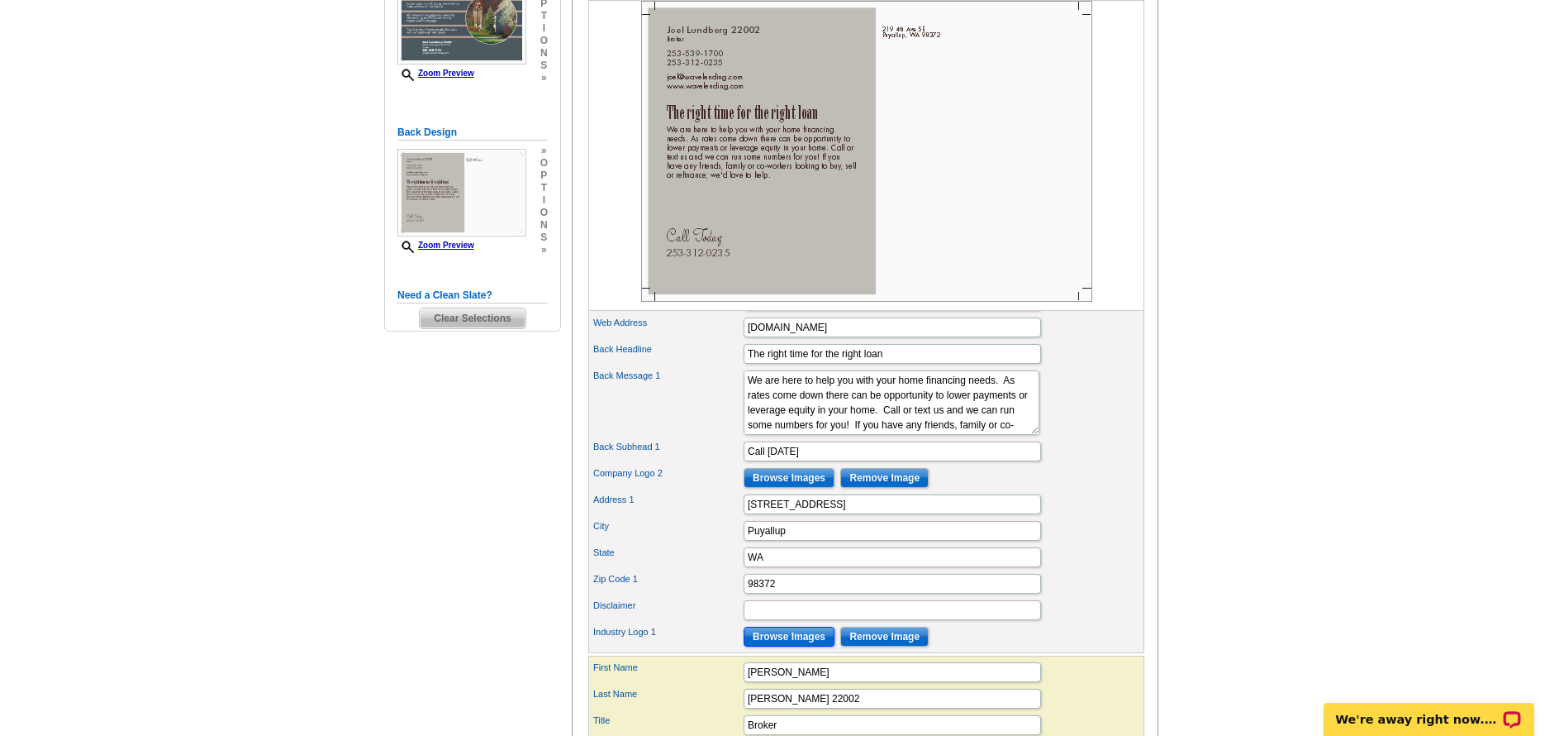
click at [807, 646] on input "Browse Images" at bounding box center [789, 636] width 91 height 20
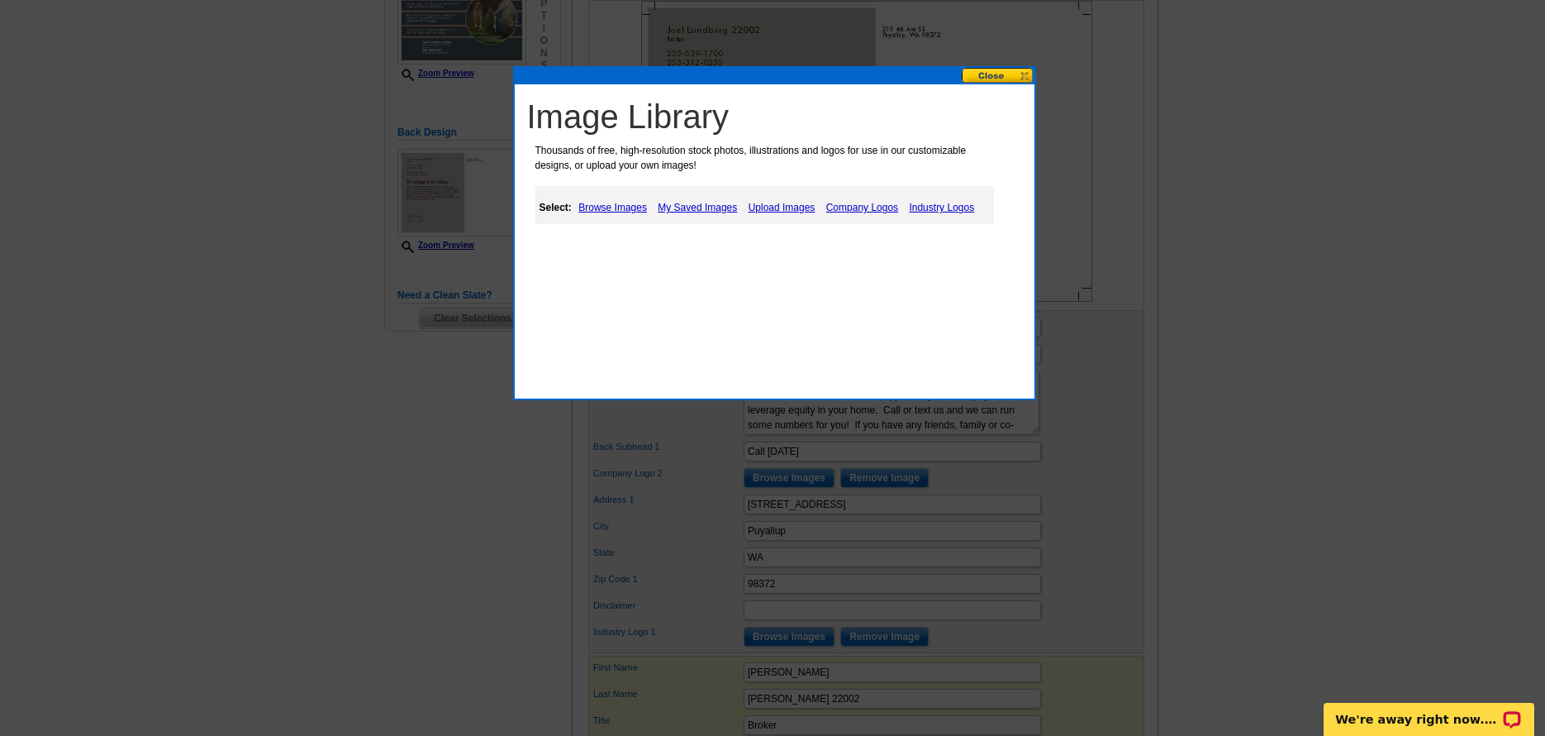
click at [932, 207] on link "Industry Logos" at bounding box center [942, 208] width 74 height 20
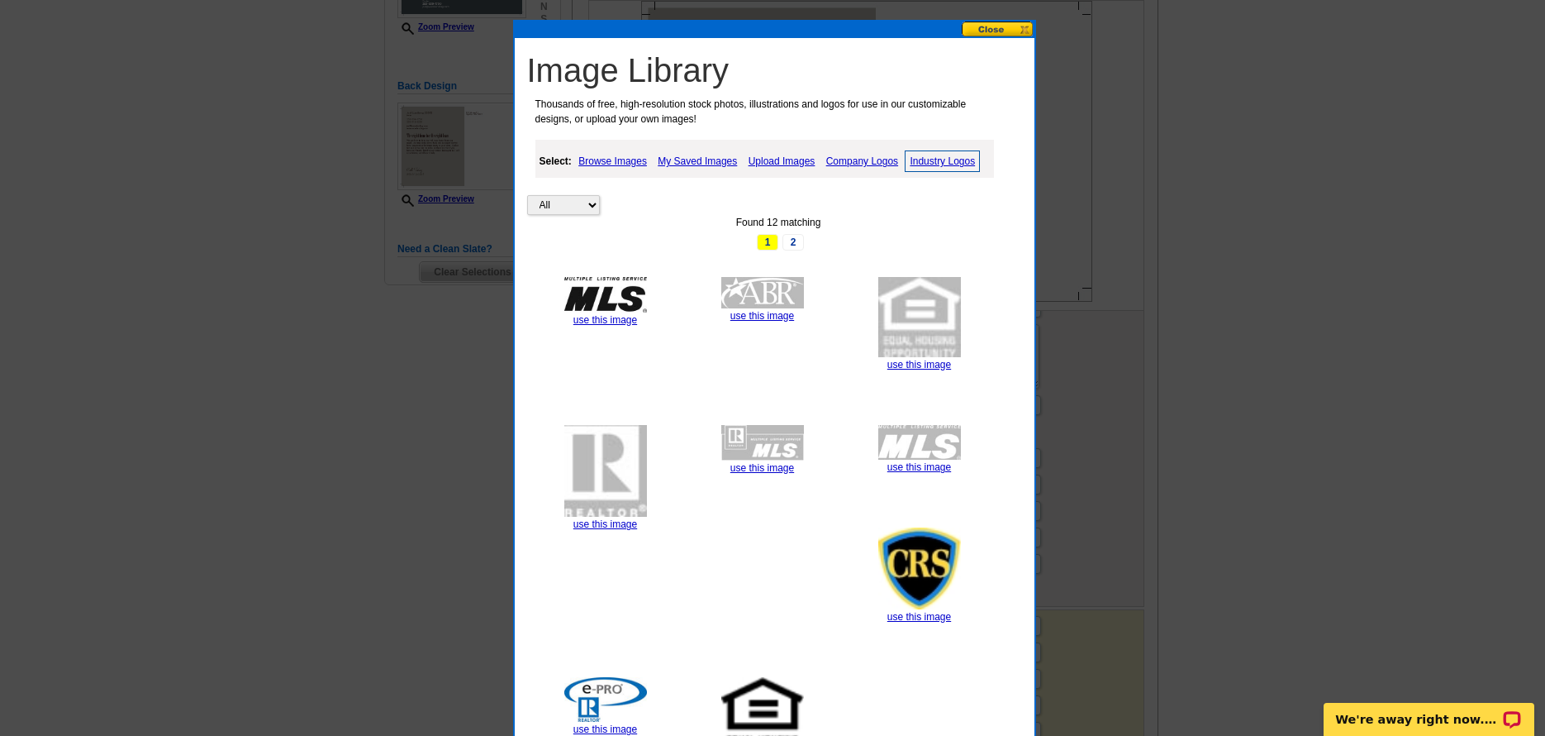
scroll to position [496, 0]
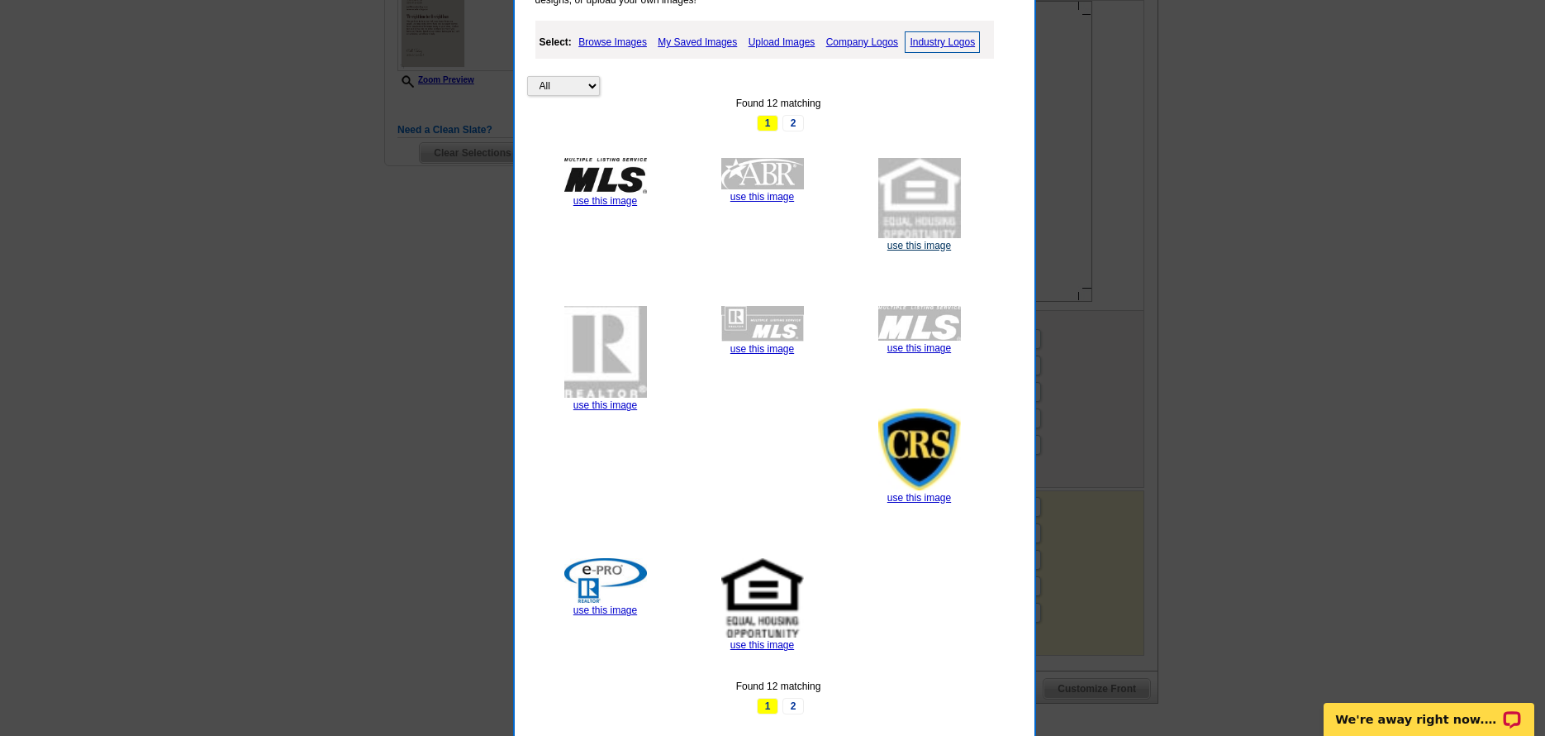
click at [927, 247] on link "use this image" at bounding box center [920, 246] width 64 height 12
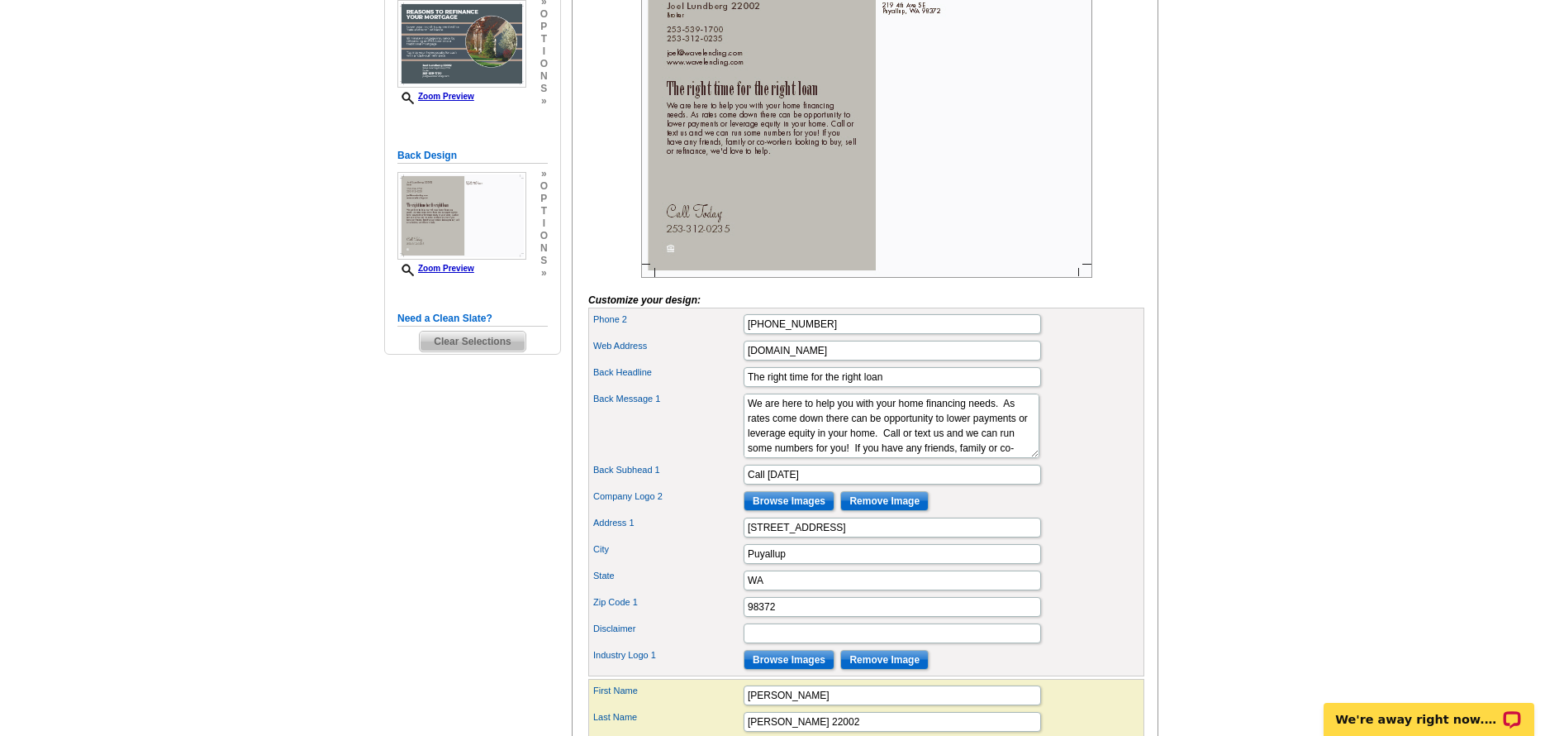
scroll to position [331, 0]
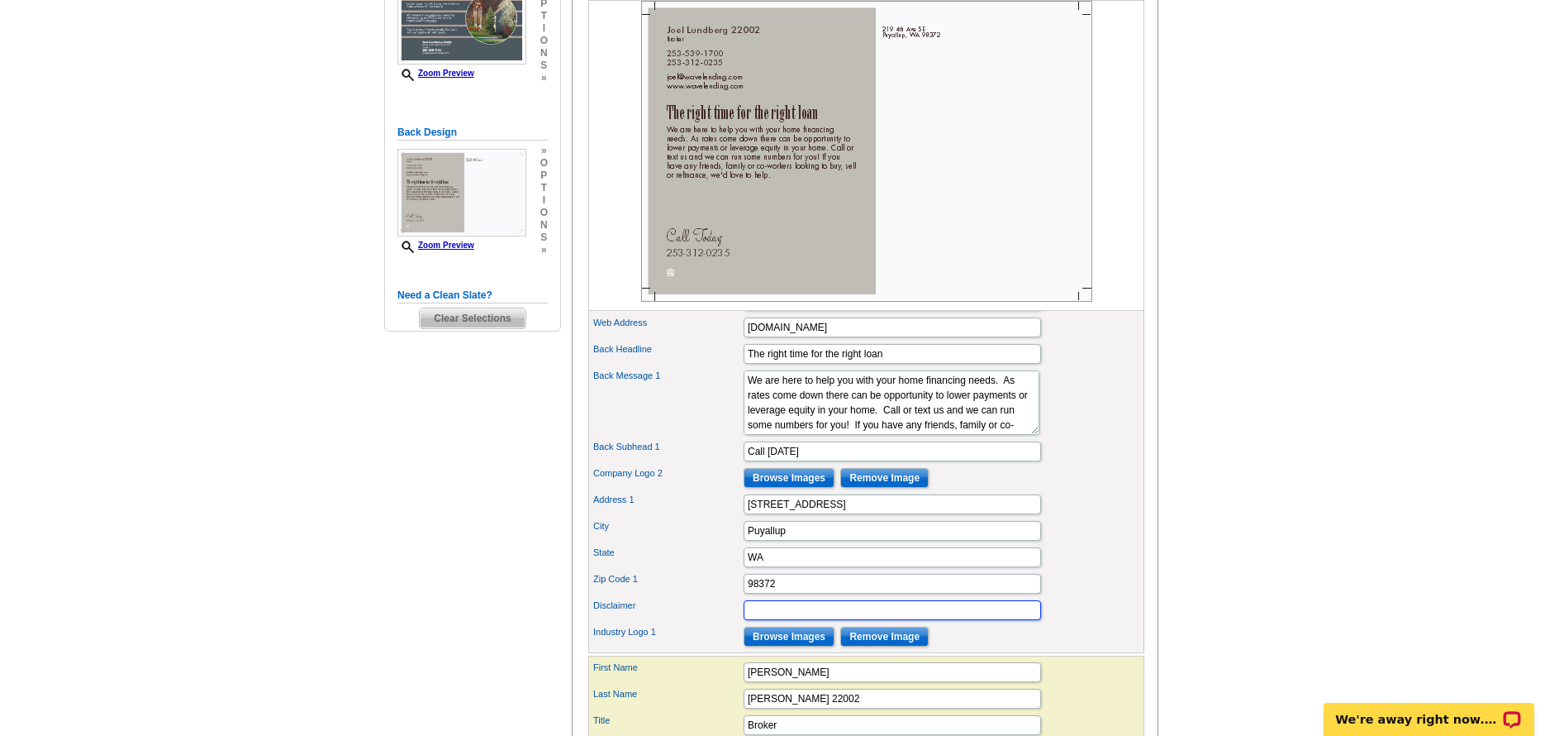
click at [850, 620] on input "Disclaimer" at bounding box center [893, 610] width 298 height 20
type input "This is not a commitment to lend. Interest rates change daily."
click at [1002, 650] on div "Industry Logo 1 Browse Images Remove Image" at bounding box center [867, 636] width 550 height 26
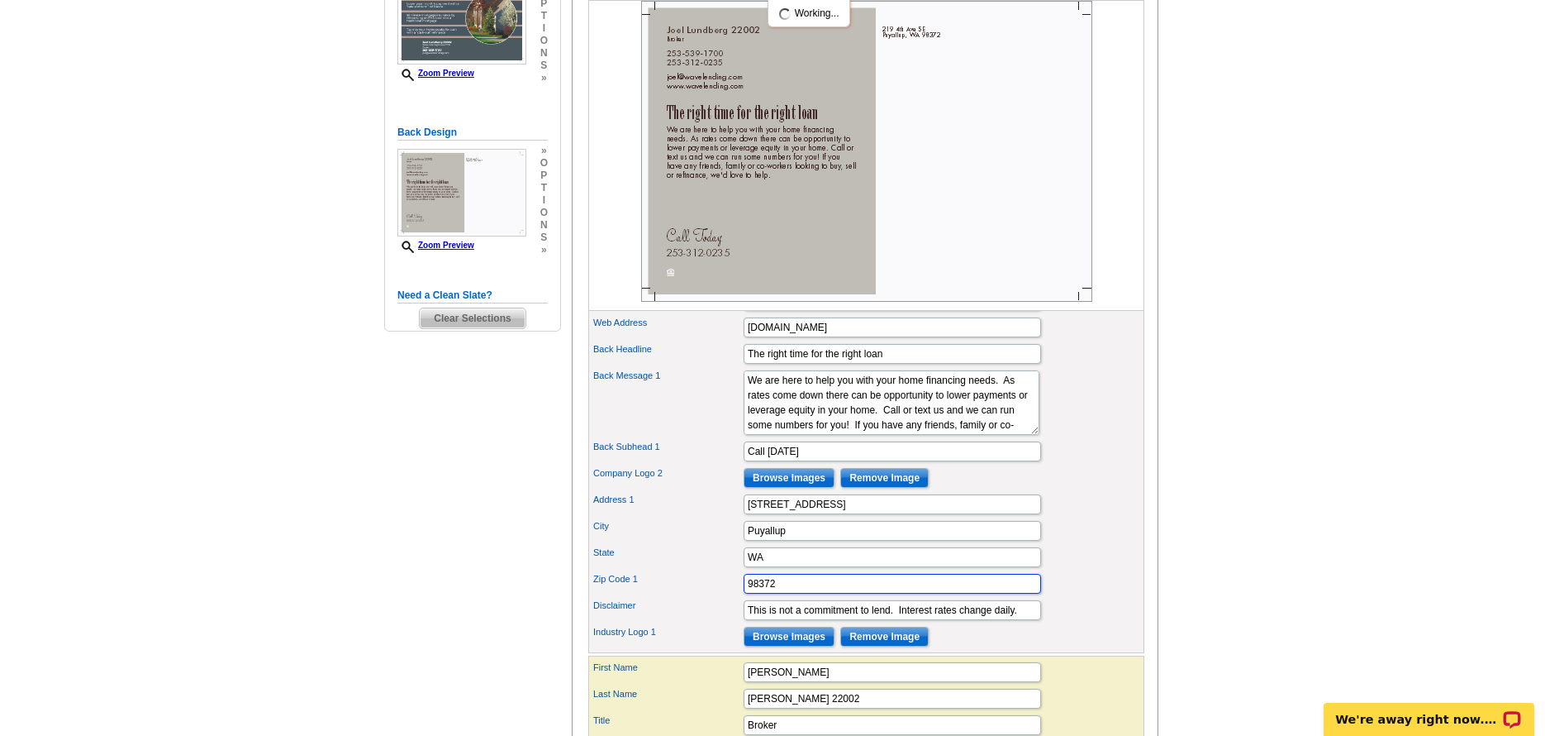
click at [965, 593] on input "98372" at bounding box center [893, 584] width 298 height 20
click at [1120, 517] on div "Address 1 219 4th Ave SE" at bounding box center [867, 504] width 550 height 26
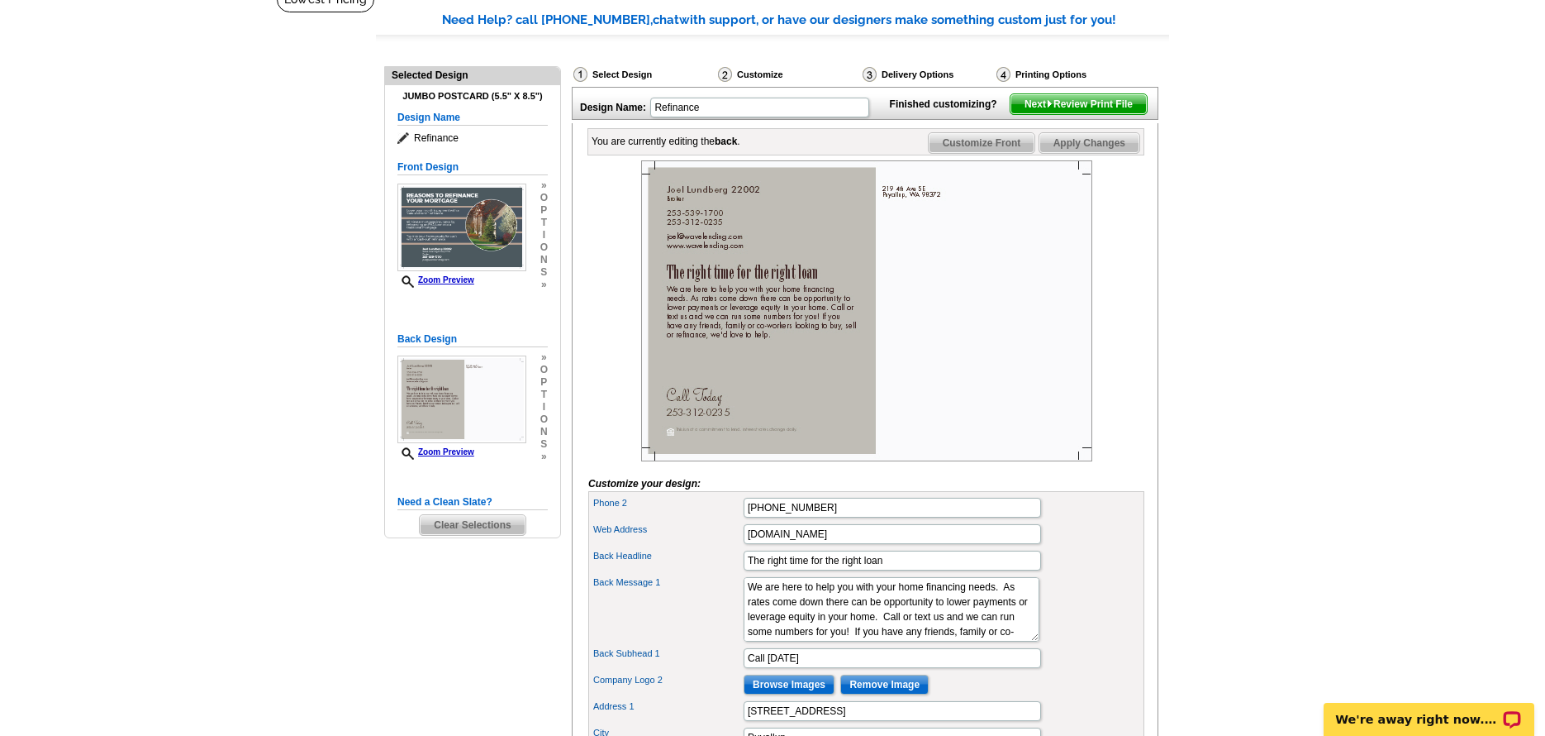
scroll to position [0, 0]
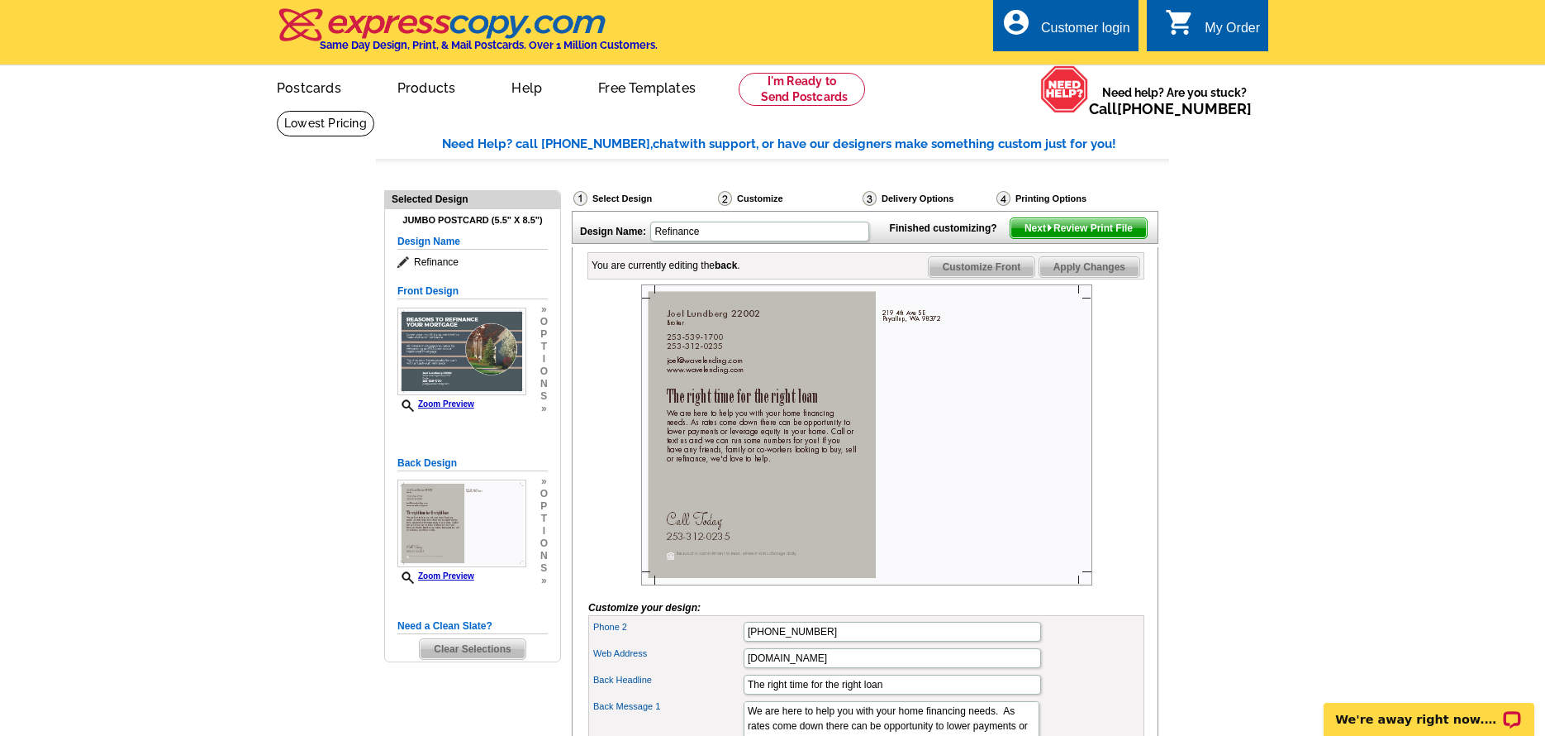
click at [1084, 238] on span "Next Review Print File" at bounding box center [1079, 228] width 136 height 20
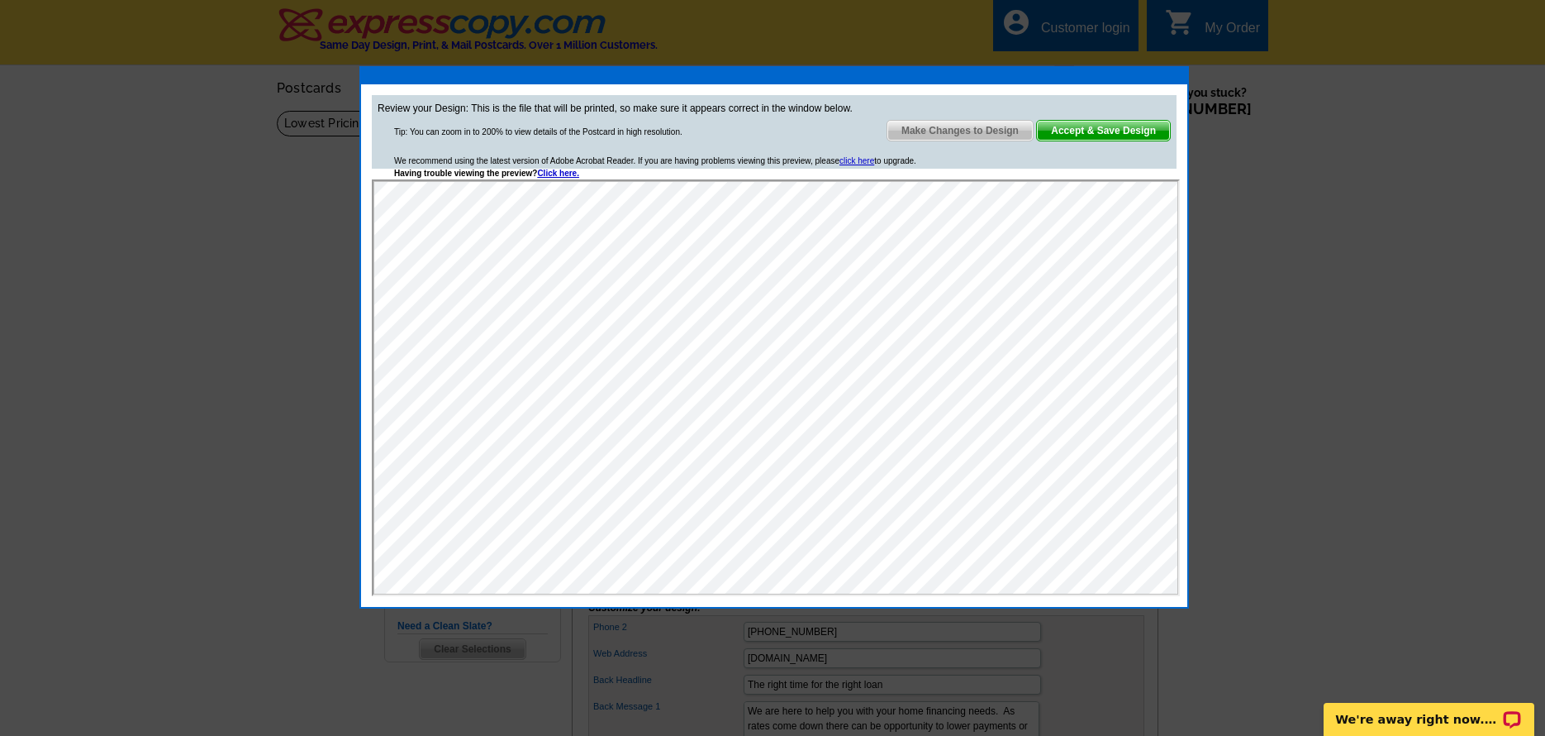
click at [1127, 131] on span "Accept & Save Design" at bounding box center [1103, 131] width 133 height 20
